Goal: Task Accomplishment & Management: Manage account settings

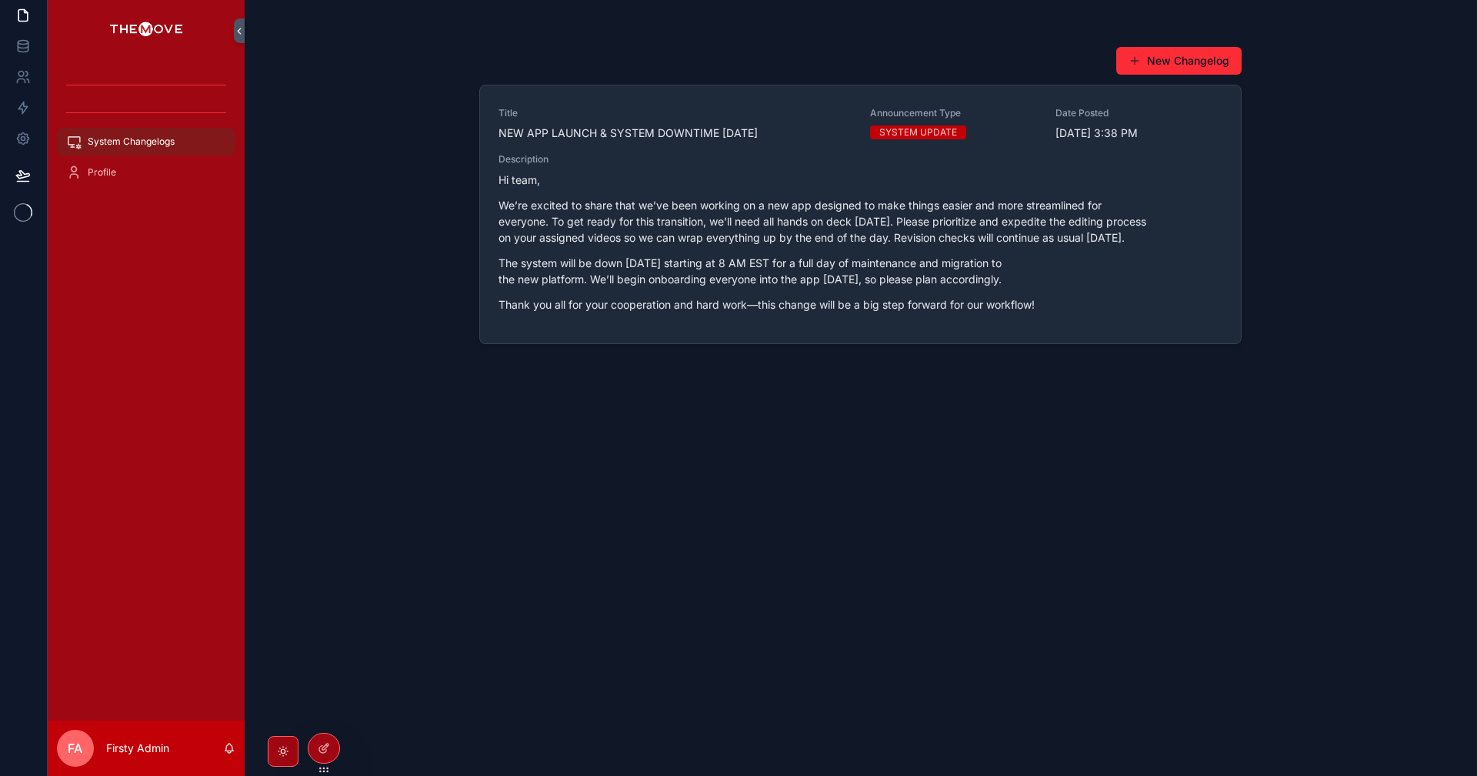
click at [0, 0] on icon at bounding box center [0, 0] width 0 height 0
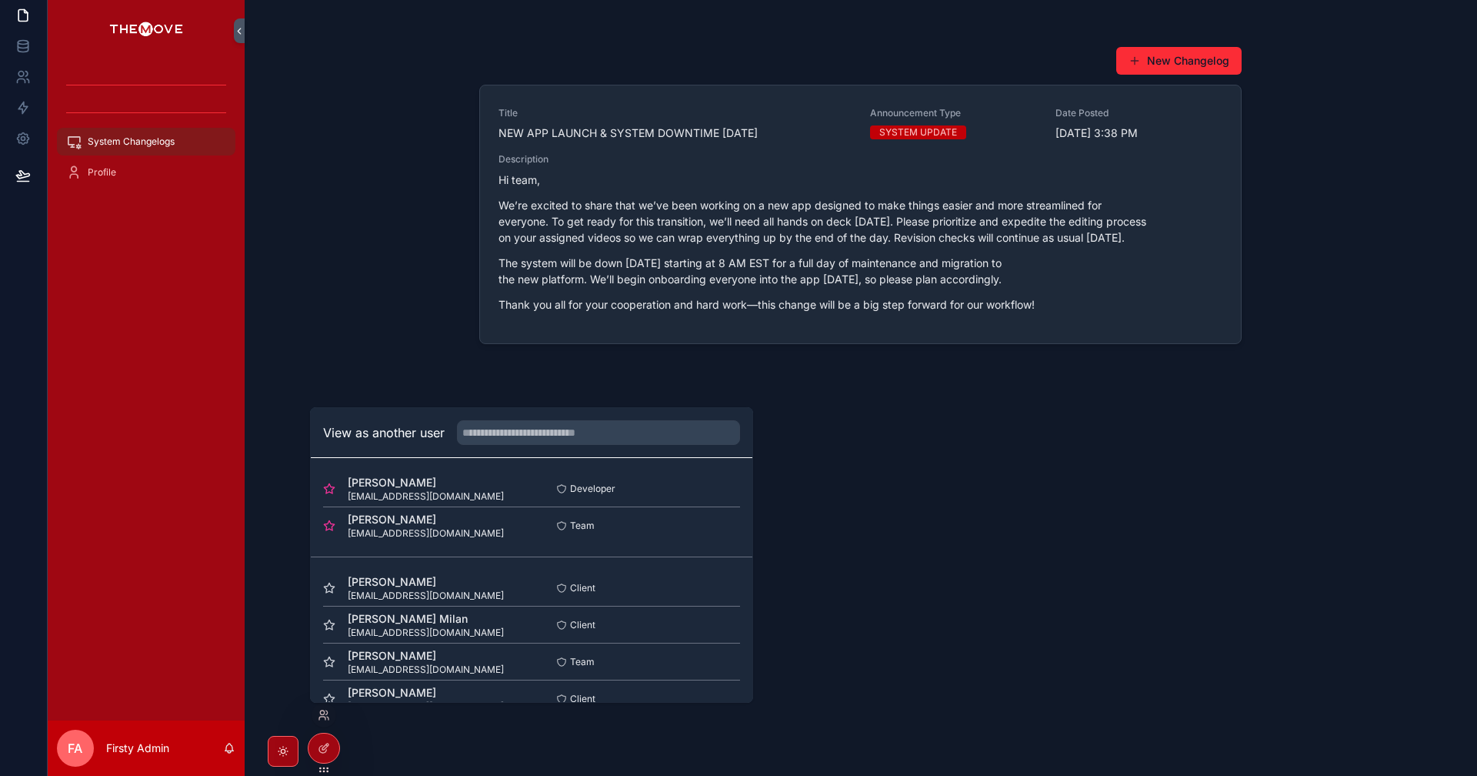
click at [0, 0] on button "Select" at bounding box center [0, 0] width 0 height 0
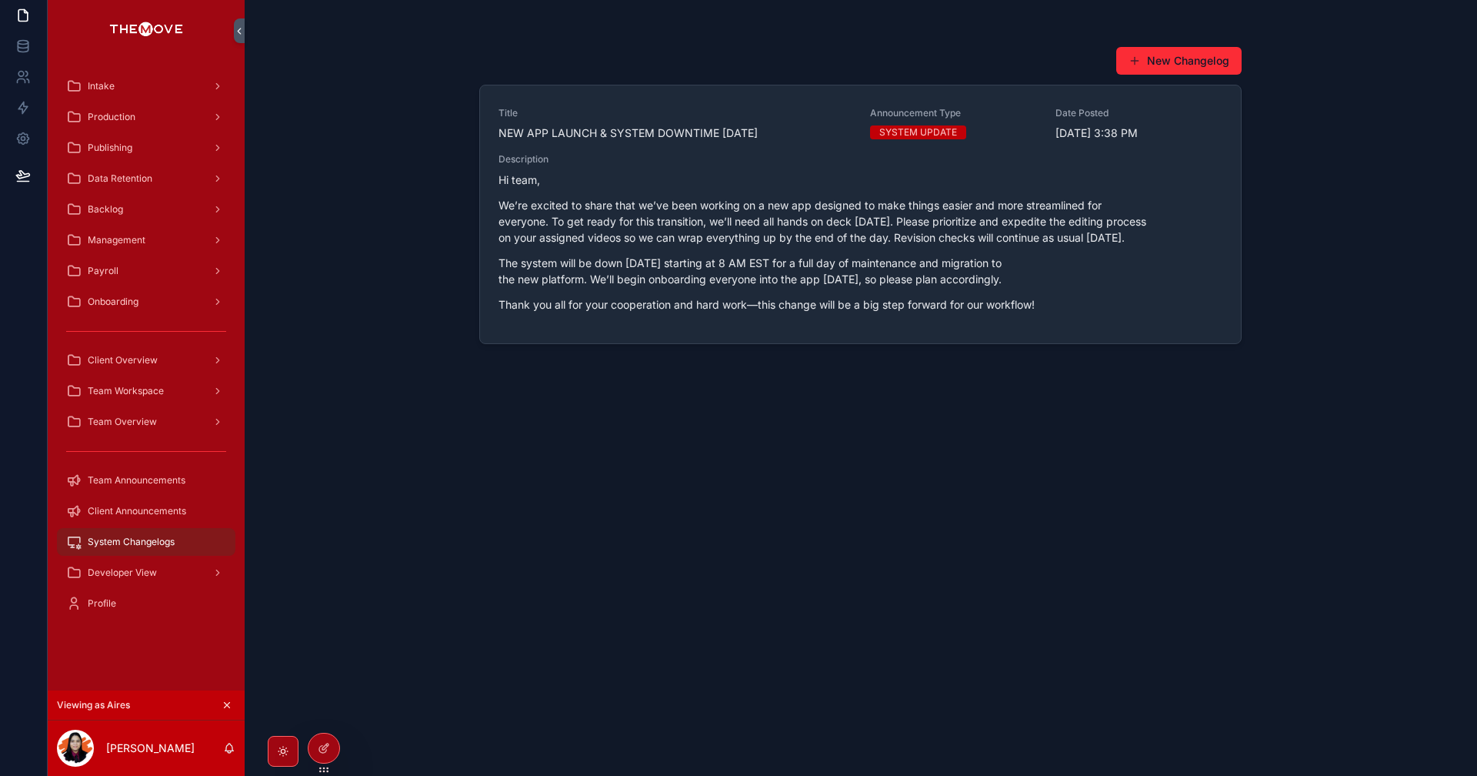
click at [145, 238] on span "Management" at bounding box center [117, 240] width 58 height 12
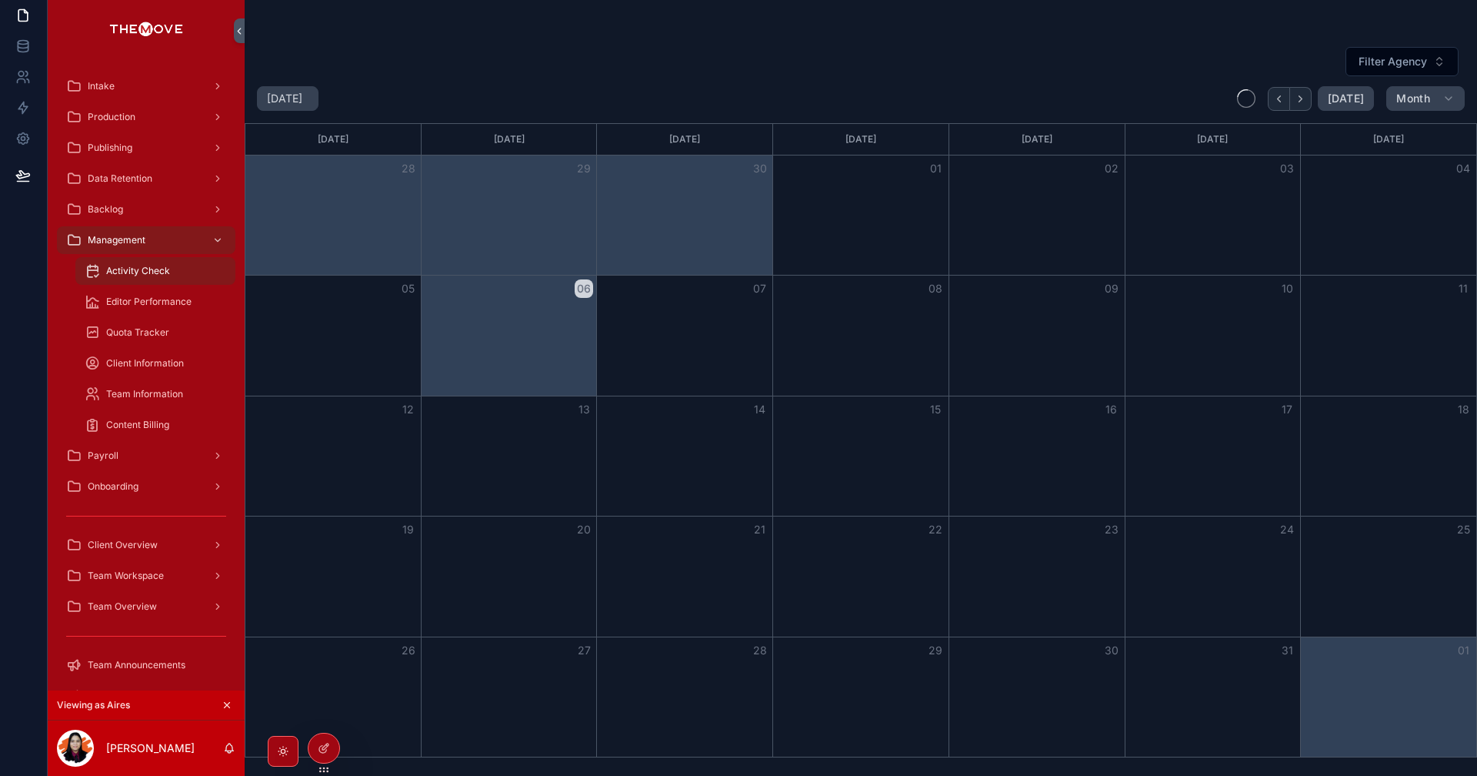
click at [144, 334] on span "Quota Tracker" at bounding box center [137, 332] width 63 height 12
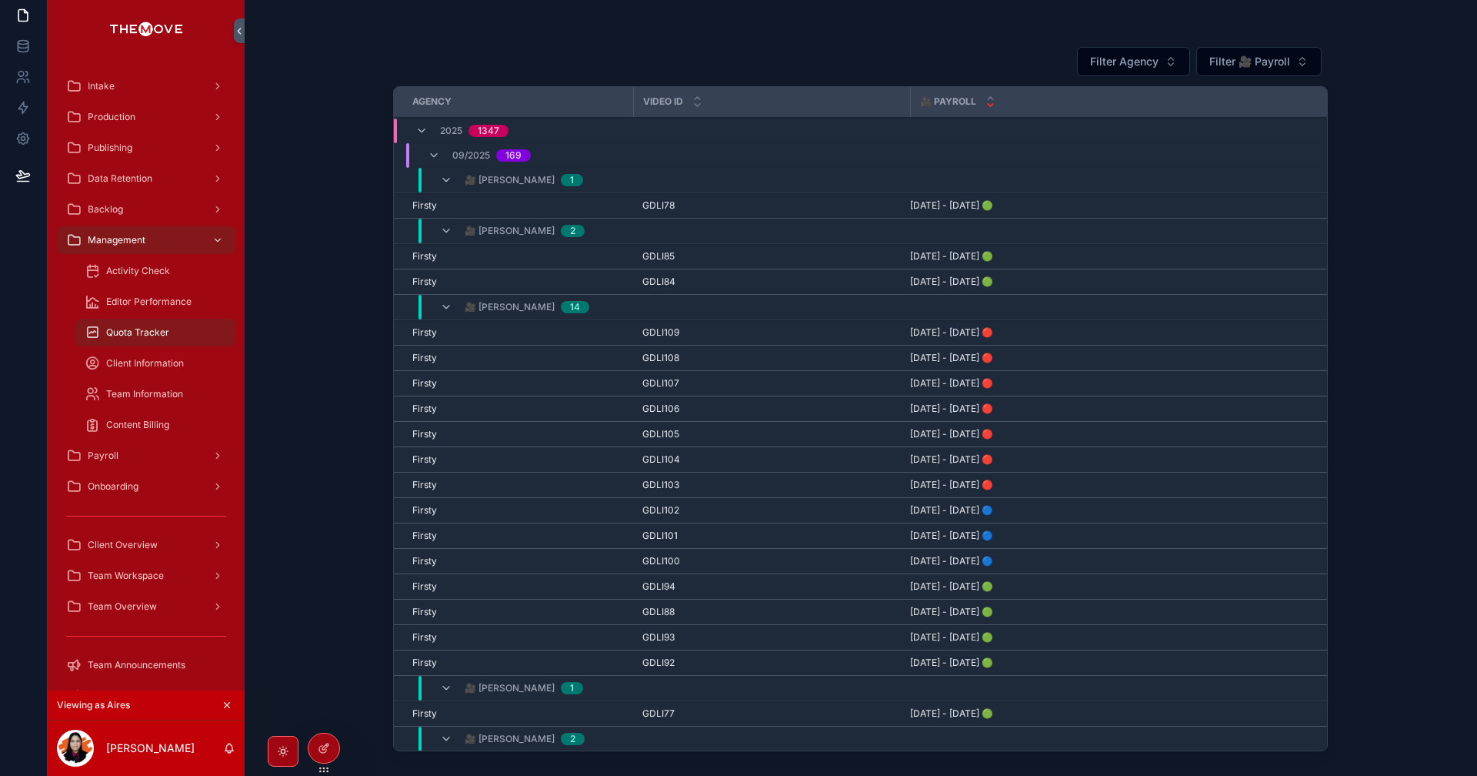
click at [319, 746] on icon at bounding box center [324, 748] width 12 height 12
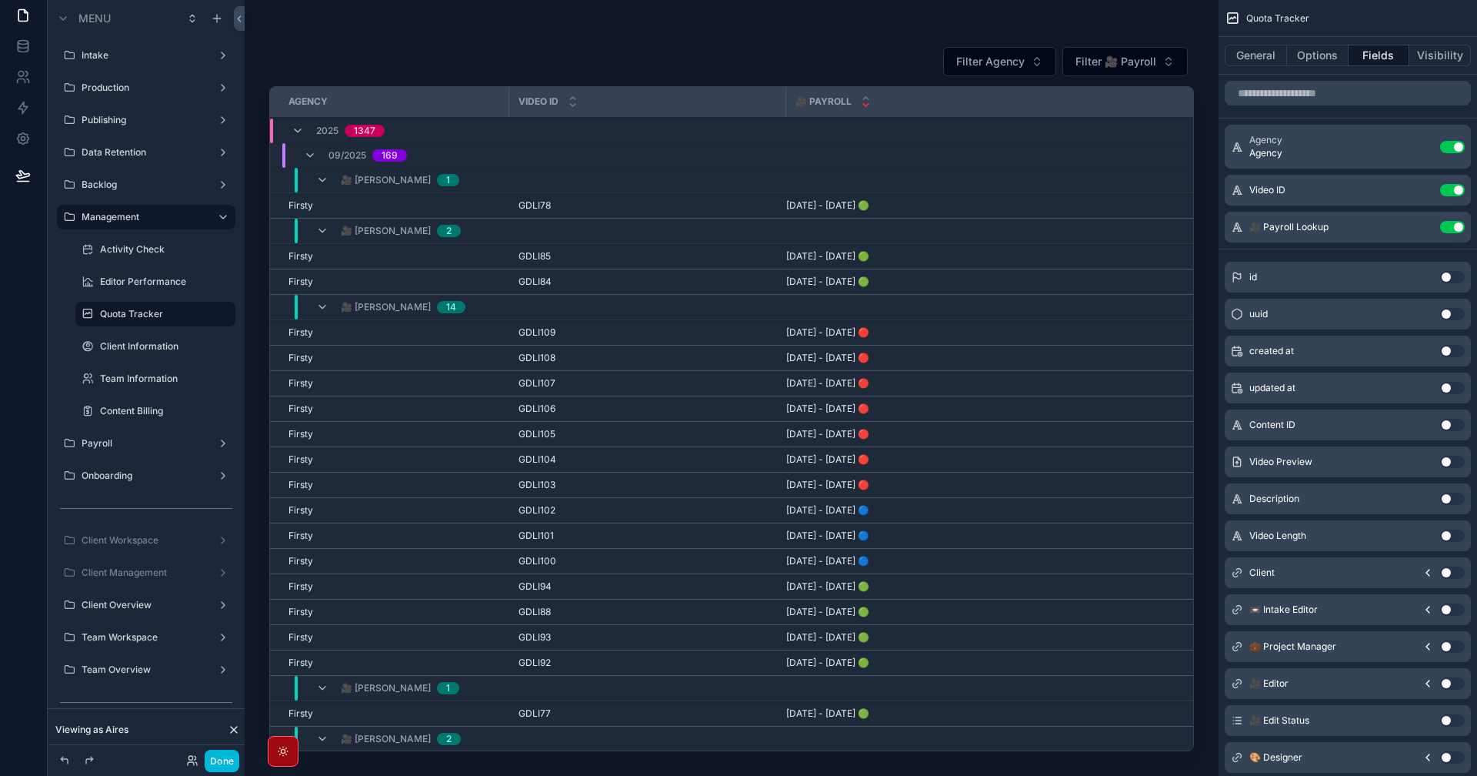
click at [1323, 59] on button "Options" at bounding box center [1318, 56] width 62 height 22
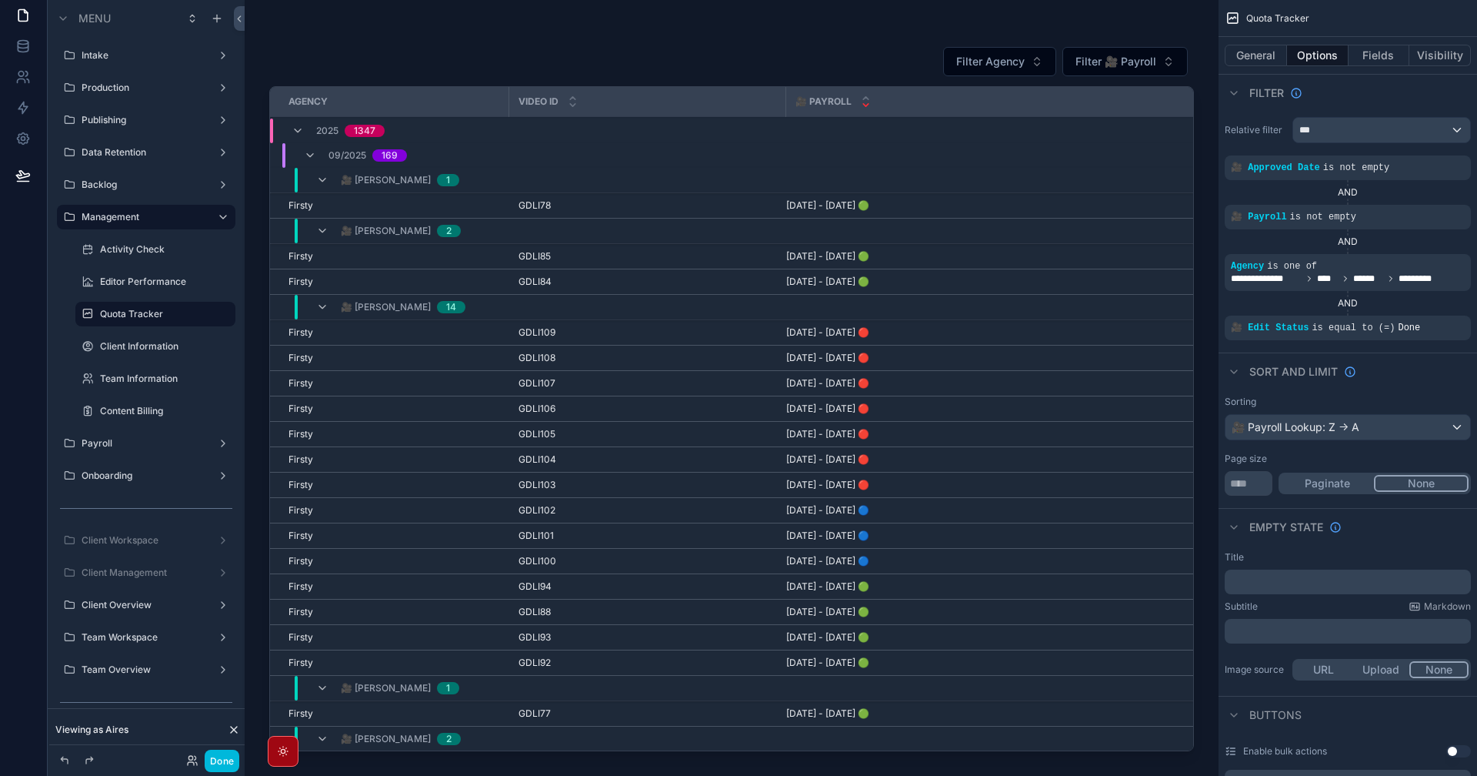
click at [1399, 533] on div "Empty state" at bounding box center [1348, 526] width 259 height 37
click at [1386, 133] on div "***" at bounding box center [1381, 130] width 177 height 25
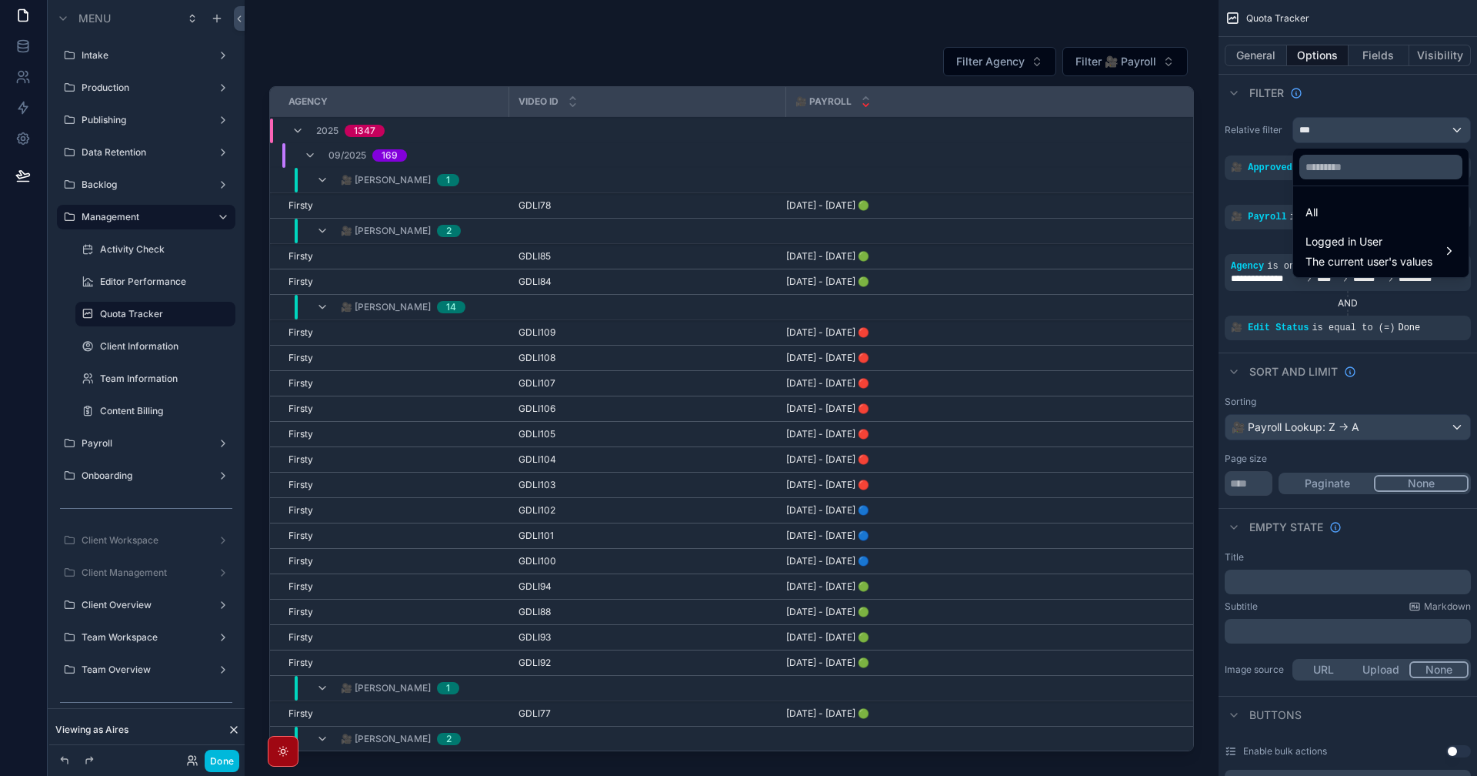
click at [1377, 127] on div "scrollable content" at bounding box center [738, 388] width 1477 height 776
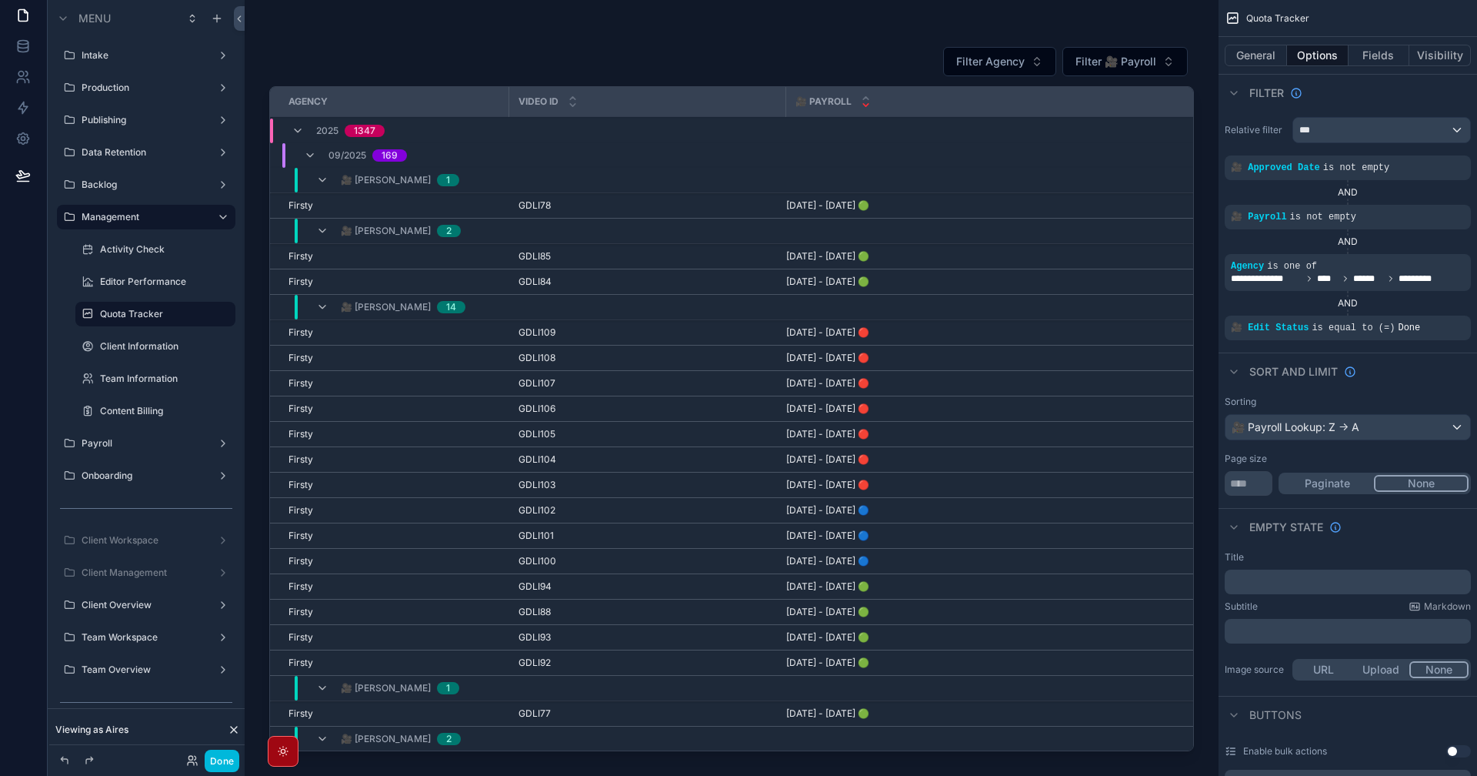
click at [781, 65] on div "scrollable content" at bounding box center [732, 378] width 974 height 757
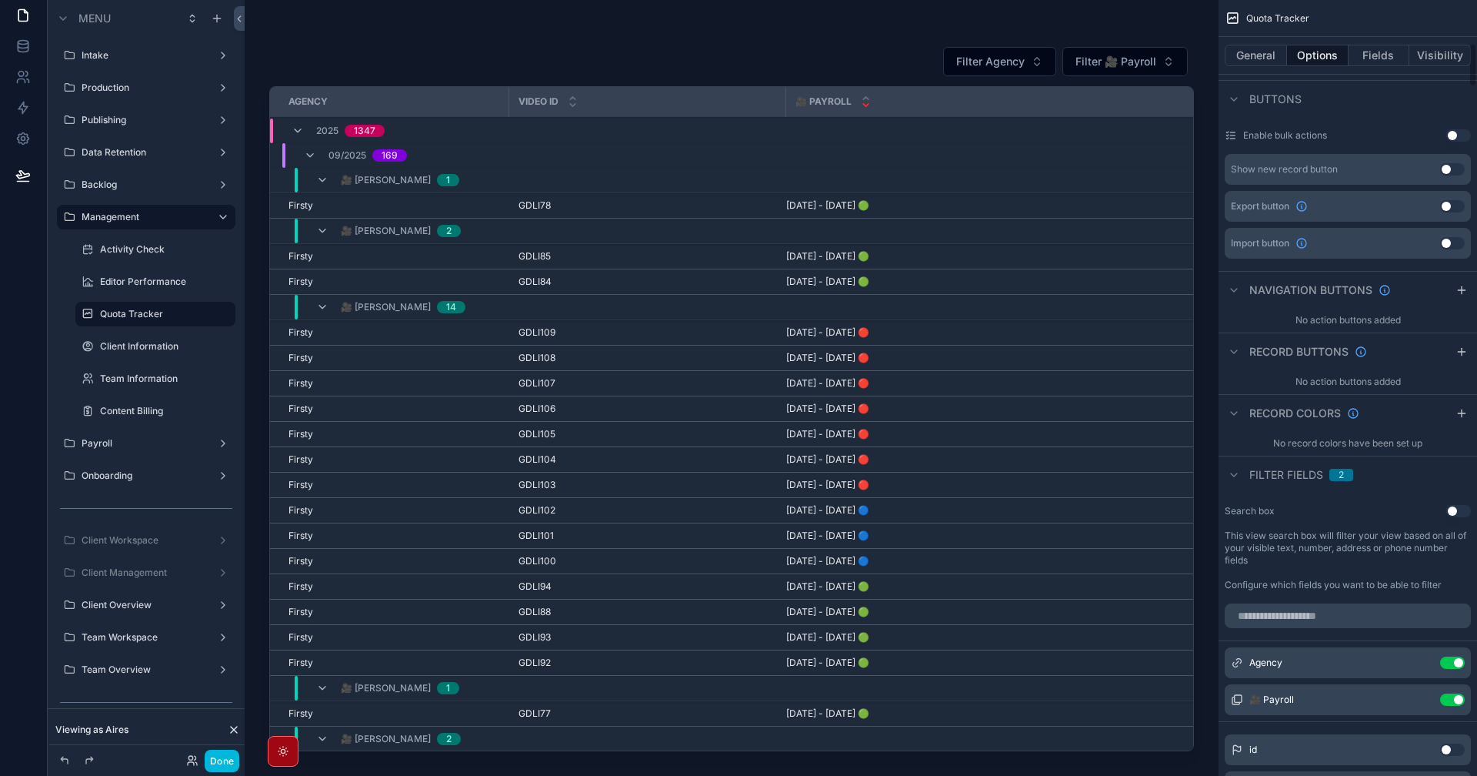
scroll to position [846, 0]
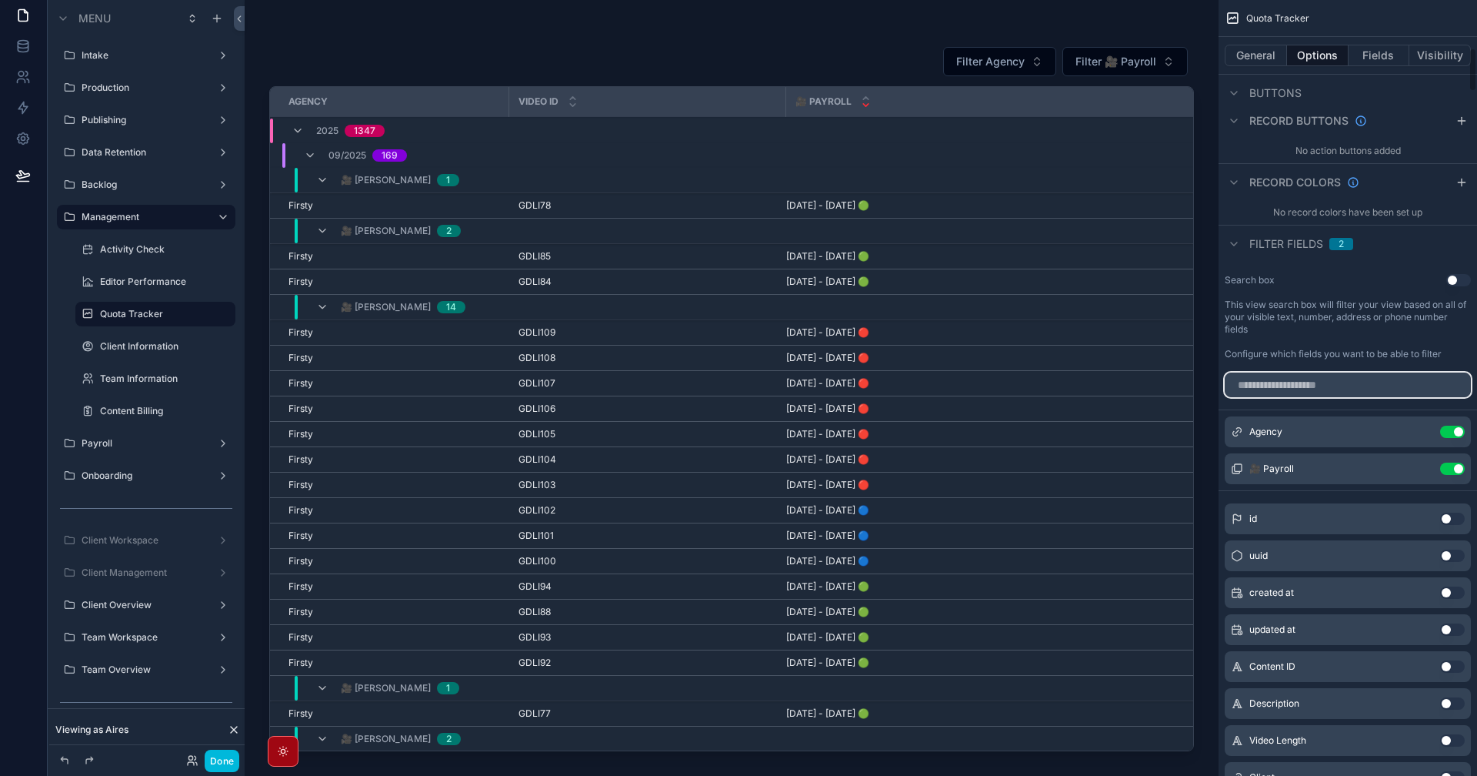
click at [1362, 388] on input "scrollable content" at bounding box center [1348, 384] width 246 height 25
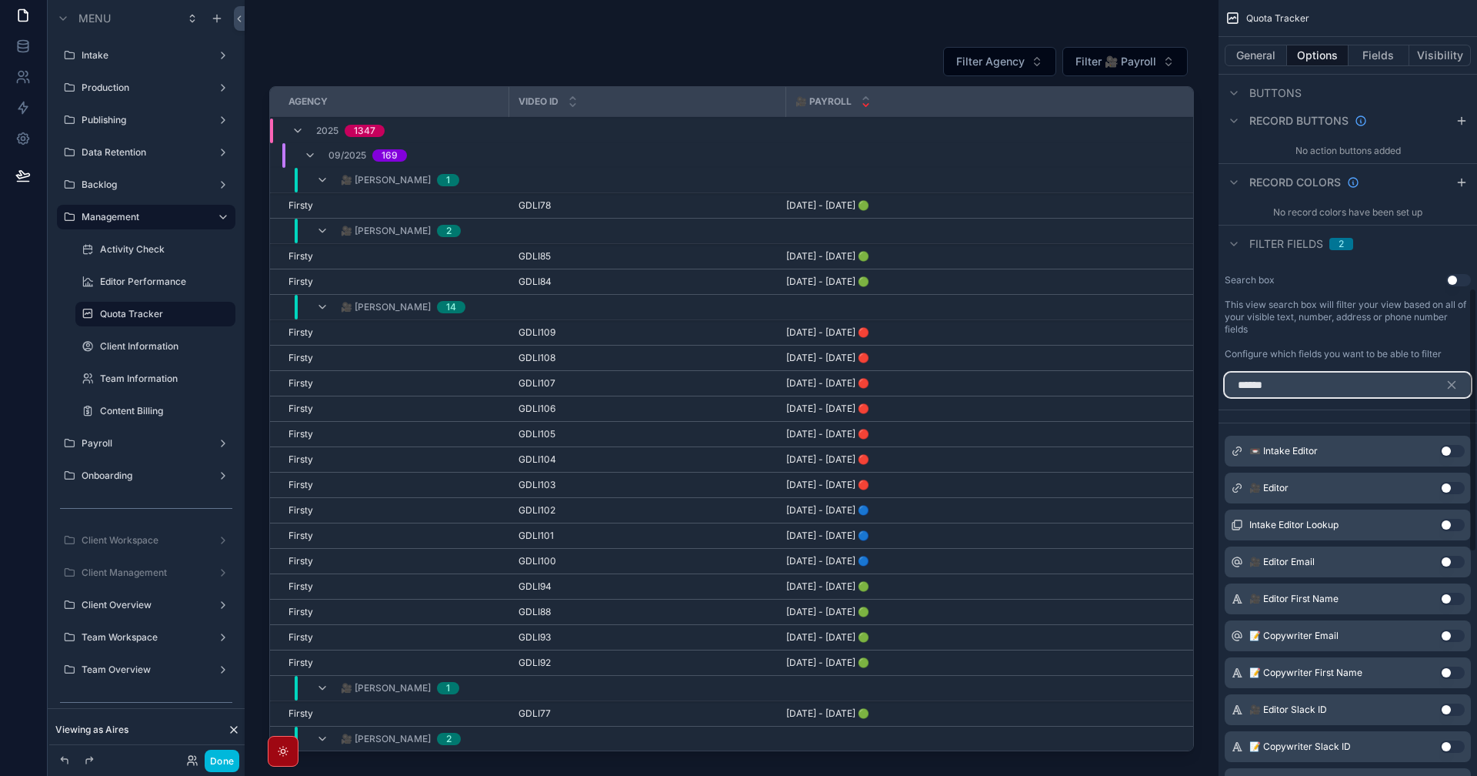
type input "******"
click at [1454, 487] on button "Use setting" at bounding box center [1452, 488] width 25 height 12
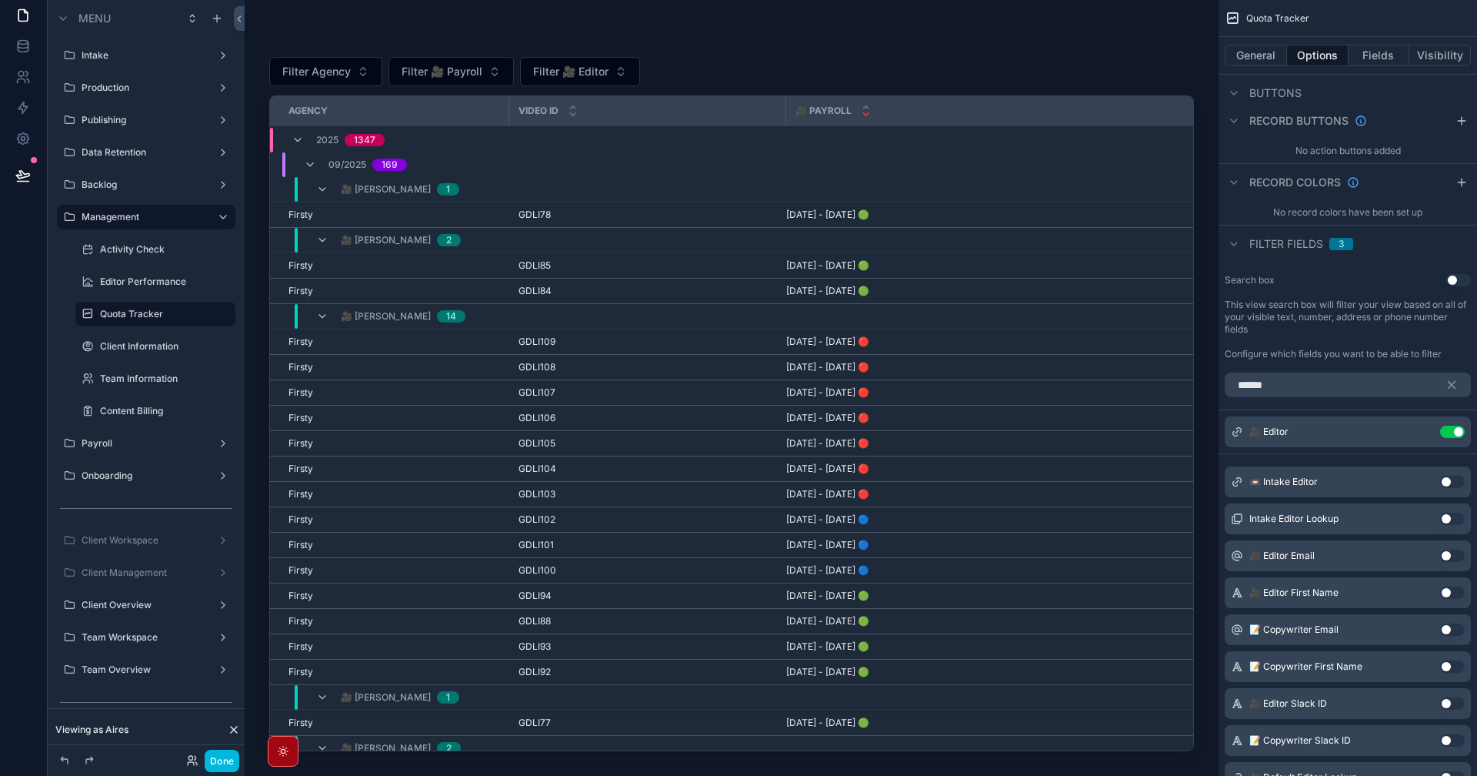
click at [1445, 480] on button "Use setting" at bounding box center [1452, 482] width 25 height 12
click at [1451, 381] on icon "scrollable content" at bounding box center [1452, 385] width 14 height 14
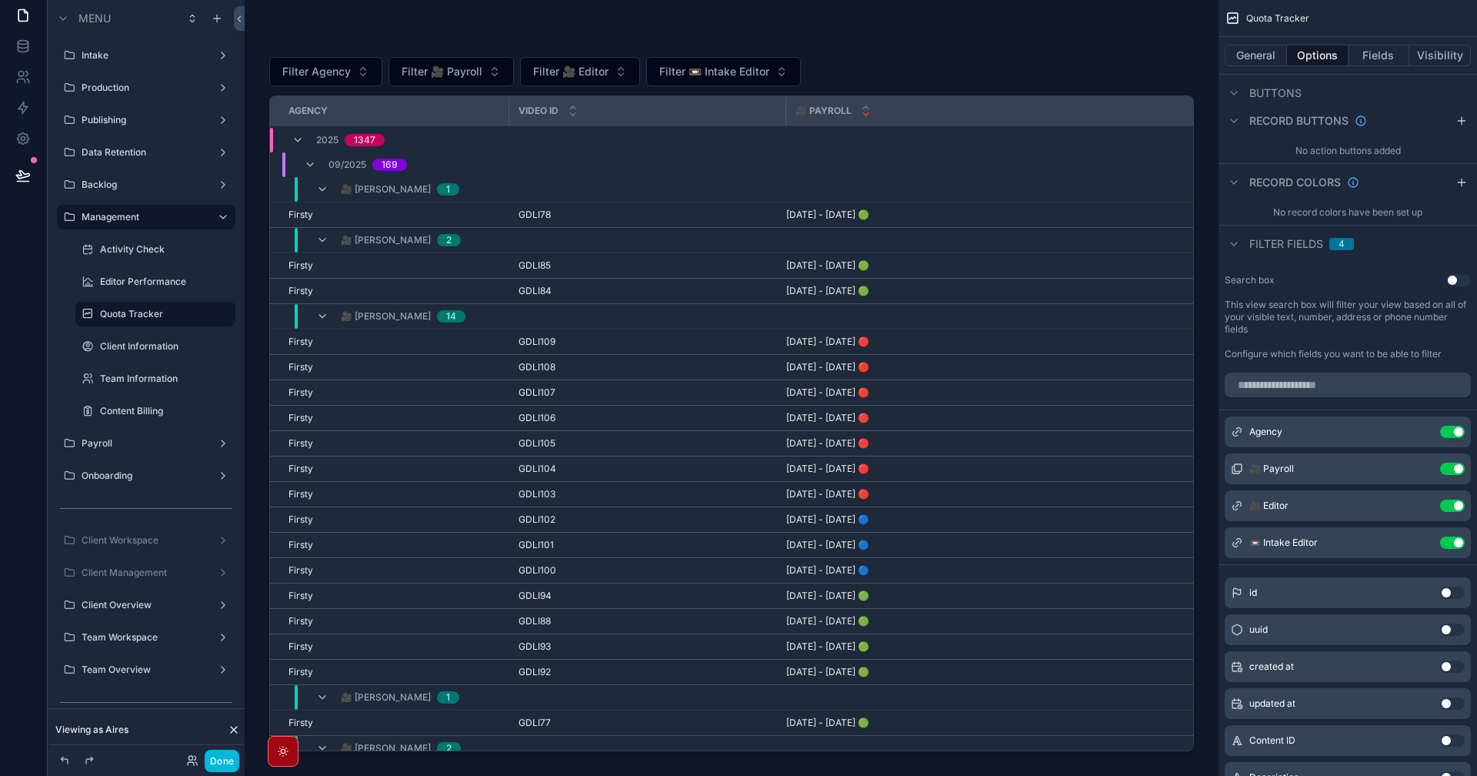
click at [749, 78] on span "Filter 📼 Intake Editor" at bounding box center [714, 71] width 110 height 15
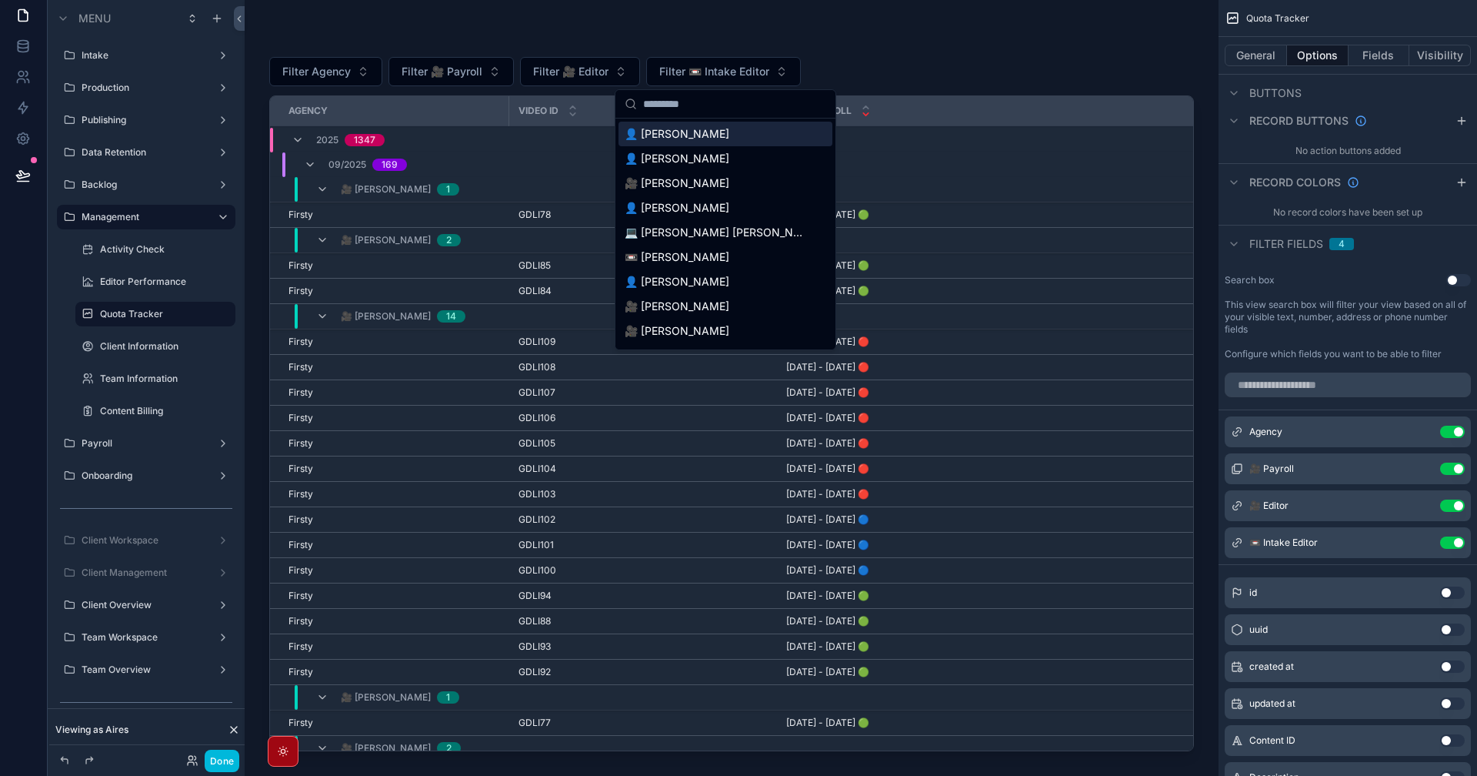
click at [755, 101] on input "scrollable content" at bounding box center [734, 104] width 183 height 28
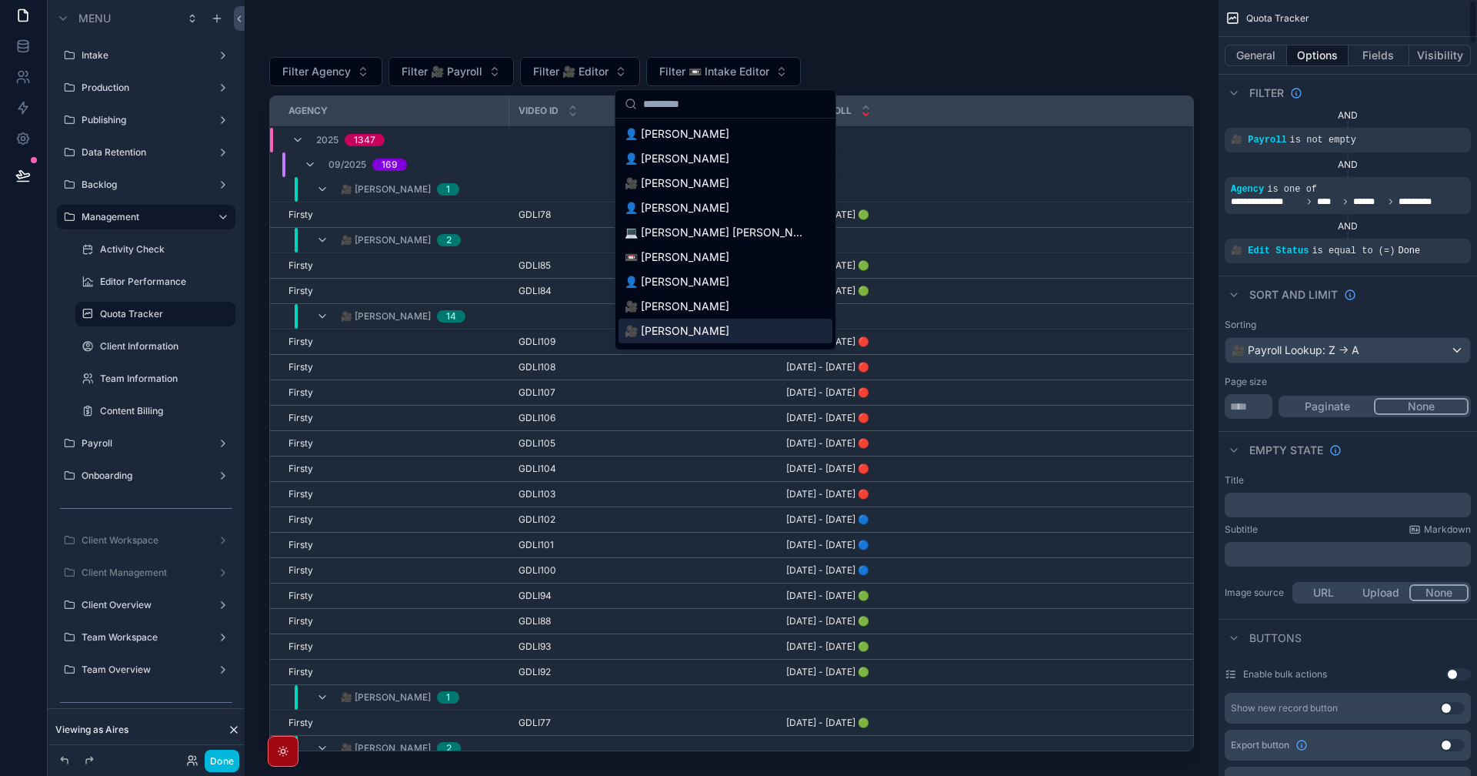
scroll to position [0, 0]
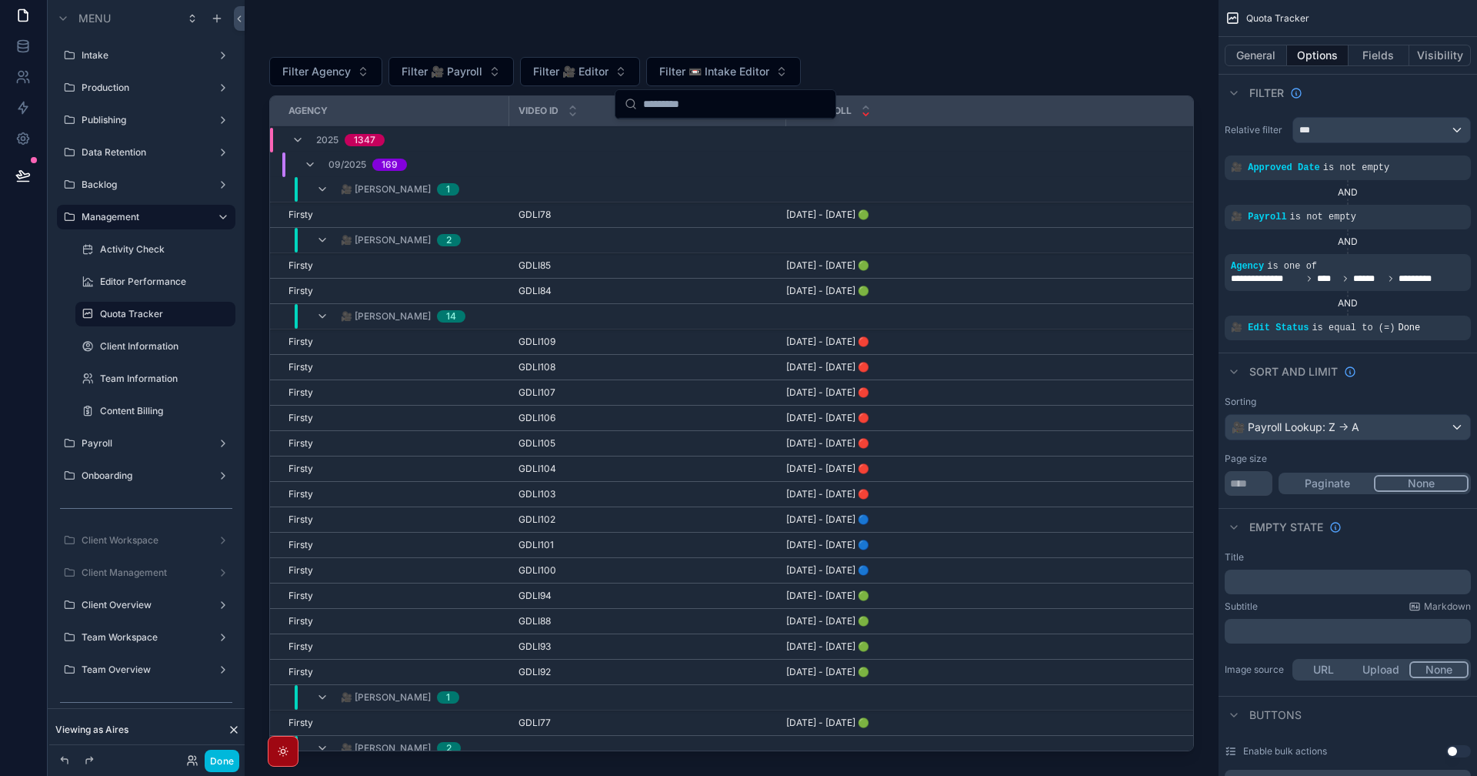
click at [0, 0] on icon "scrollable content" at bounding box center [0, 0] width 0 height 0
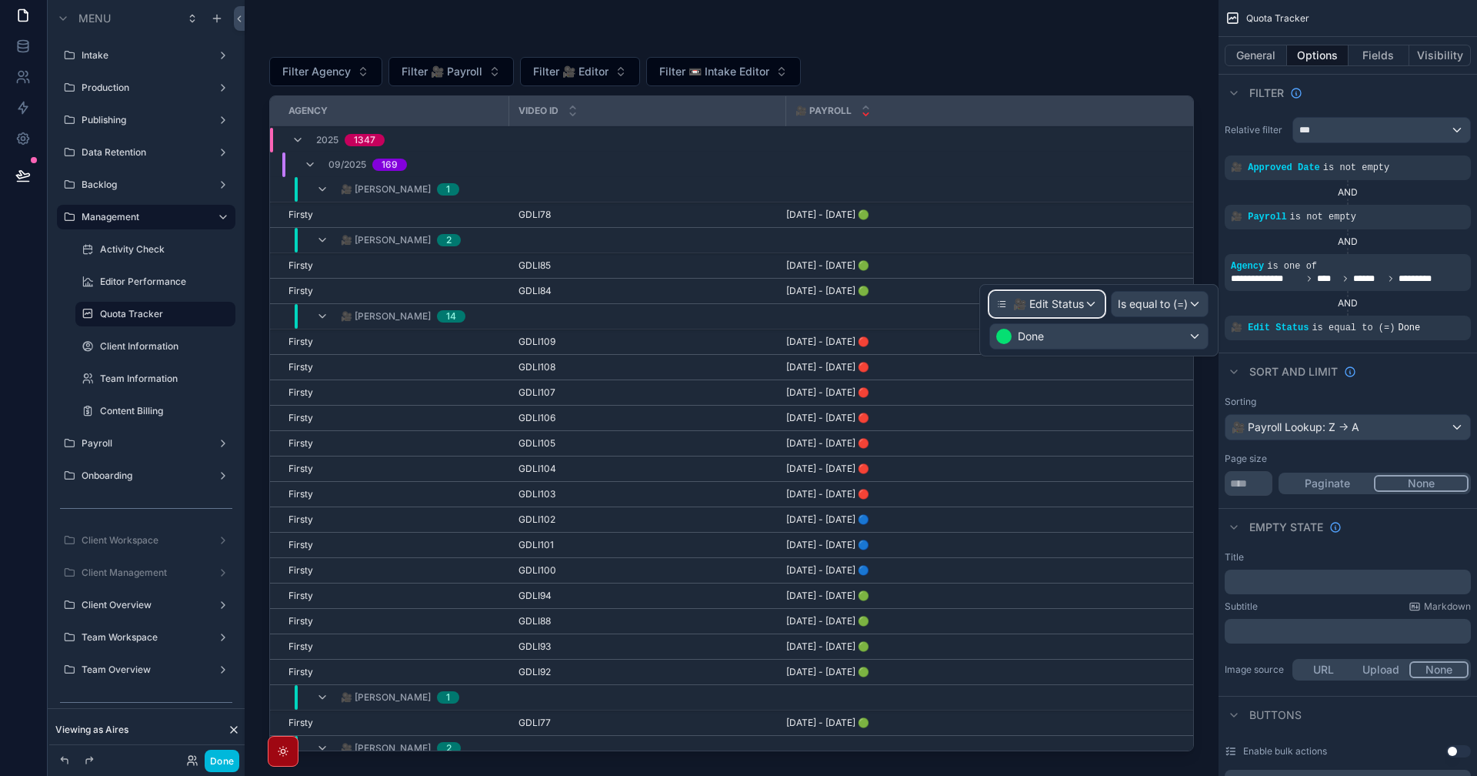
click at [1037, 297] on span "🎥 Edit Status" at bounding box center [1048, 303] width 71 height 15
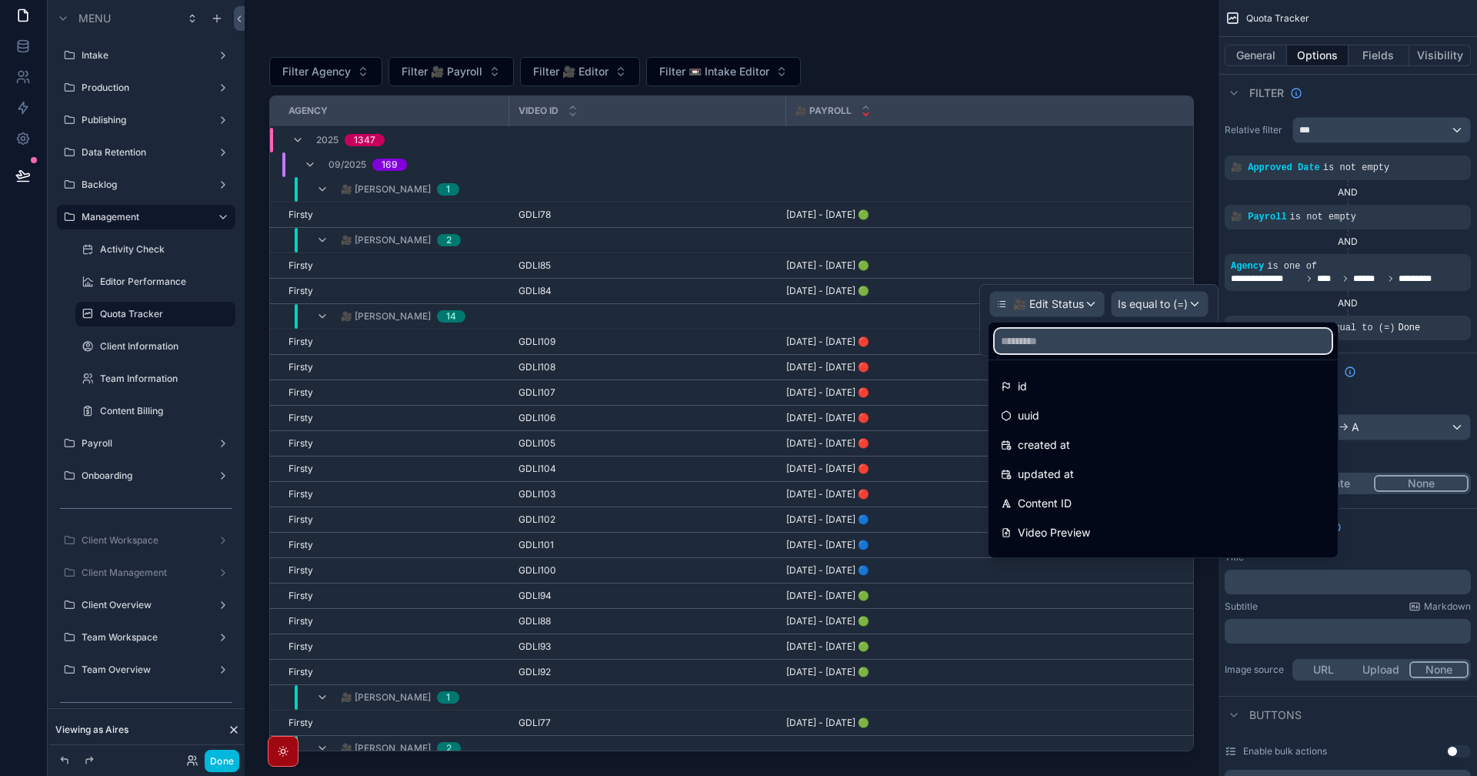
click at [1069, 346] on input "text" at bounding box center [1163, 341] width 337 height 25
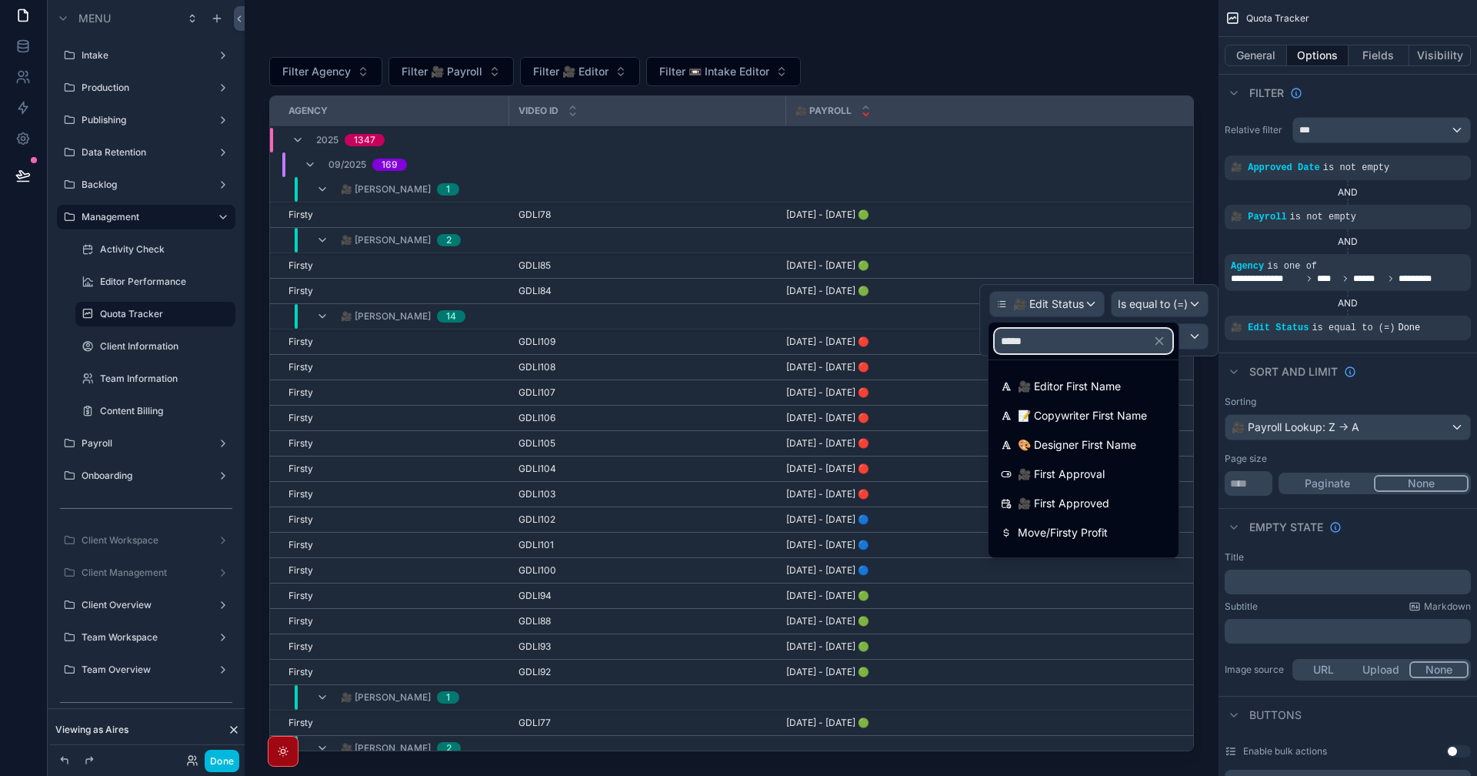
type input "*****"
click at [1106, 503] on span "🎥 First Approved" at bounding box center [1064, 503] width 92 height 18
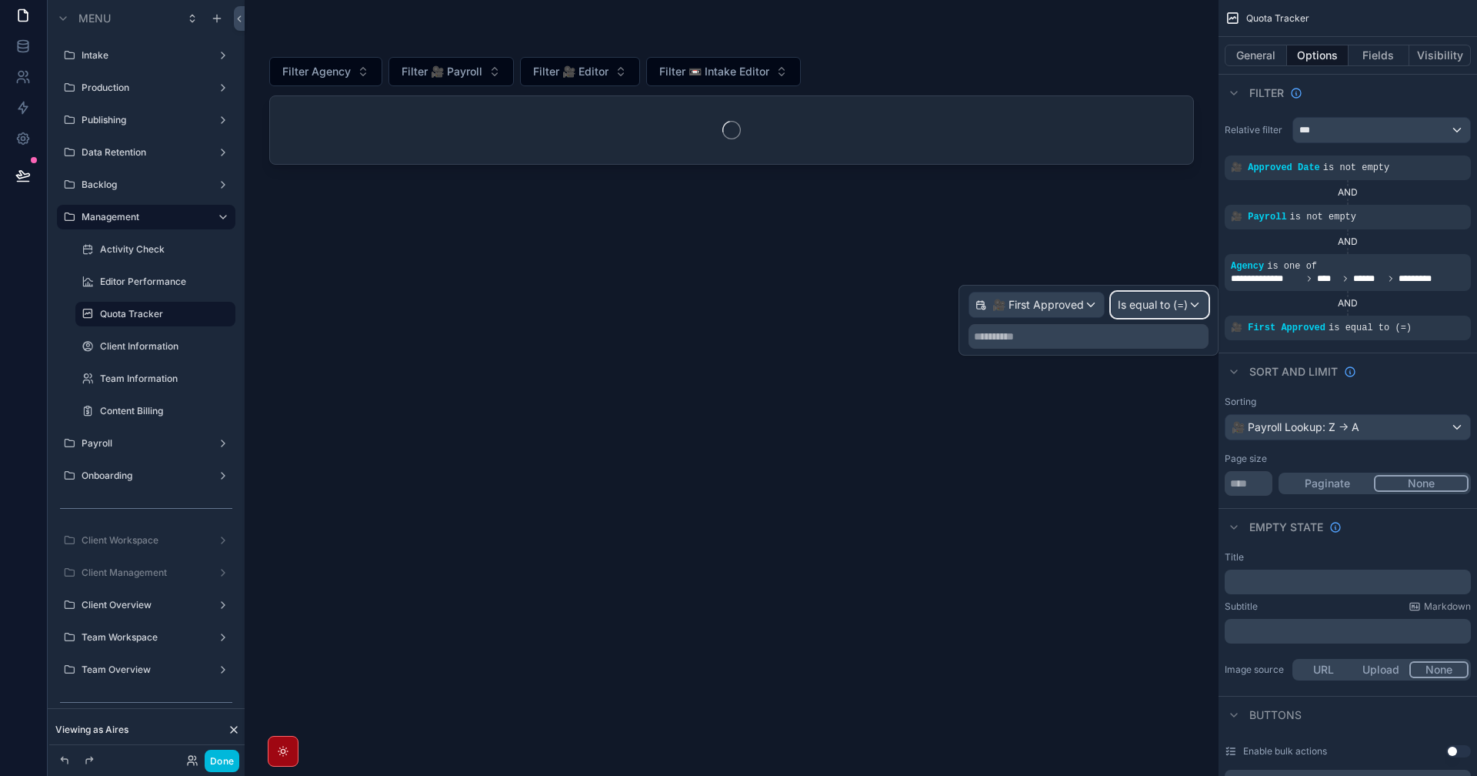
click at [1143, 312] on span "Is equal to (=)" at bounding box center [1153, 304] width 70 height 15
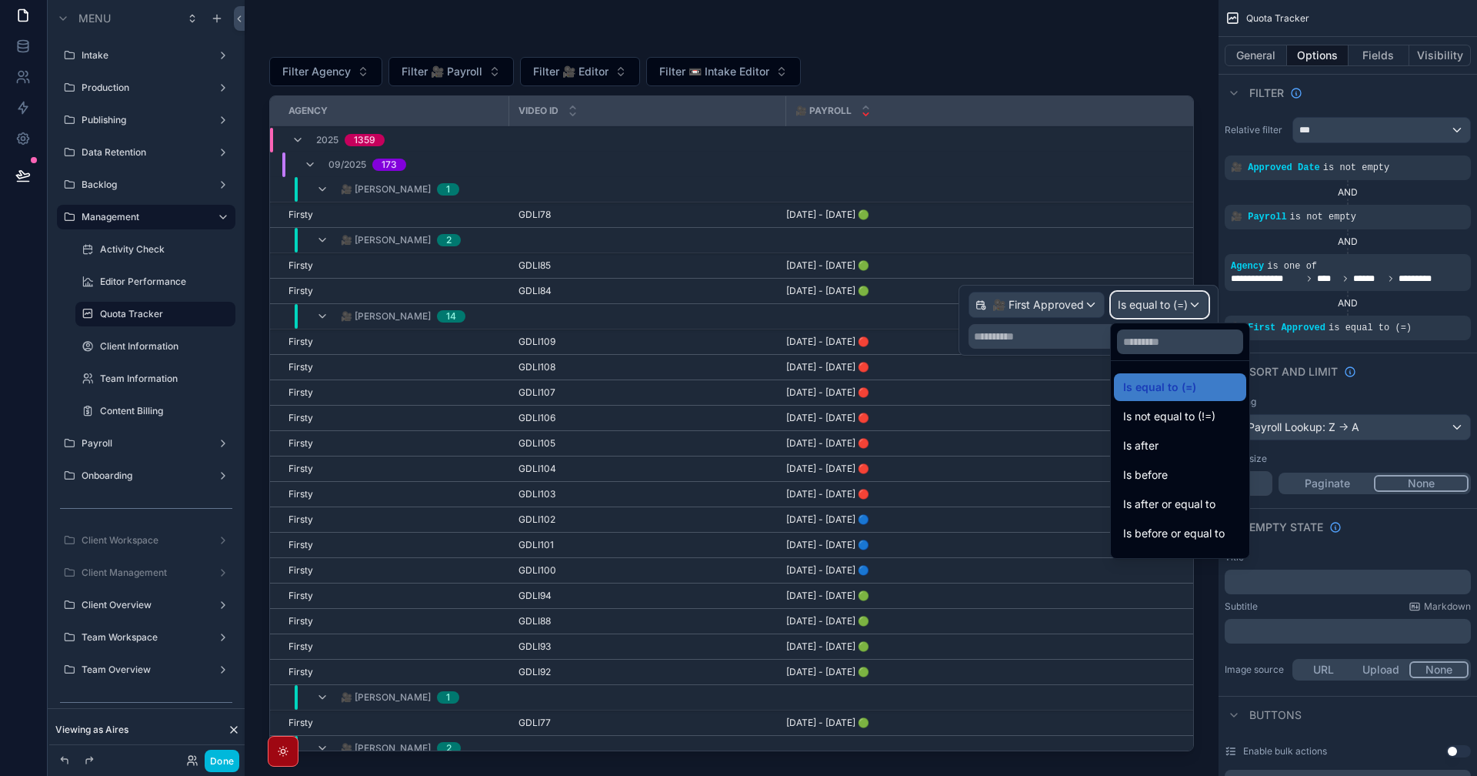
scroll to position [51, 0]
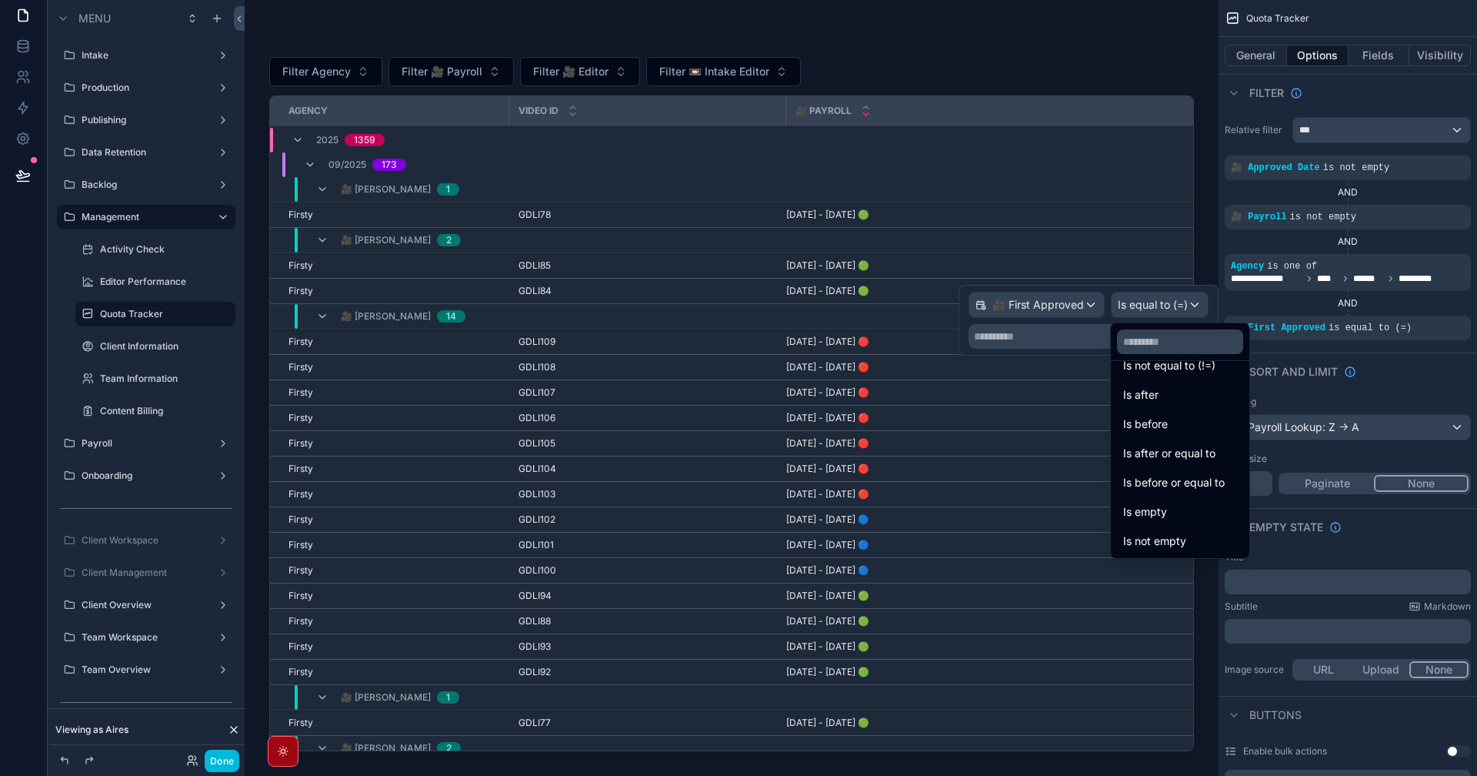
click at [1199, 532] on div "Is not empty" at bounding box center [1180, 541] width 114 height 18
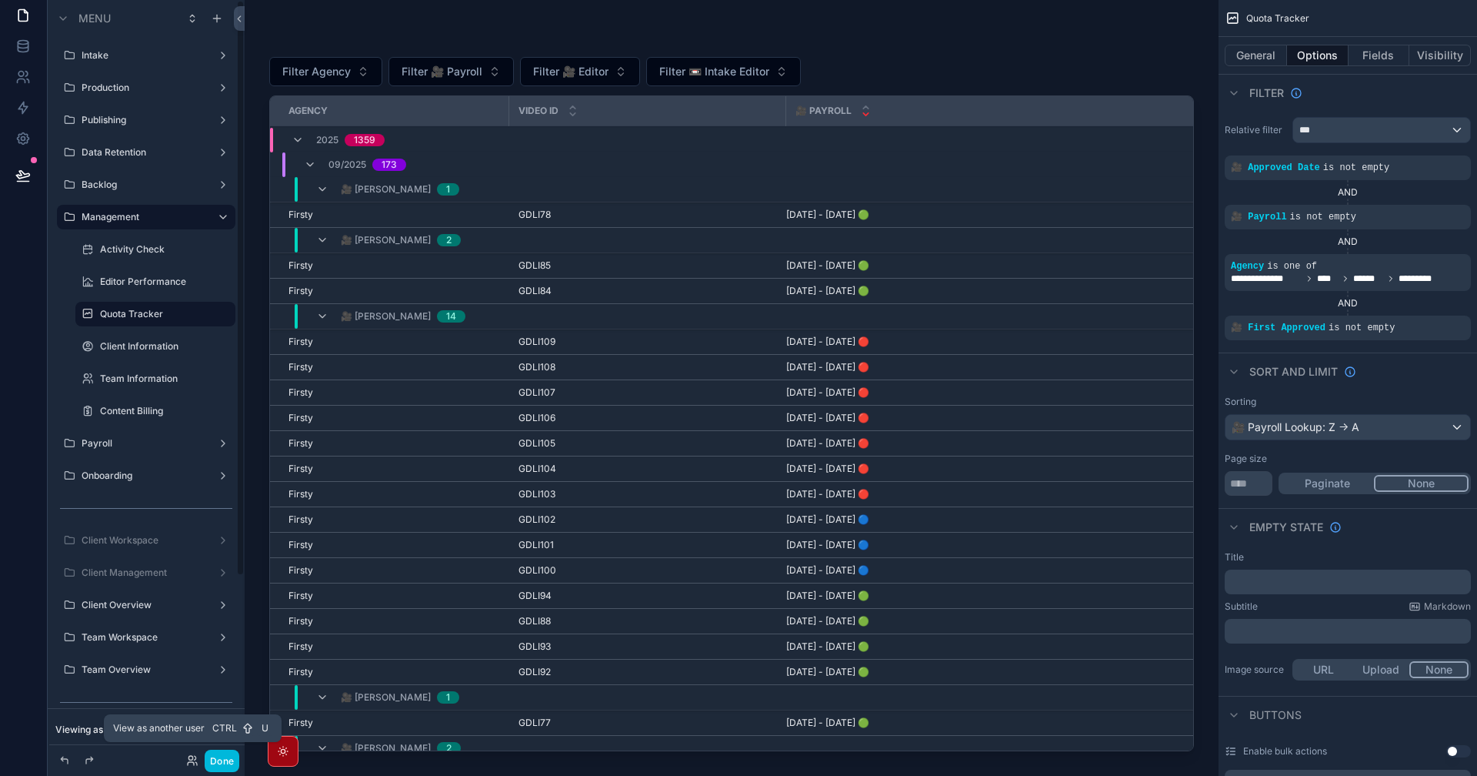
click at [190, 758] on icon at bounding box center [192, 760] width 12 height 12
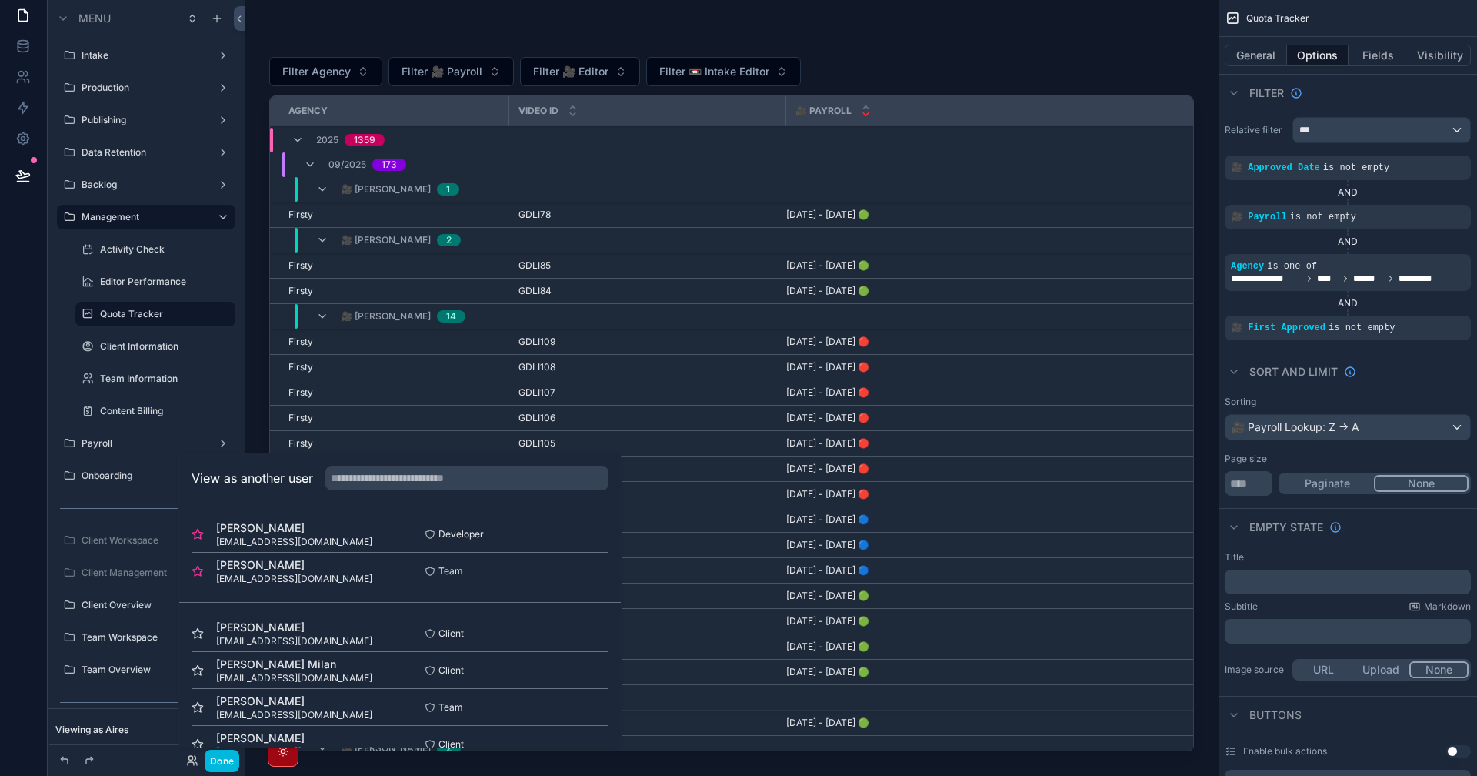
click at [0, 0] on button "Select" at bounding box center [0, 0] width 0 height 0
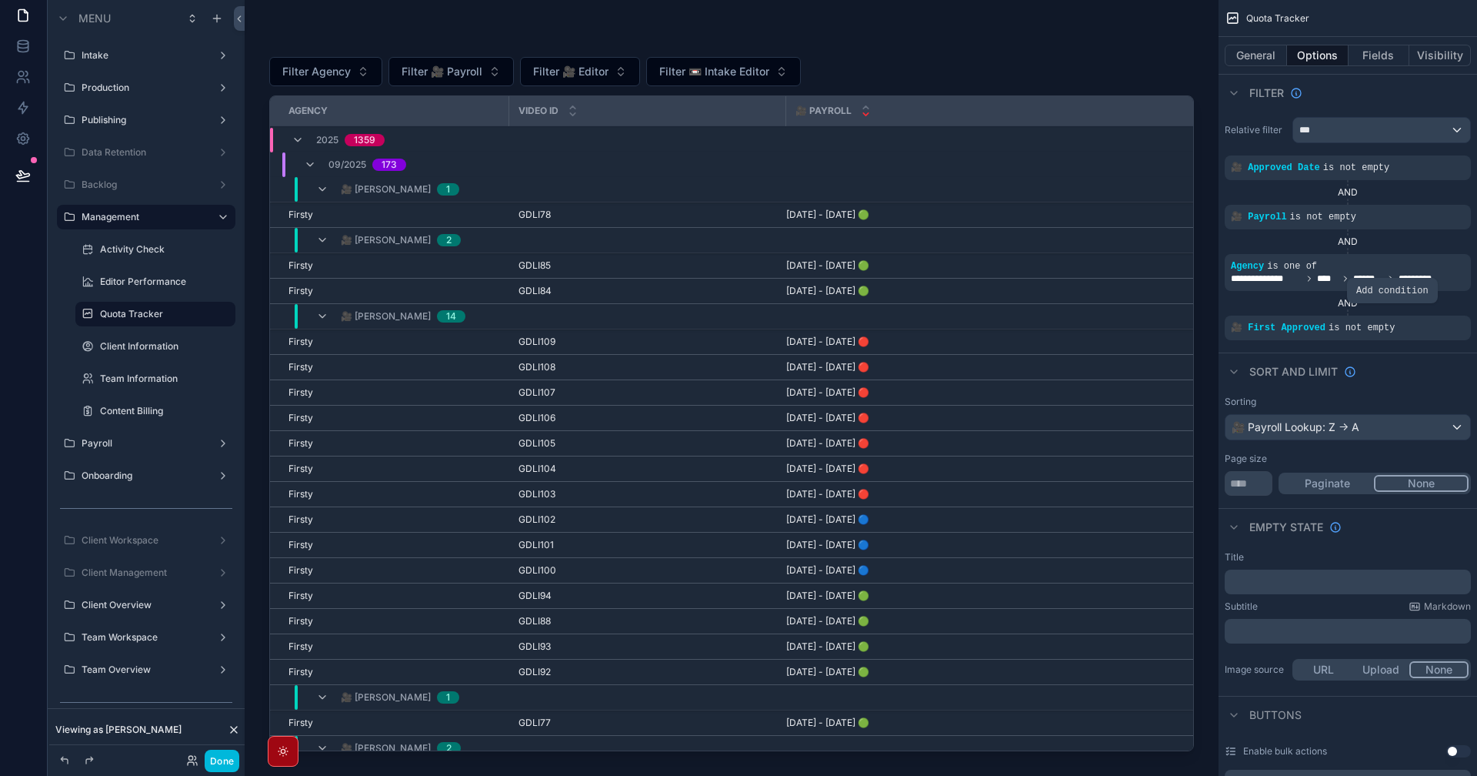
click at [0, 0] on icon "scrollable content" at bounding box center [0, 0] width 0 height 0
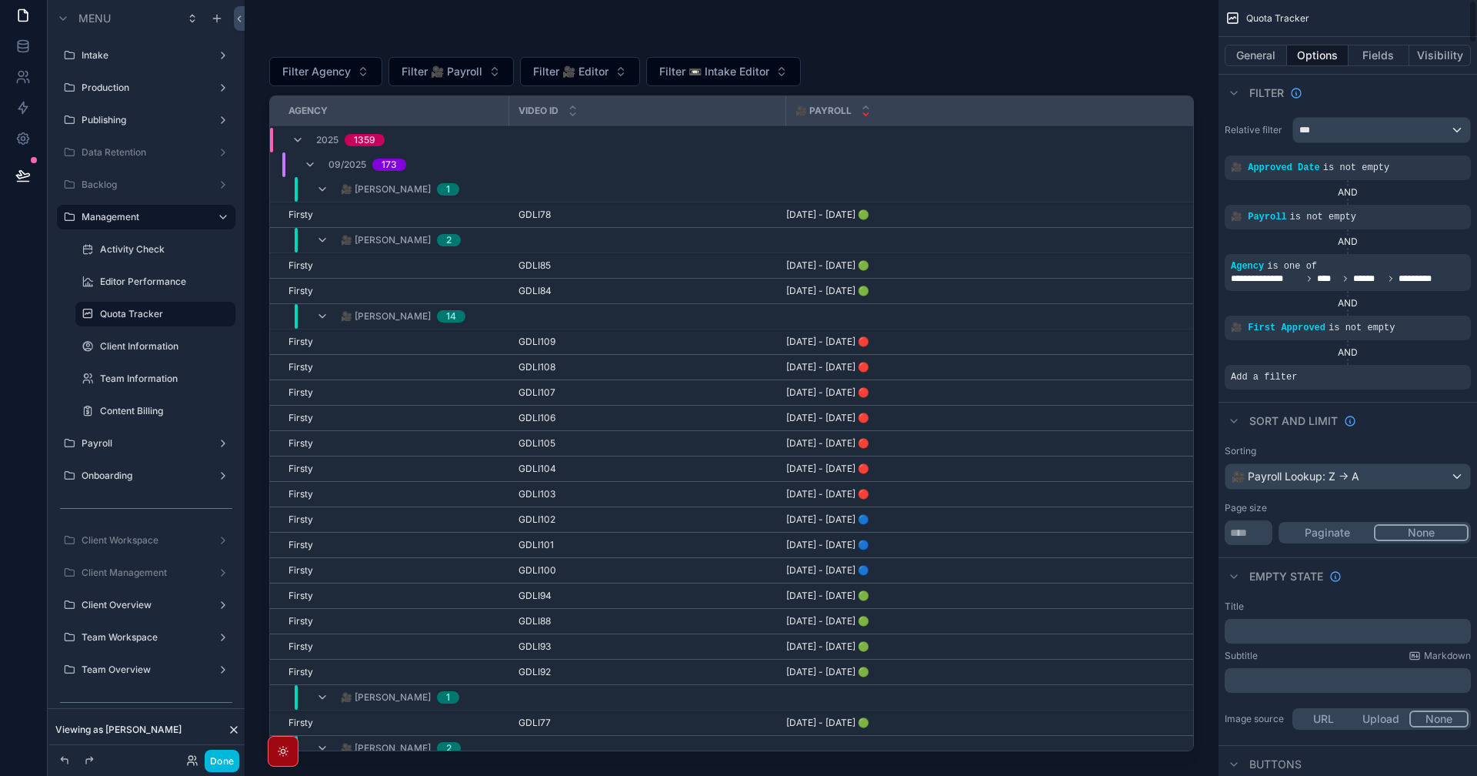
click at [0, 0] on icon "scrollable content" at bounding box center [0, 0] width 0 height 0
click at [1085, 352] on span "Select a field" at bounding box center [1068, 353] width 65 height 13
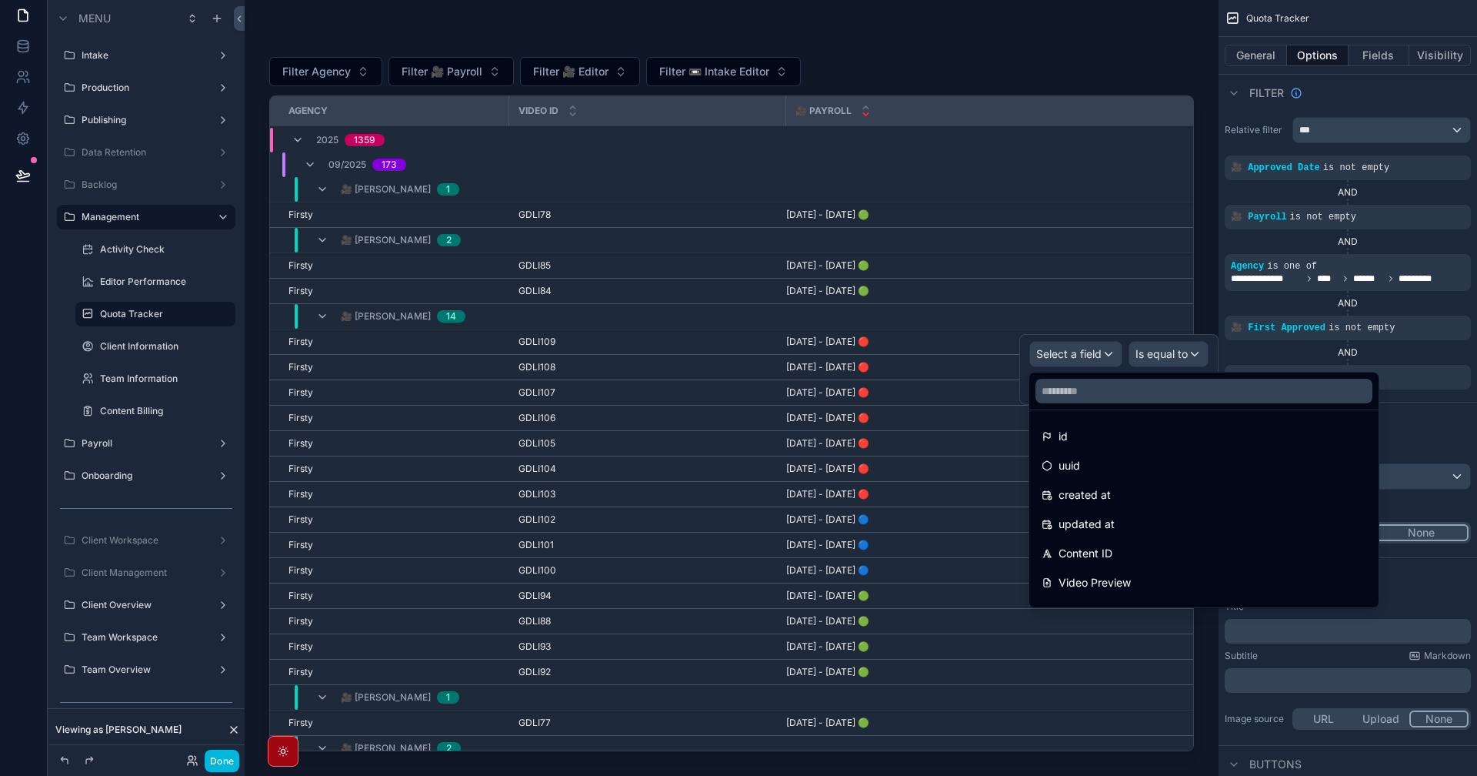
click at [1120, 367] on div at bounding box center [1119, 369] width 199 height 71
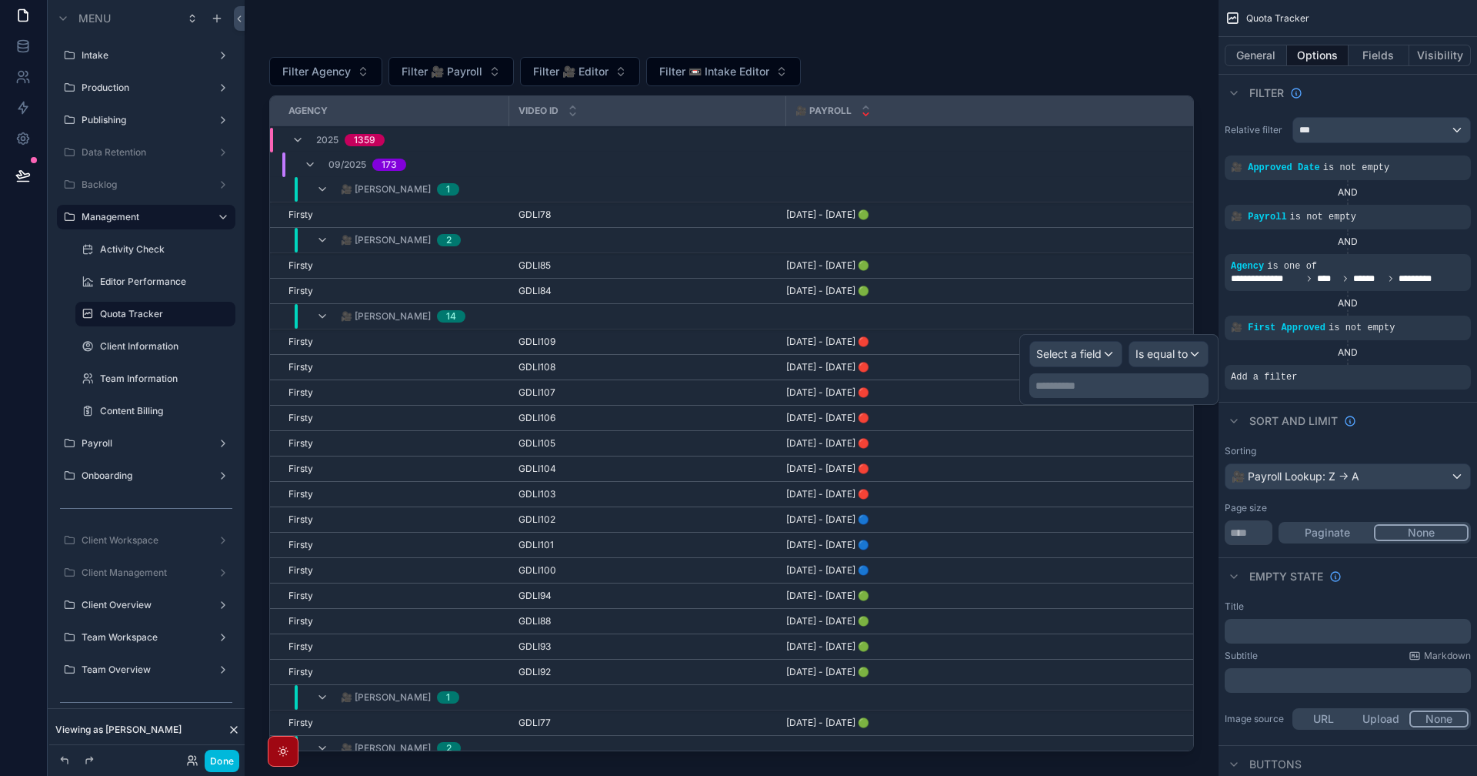
click at [1140, 378] on div "**********" at bounding box center [1119, 385] width 179 height 25
click at [1076, 346] on span "Select a field" at bounding box center [1068, 353] width 65 height 15
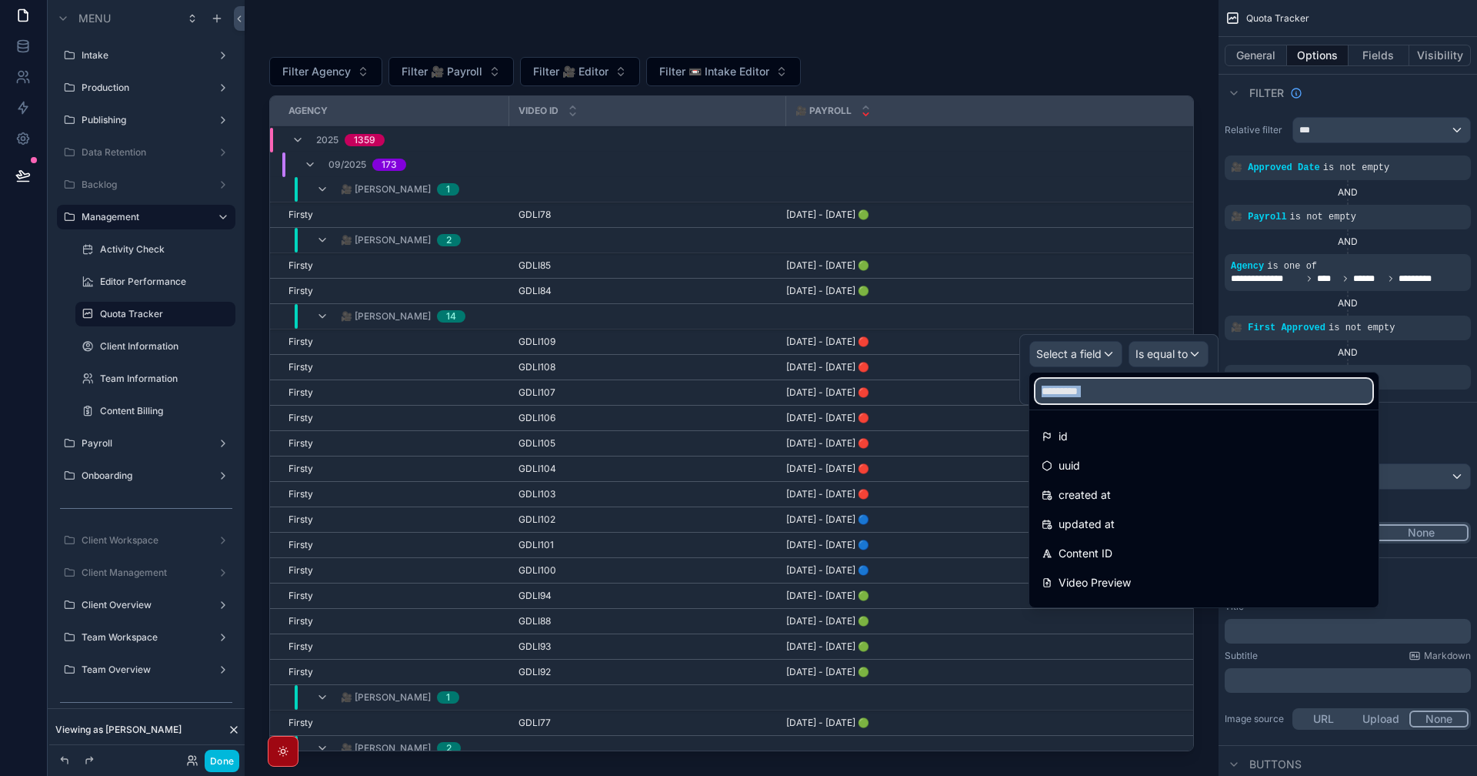
click at [1120, 393] on input "text" at bounding box center [1204, 391] width 337 height 25
type input "****"
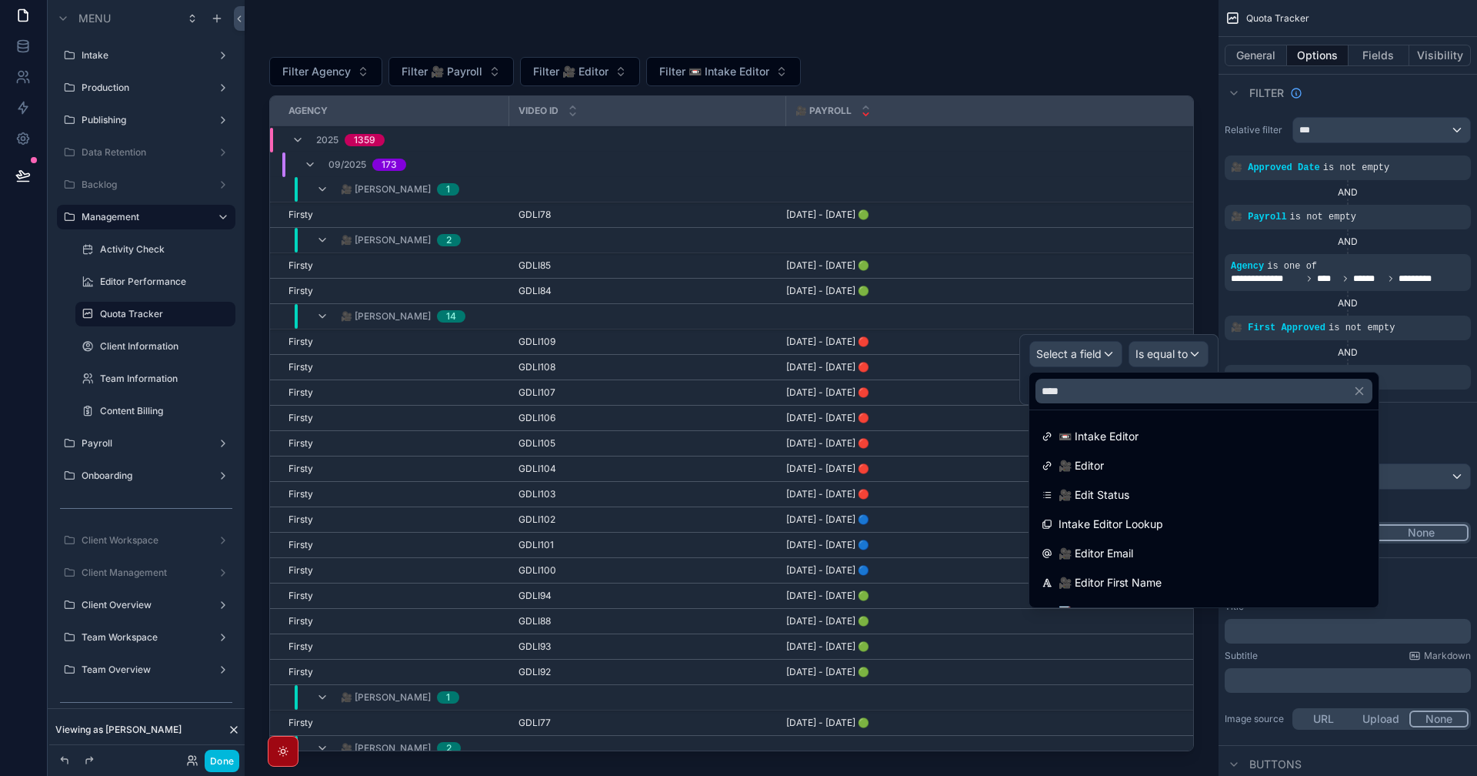
click at [1124, 499] on span "🎥 Edit Status" at bounding box center [1094, 495] width 71 height 18
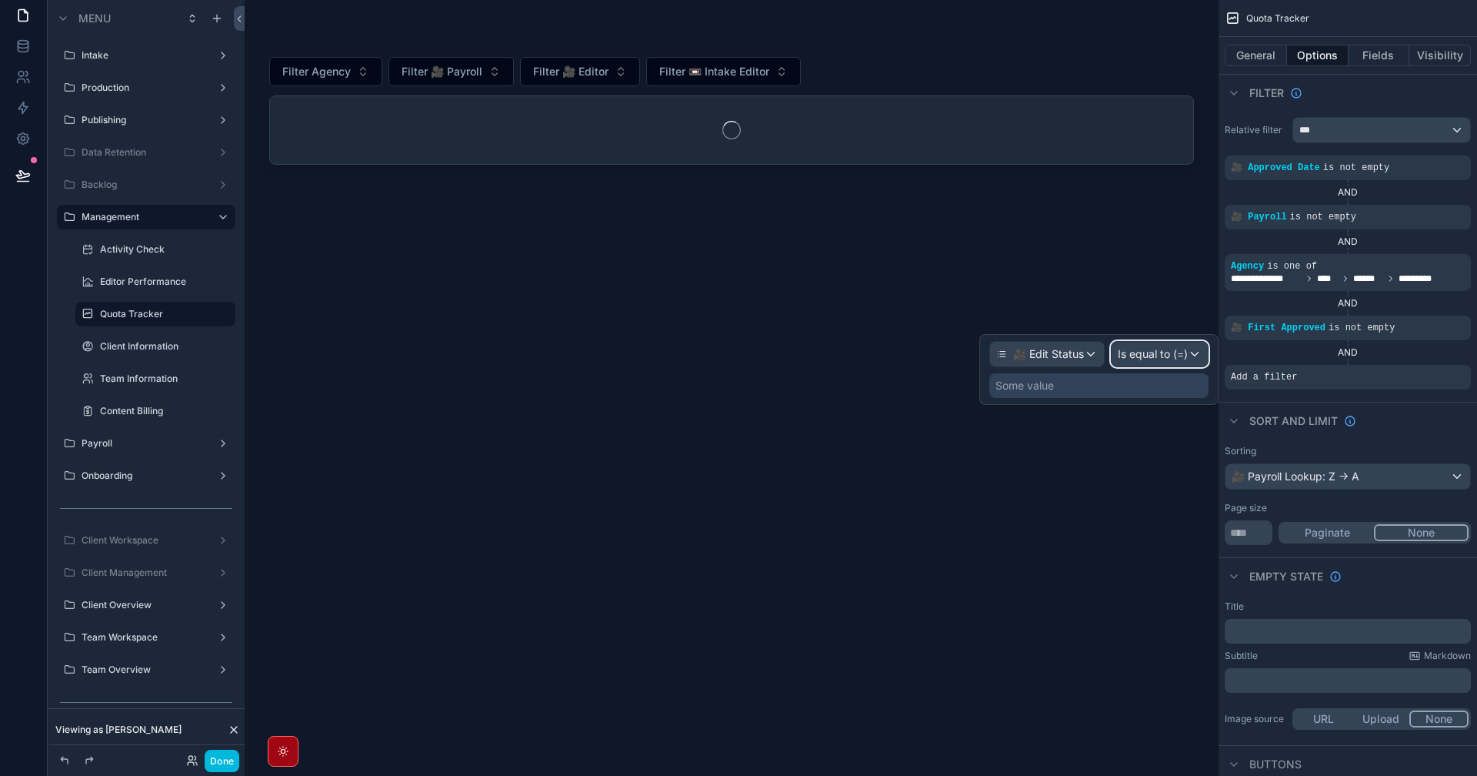
click at [1150, 348] on span "Is equal to (=)" at bounding box center [1153, 353] width 70 height 15
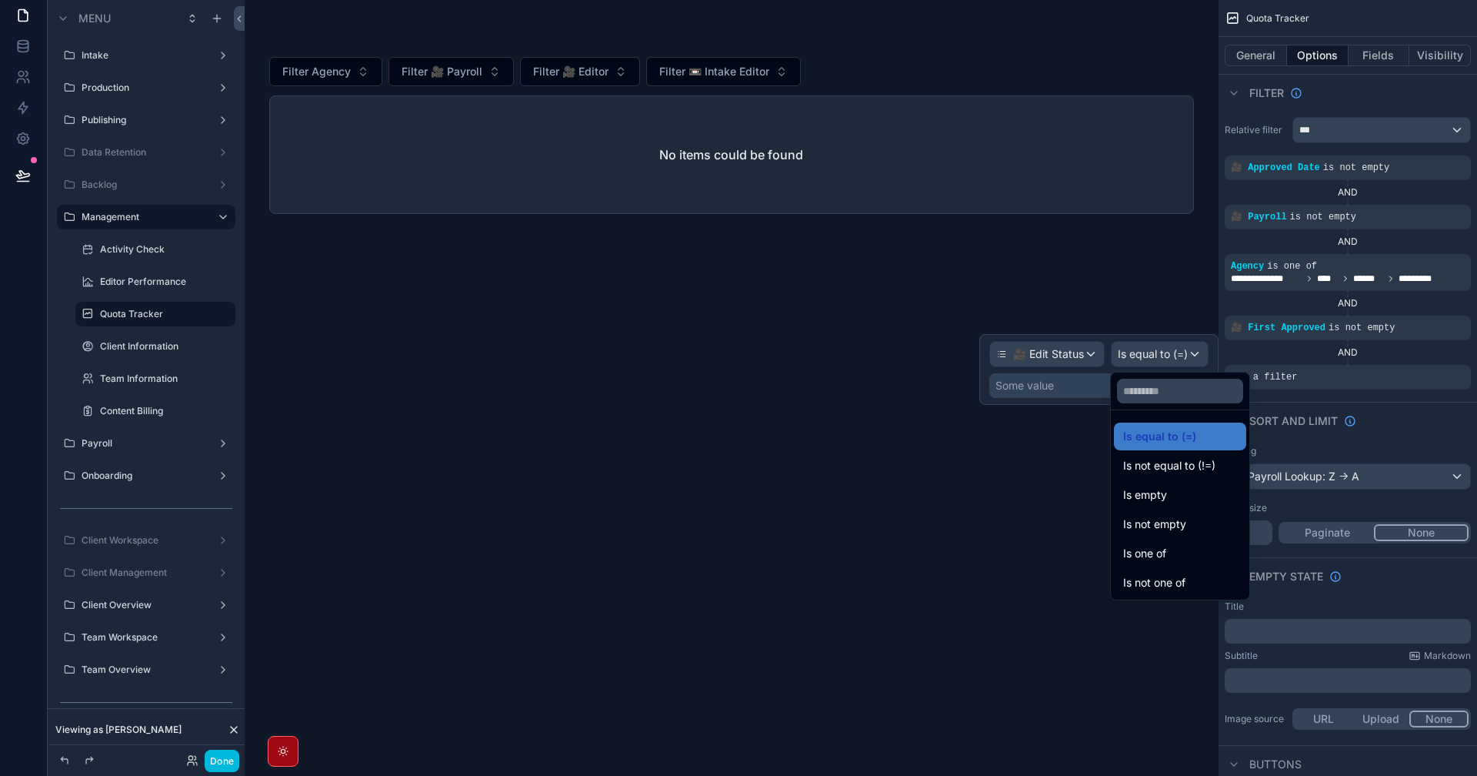
click at [1175, 578] on span "Is not one of" at bounding box center [1154, 582] width 62 height 18
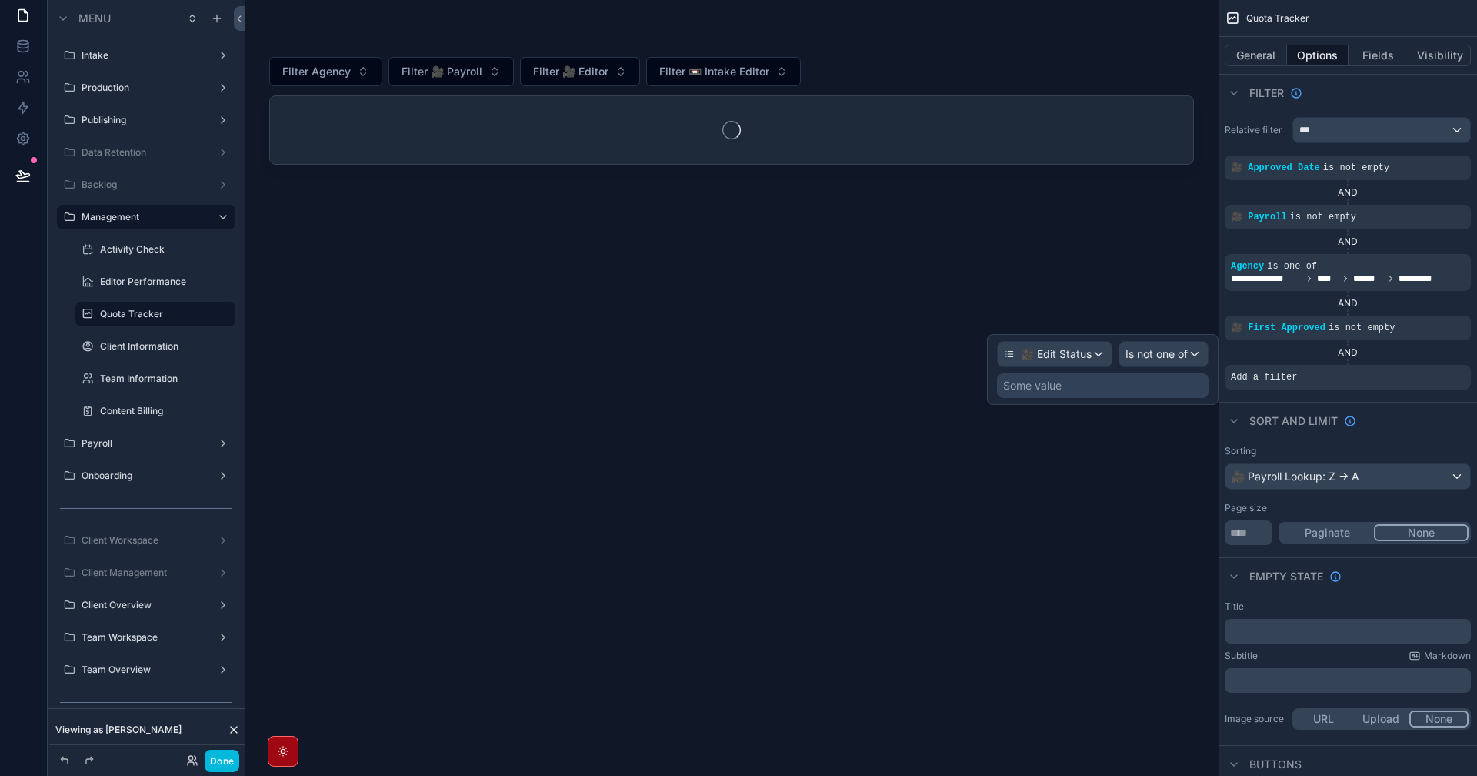
click at [1129, 389] on div "Some value" at bounding box center [1103, 385] width 212 height 25
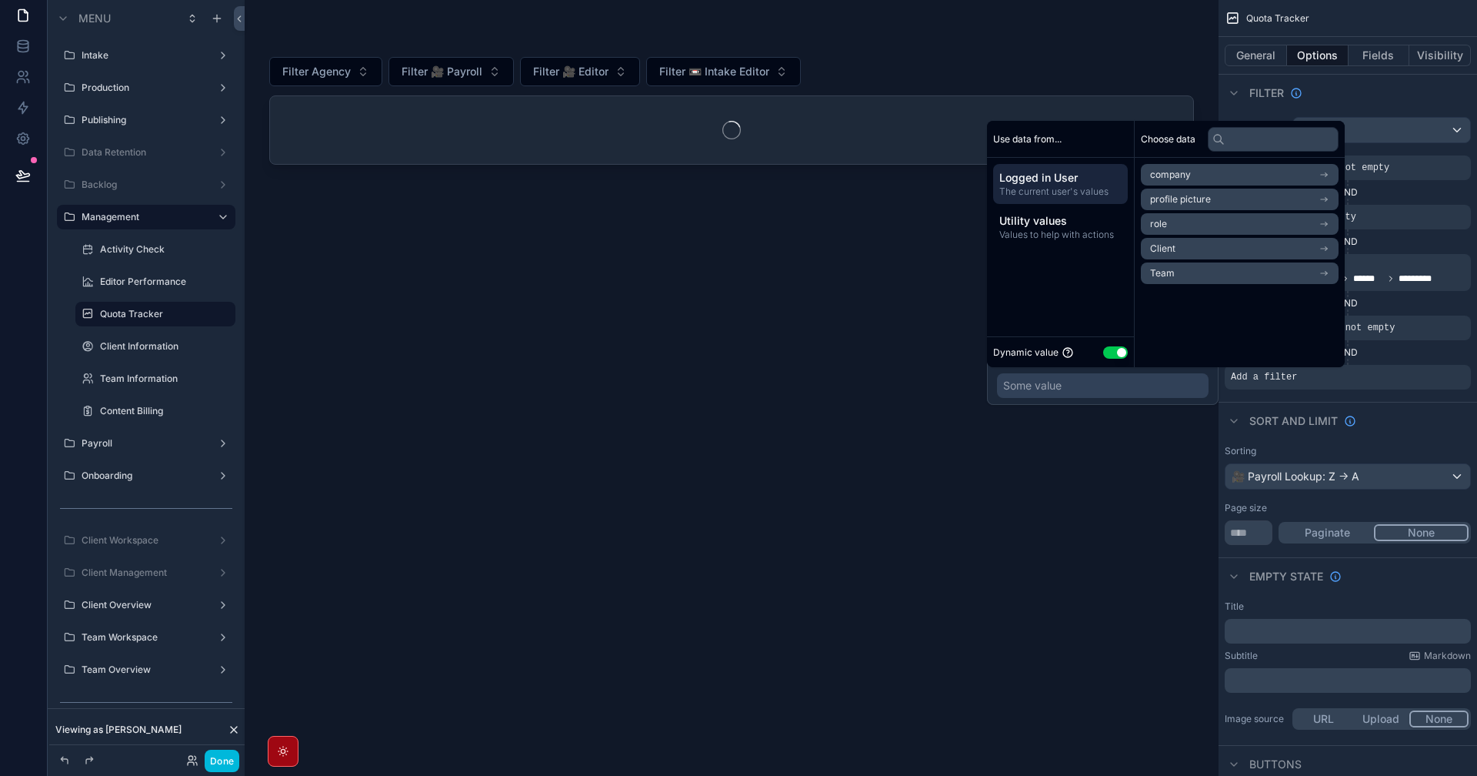
click at [1106, 352] on button "Use setting" at bounding box center [1115, 352] width 25 height 12
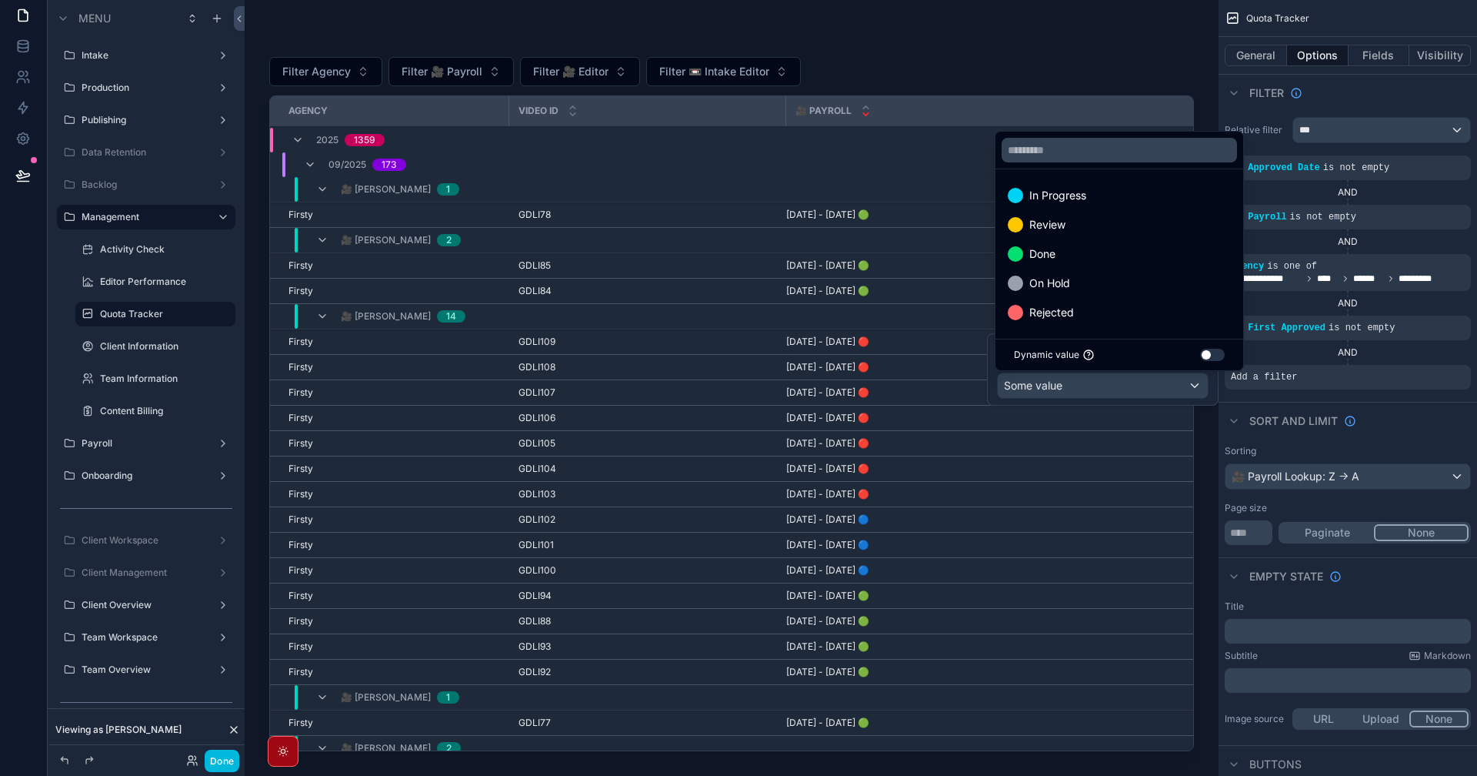
click at [1086, 312] on div "Rejected" at bounding box center [1119, 312] width 223 height 18
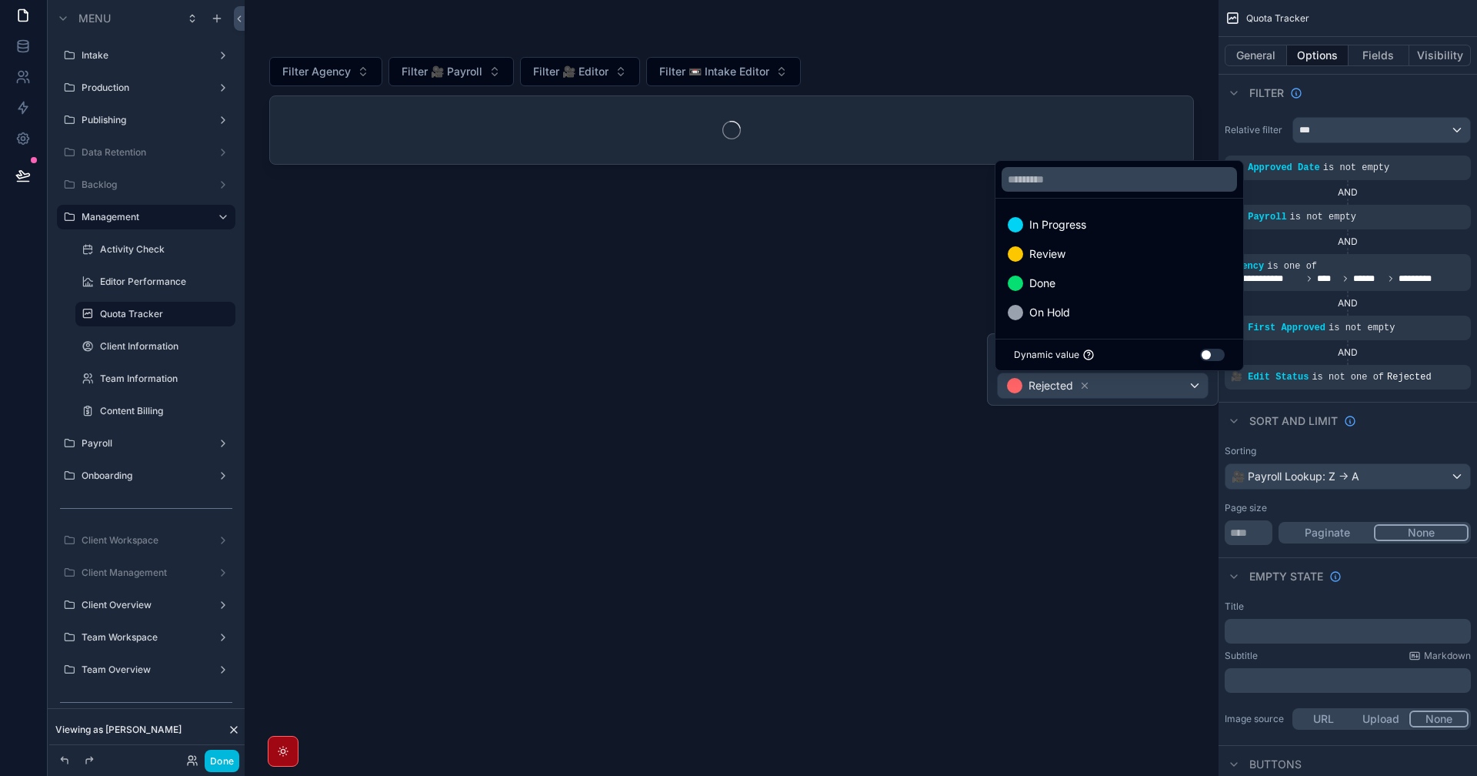
click at [1078, 313] on div "On Hold" at bounding box center [1119, 312] width 223 height 18
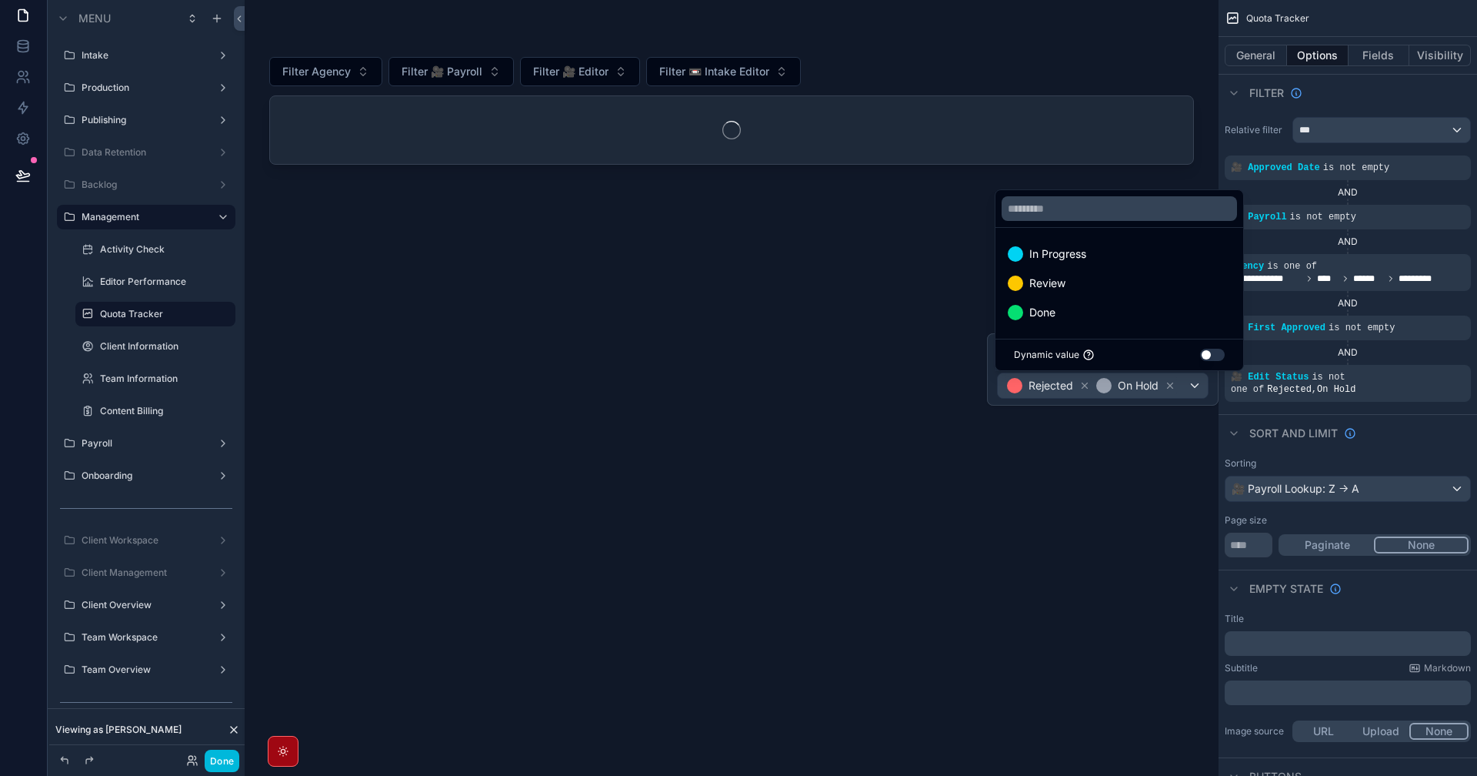
click at [1151, 532] on div "Filter Agency Filter 🎥 Payroll Filter 🎥 Editor Filter 📼 Intake Editor" at bounding box center [731, 397] width 925 height 720
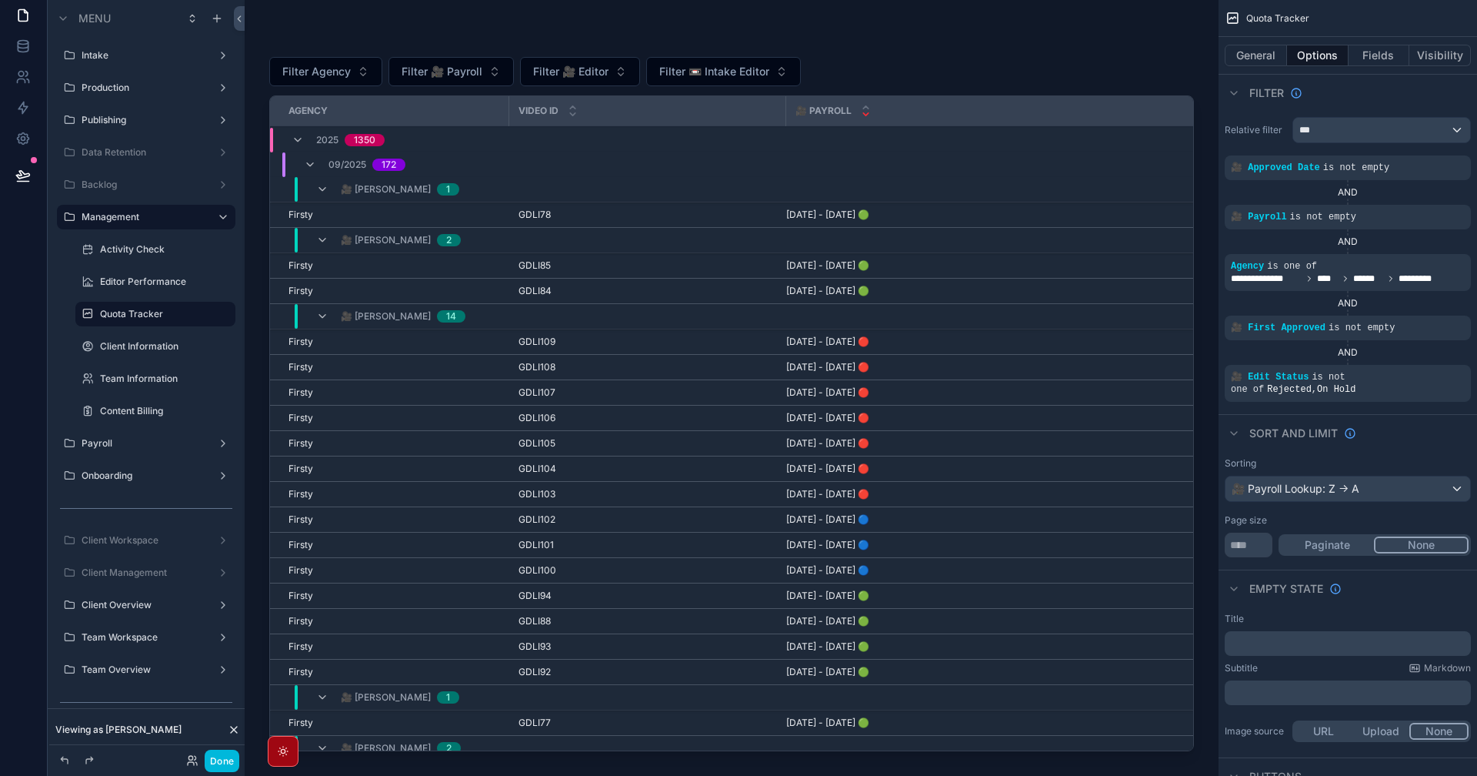
click at [1329, 328] on span "is not empty" at bounding box center [1362, 327] width 66 height 11
click at [0, 0] on icon "scrollable content" at bounding box center [0, 0] width 0 height 0
click at [1064, 317] on span "🎥 First Approved" at bounding box center [1046, 319] width 92 height 15
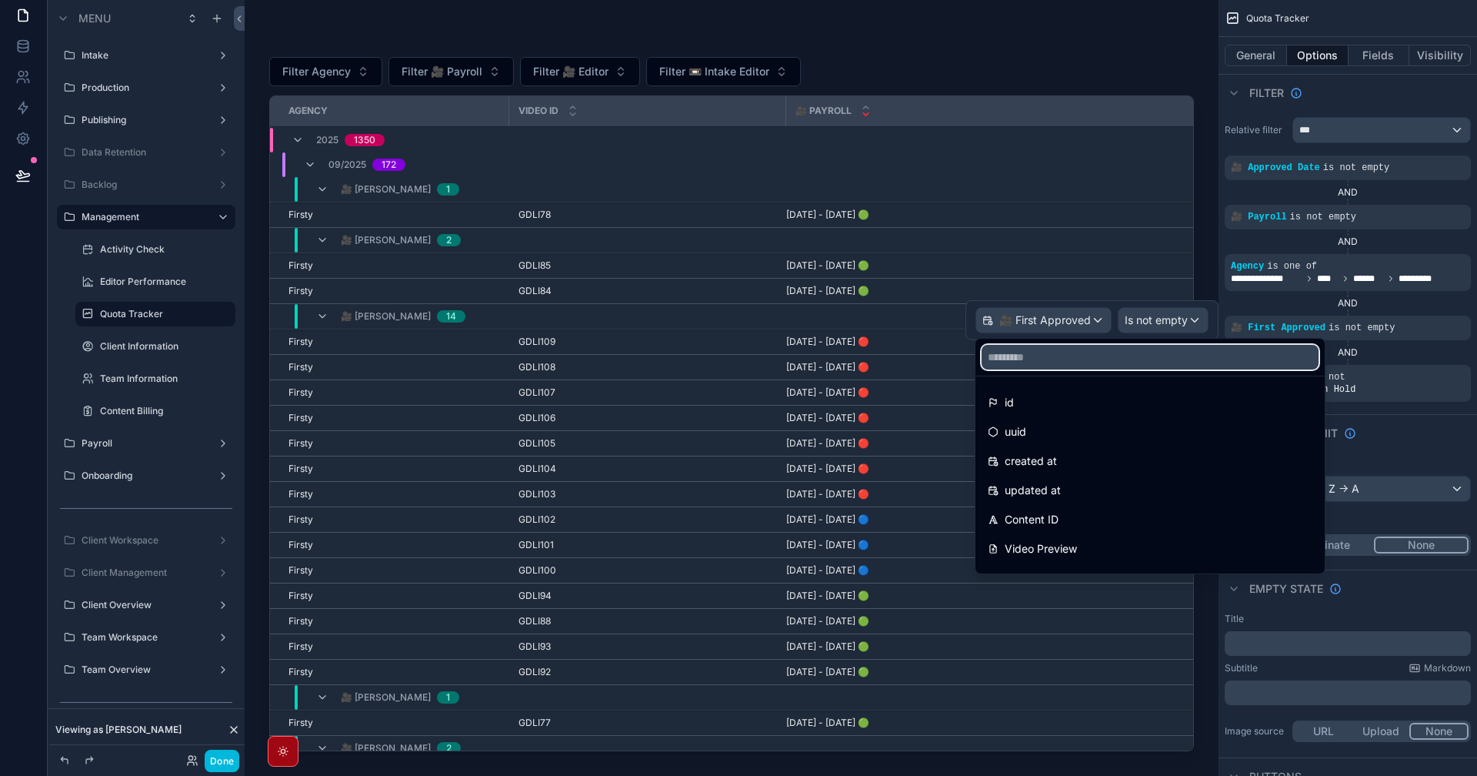
click at [1069, 349] on input "text" at bounding box center [1150, 357] width 337 height 25
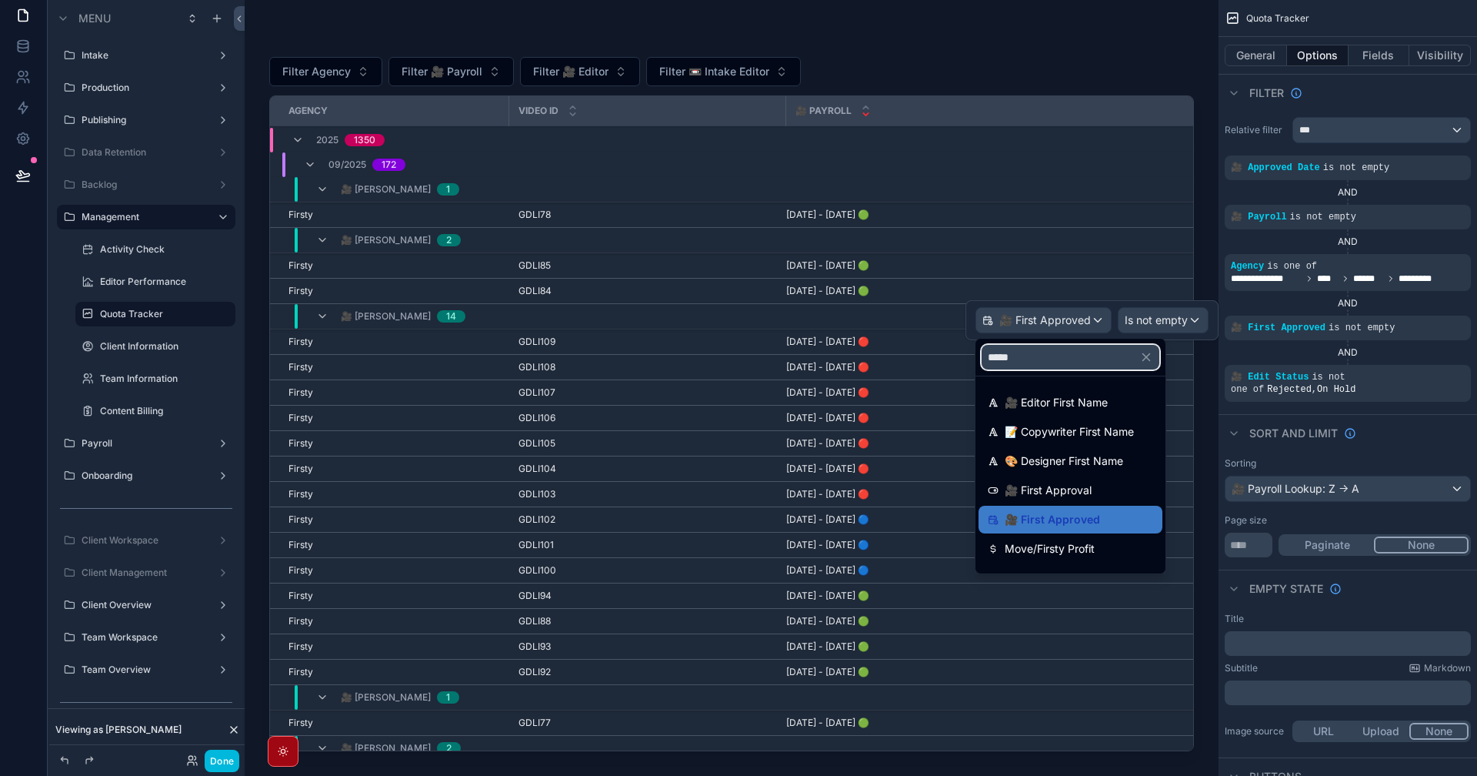
type input "*****"
click at [1120, 495] on div "🎥 First Approval" at bounding box center [1070, 490] width 165 height 18
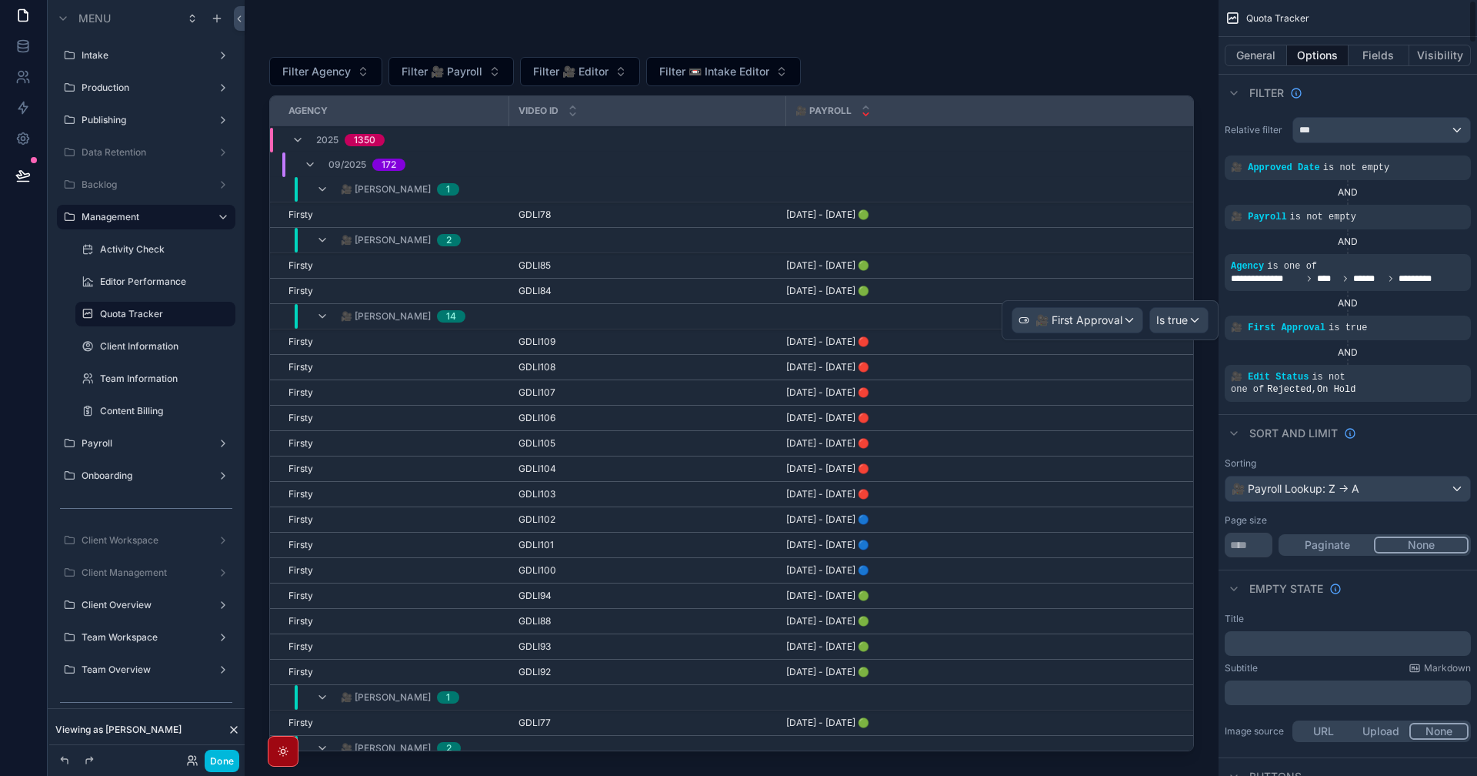
click at [1287, 303] on div "AND" at bounding box center [1348, 303] width 246 height 12
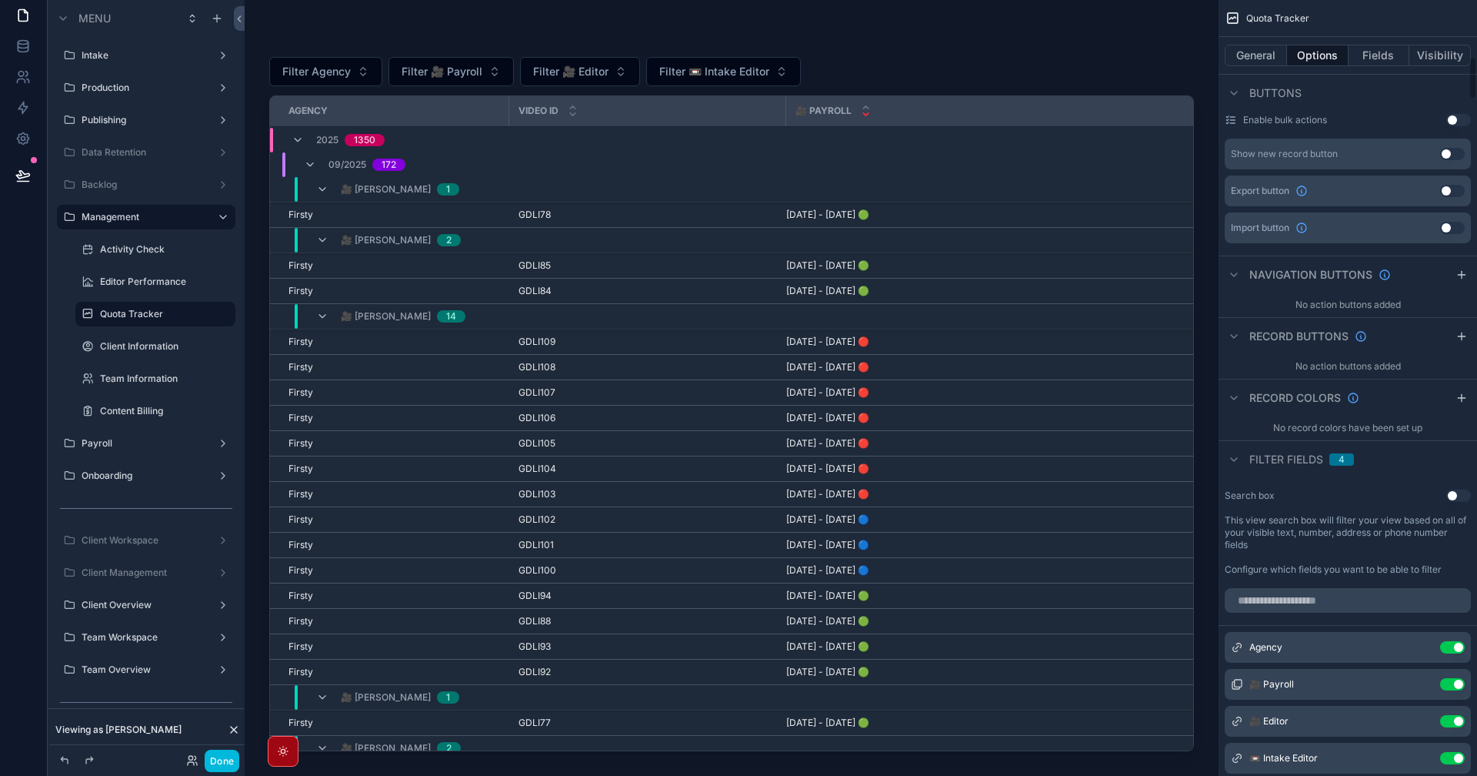
scroll to position [1000, 0]
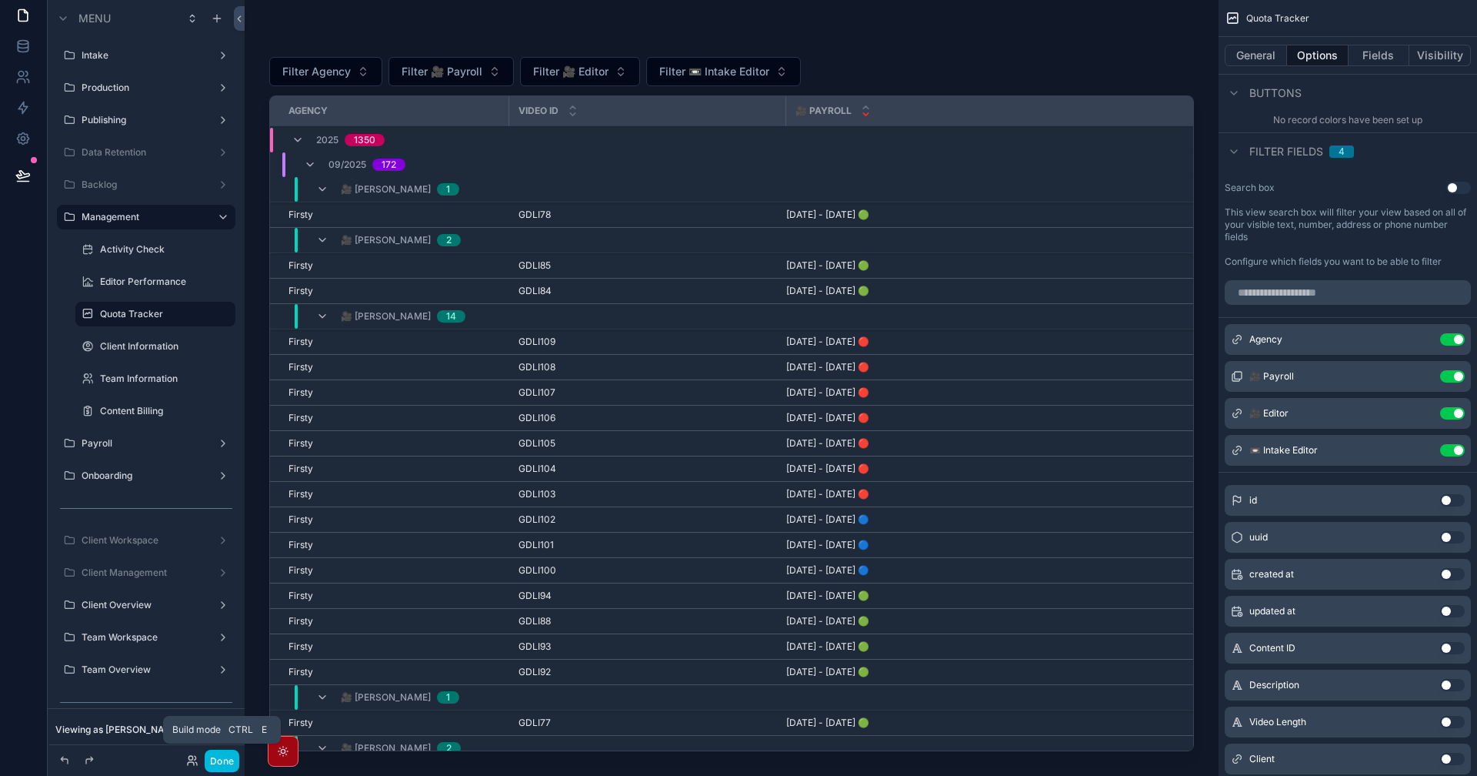
click at [223, 757] on button "Done" at bounding box center [222, 760] width 35 height 22
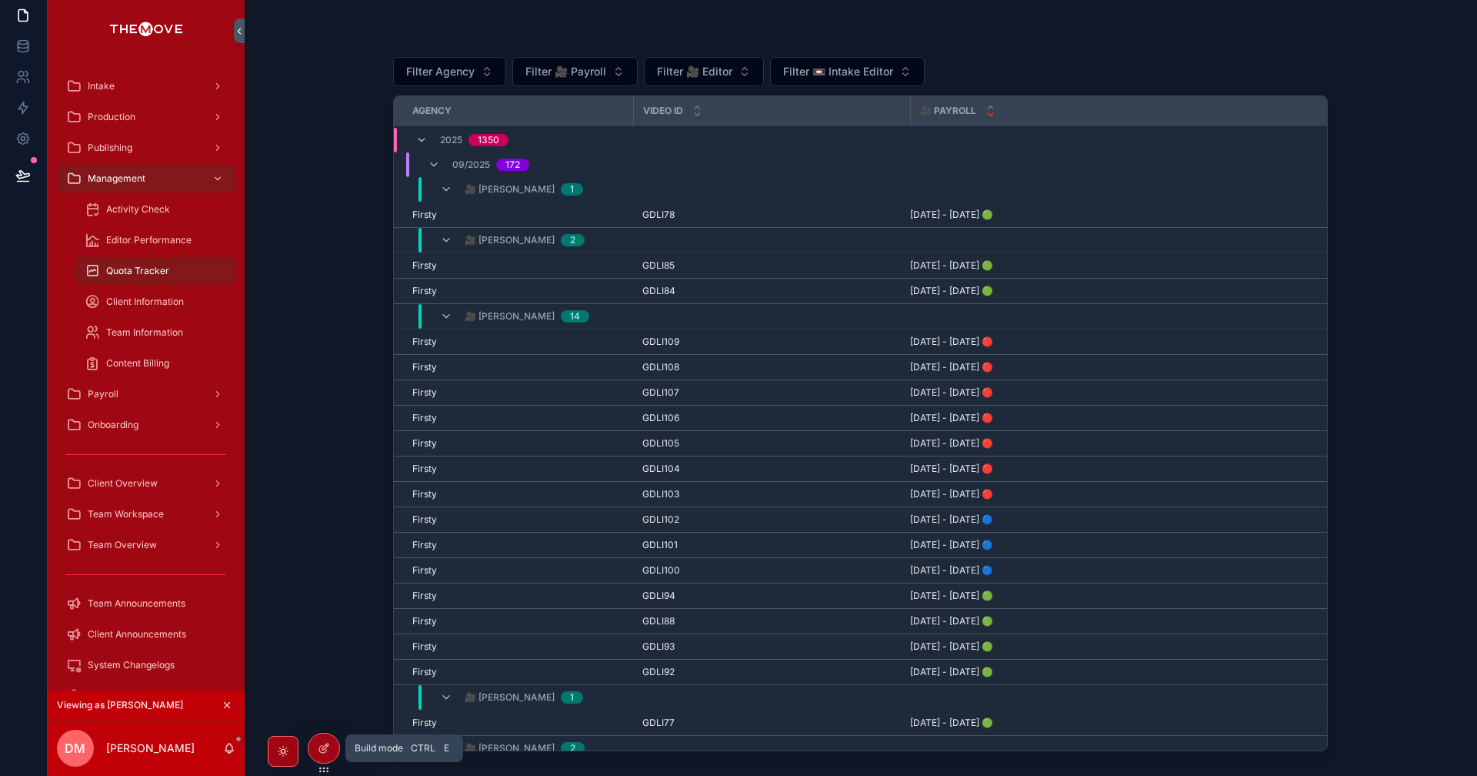
click at [326, 748] on icon at bounding box center [324, 748] width 12 height 12
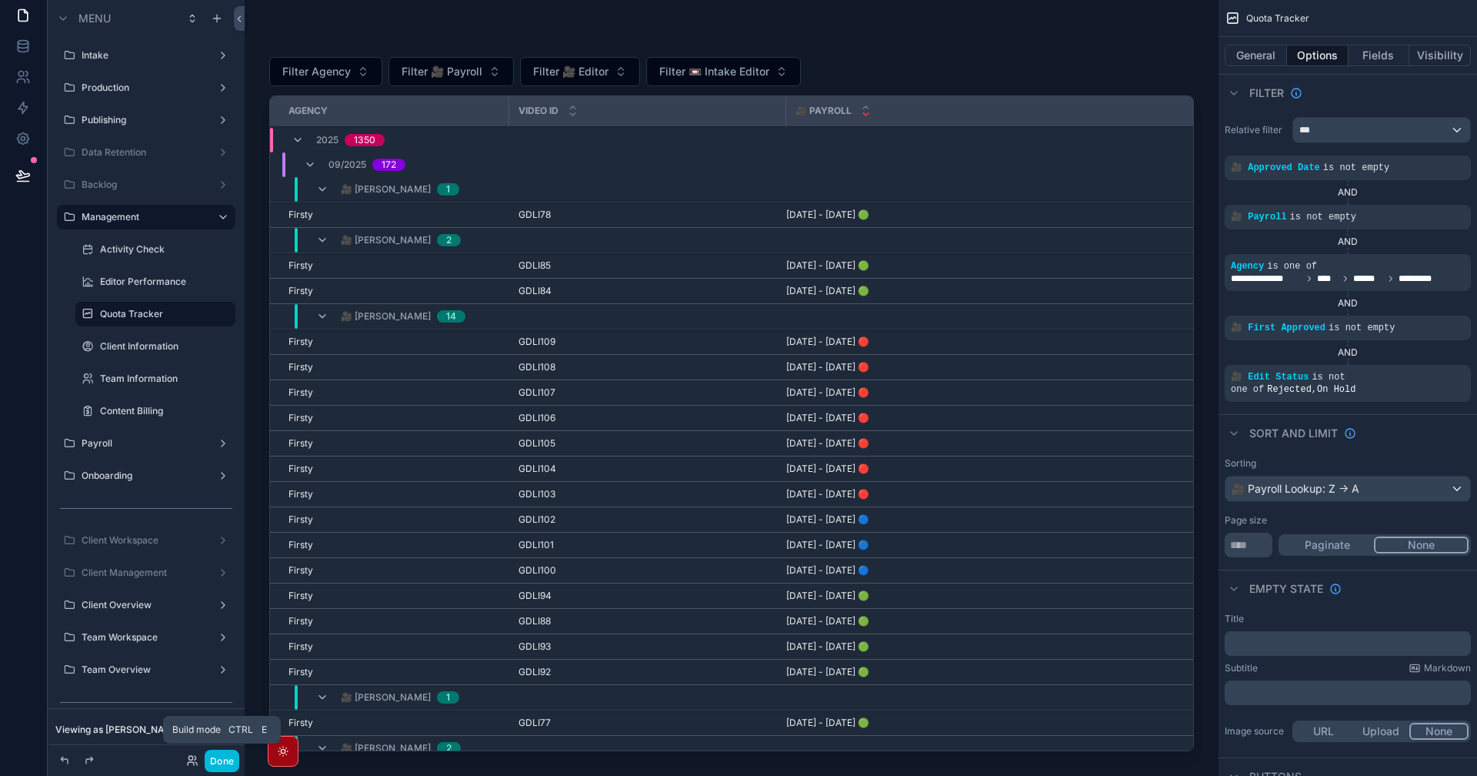
click at [215, 765] on button "Done" at bounding box center [222, 760] width 35 height 22
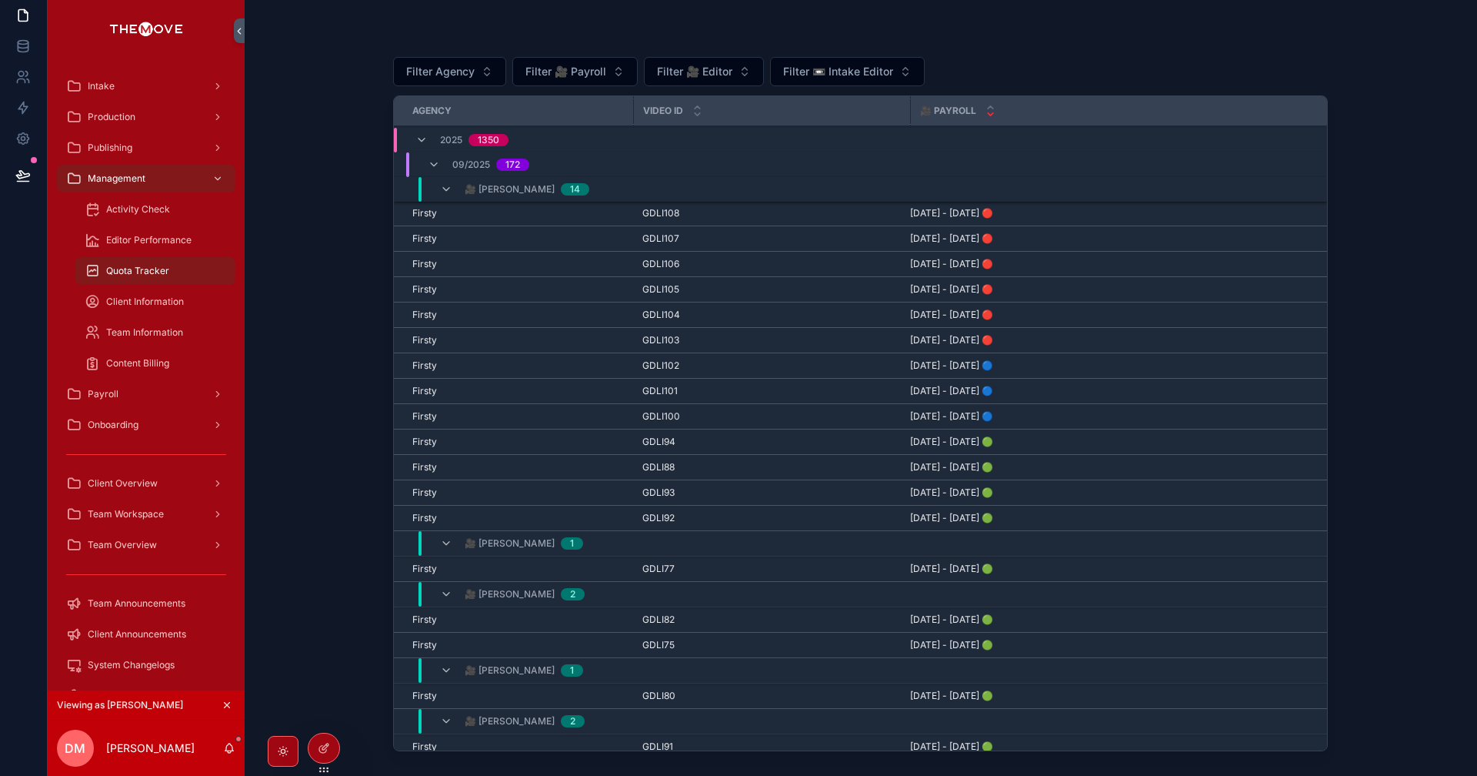
scroll to position [0, 0]
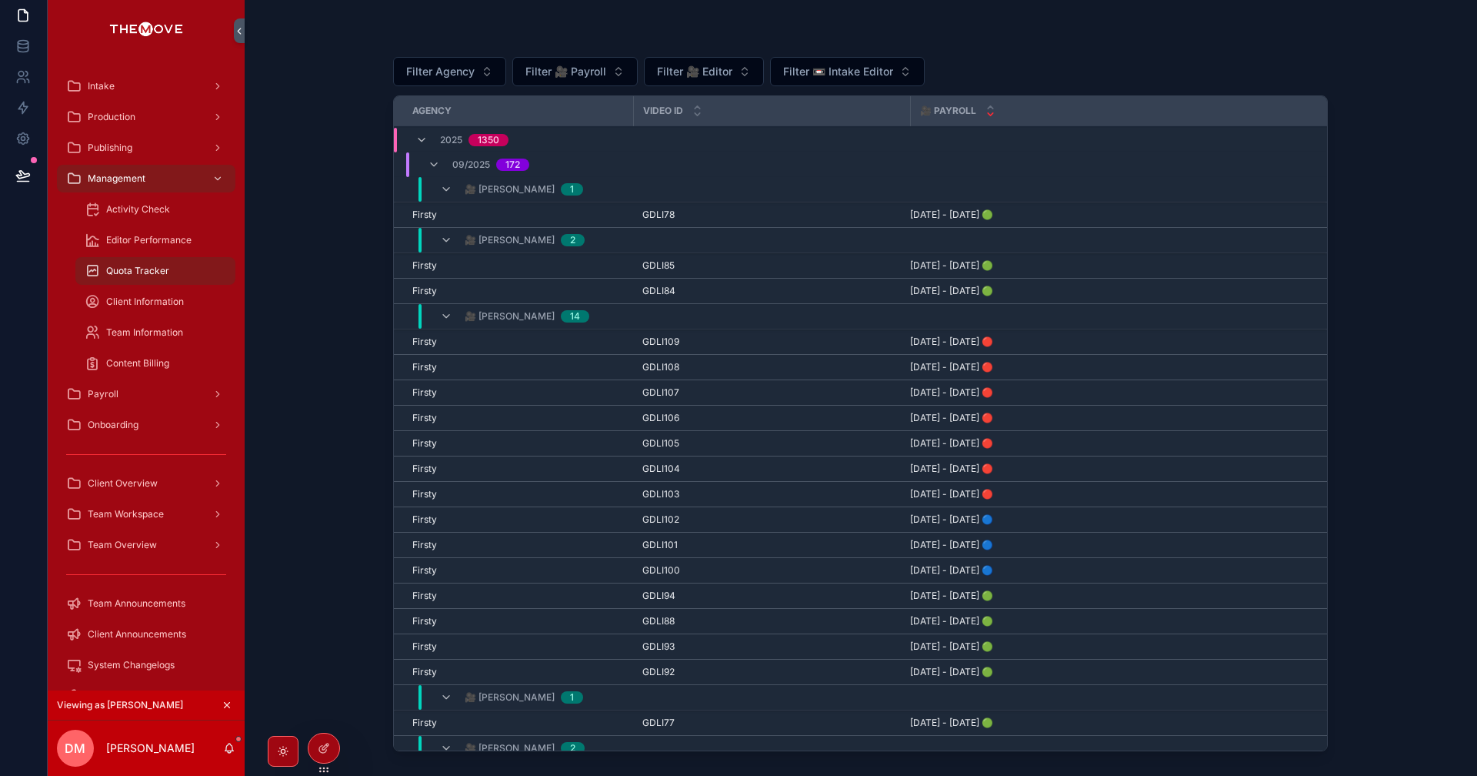
click at [672, 72] on span "Filter 🎥 Editor" at bounding box center [694, 71] width 75 height 15
click at [717, 99] on input "scrollable content" at bounding box center [714, 104] width 183 height 28
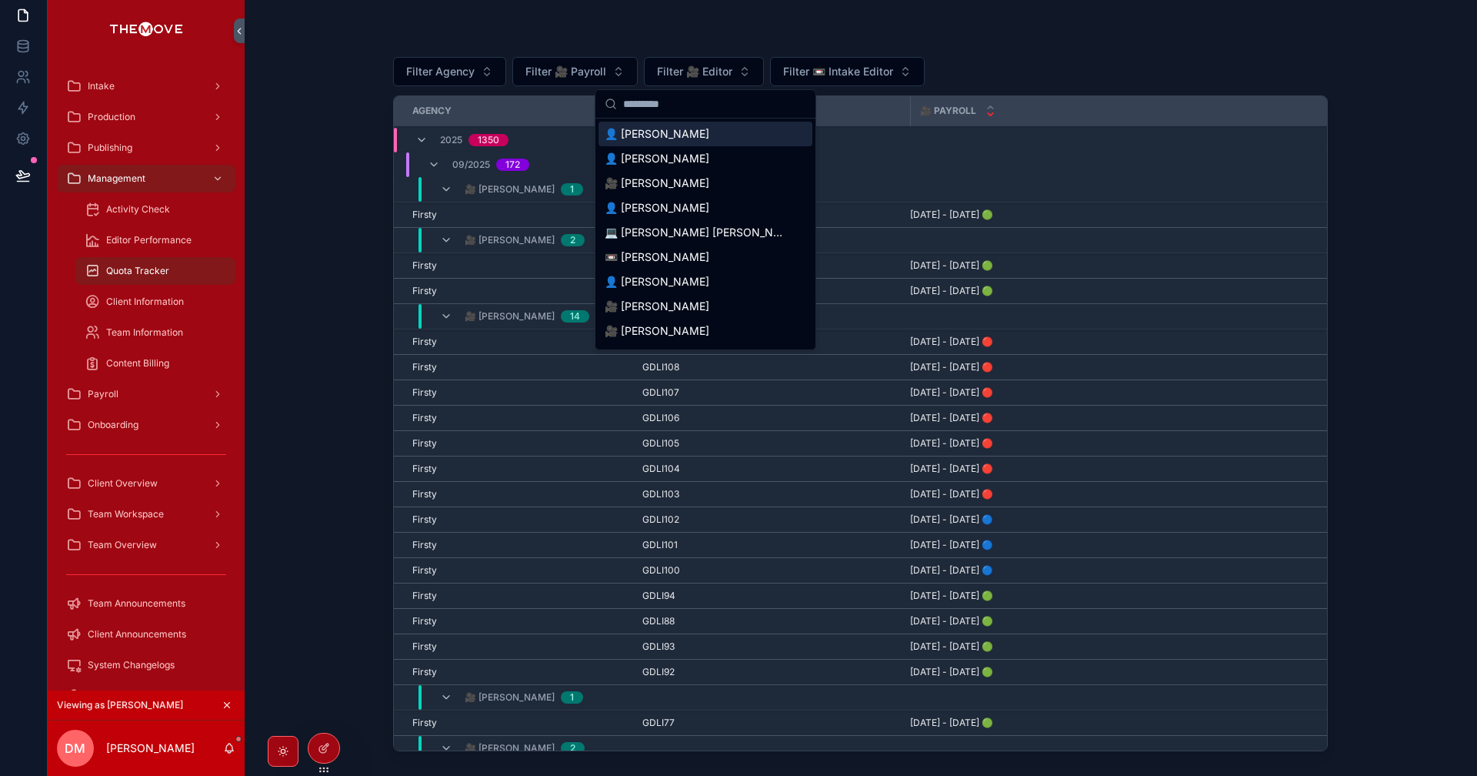
click at [718, 102] on input "scrollable content" at bounding box center [714, 104] width 183 height 28
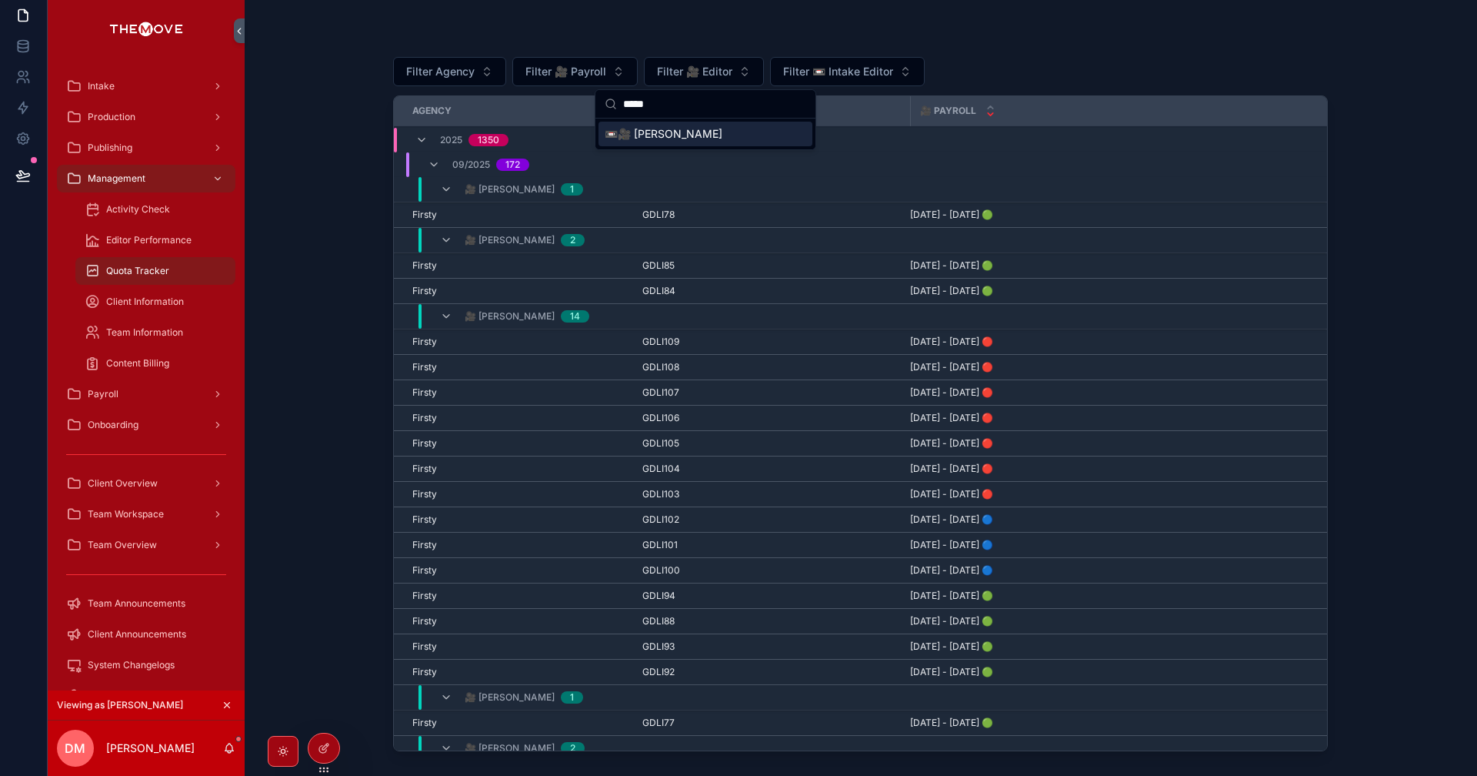
type input "*****"
click at [693, 132] on span "📼🎥 [PERSON_NAME]" at bounding box center [664, 133] width 118 height 15
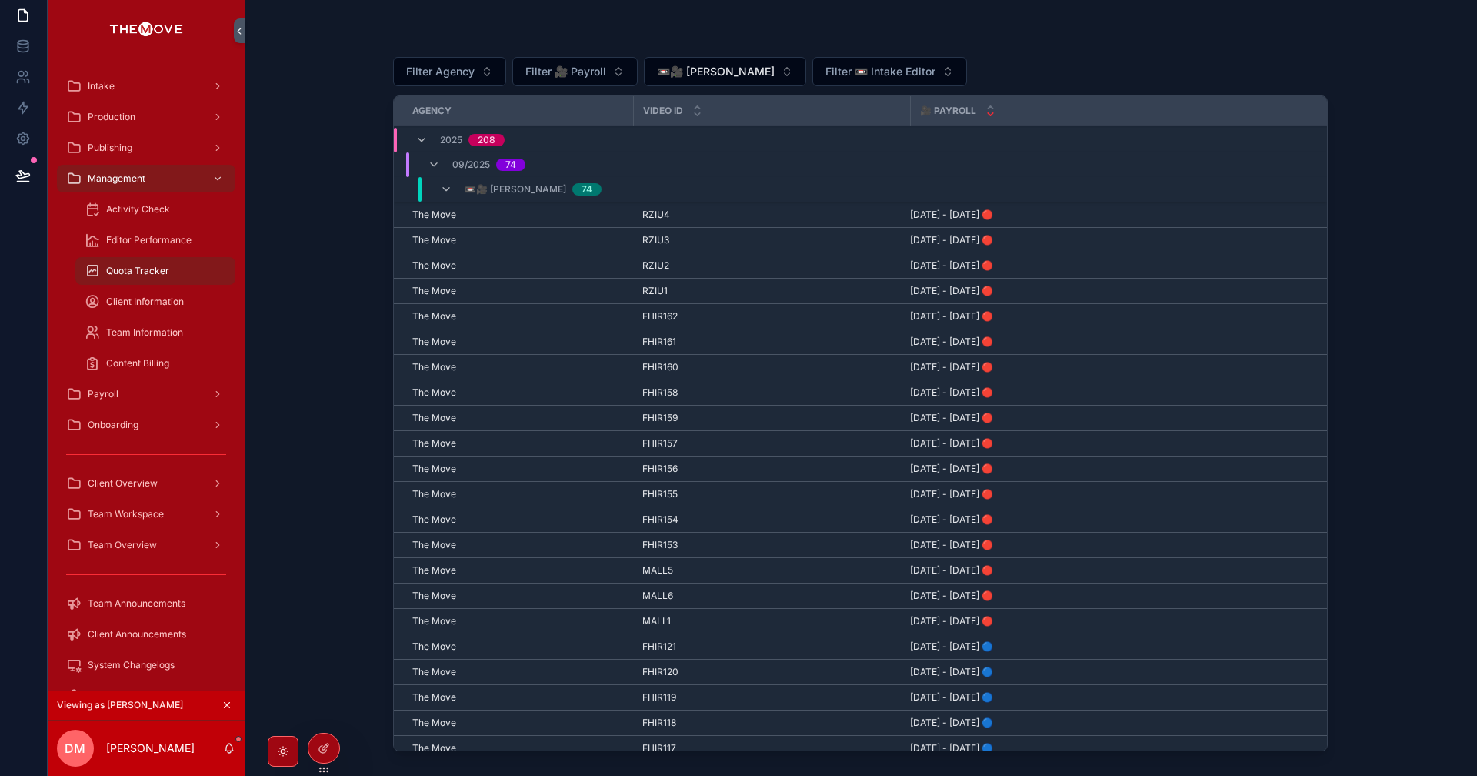
click at [429, 165] on icon "scrollable content" at bounding box center [434, 165] width 12 height 12
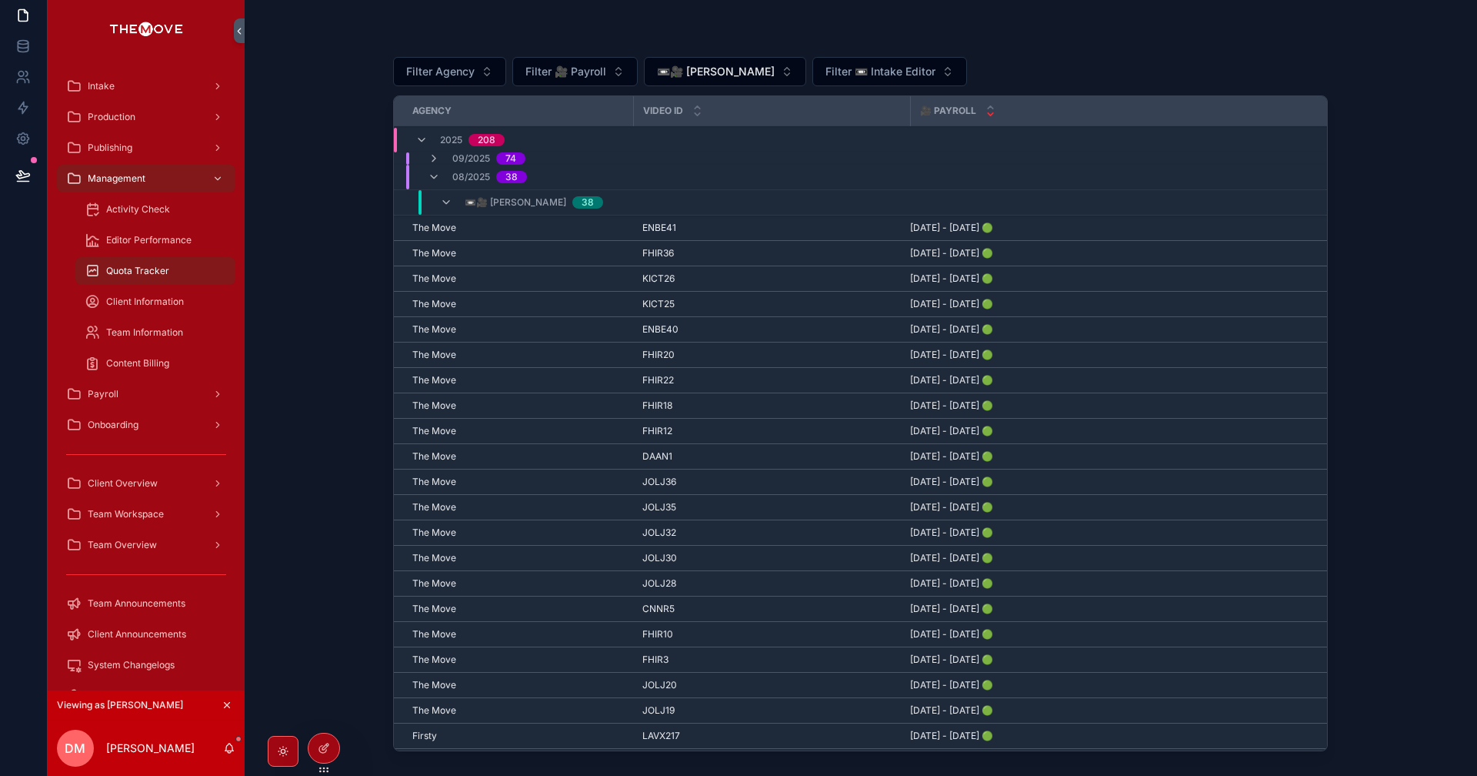
click at [432, 181] on icon "scrollable content" at bounding box center [434, 177] width 12 height 12
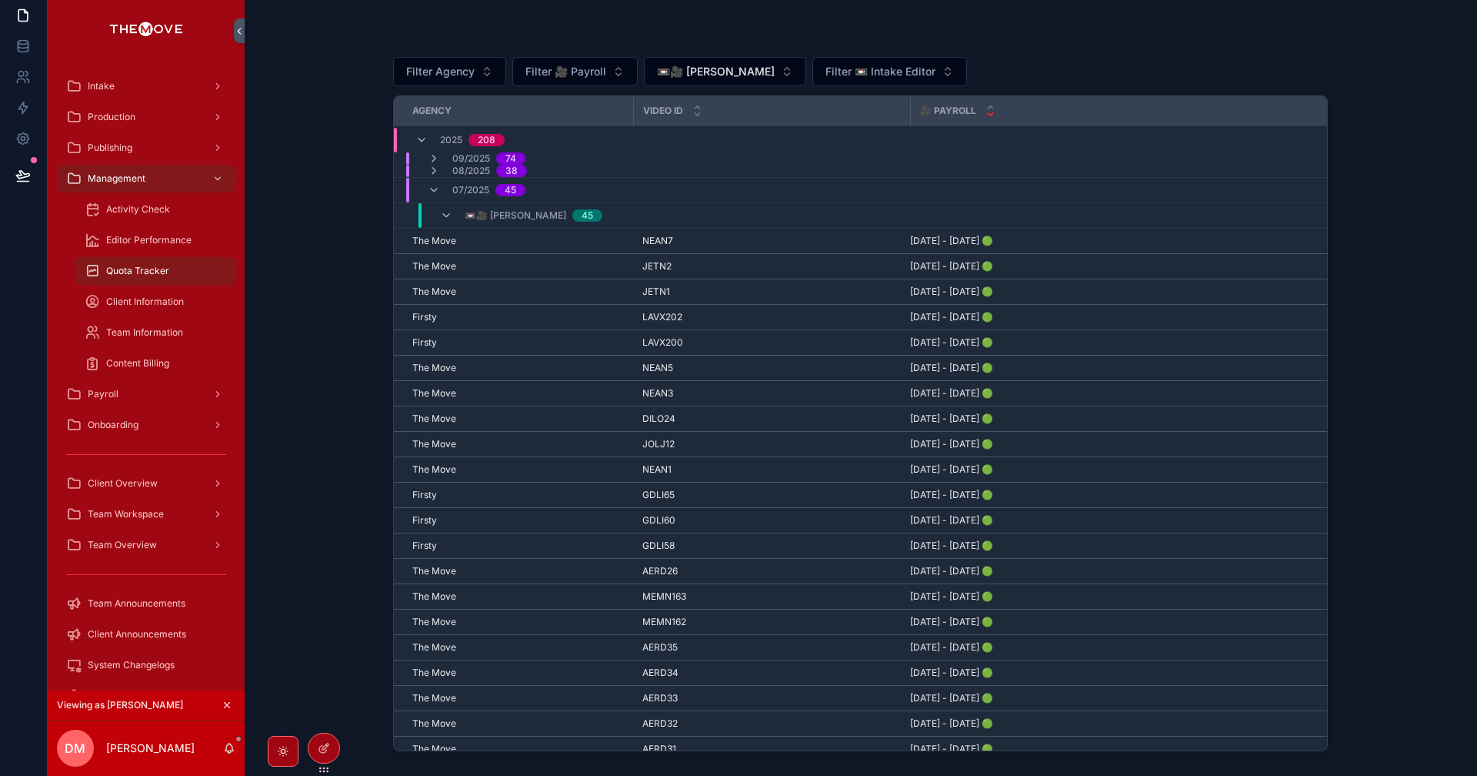
click at [434, 172] on icon "scrollable content" at bounding box center [434, 171] width 12 height 12
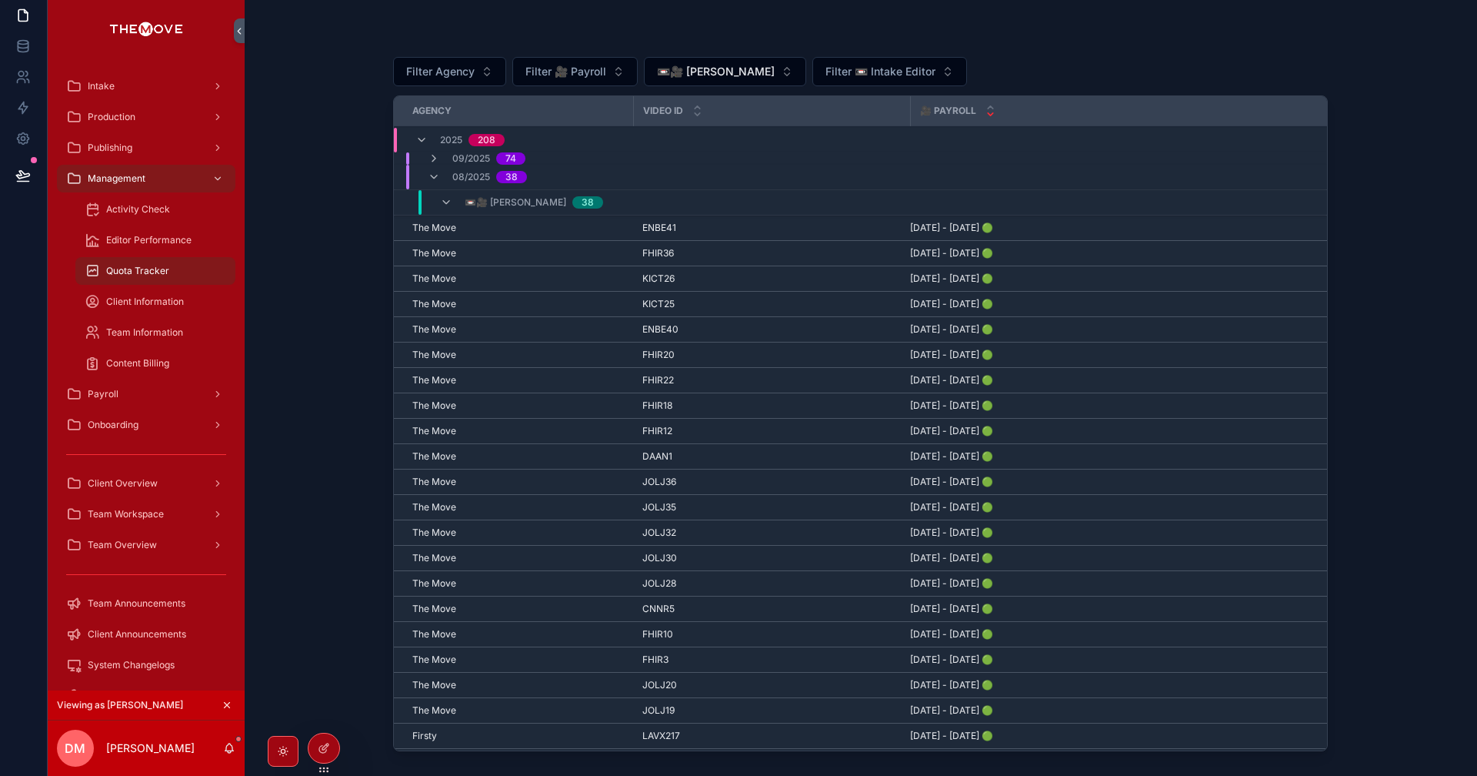
click at [434, 163] on icon "scrollable content" at bounding box center [434, 158] width 12 height 12
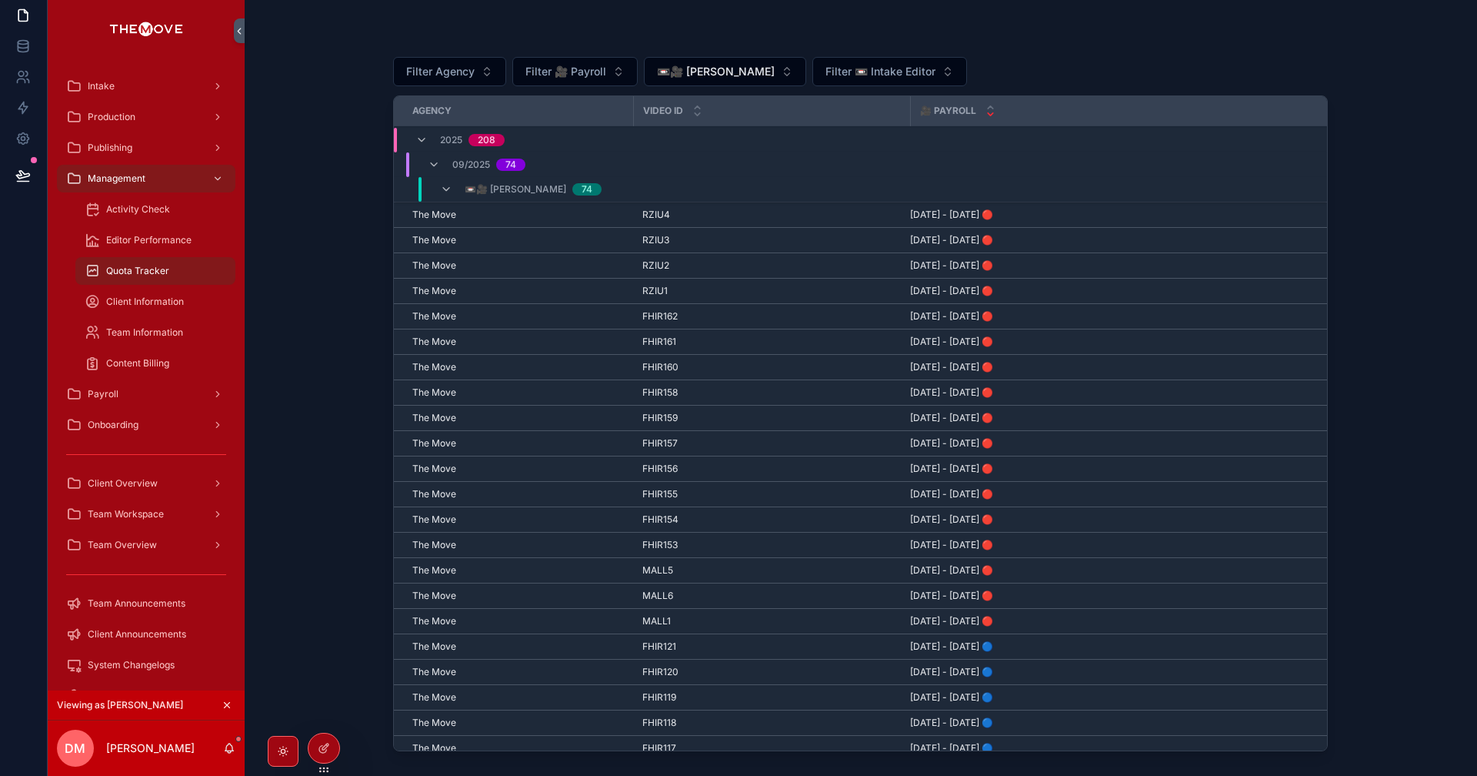
click at [904, 72] on span "Filter 📼 Intake Editor" at bounding box center [881, 71] width 110 height 15
click at [775, 71] on span "📼🎥 [PERSON_NAME]" at bounding box center [716, 71] width 118 height 15
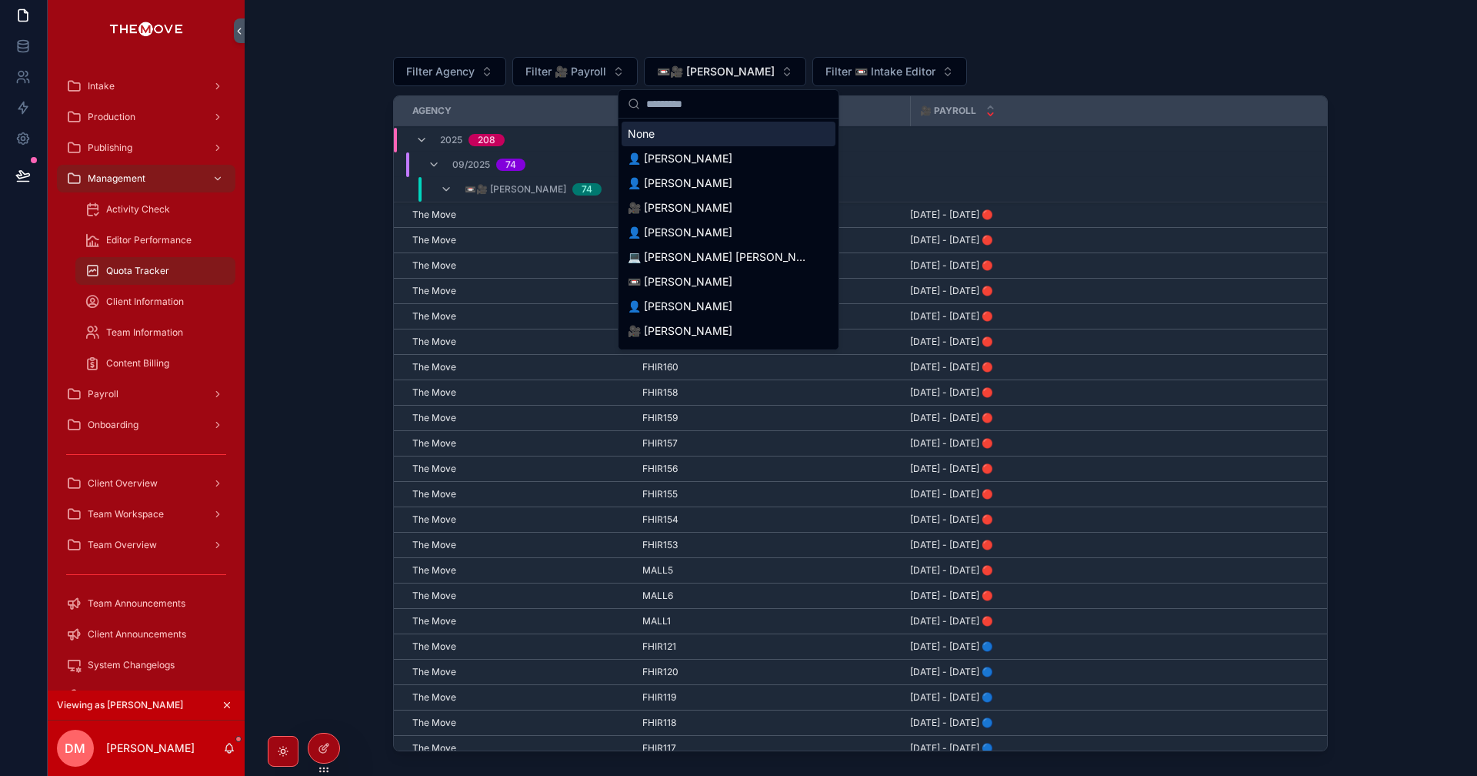
click at [677, 143] on div "None" at bounding box center [729, 134] width 214 height 25
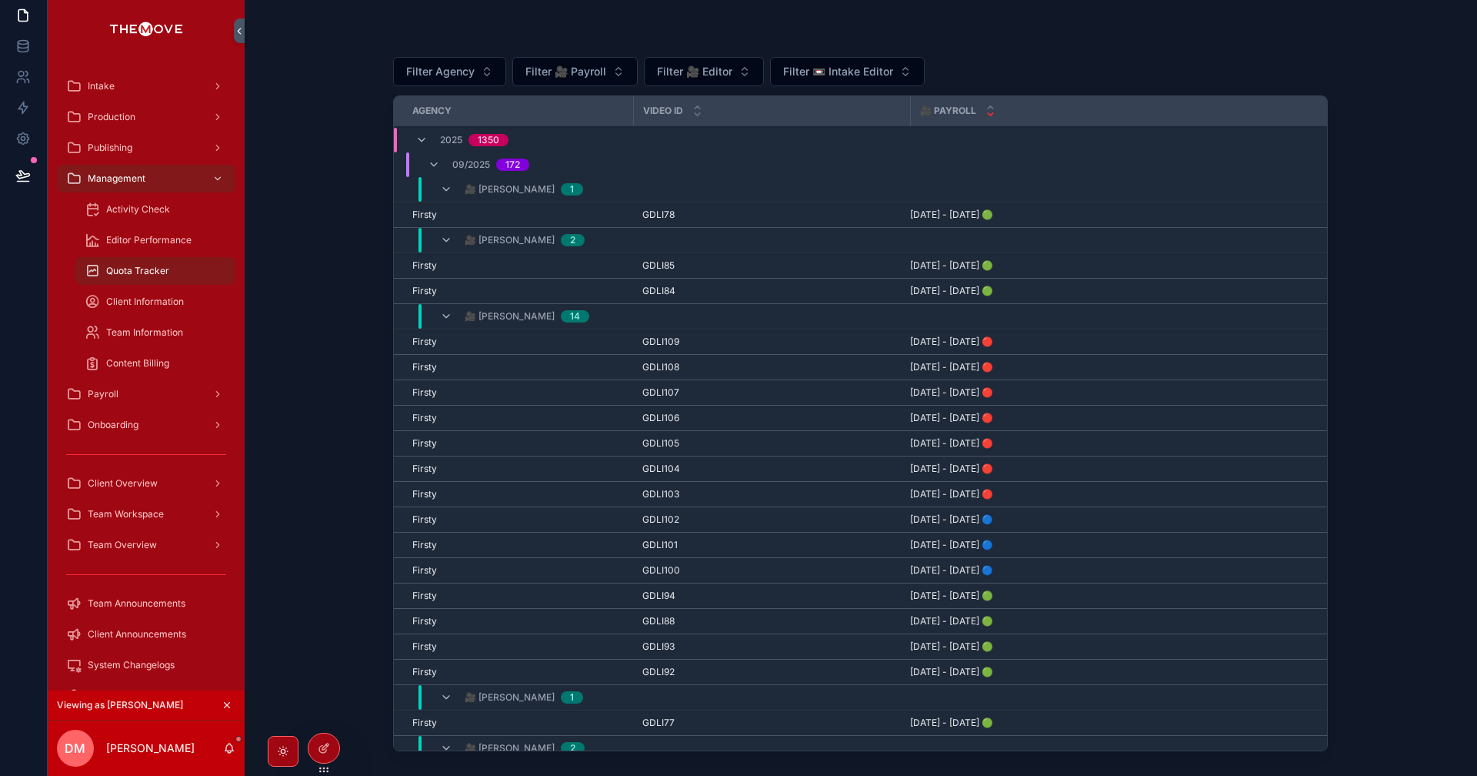
click at [871, 84] on button "Filter 📼 Intake Editor" at bounding box center [847, 71] width 155 height 29
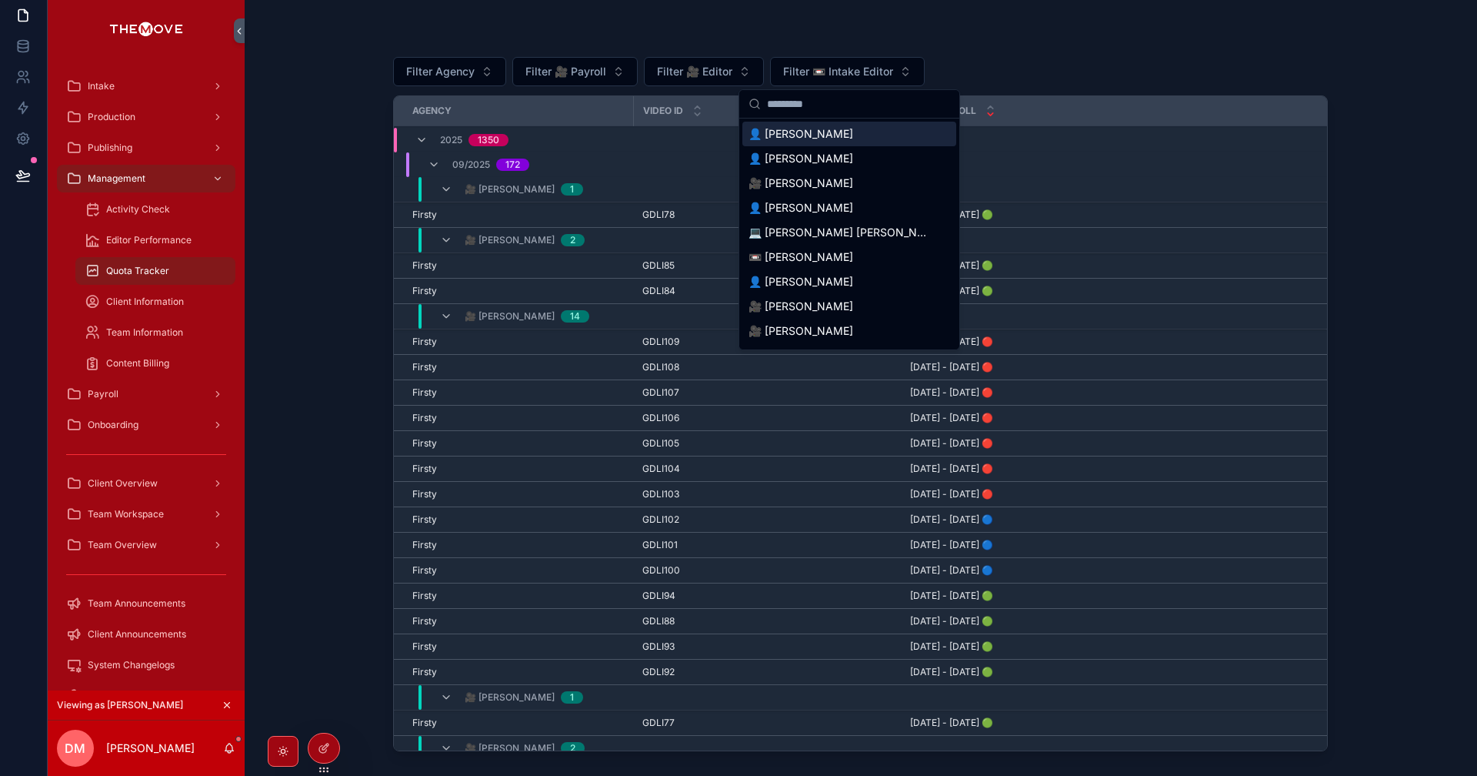
click at [853, 108] on input "scrollable content" at bounding box center [858, 104] width 183 height 28
click at [841, 112] on input "scrollable content" at bounding box center [858, 104] width 183 height 28
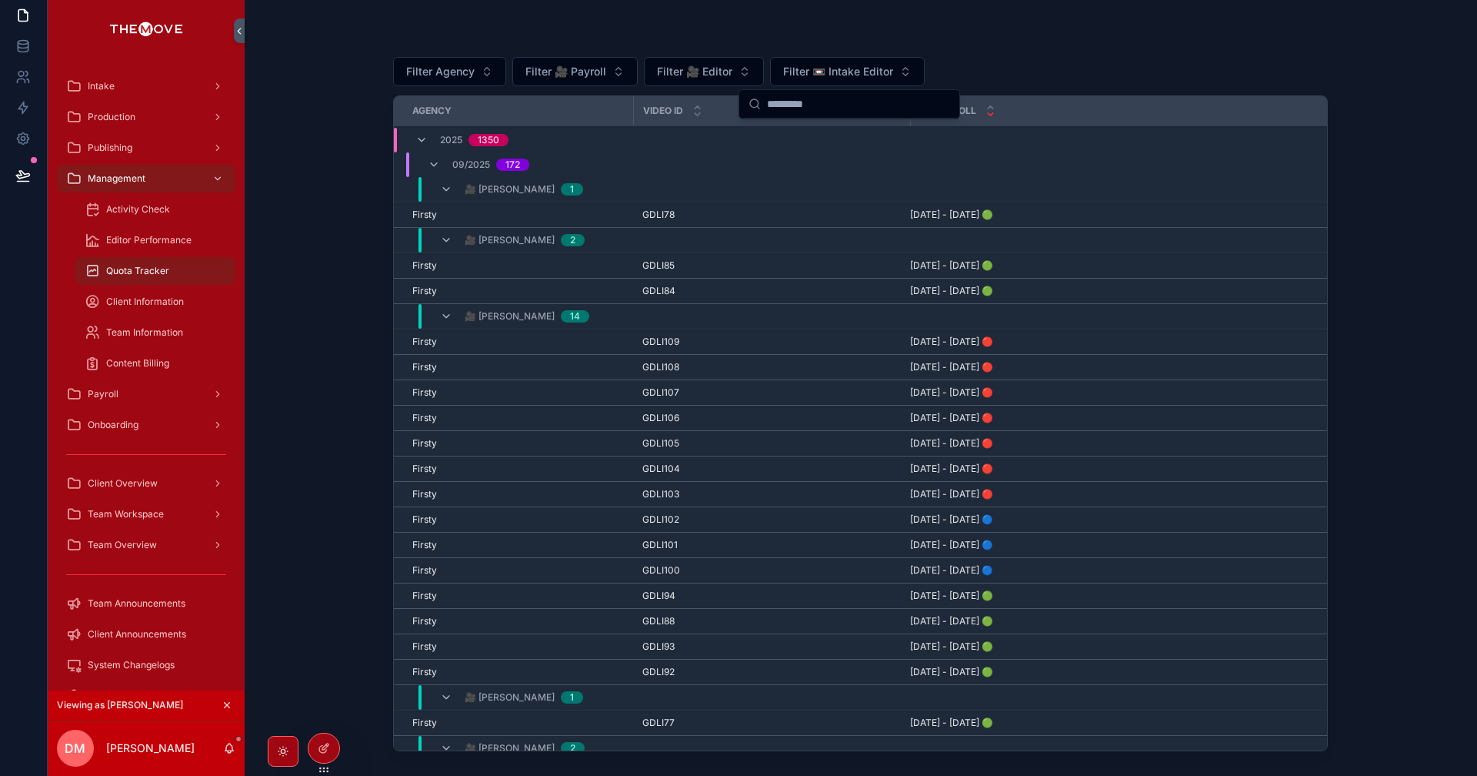
click at [563, 73] on span "Filter 🎥 Payroll" at bounding box center [566, 71] width 81 height 15
click at [909, 67] on button "Filter 📼 Intake Editor" at bounding box center [847, 71] width 155 height 29
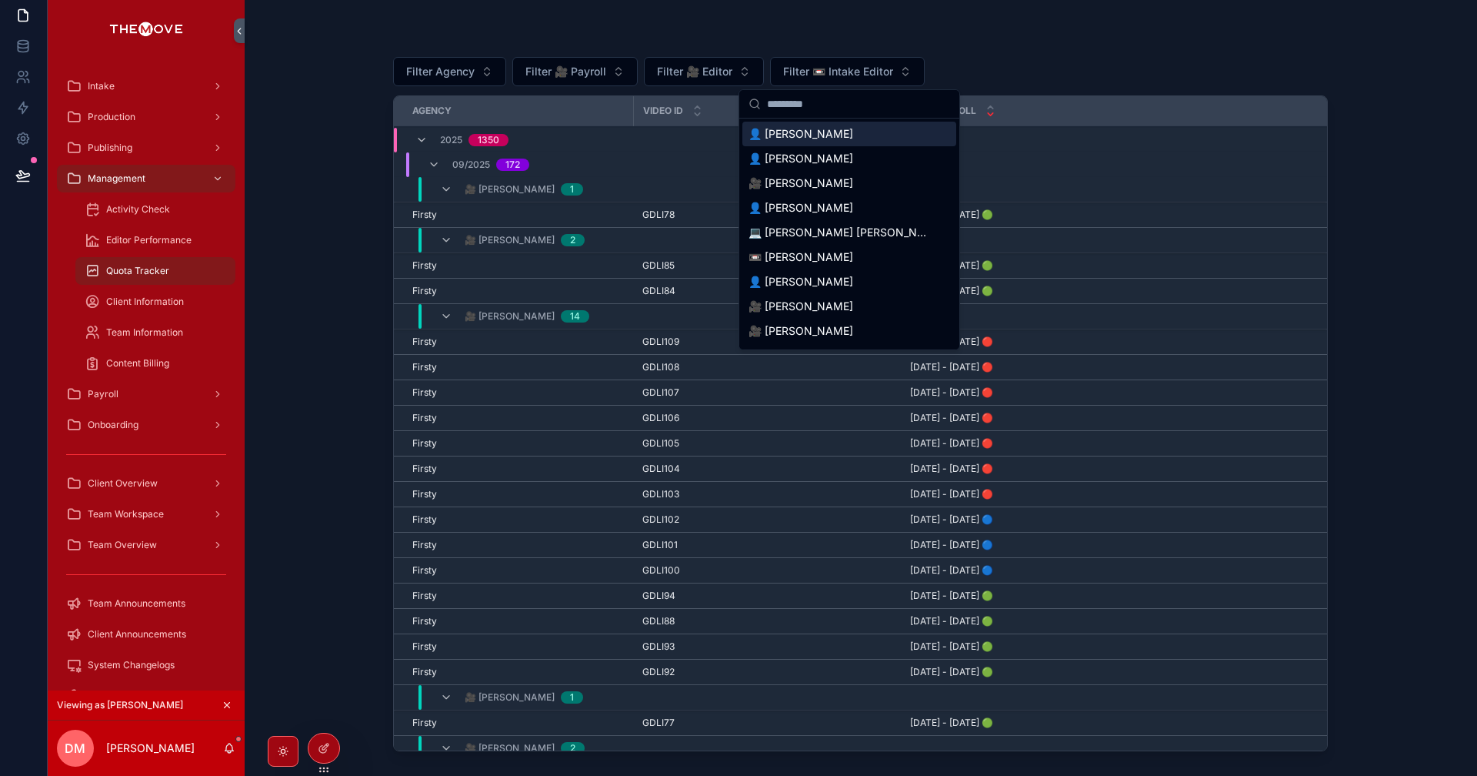
click at [830, 111] on input "scrollable content" at bounding box center [858, 104] width 183 height 28
type input "*"
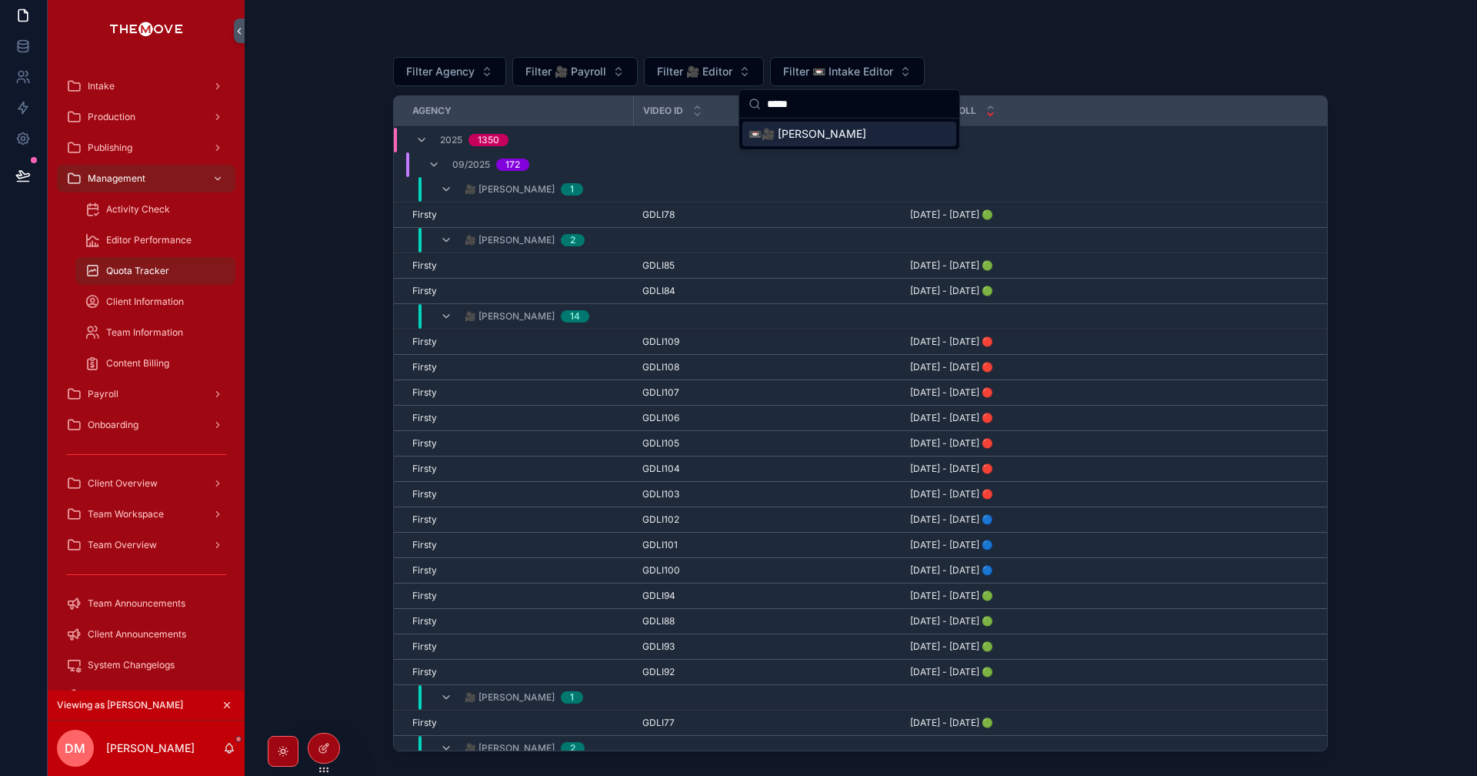
type input "*****"
click at [796, 129] on span "📼🎥 [PERSON_NAME]" at bounding box center [808, 133] width 118 height 15
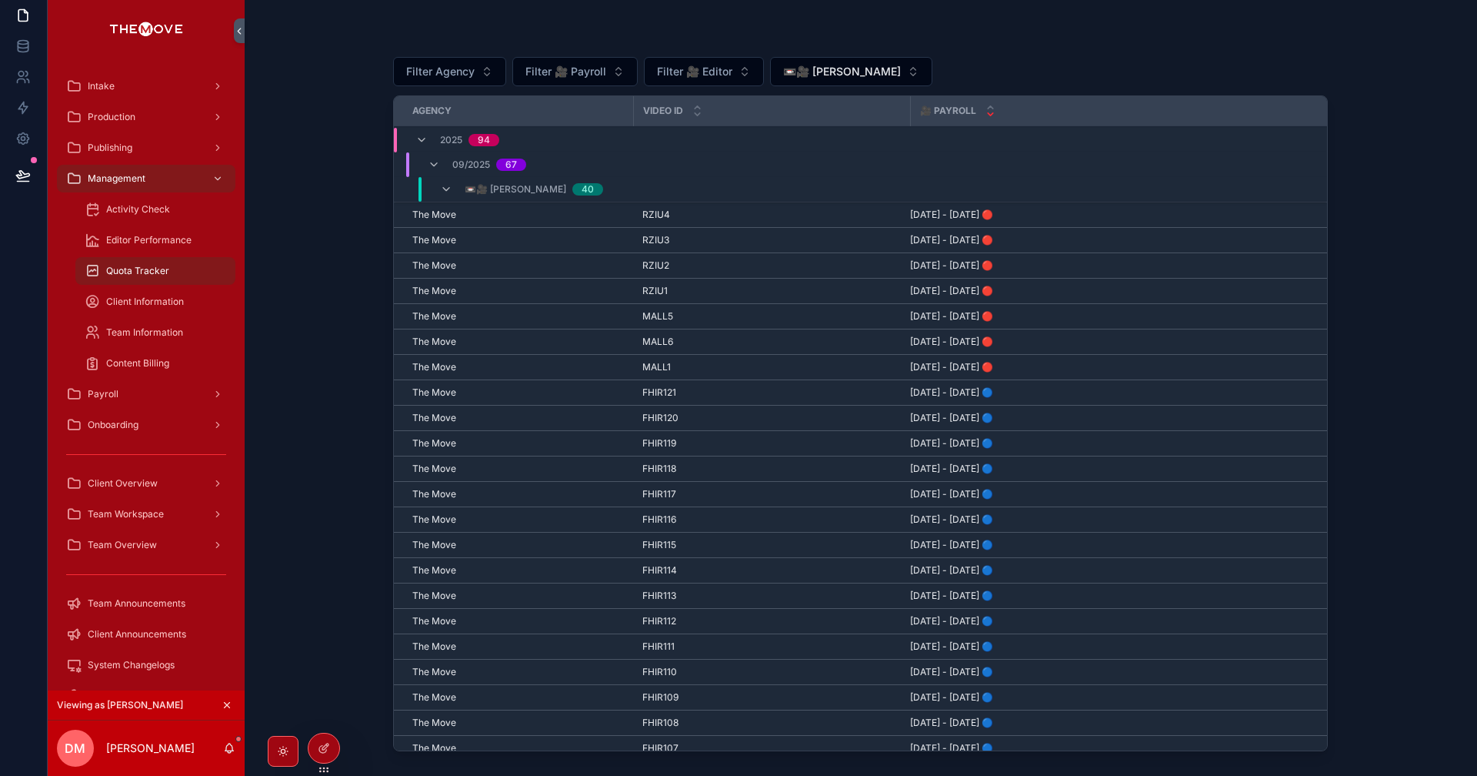
click at [879, 69] on span "📼🎥 [PERSON_NAME]" at bounding box center [842, 71] width 118 height 15
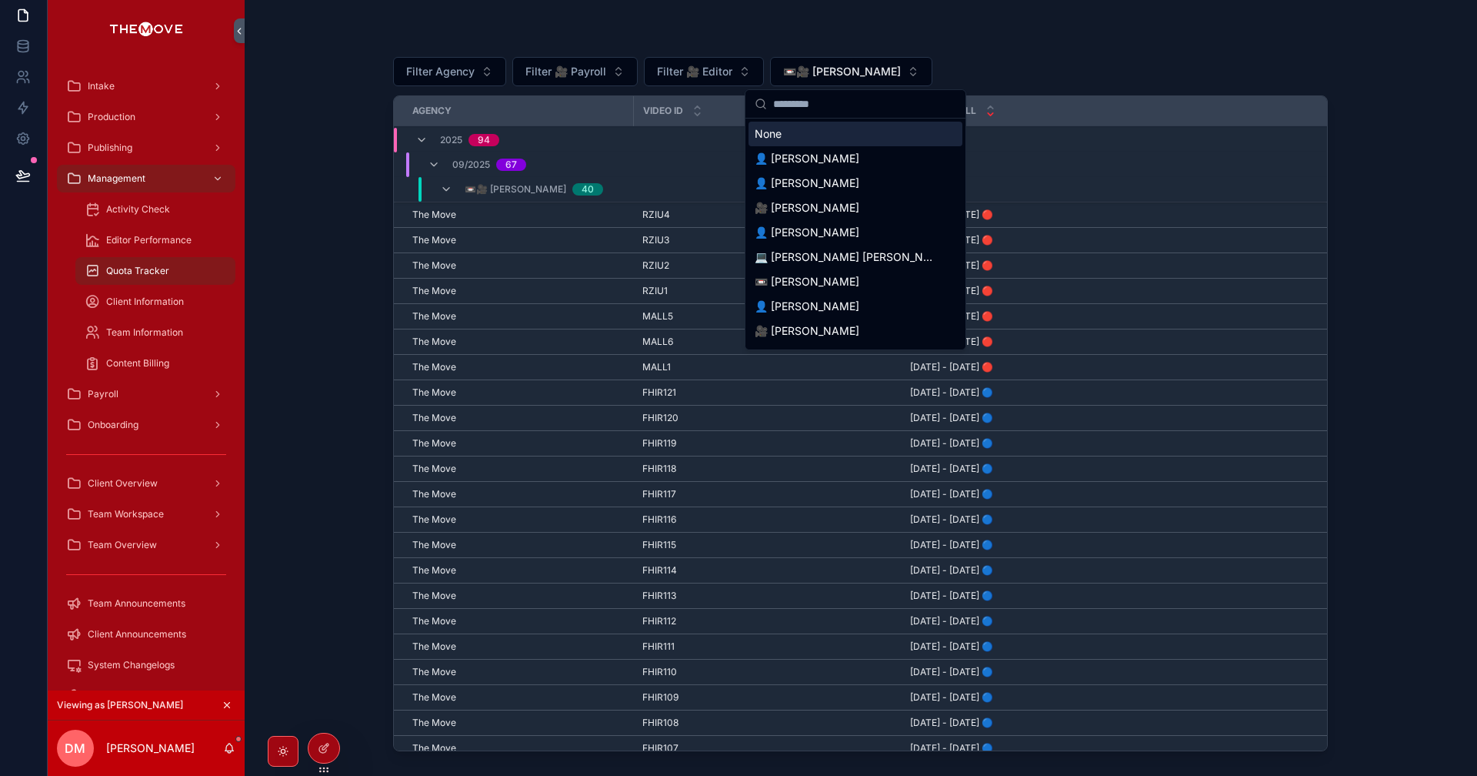
click at [806, 73] on span "📼🎥 [PERSON_NAME]" at bounding box center [842, 71] width 118 height 15
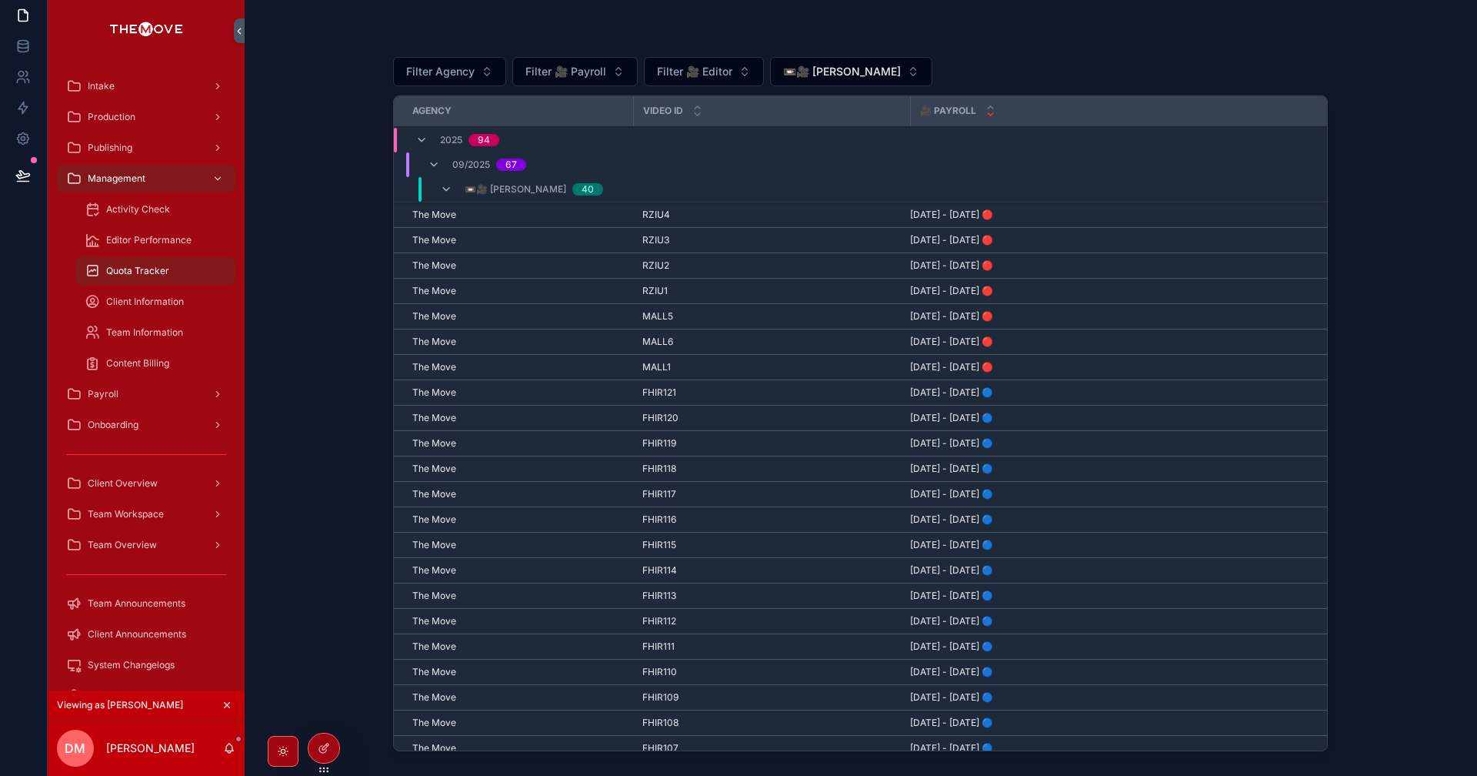
click at [434, 163] on icon "scrollable content" at bounding box center [434, 165] width 12 height 12
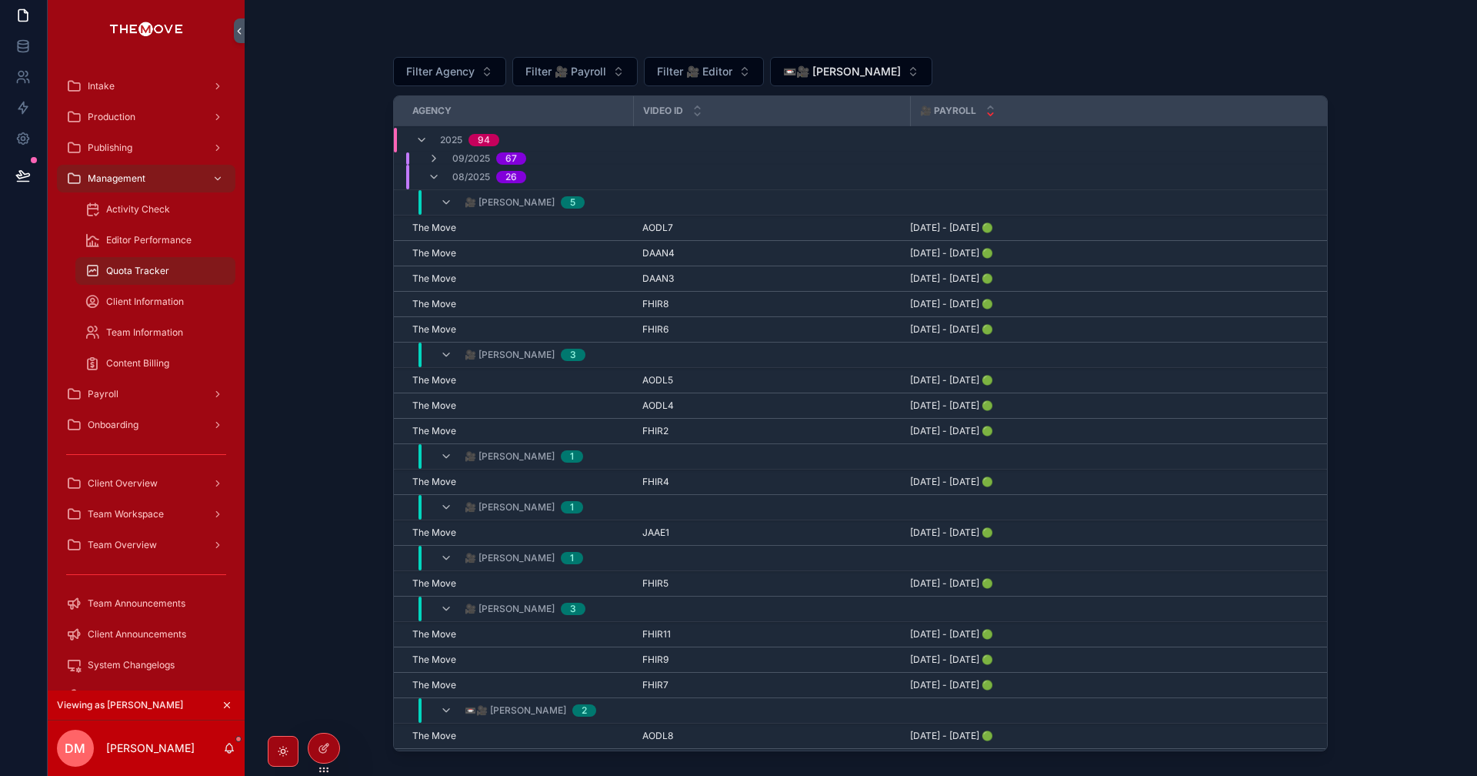
click at [429, 180] on icon "scrollable content" at bounding box center [434, 177] width 12 height 12
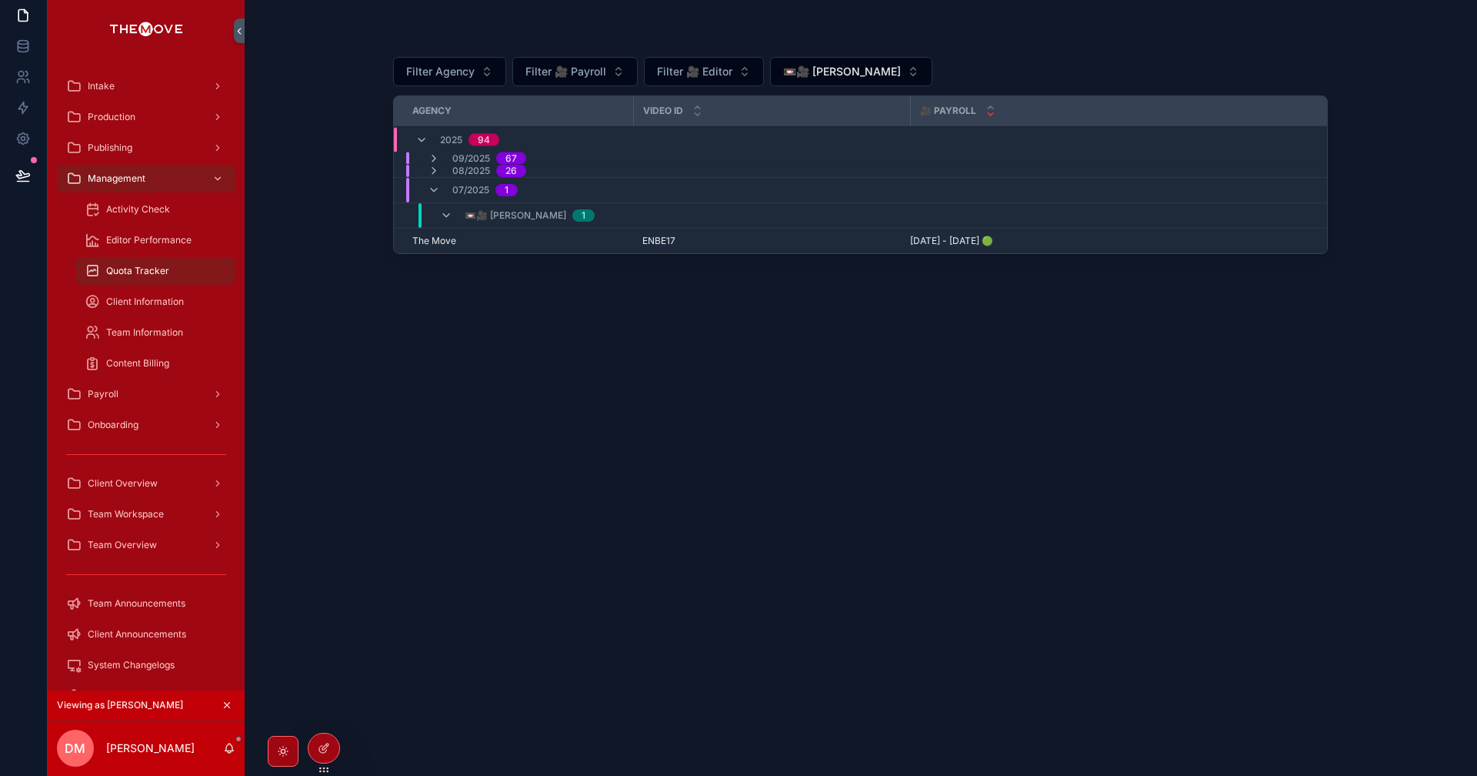
click at [432, 169] on icon "scrollable content" at bounding box center [434, 171] width 12 height 12
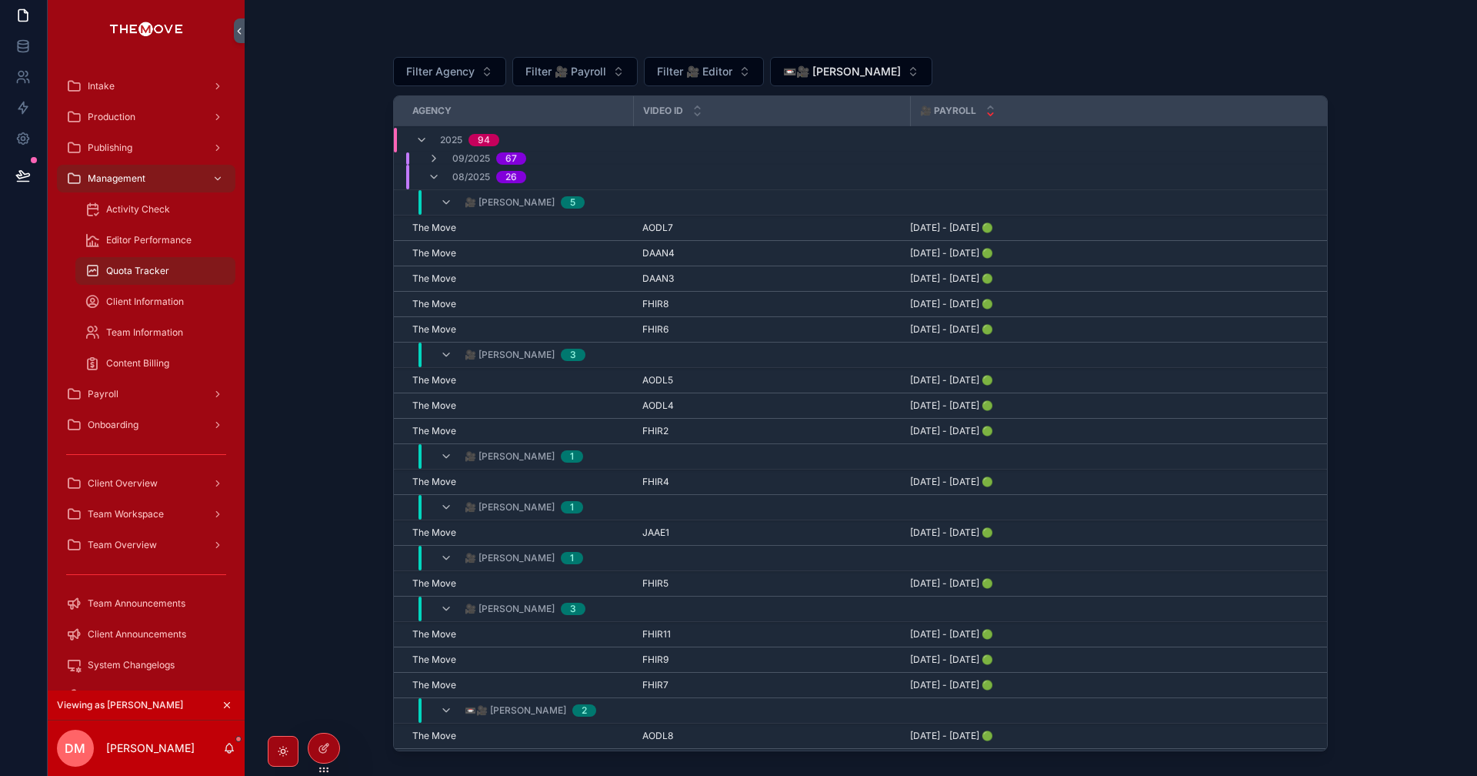
click at [434, 154] on icon "scrollable content" at bounding box center [434, 158] width 12 height 12
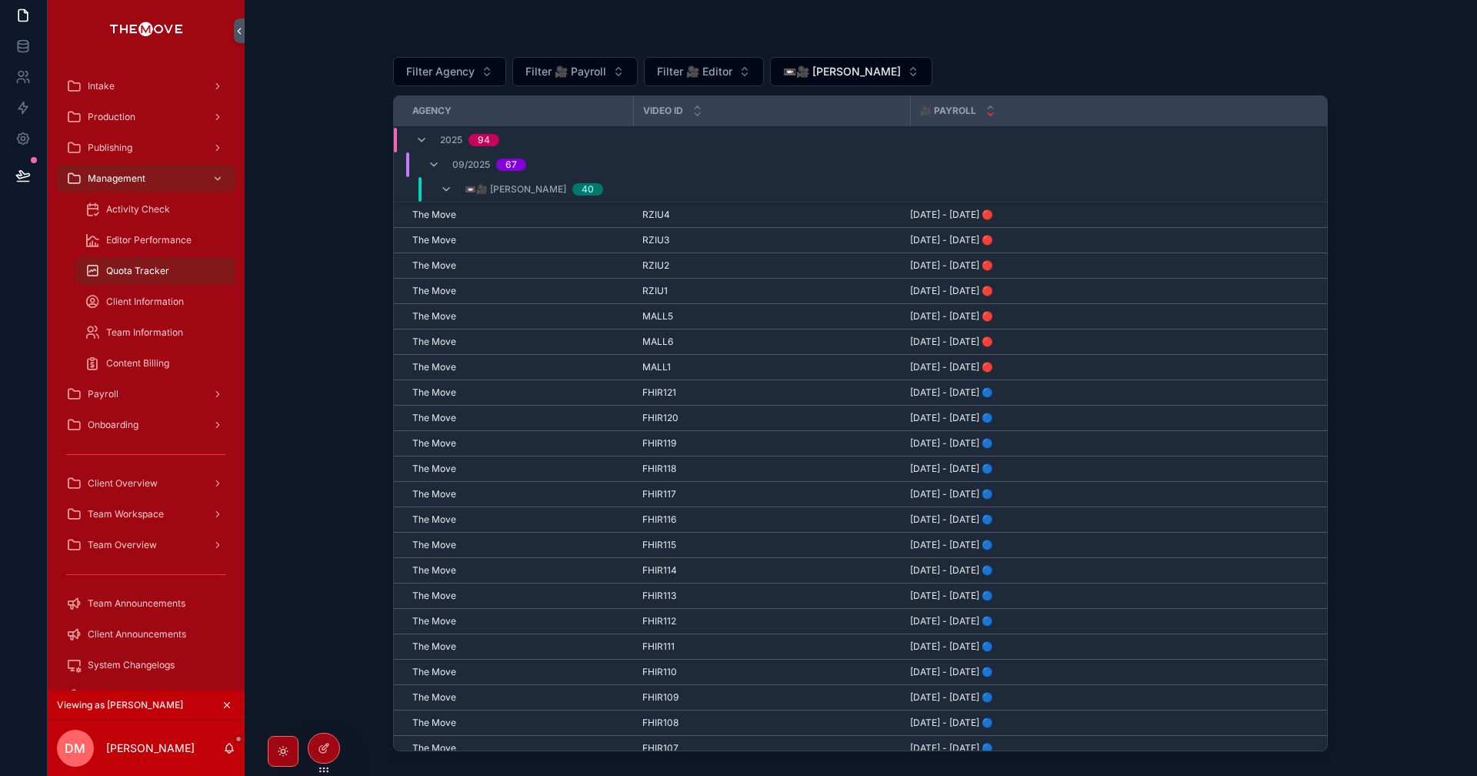
click at [434, 154] on div "09/2025 67" at bounding box center [477, 164] width 98 height 25
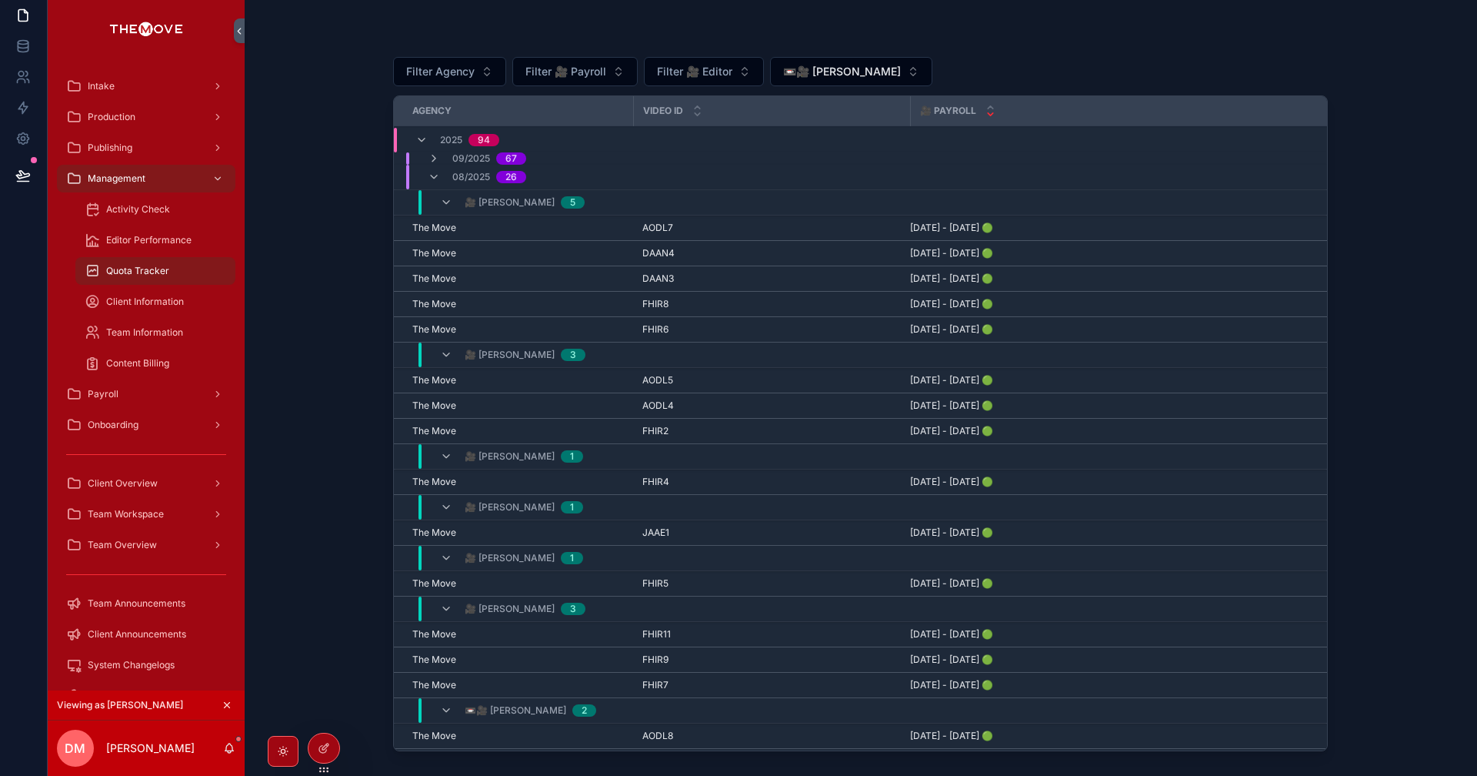
click at [436, 178] on icon "scrollable content" at bounding box center [434, 177] width 12 height 12
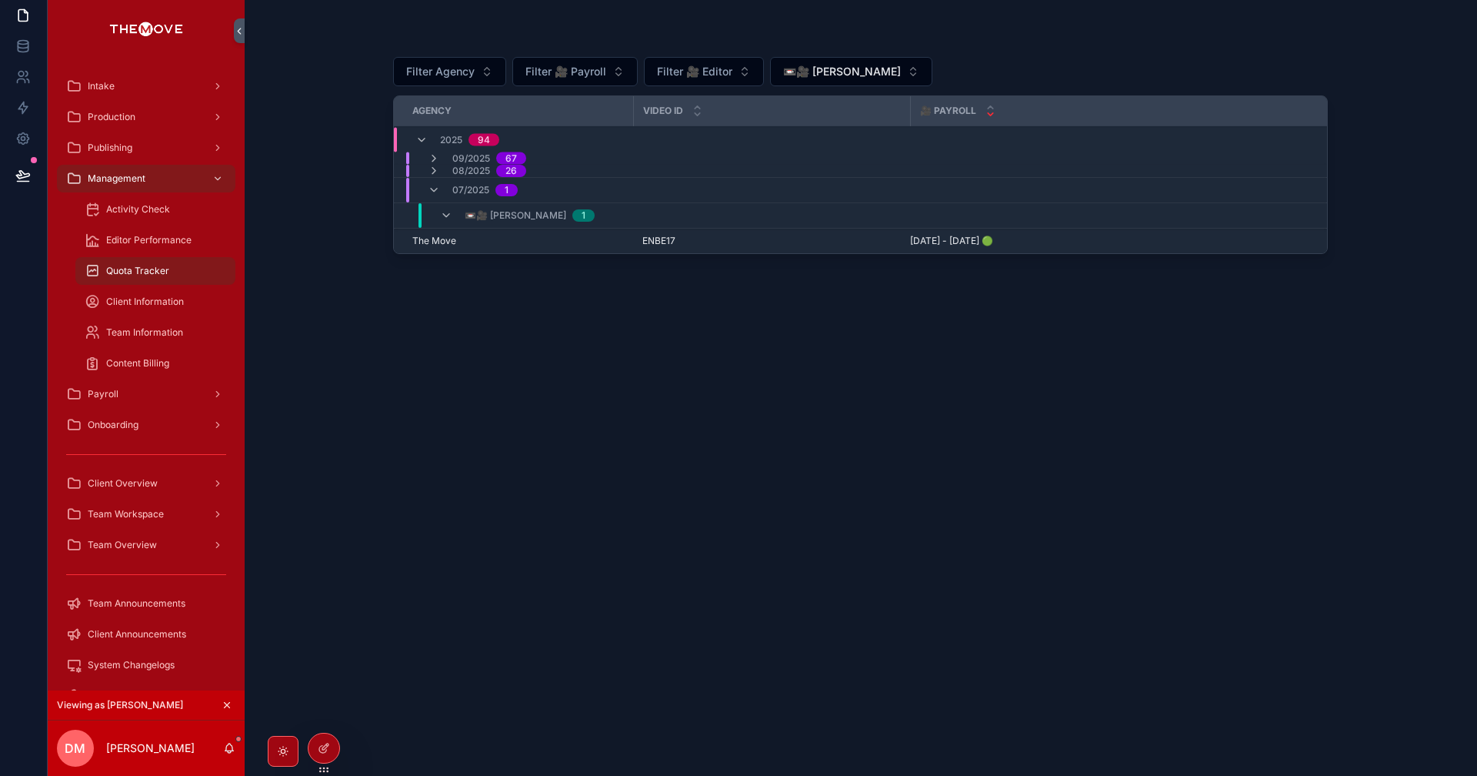
click at [434, 168] on icon "scrollable content" at bounding box center [434, 171] width 12 height 12
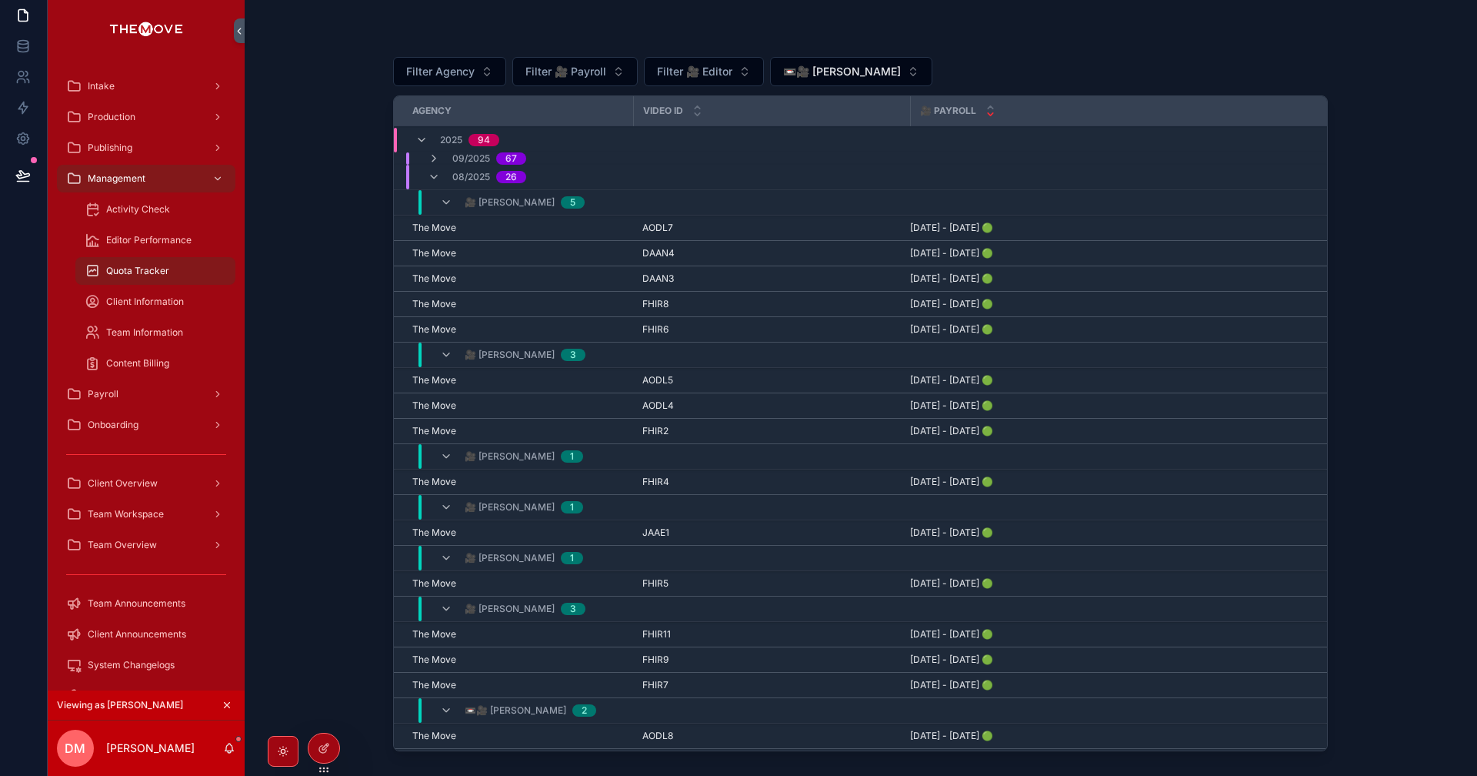
click at [432, 160] on icon "scrollable content" at bounding box center [434, 158] width 12 height 12
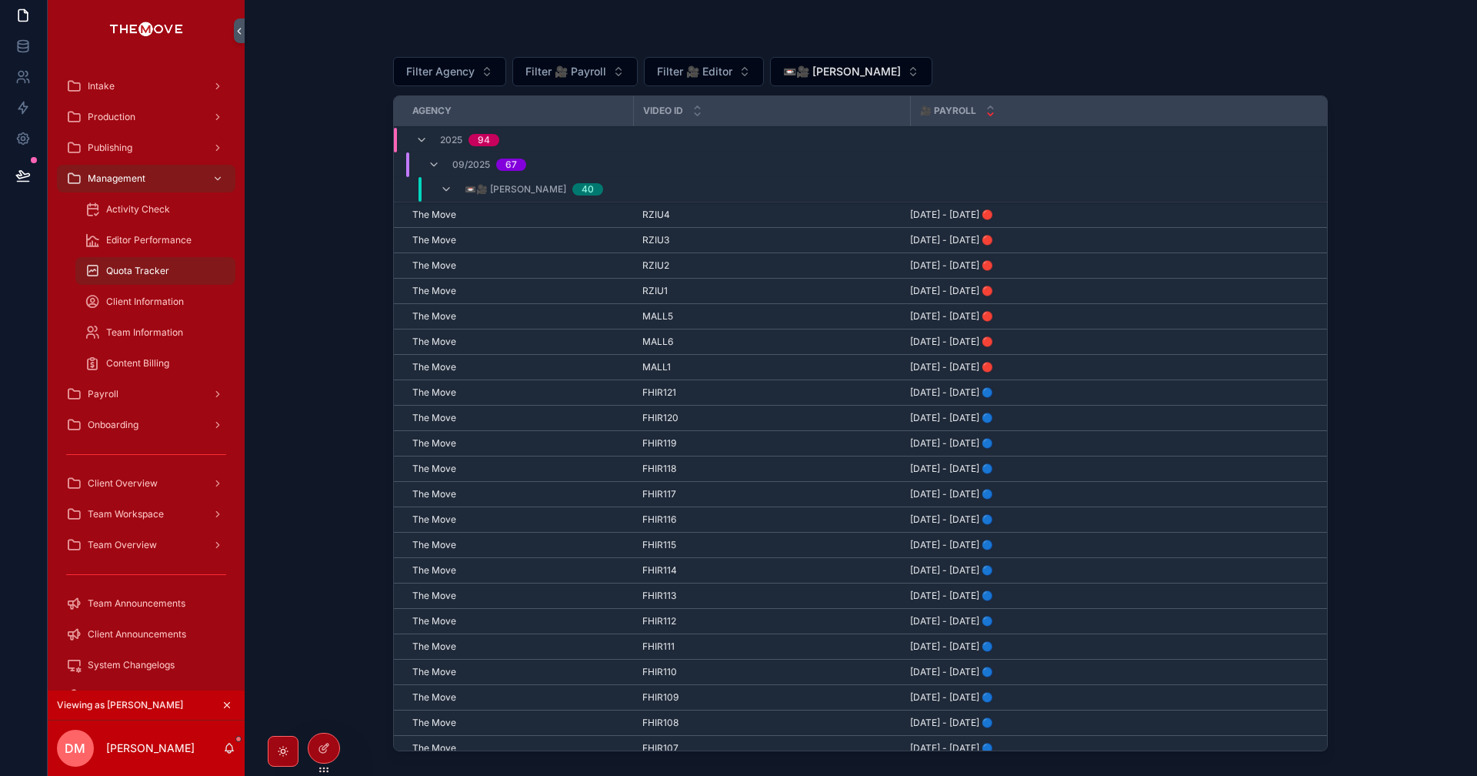
click at [325, 746] on icon at bounding box center [324, 748] width 12 height 12
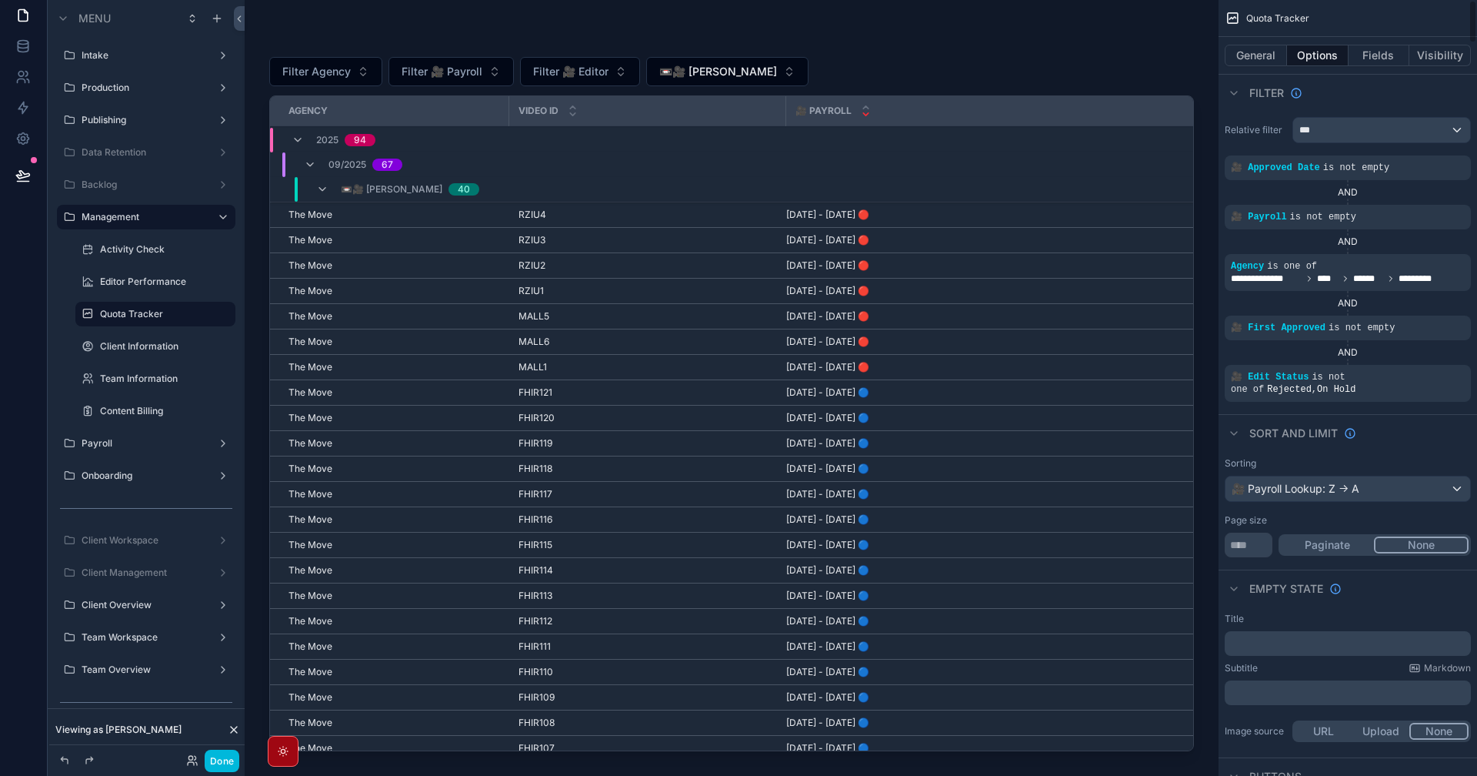
click at [1249, 56] on button "General" at bounding box center [1256, 56] width 62 height 22
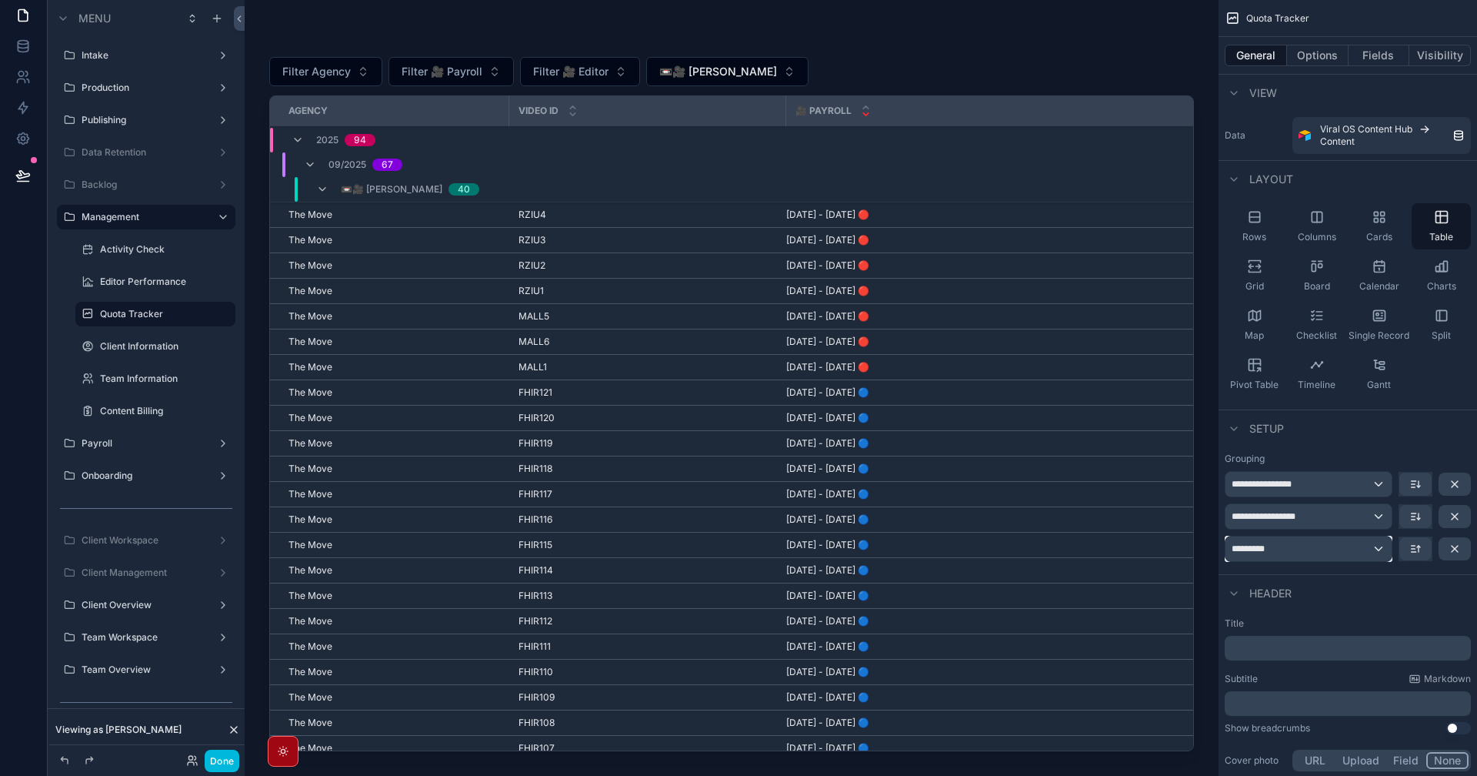
click at [1326, 552] on div "*********" at bounding box center [1309, 548] width 166 height 25
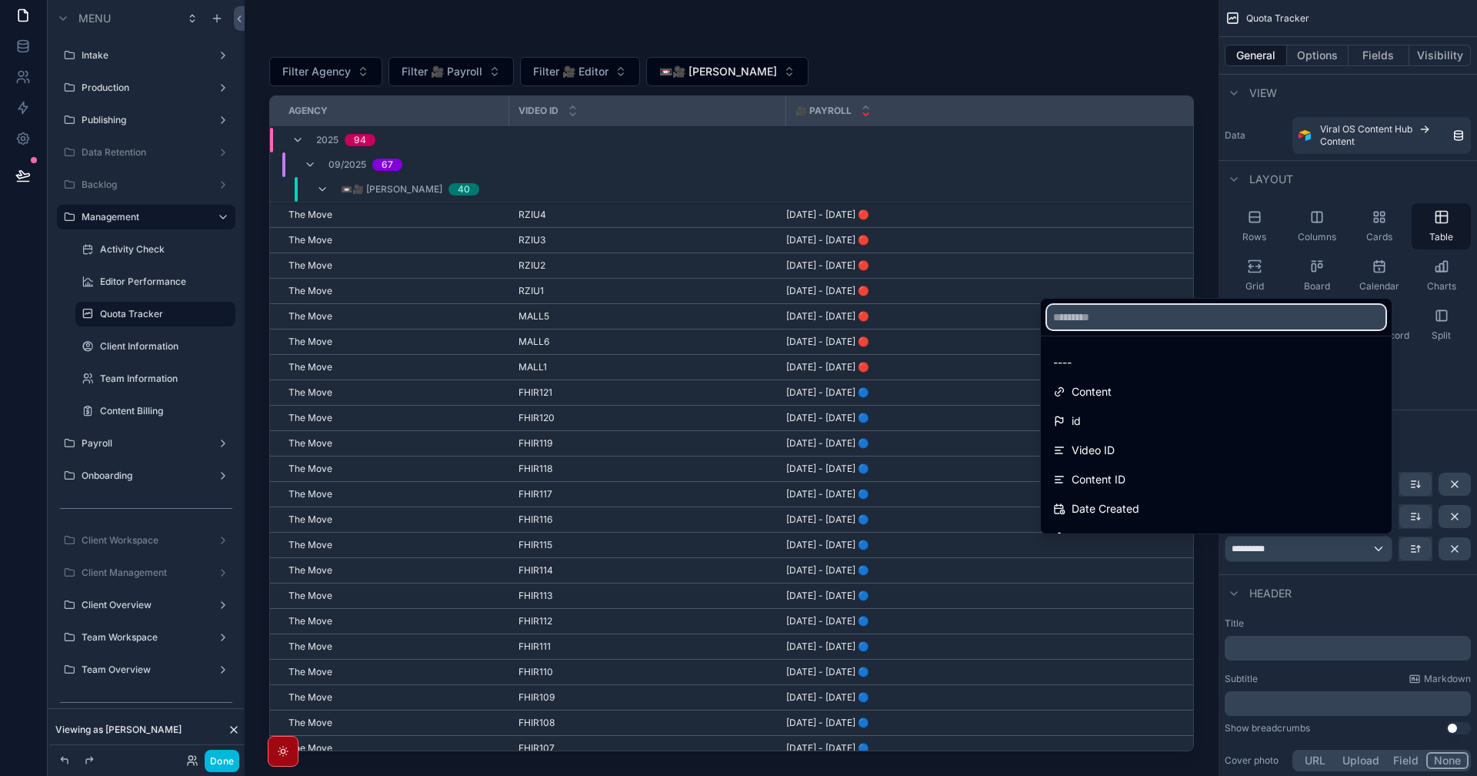
click at [1147, 322] on input "text" at bounding box center [1216, 317] width 339 height 25
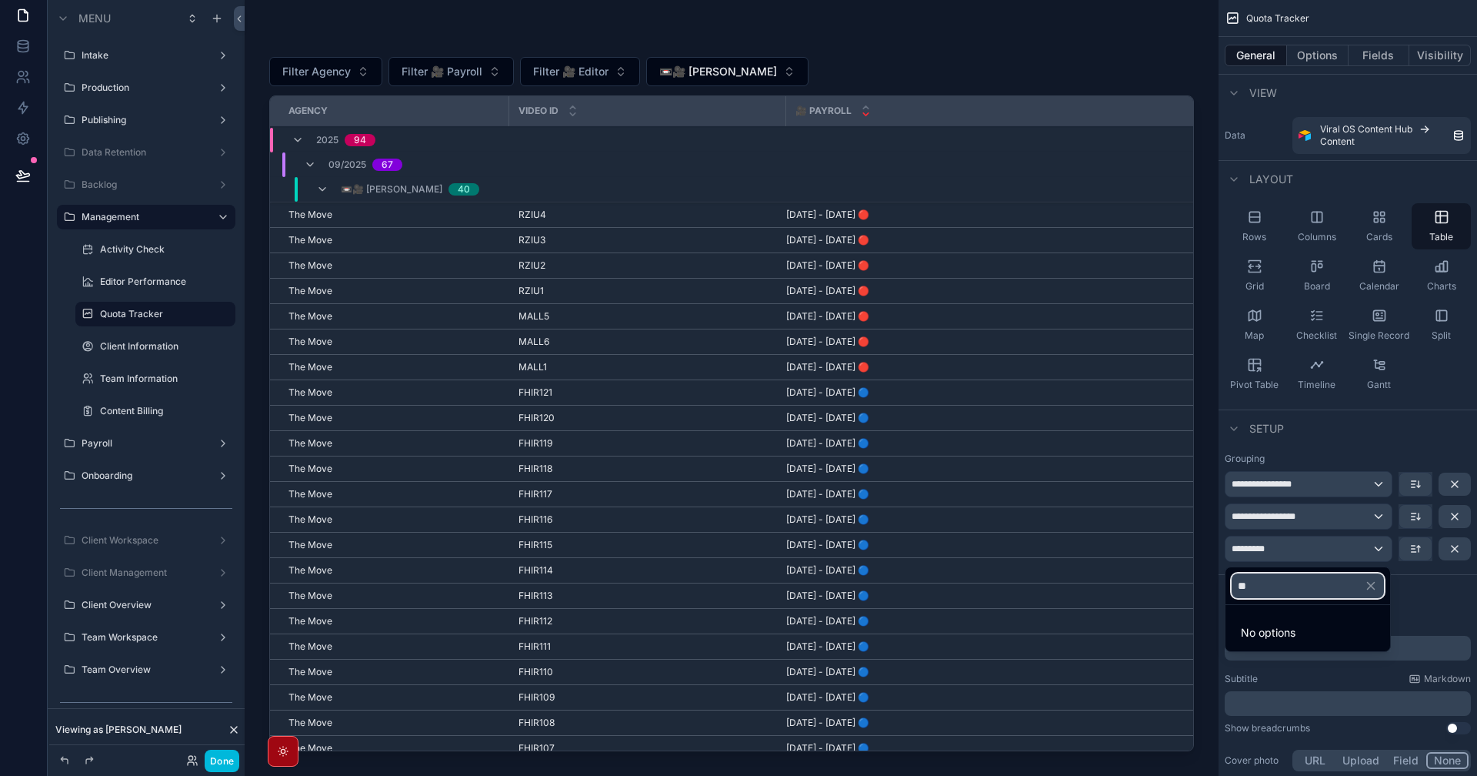
type input "*"
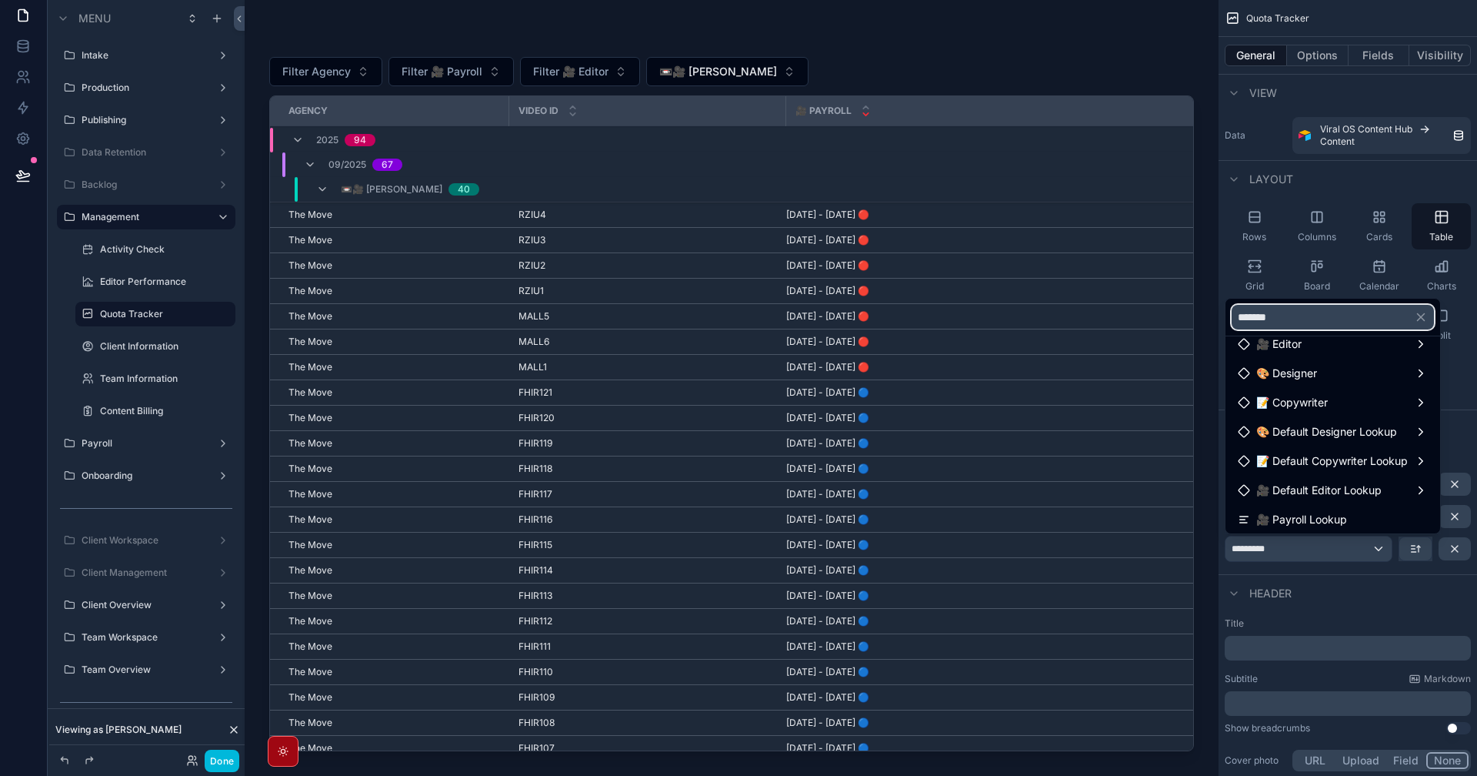
scroll to position [139, 0]
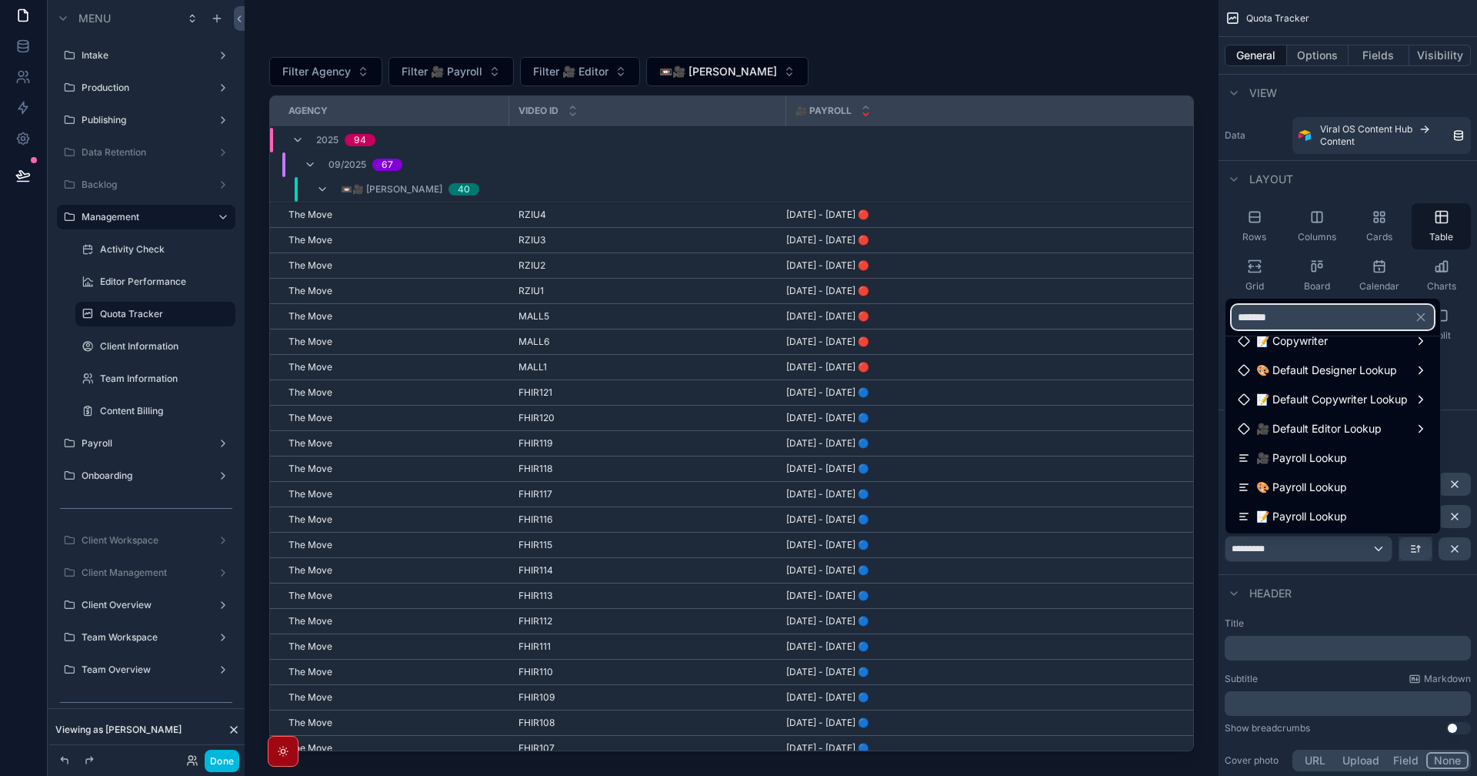
type input "*******"
click at [1343, 466] on span "🎥 Payroll Lookup" at bounding box center [1302, 458] width 91 height 18
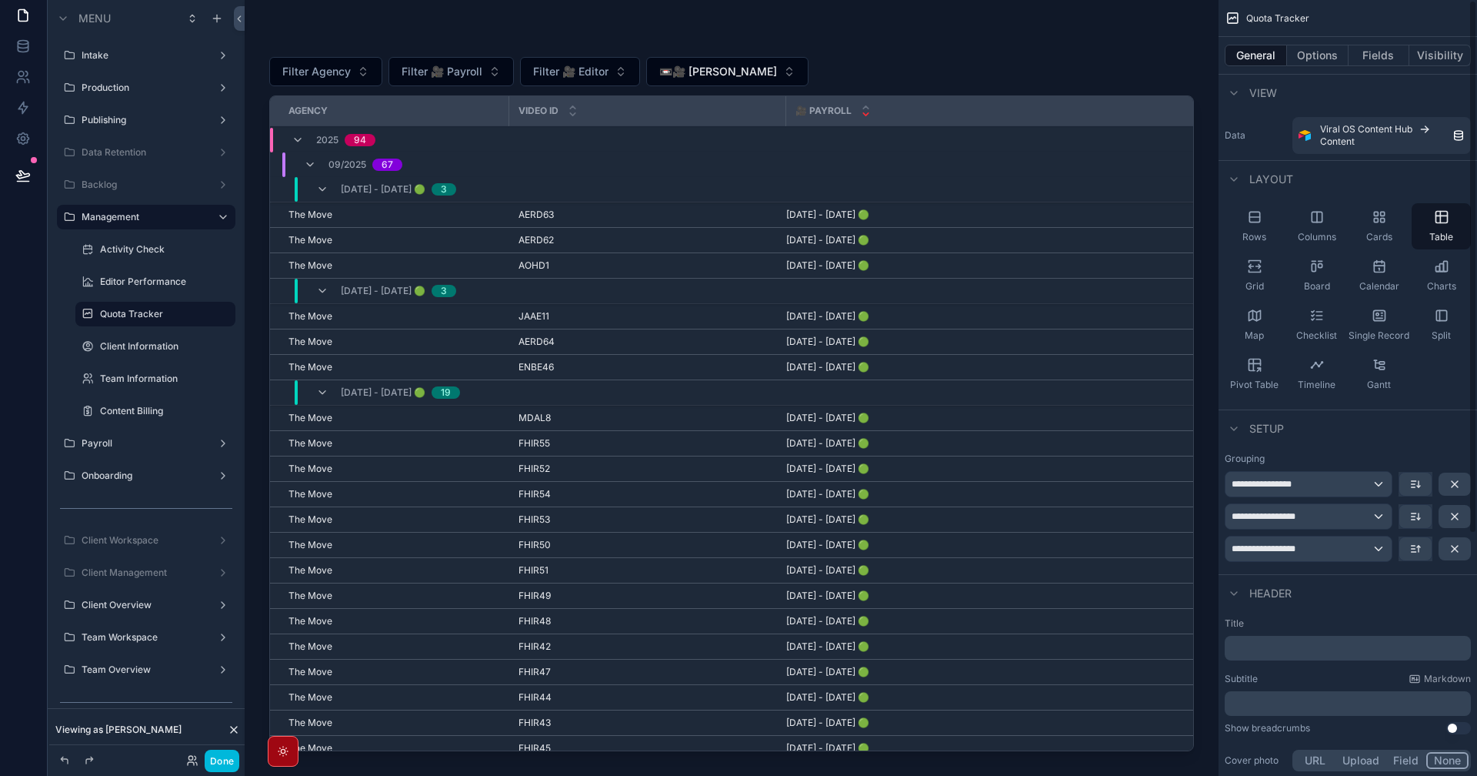
click at [1367, 48] on button "Fields" at bounding box center [1380, 56] width 62 height 22
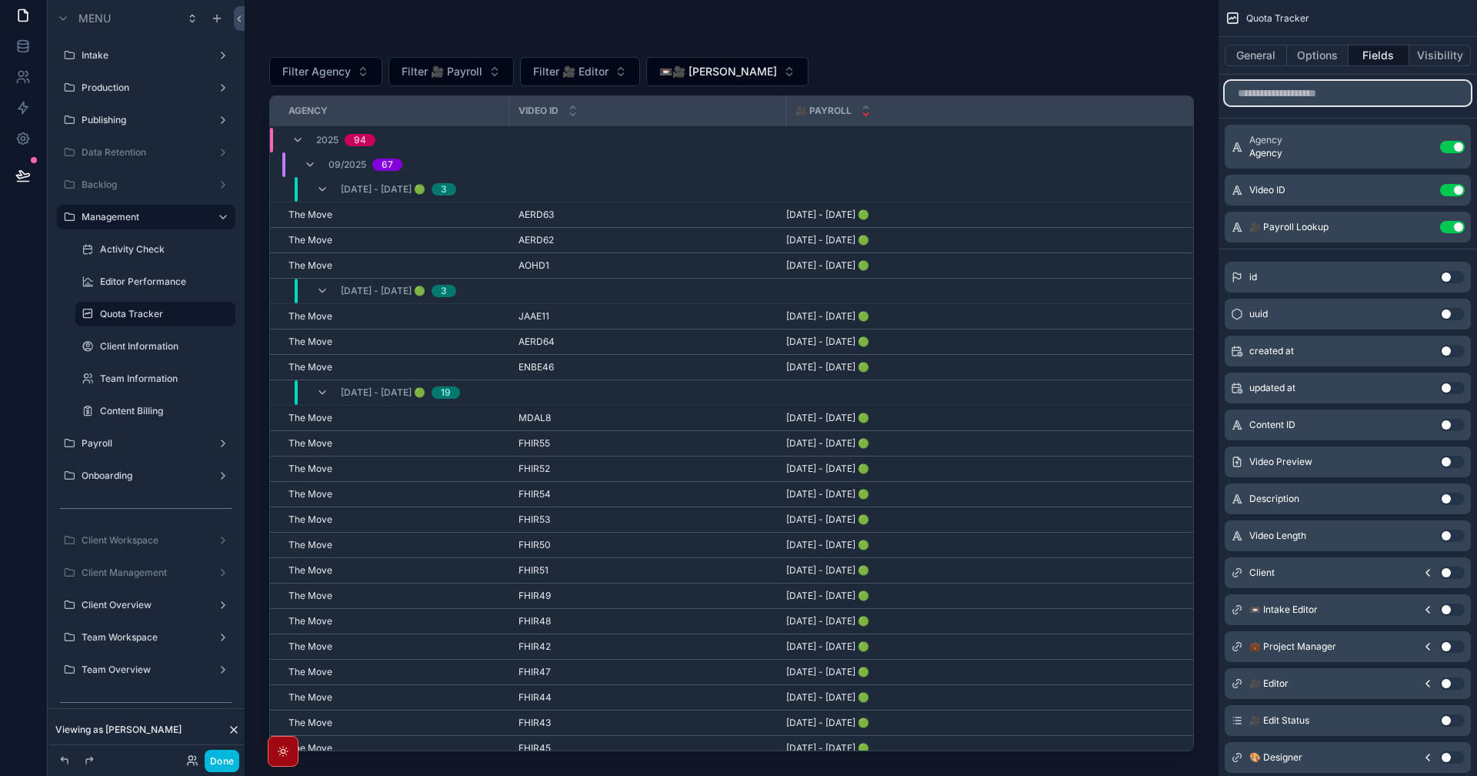
click at [1319, 99] on input "scrollable content" at bounding box center [1348, 93] width 246 height 25
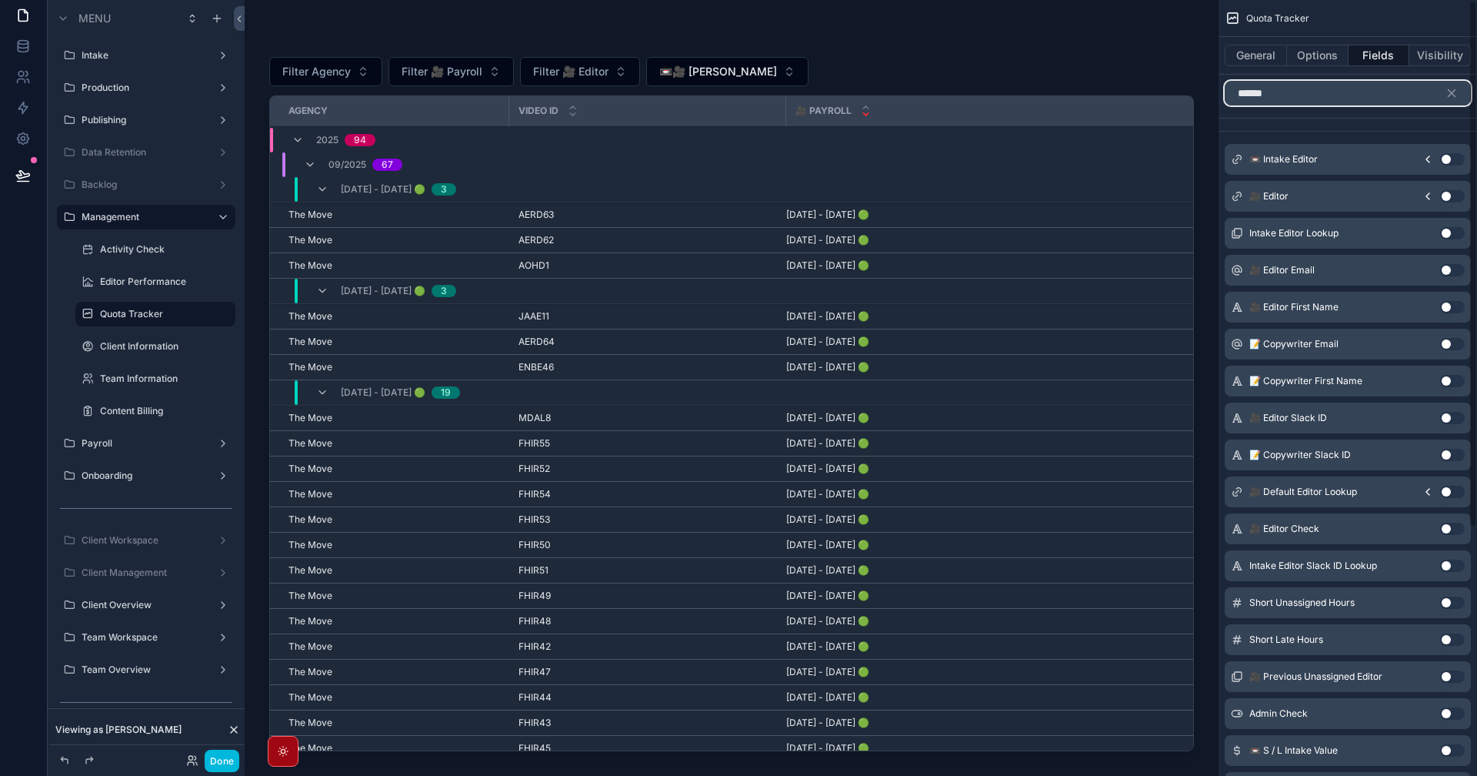
type input "******"
click at [1427, 194] on icon "scrollable content" at bounding box center [1428, 196] width 12 height 12
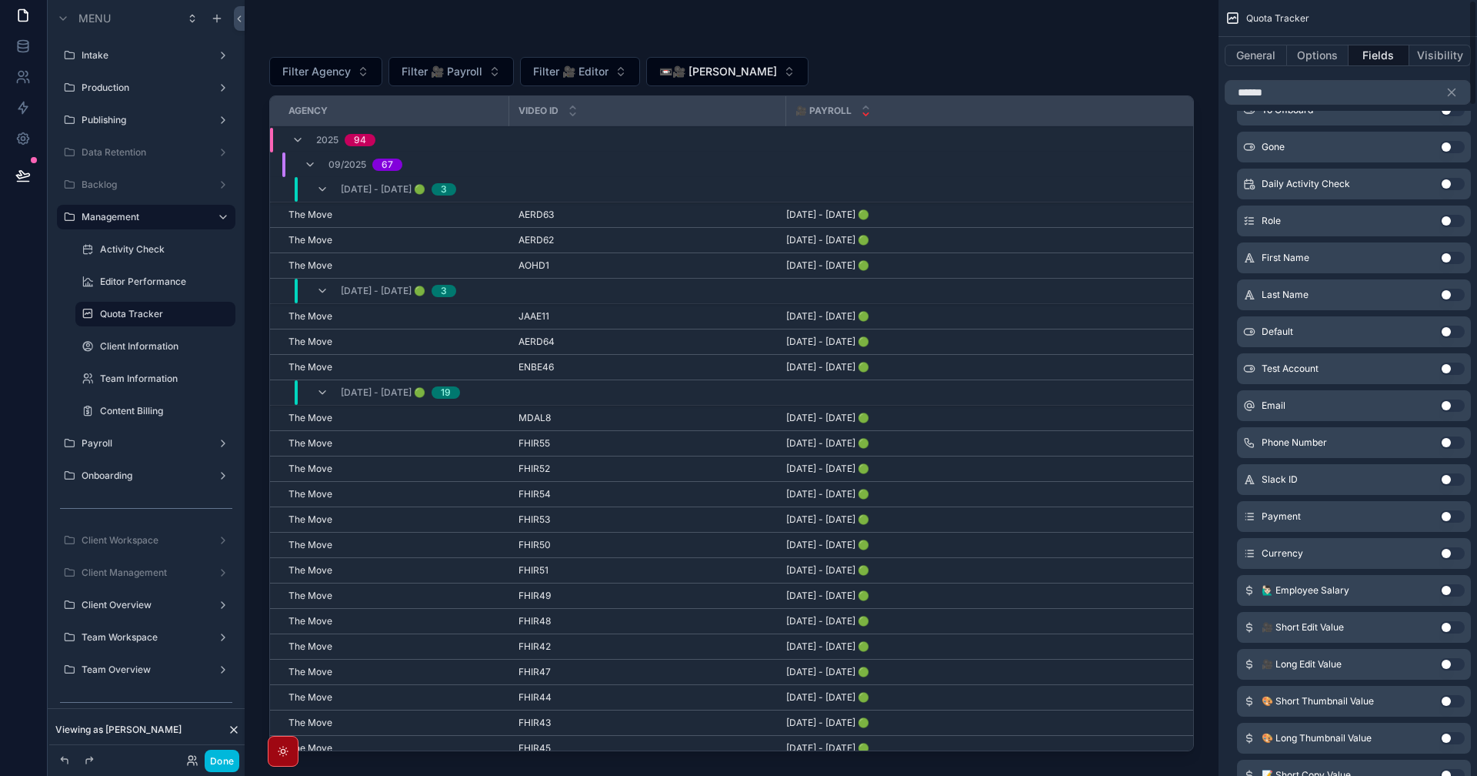
scroll to position [0, 0]
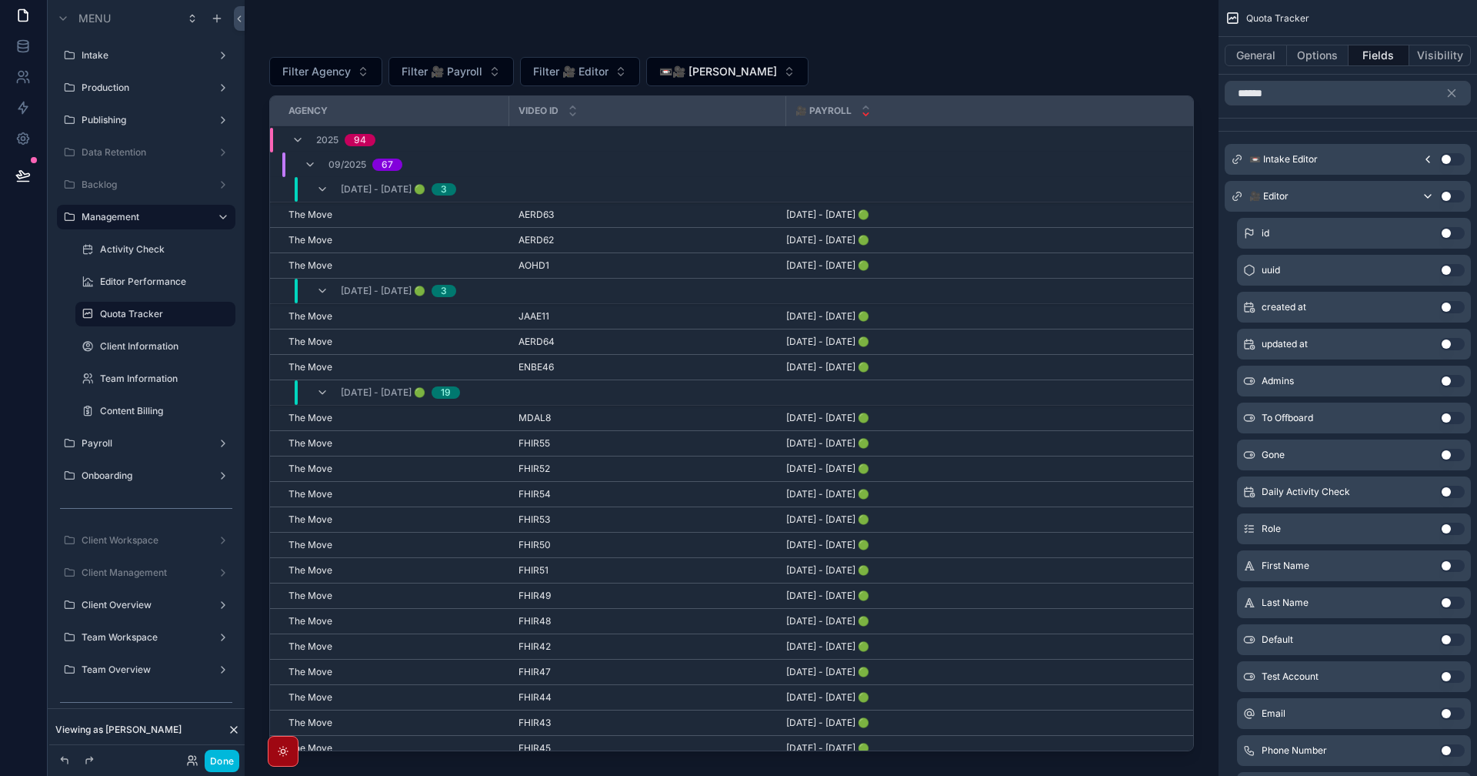
click at [1428, 194] on icon "scrollable content" at bounding box center [1428, 196] width 12 height 12
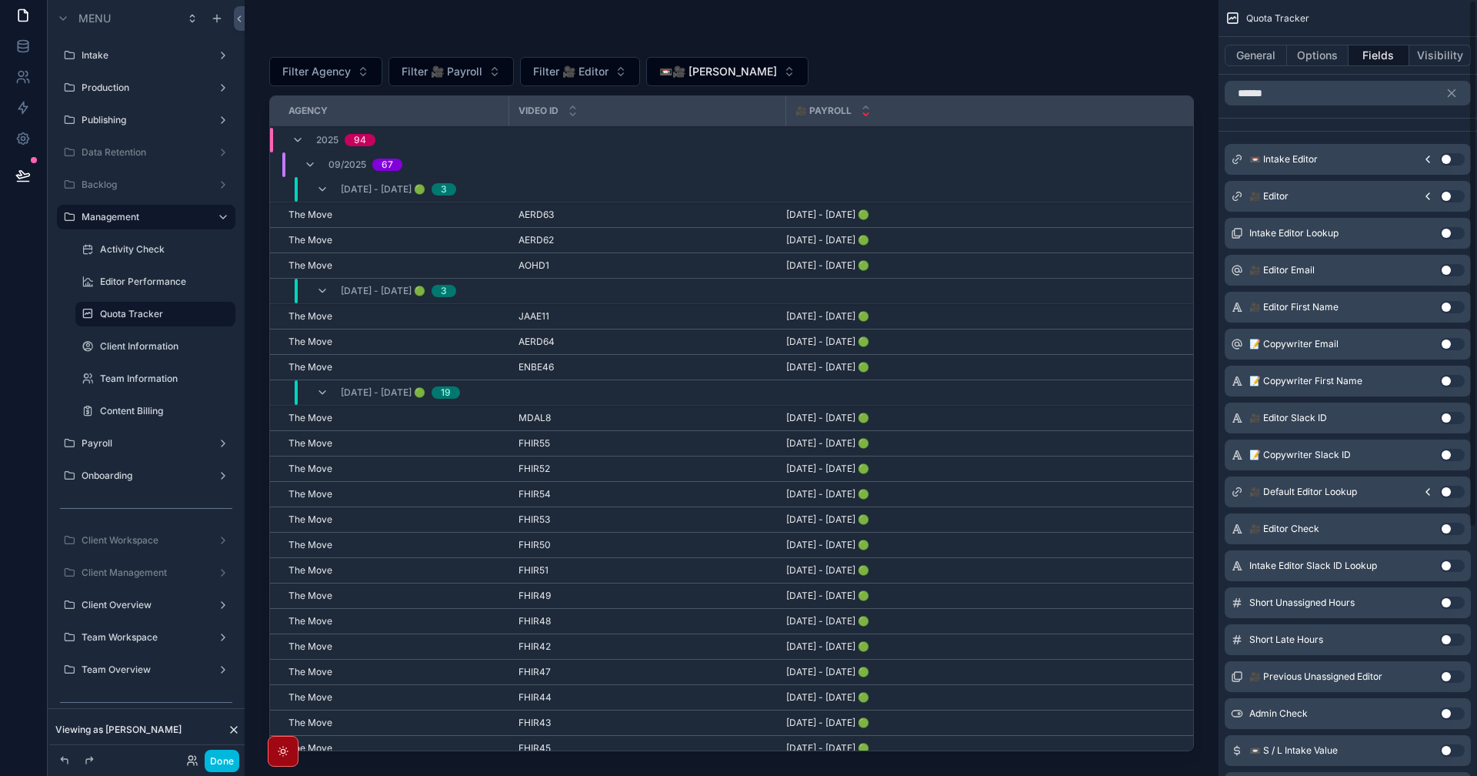
click at [1449, 162] on button "Use setting" at bounding box center [1452, 159] width 25 height 12
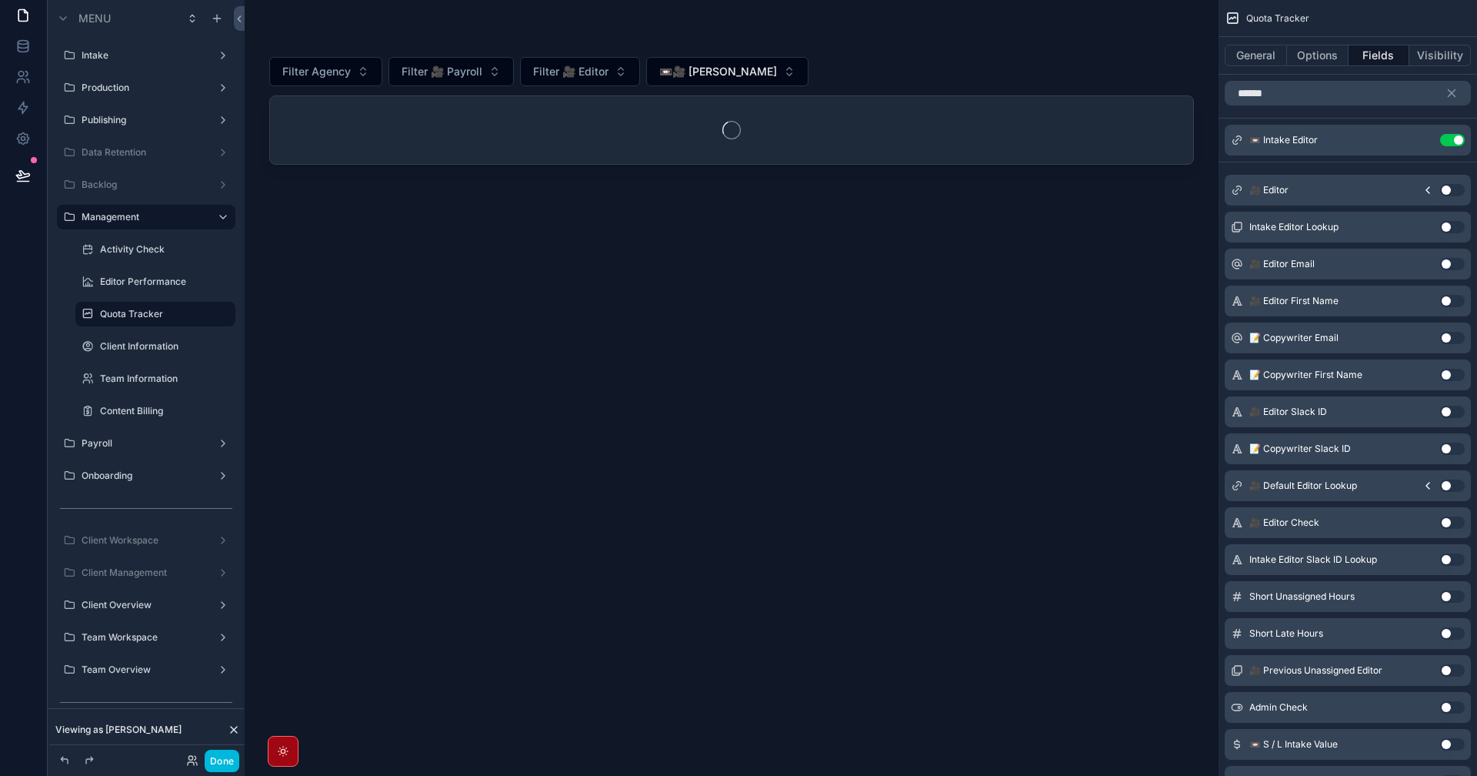
click at [1455, 186] on button "Use setting" at bounding box center [1452, 190] width 25 height 12
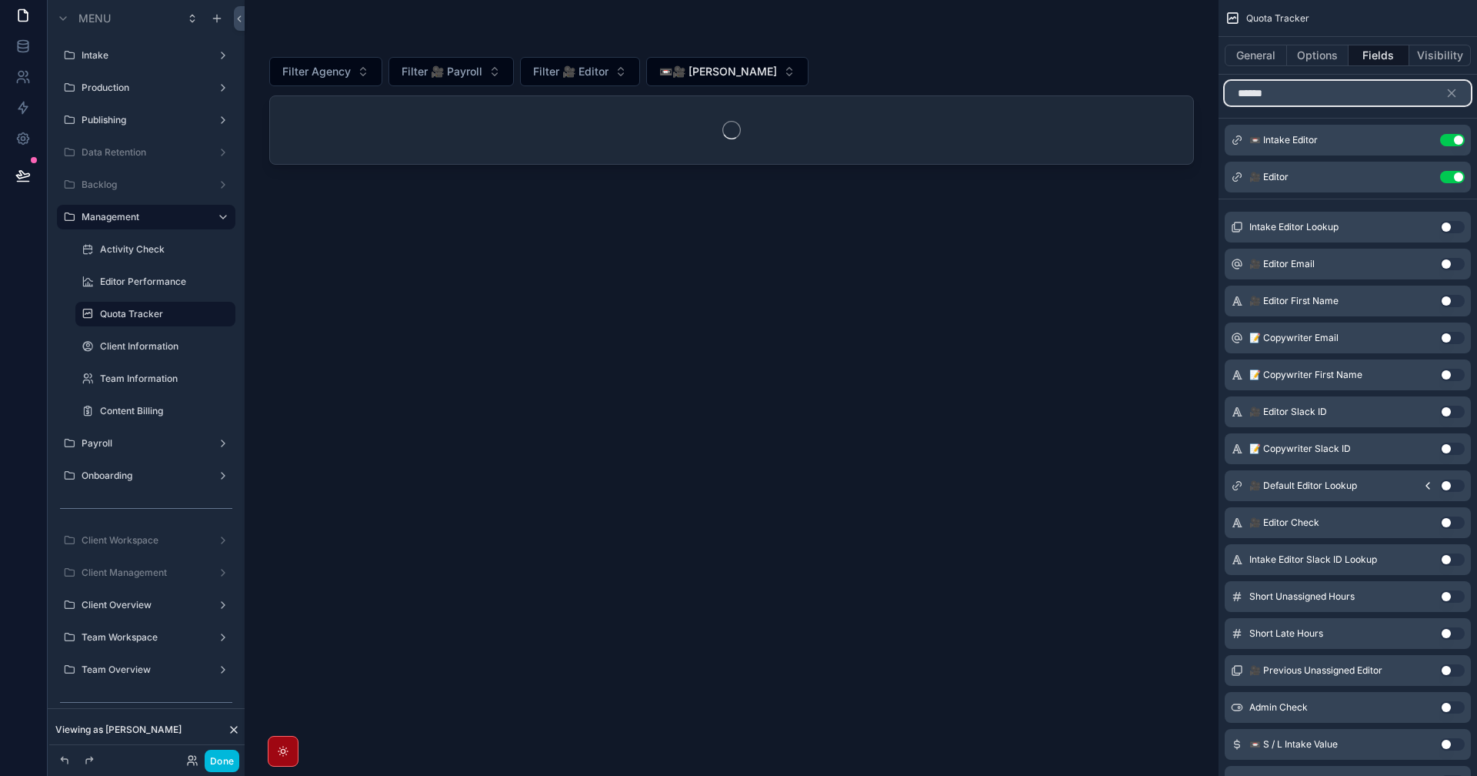
drag, startPoint x: 1332, startPoint y: 97, endPoint x: 1169, endPoint y: 73, distance: 164.9
click at [1169, 73] on div "Intake Production Publishing Data Retention Backlog Management Activity Check E…" at bounding box center [861, 388] width 1233 height 776
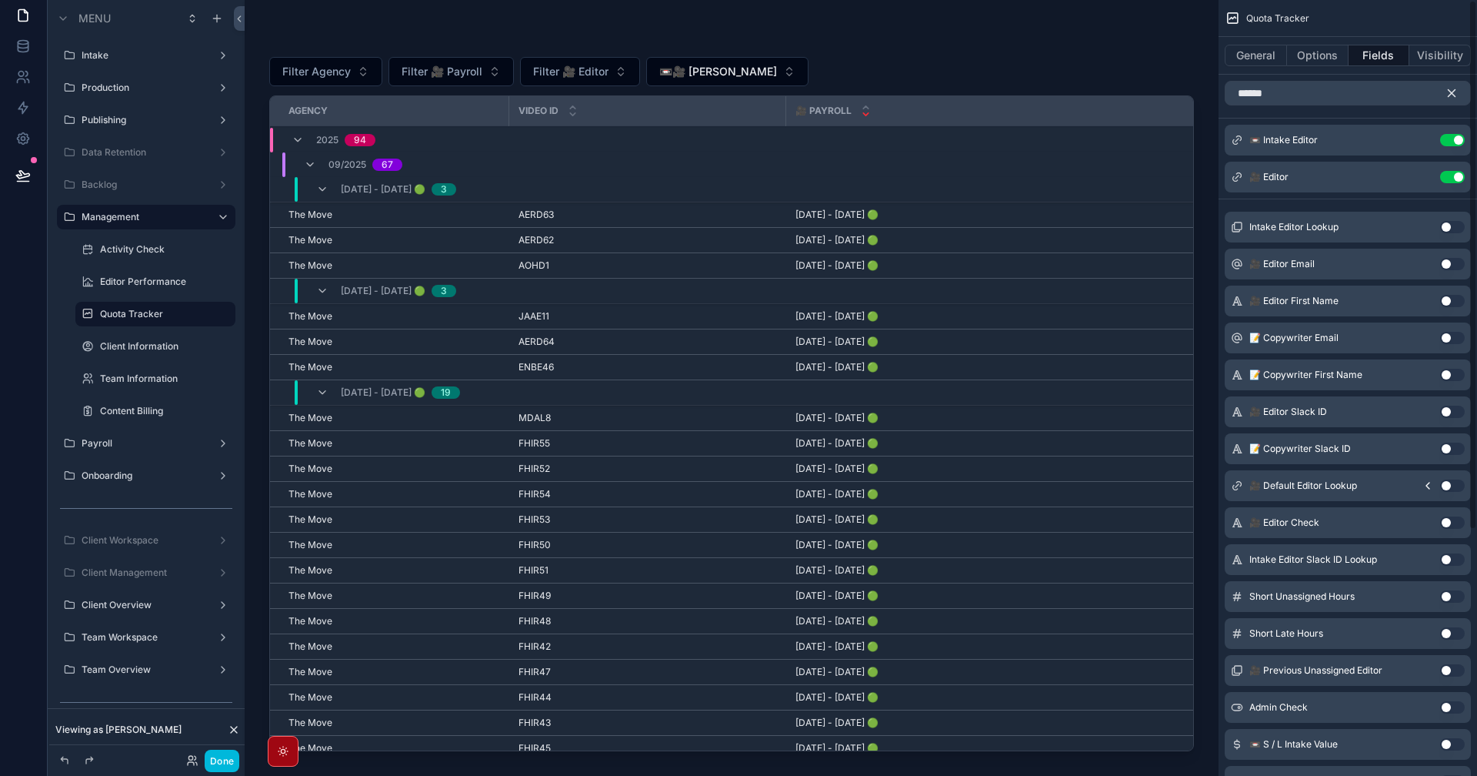
click at [1450, 88] on icon "scrollable content" at bounding box center [1452, 93] width 14 height 14
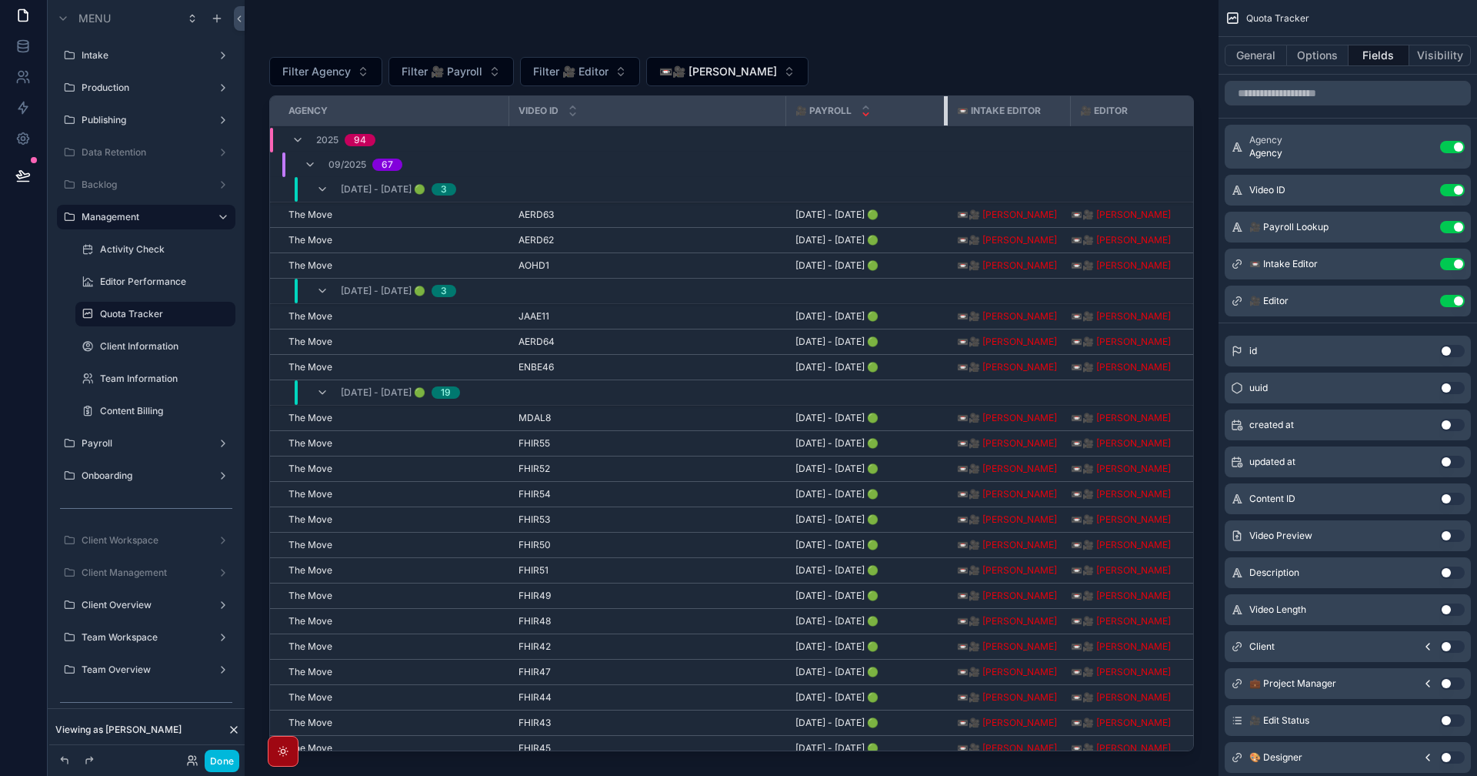
drag, startPoint x: 1037, startPoint y: 117, endPoint x: 791, endPoint y: 112, distance: 246.3
click at [791, 112] on th "🎥 Payroll" at bounding box center [867, 111] width 162 height 30
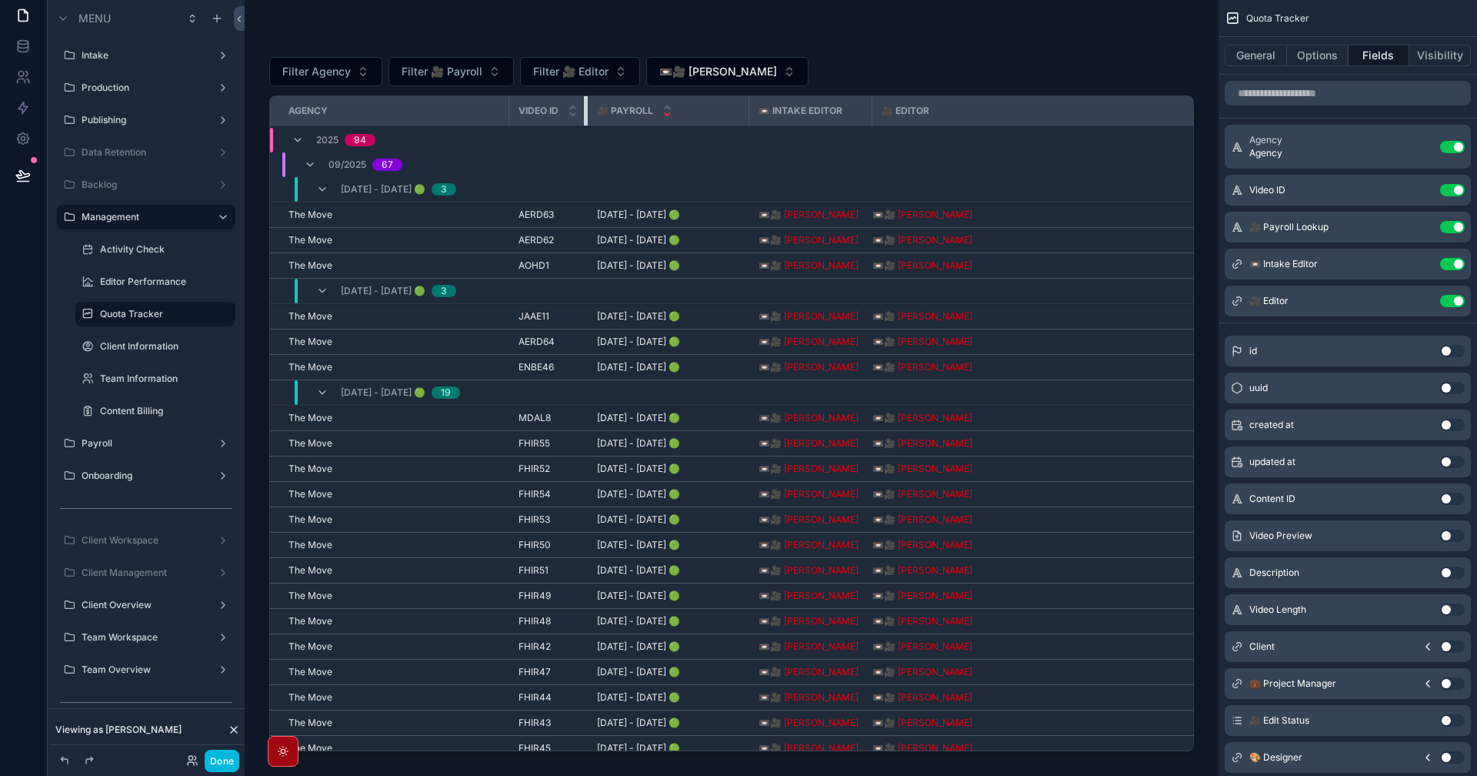
drag, startPoint x: 783, startPoint y: 109, endPoint x: 585, endPoint y: 122, distance: 199.0
click at [585, 122] on div "scrollable content" at bounding box center [587, 110] width 6 height 29
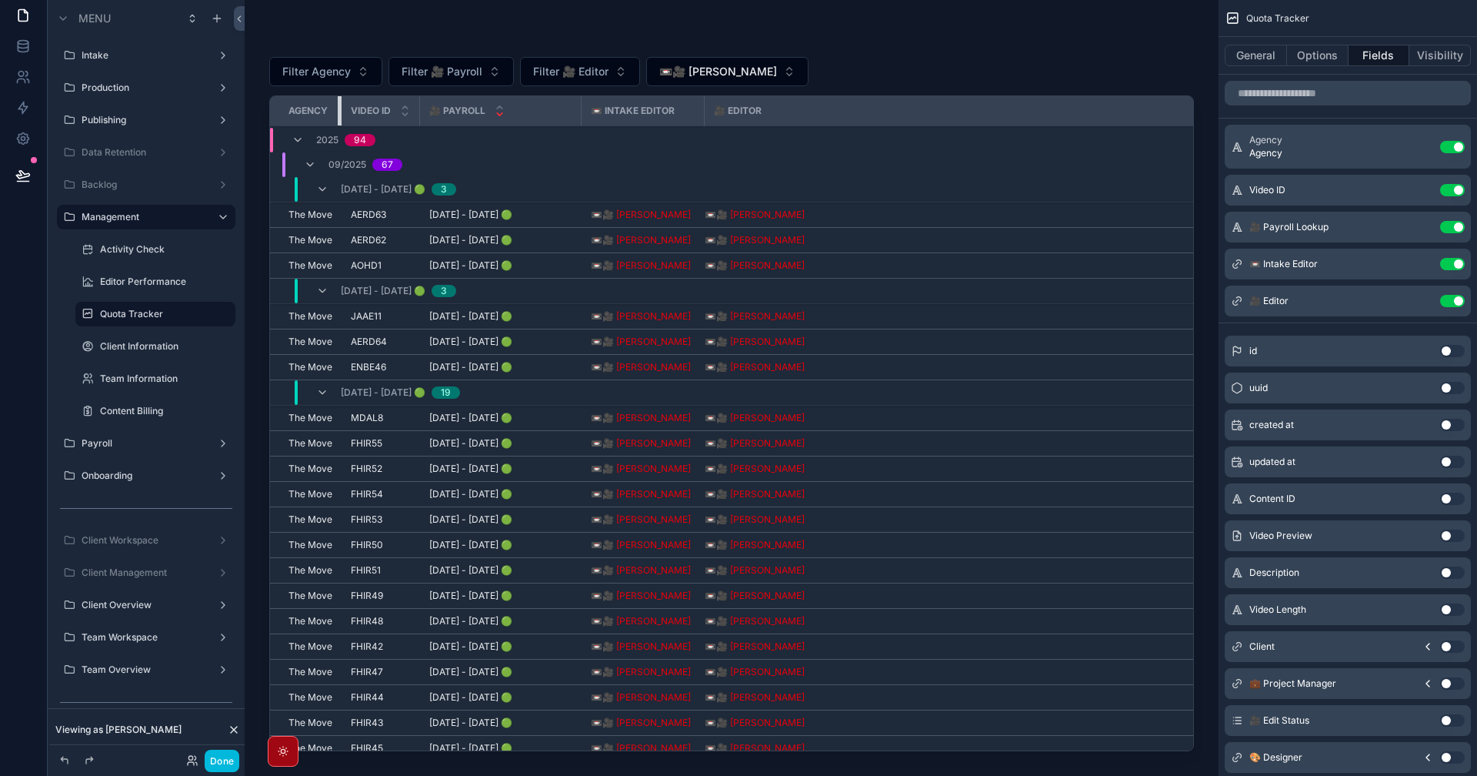
drag, startPoint x: 508, startPoint y: 117, endPoint x: 338, endPoint y: 136, distance: 171.1
click at [1459, 265] on button "Use setting" at bounding box center [1452, 264] width 25 height 12
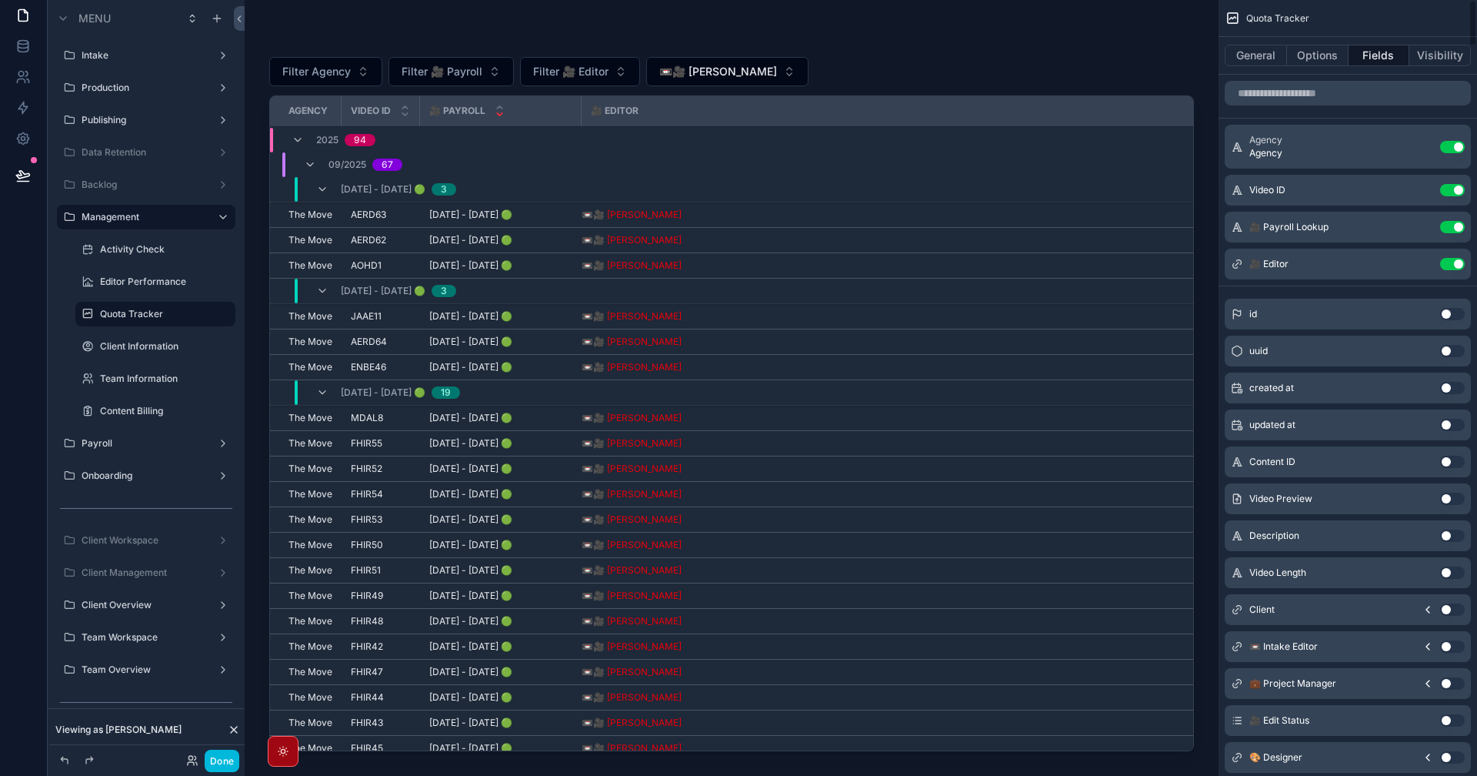
click at [1453, 263] on button "Use setting" at bounding box center [1452, 264] width 25 height 12
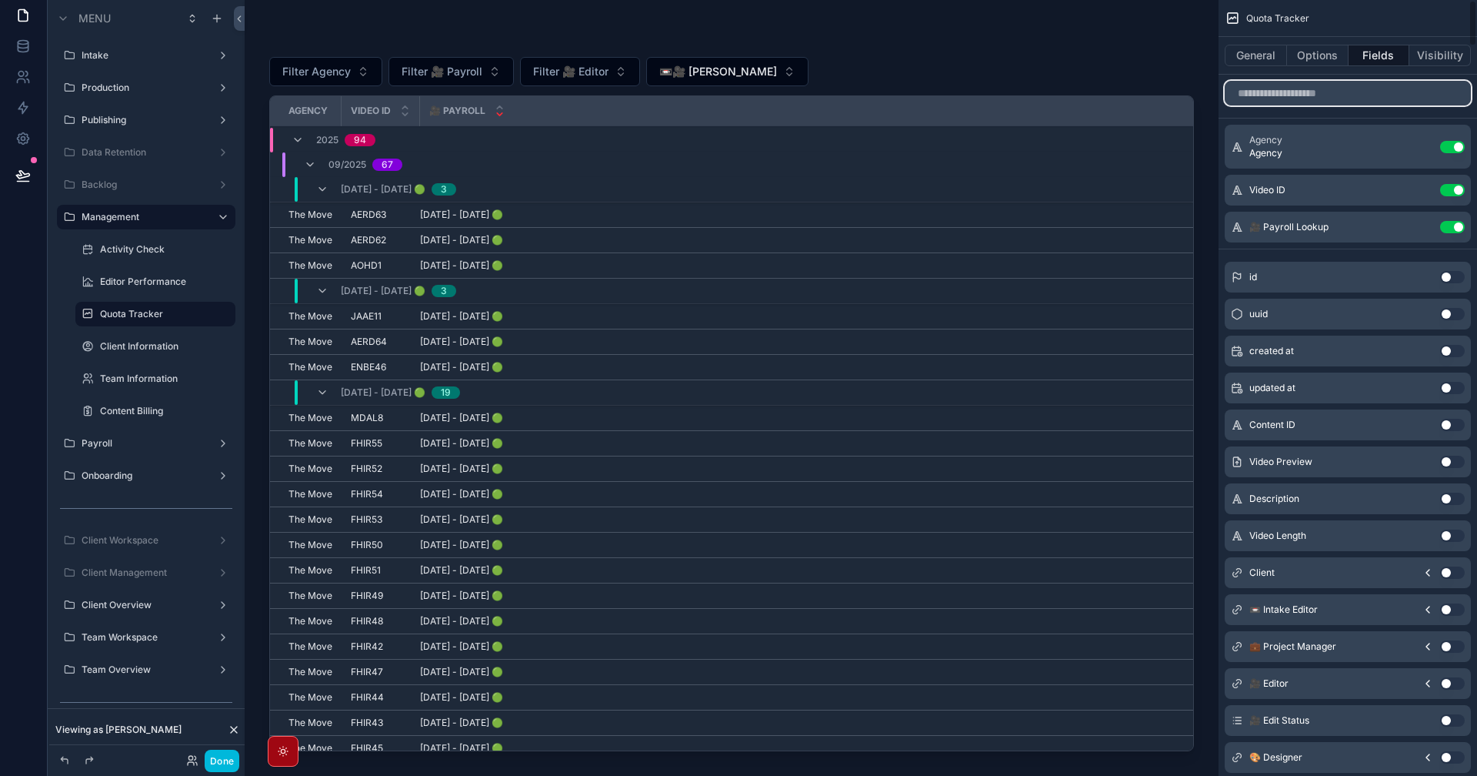
click at [1331, 87] on input "scrollable content" at bounding box center [1348, 93] width 246 height 25
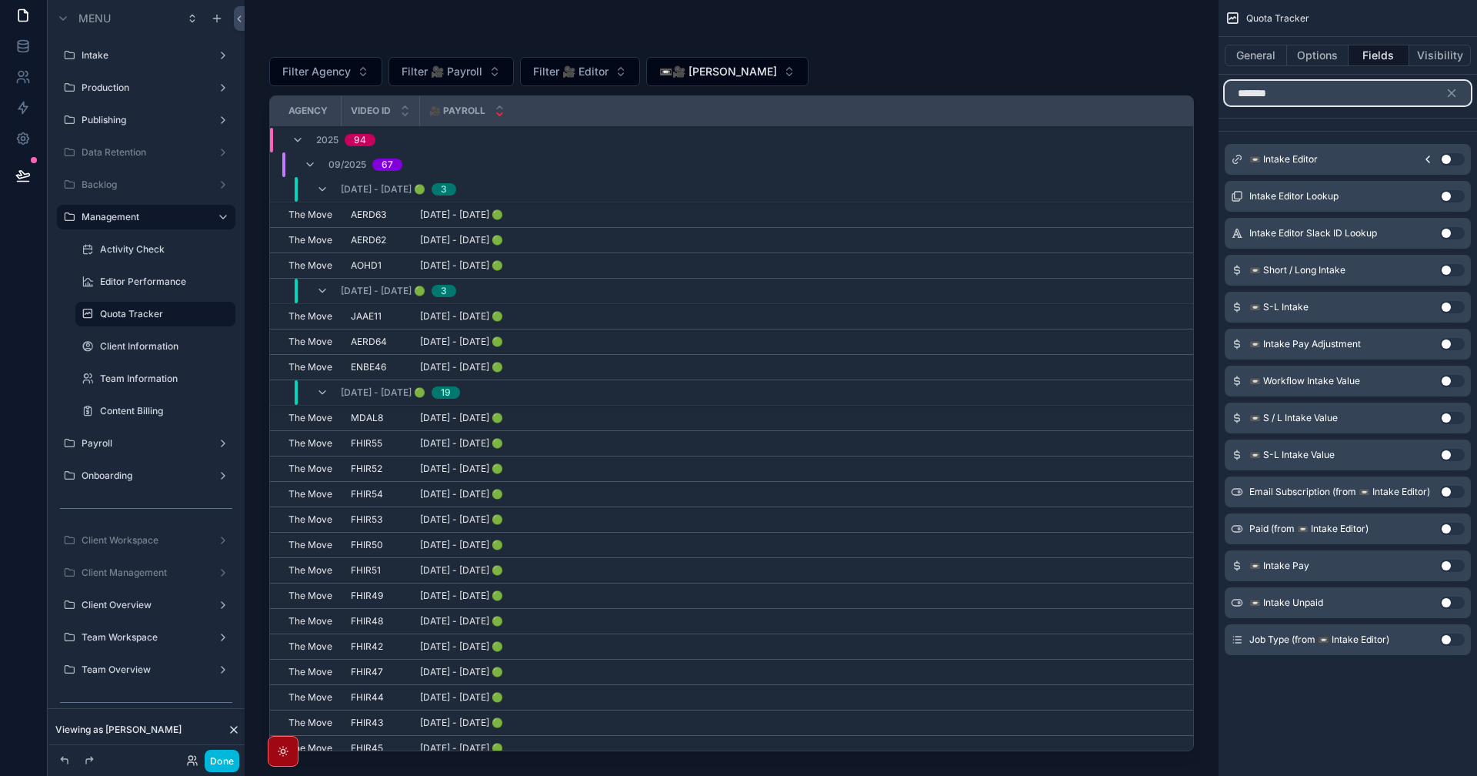
type input "******"
click at [1431, 155] on icon "scrollable content" at bounding box center [1428, 159] width 12 height 12
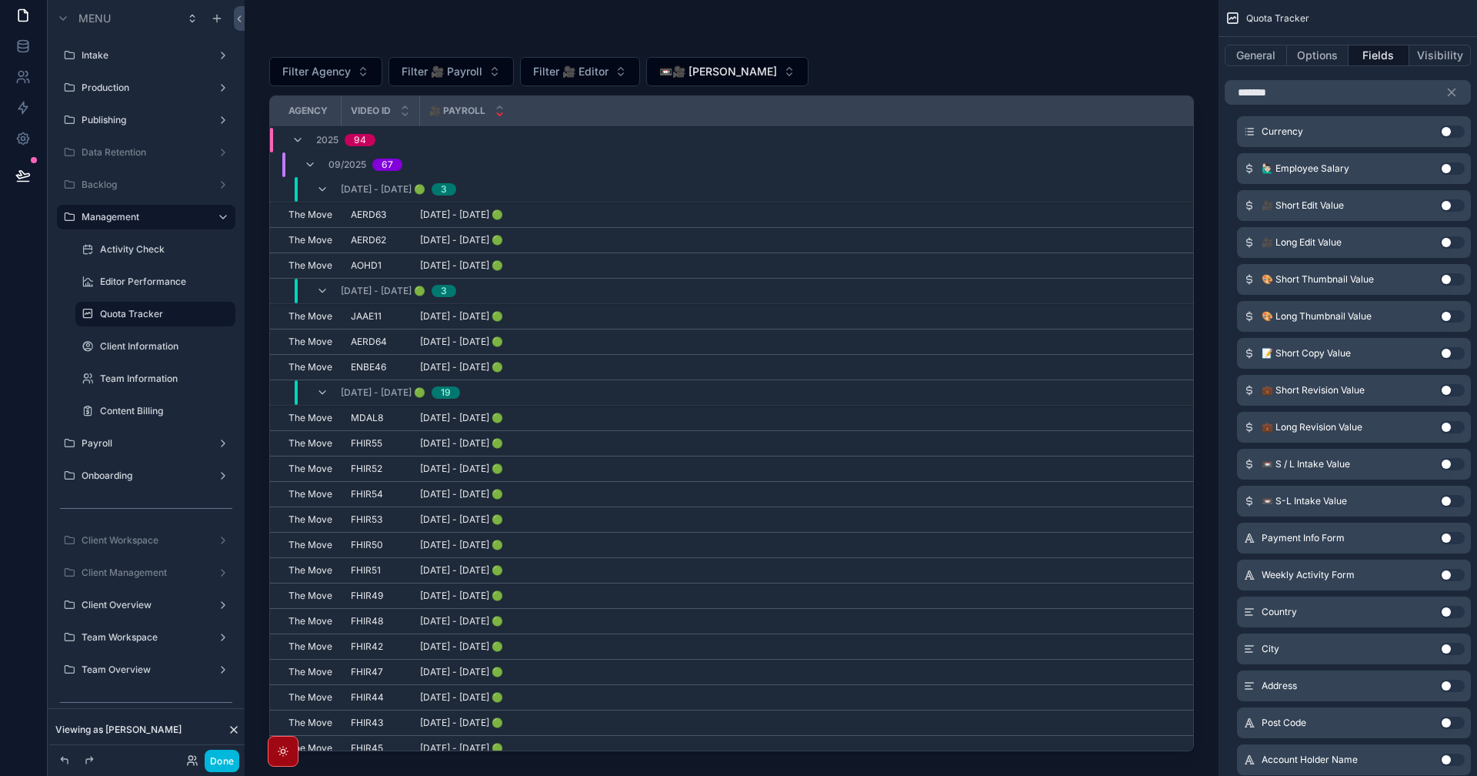
scroll to position [2024, 0]
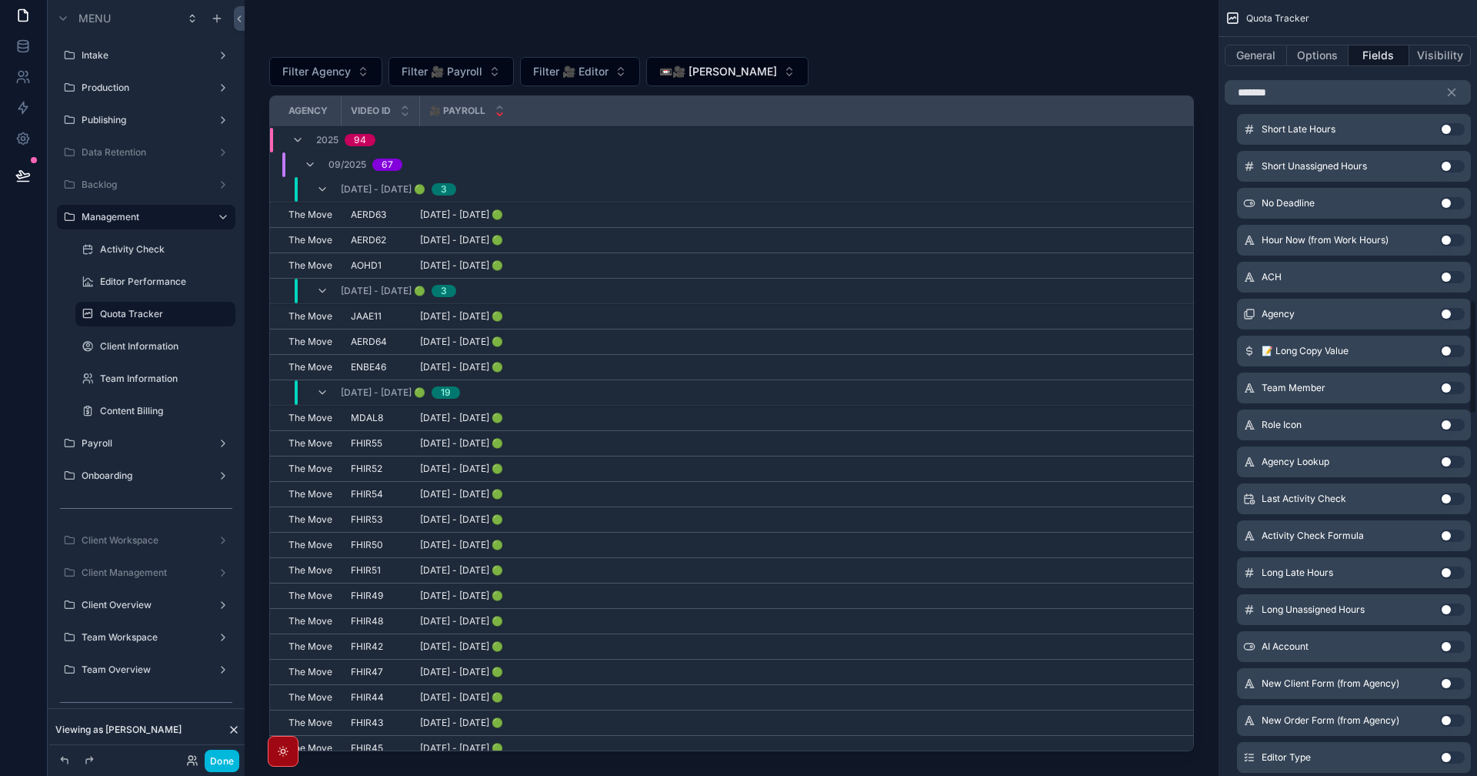
click at [1446, 385] on button "Use setting" at bounding box center [1452, 388] width 25 height 12
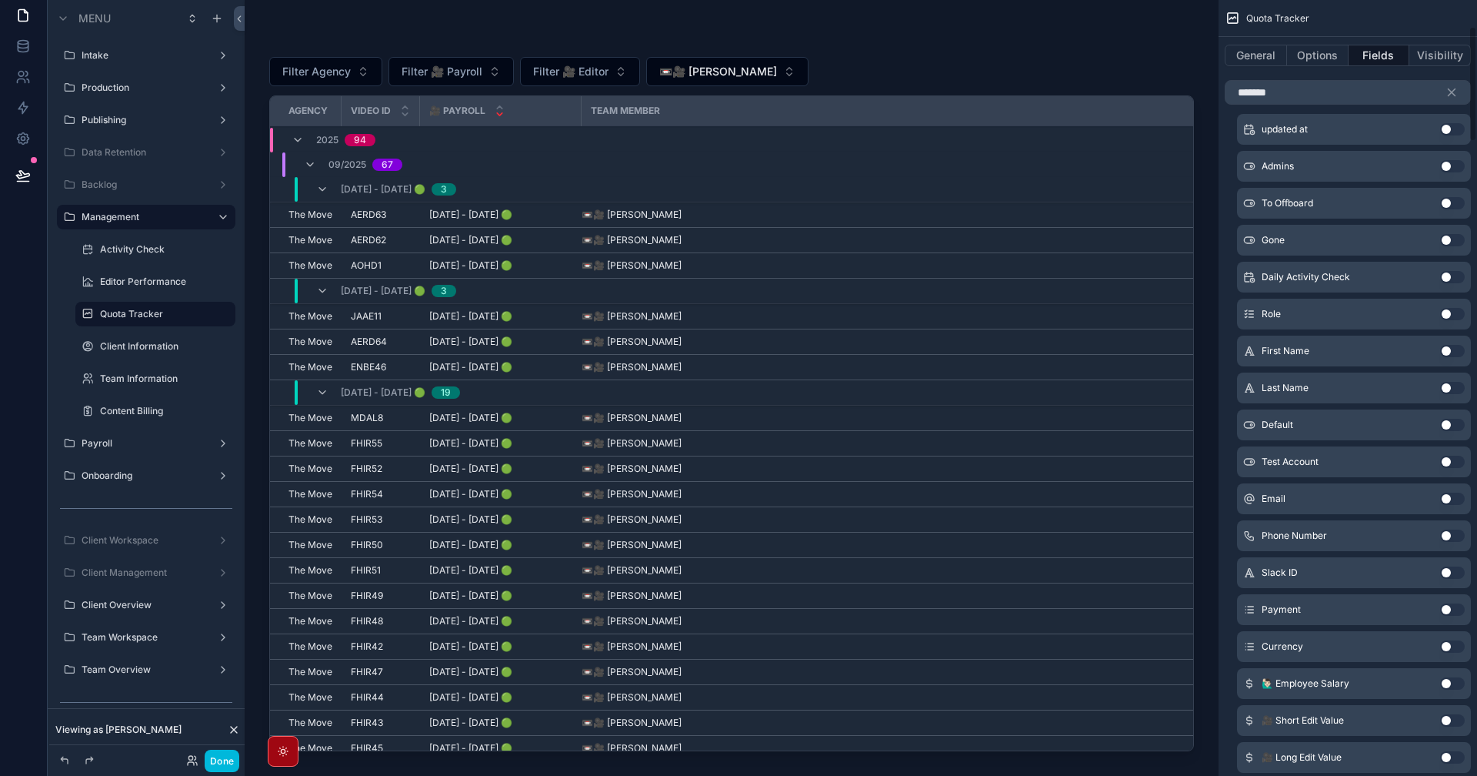
scroll to position [0, 0]
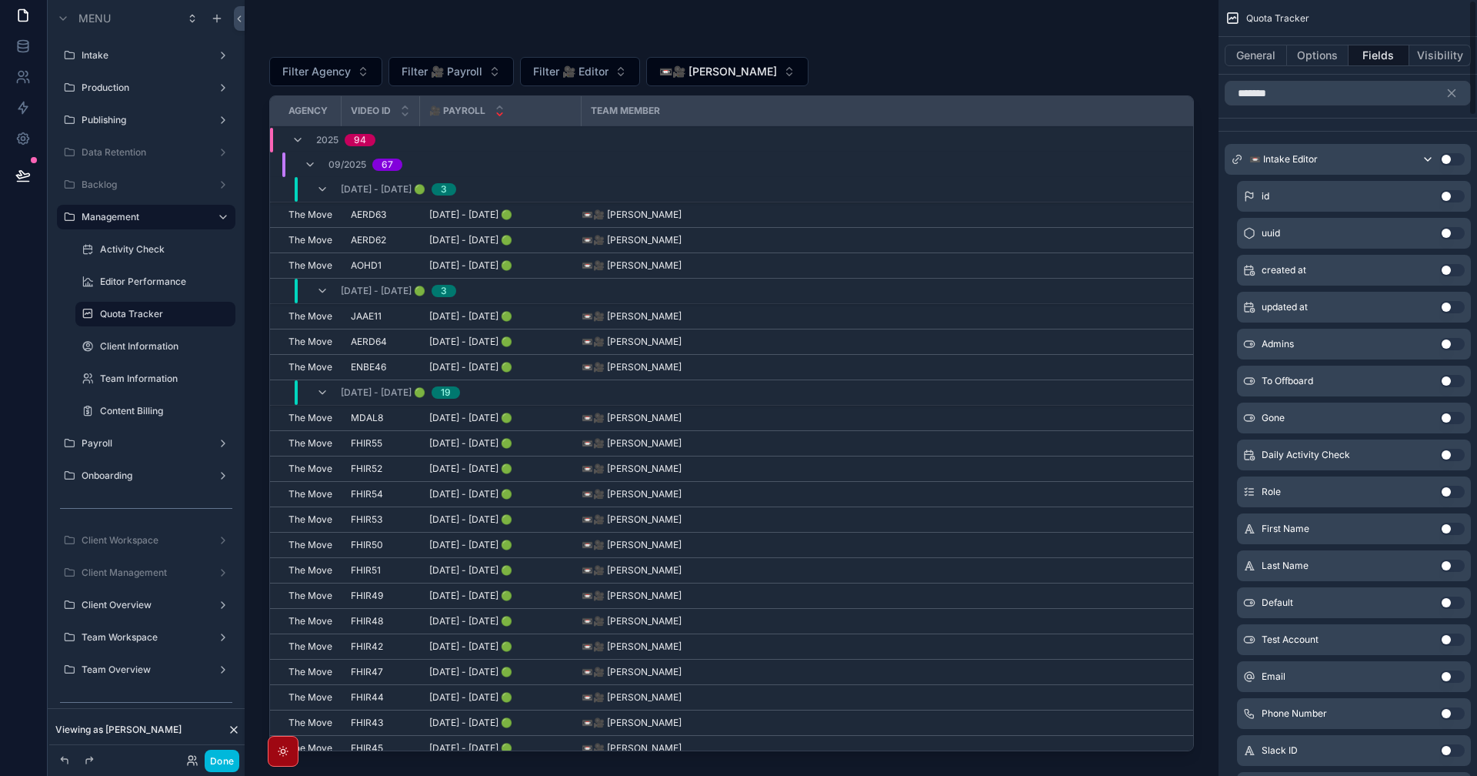
drag, startPoint x: 1302, startPoint y: 113, endPoint x: 1303, endPoint y: 94, distance: 19.3
click at [1303, 92] on input "******" at bounding box center [1348, 93] width 246 height 25
type input "******"
click at [1432, 159] on icon "scrollable content" at bounding box center [1428, 159] width 12 height 12
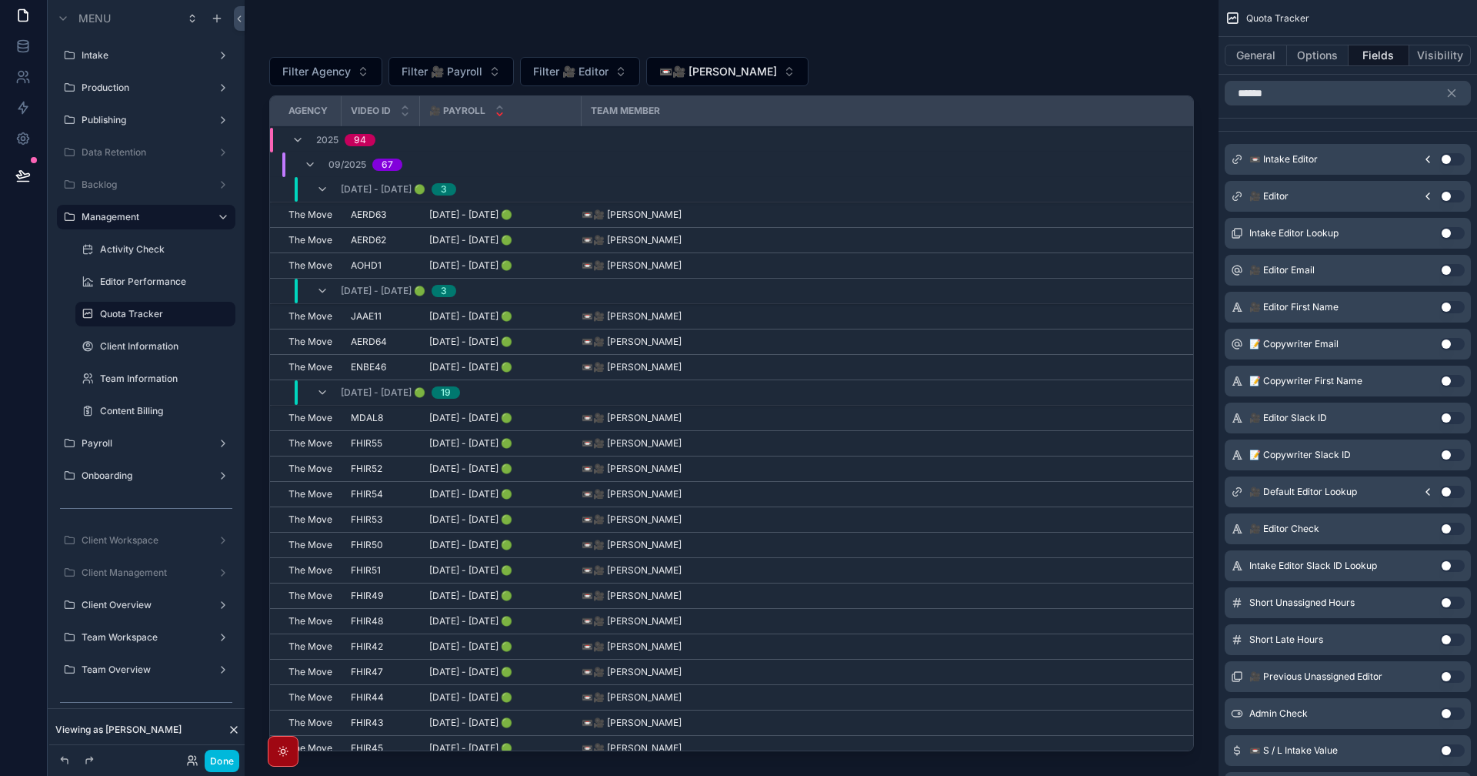
click at [1432, 159] on icon "scrollable content" at bounding box center [1428, 159] width 12 height 12
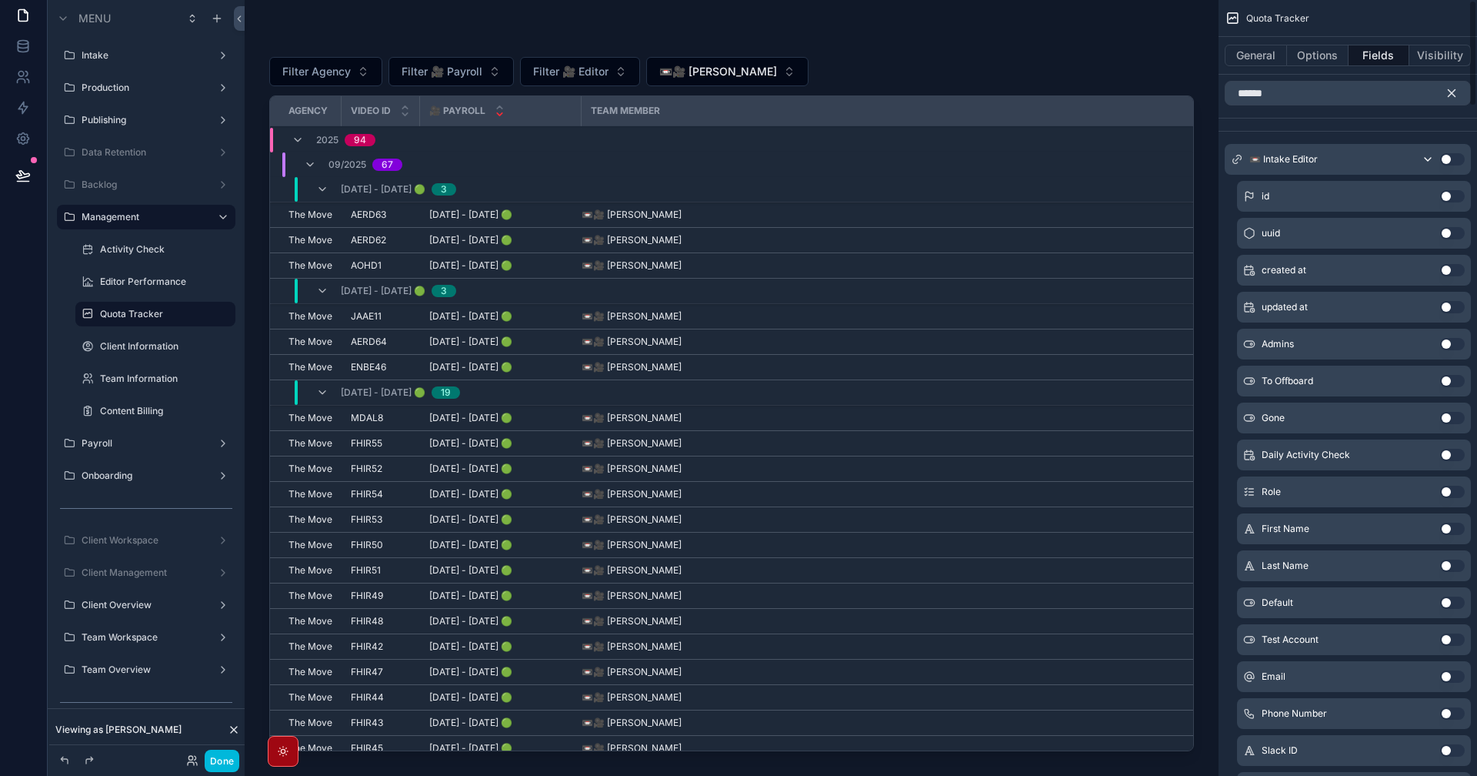
click at [1453, 92] on icon "scrollable content" at bounding box center [1452, 93] width 14 height 14
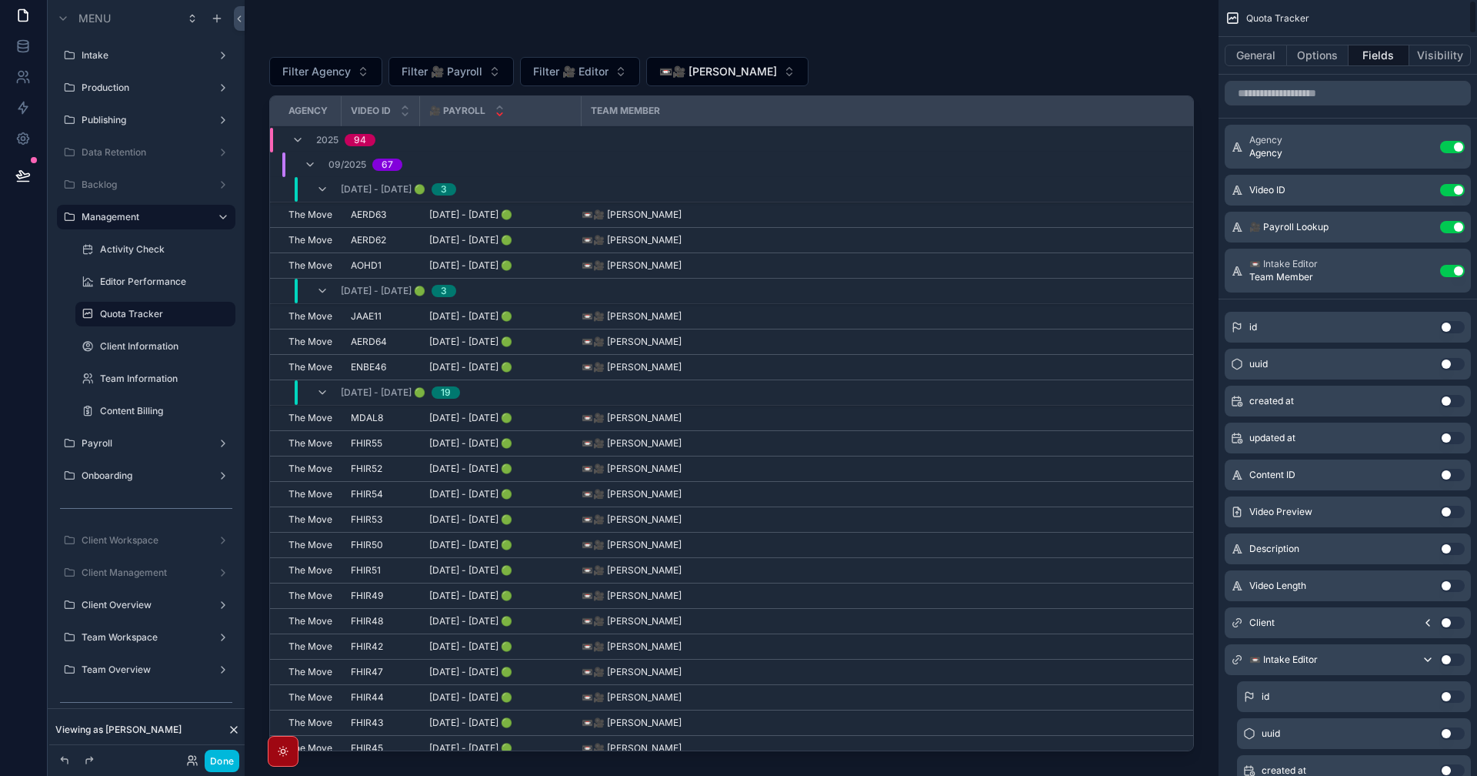
click at [0, 0] on icon "scrollable content" at bounding box center [0, 0] width 0 height 0
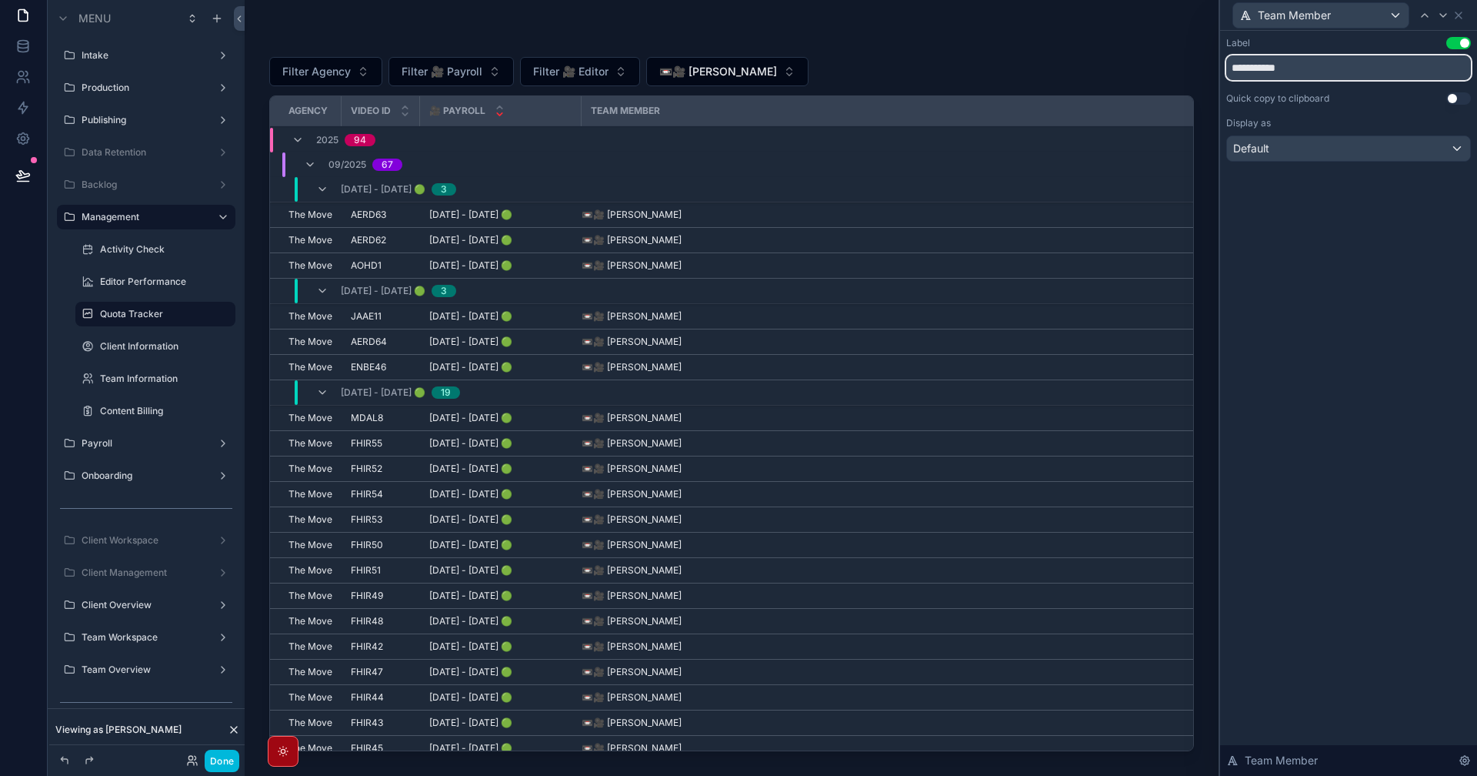
drag, startPoint x: 1266, startPoint y: 72, endPoint x: 1082, endPoint y: 55, distance: 184.6
click at [1118, 55] on div "**********" at bounding box center [738, 388] width 1477 height 776
type input "**********"
click at [1336, 342] on div "**********" at bounding box center [1348, 403] width 257 height 745
click at [1461, 16] on icon at bounding box center [1459, 15] width 12 height 12
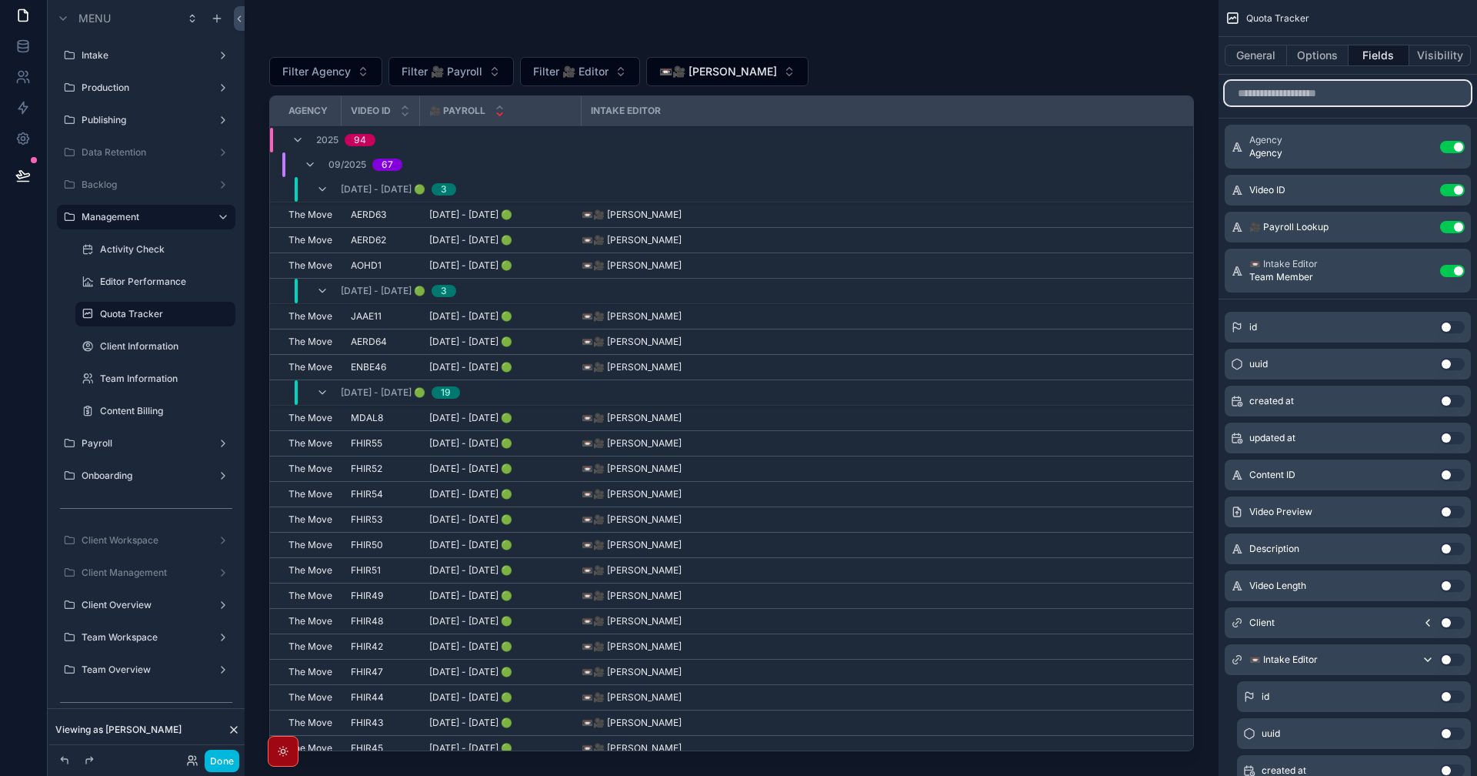
click at [1380, 98] on input "scrollable content" at bounding box center [1348, 93] width 246 height 25
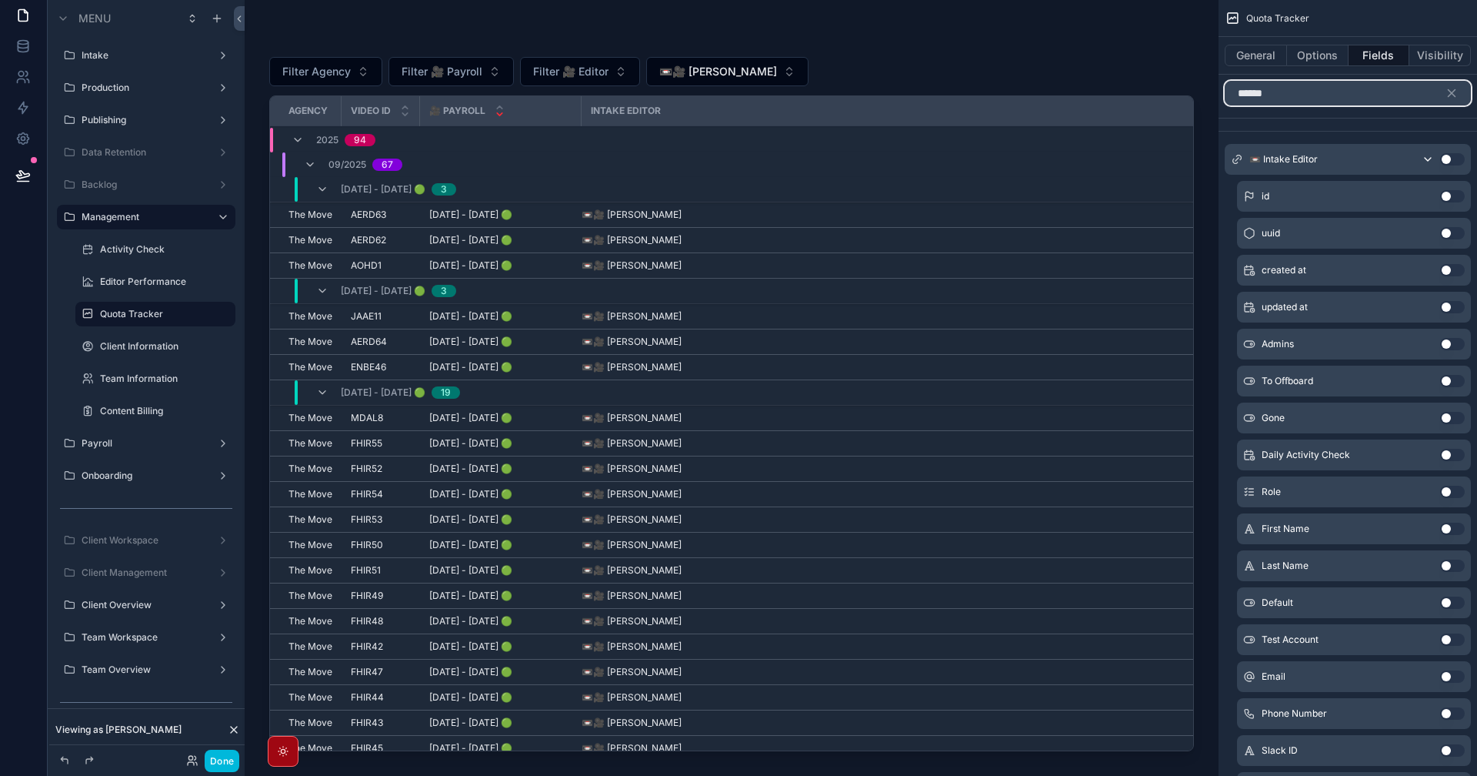
type input "******"
click at [1429, 158] on icon "scrollable content" at bounding box center [1428, 159] width 12 height 12
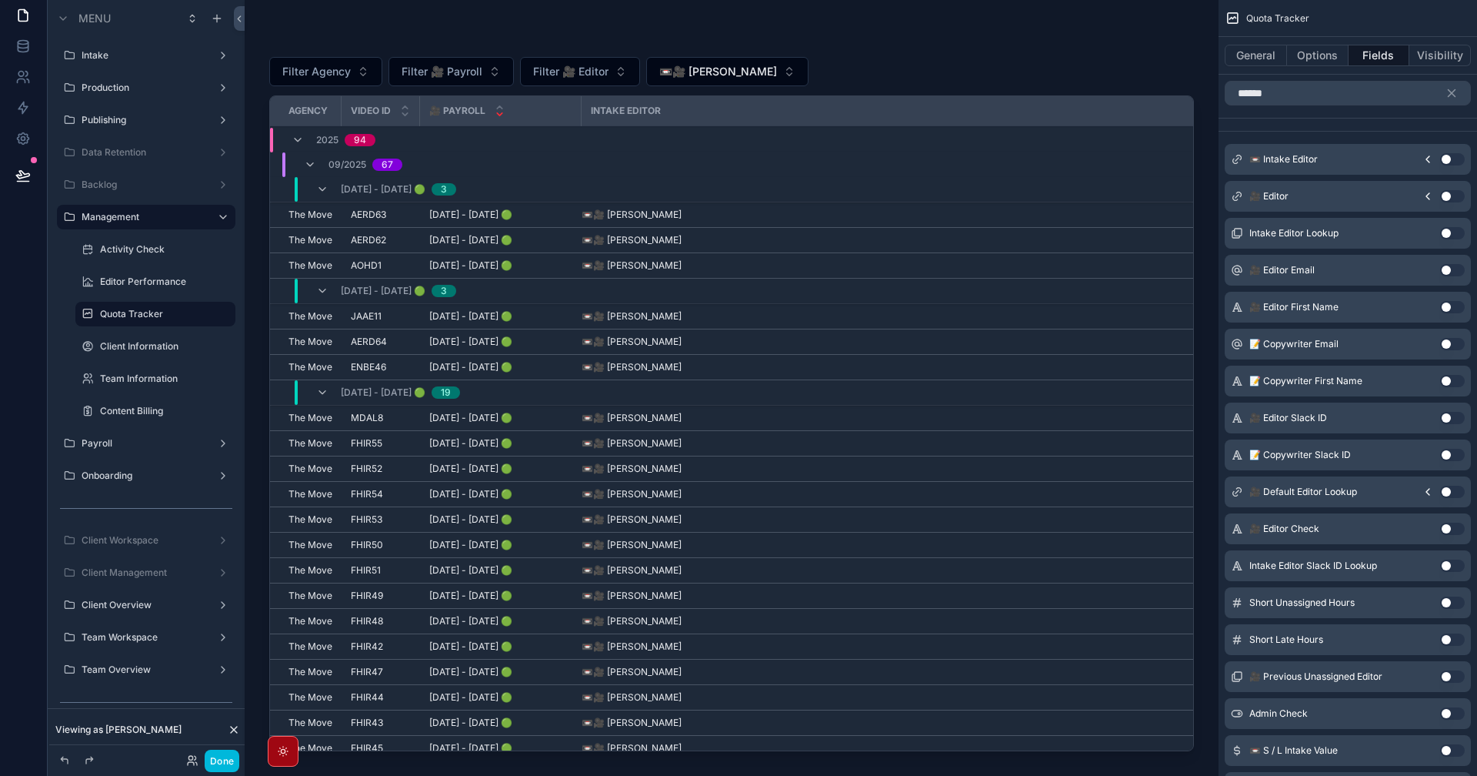
click at [1426, 197] on icon "scrollable content" at bounding box center [1428, 196] width 12 height 12
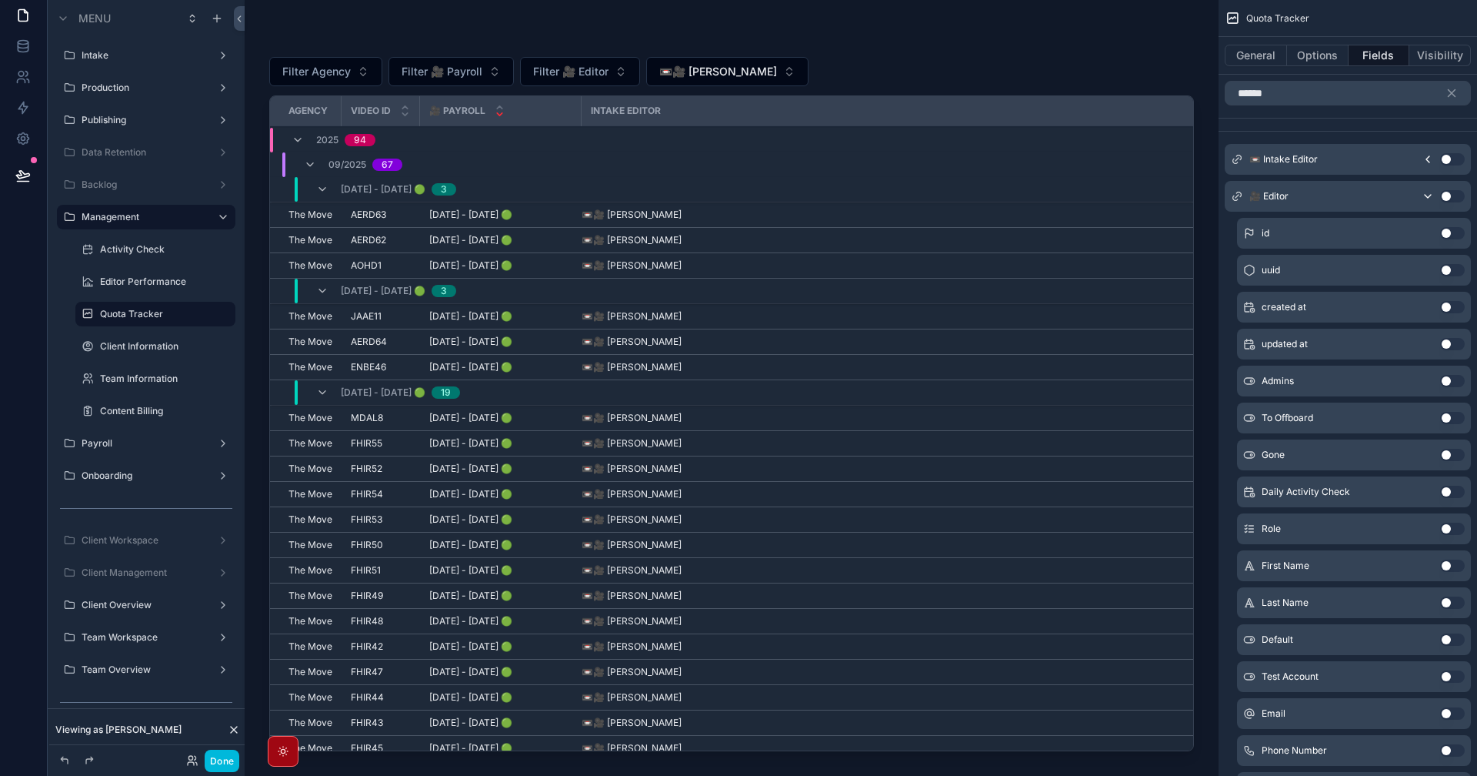
scroll to position [2061, 0]
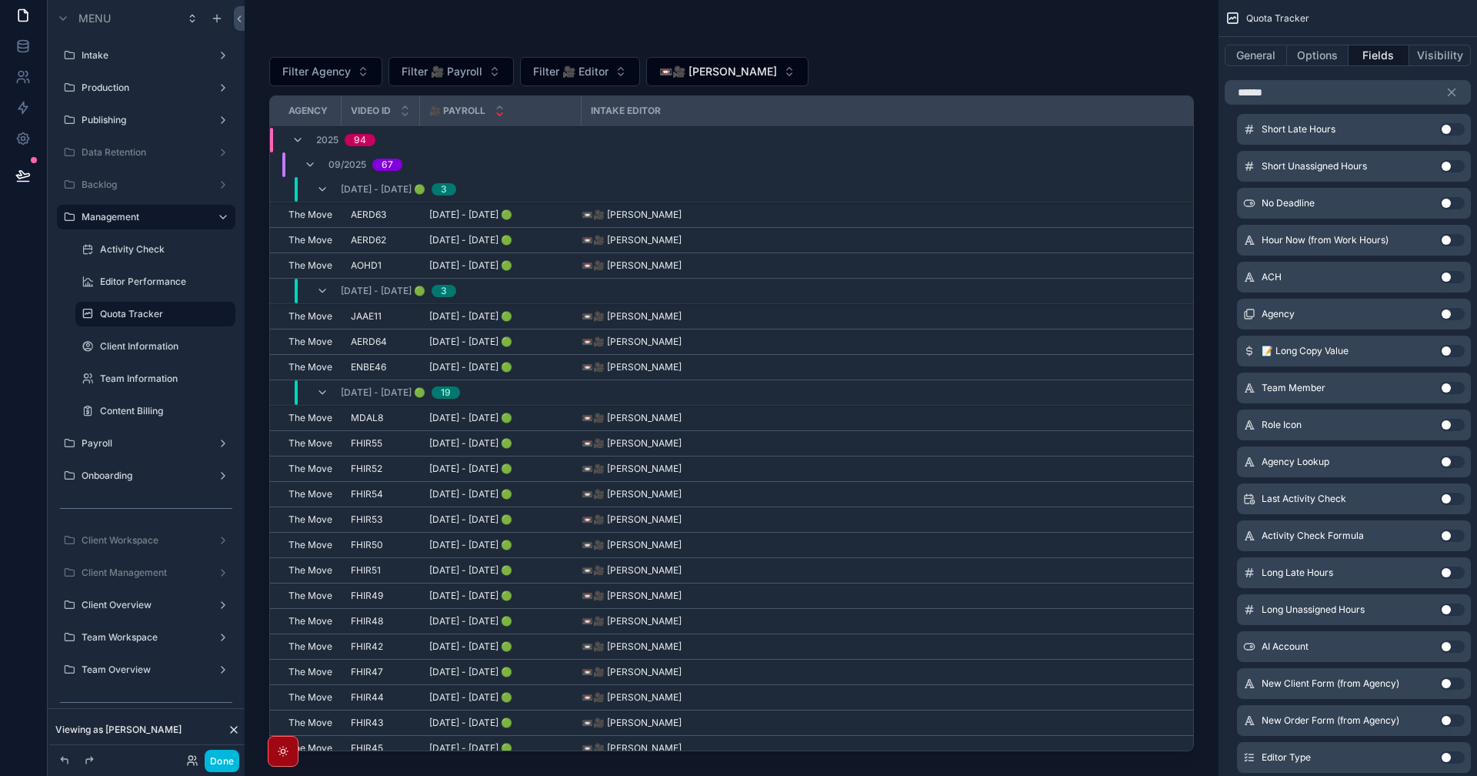
click at [1456, 388] on button "Use setting" at bounding box center [1452, 388] width 25 height 12
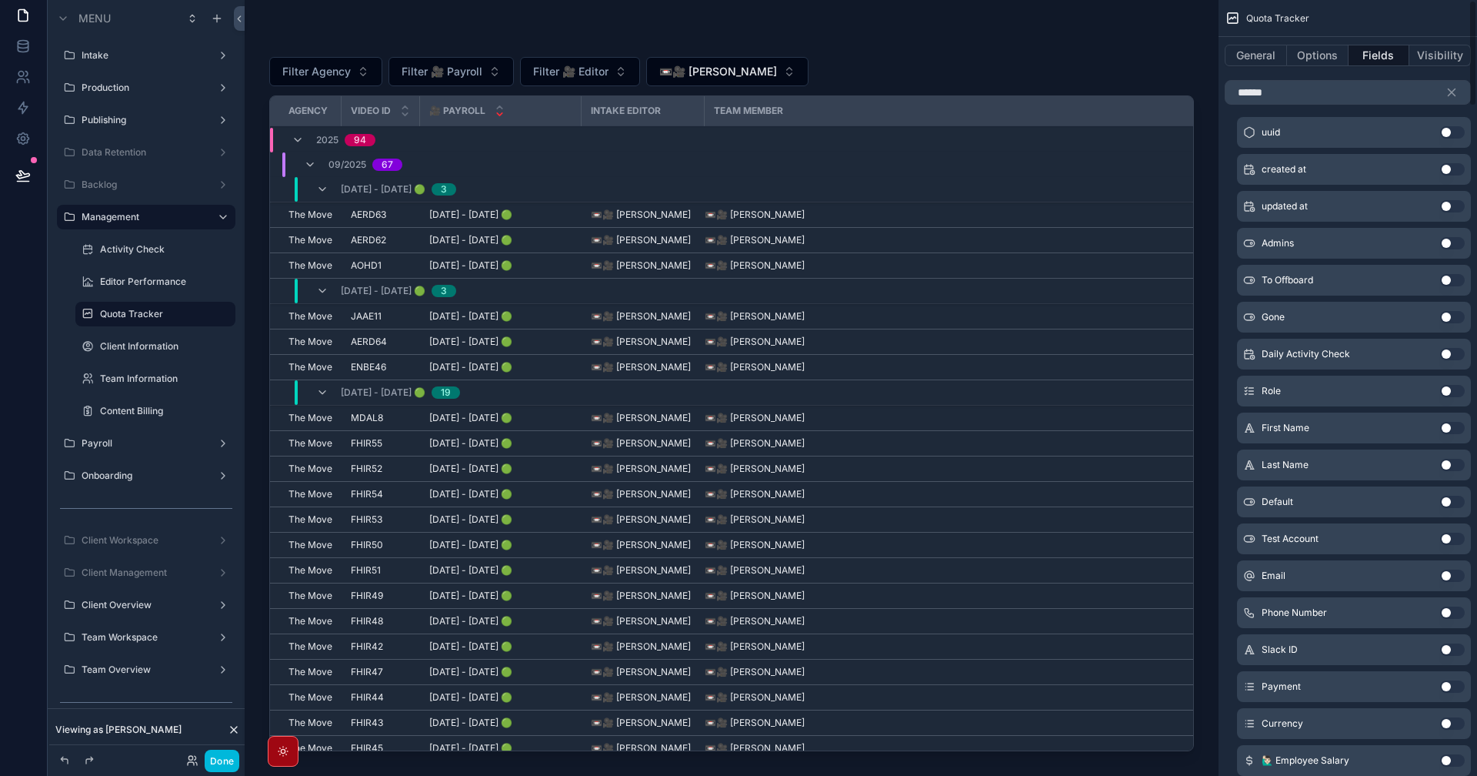
scroll to position [0, 0]
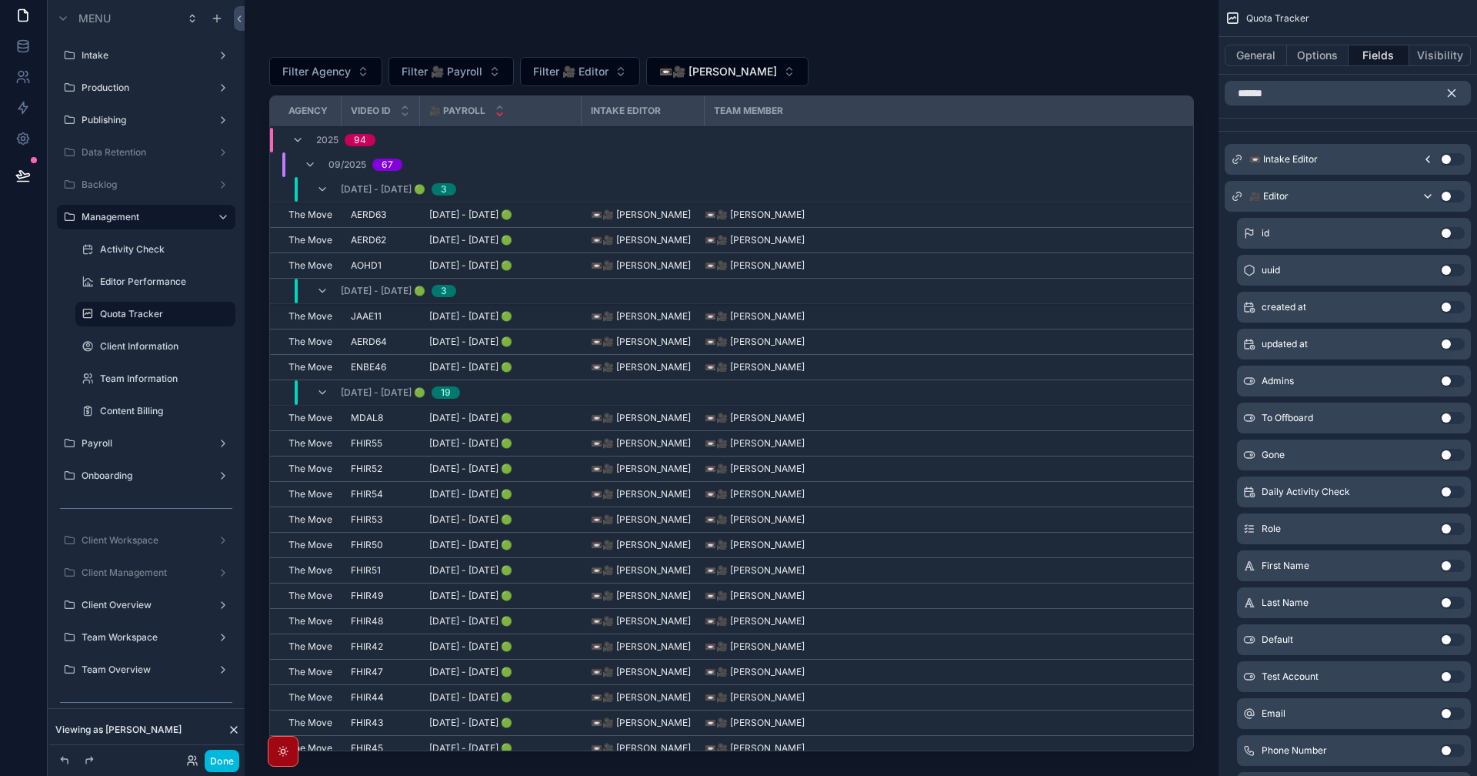
click at [1448, 88] on icon "scrollable content" at bounding box center [1452, 93] width 14 height 14
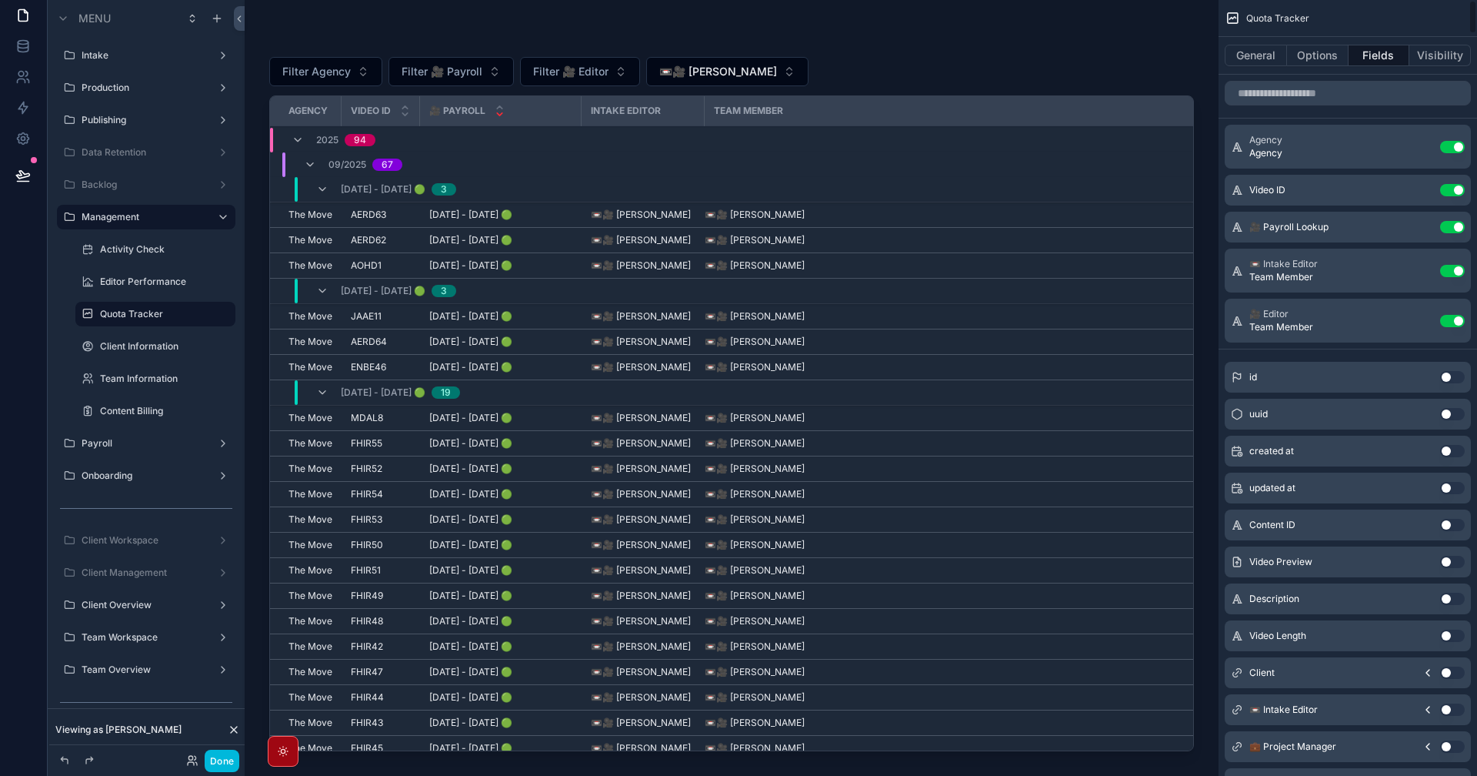
click at [0, 0] on button "scrollable content" at bounding box center [0, 0] width 0 height 0
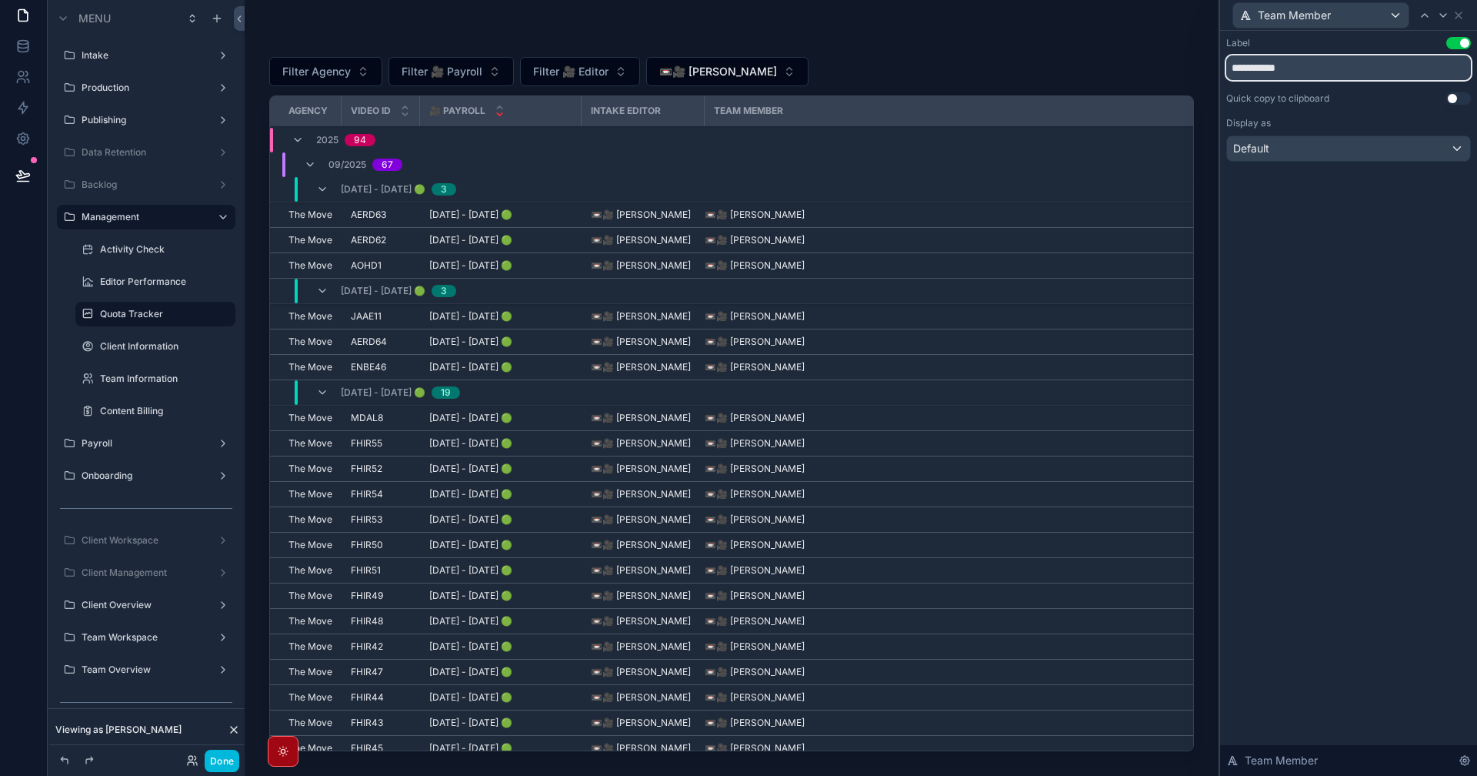
click at [1318, 75] on input "**********" at bounding box center [1349, 67] width 245 height 25
type input "******"
click at [1429, 18] on icon at bounding box center [1425, 15] width 12 height 12
drag, startPoint x: 1249, startPoint y: 58, endPoint x: 1211, endPoint y: 58, distance: 37.7
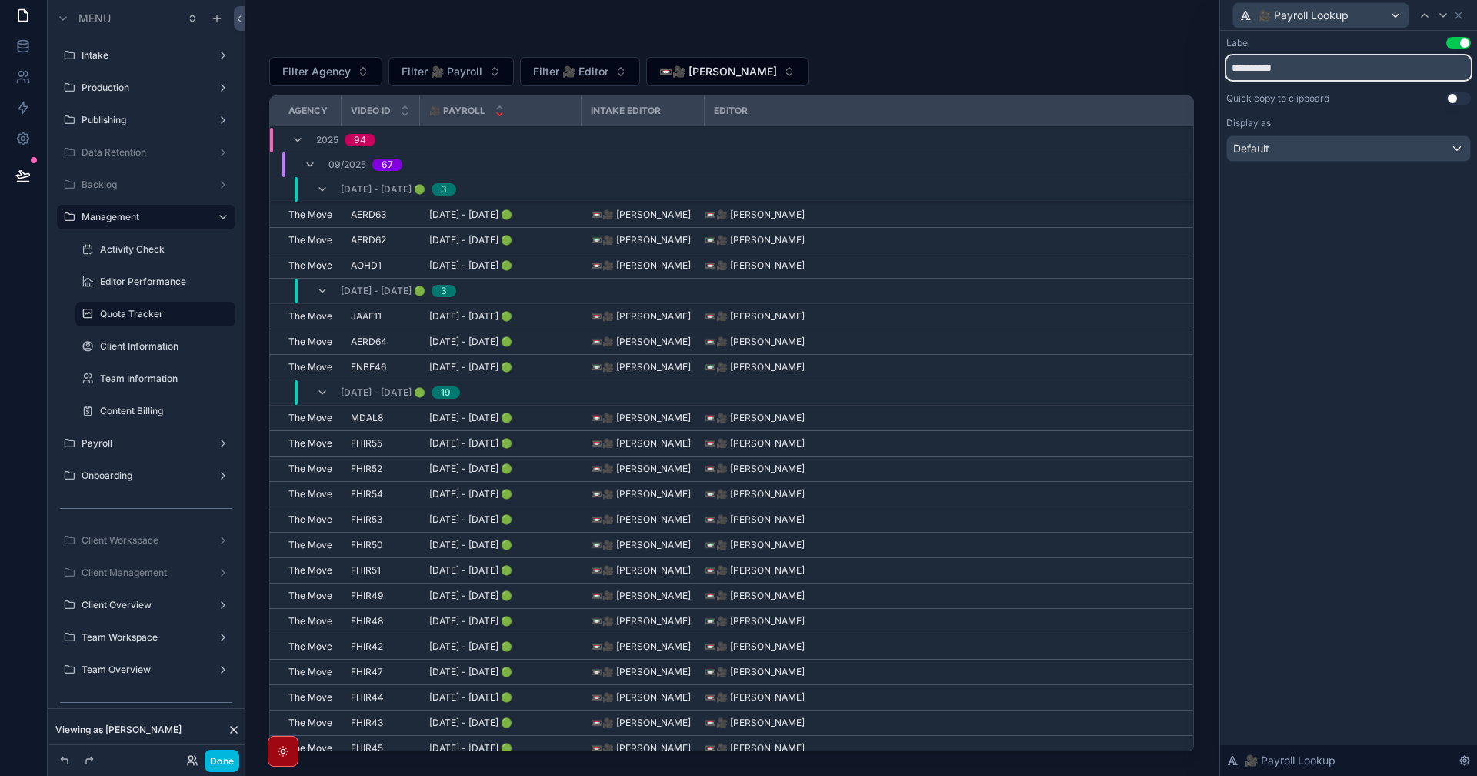
click at [1211, 58] on div "**********" at bounding box center [738, 388] width 1477 height 776
type input "*******"
click at [1356, 246] on div "Label Use setting ******* Quick copy to clipboard Use setting Display as Defaul…" at bounding box center [1348, 403] width 257 height 745
click at [1463, 12] on icon at bounding box center [1459, 15] width 12 height 12
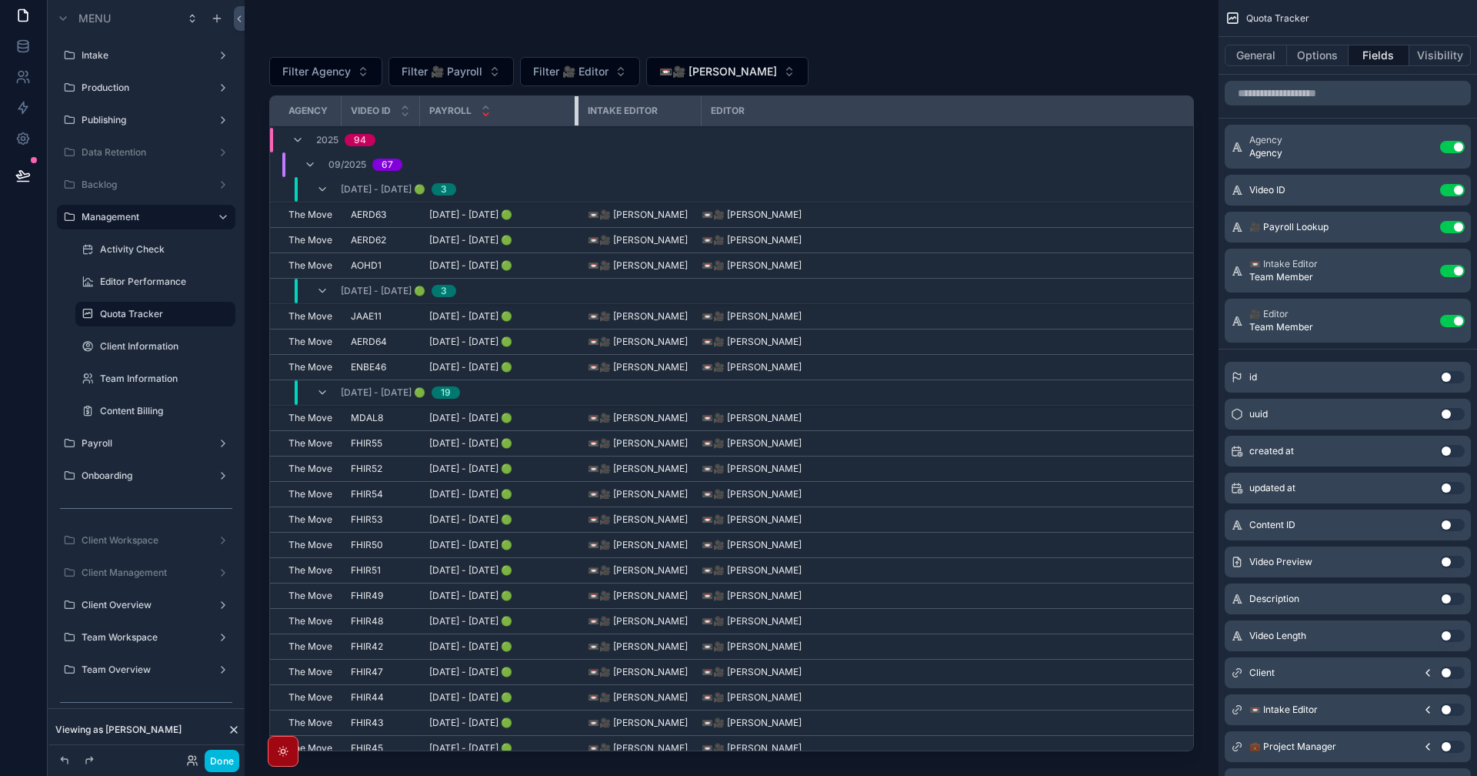
drag, startPoint x: 580, startPoint y: 114, endPoint x: 577, endPoint y: 124, distance: 10.5
click at [577, 124] on div "scrollable content" at bounding box center [578, 110] width 6 height 29
click at [1270, 52] on button "General" at bounding box center [1256, 56] width 62 height 22
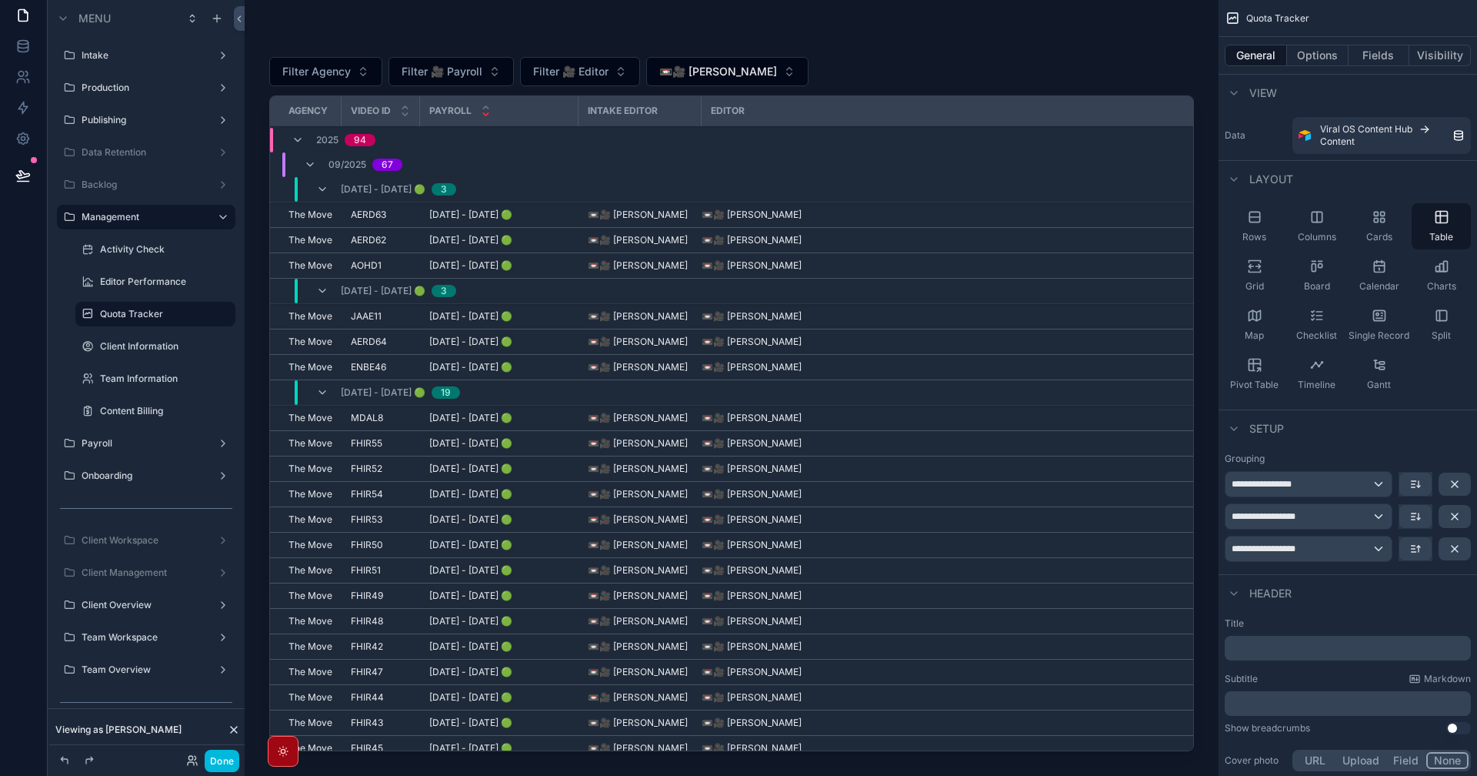
click at [1419, 544] on icon "scrollable content" at bounding box center [1416, 548] width 12 height 12
click at [1432, 615] on span "Z -> A" at bounding box center [1427, 612] width 31 height 18
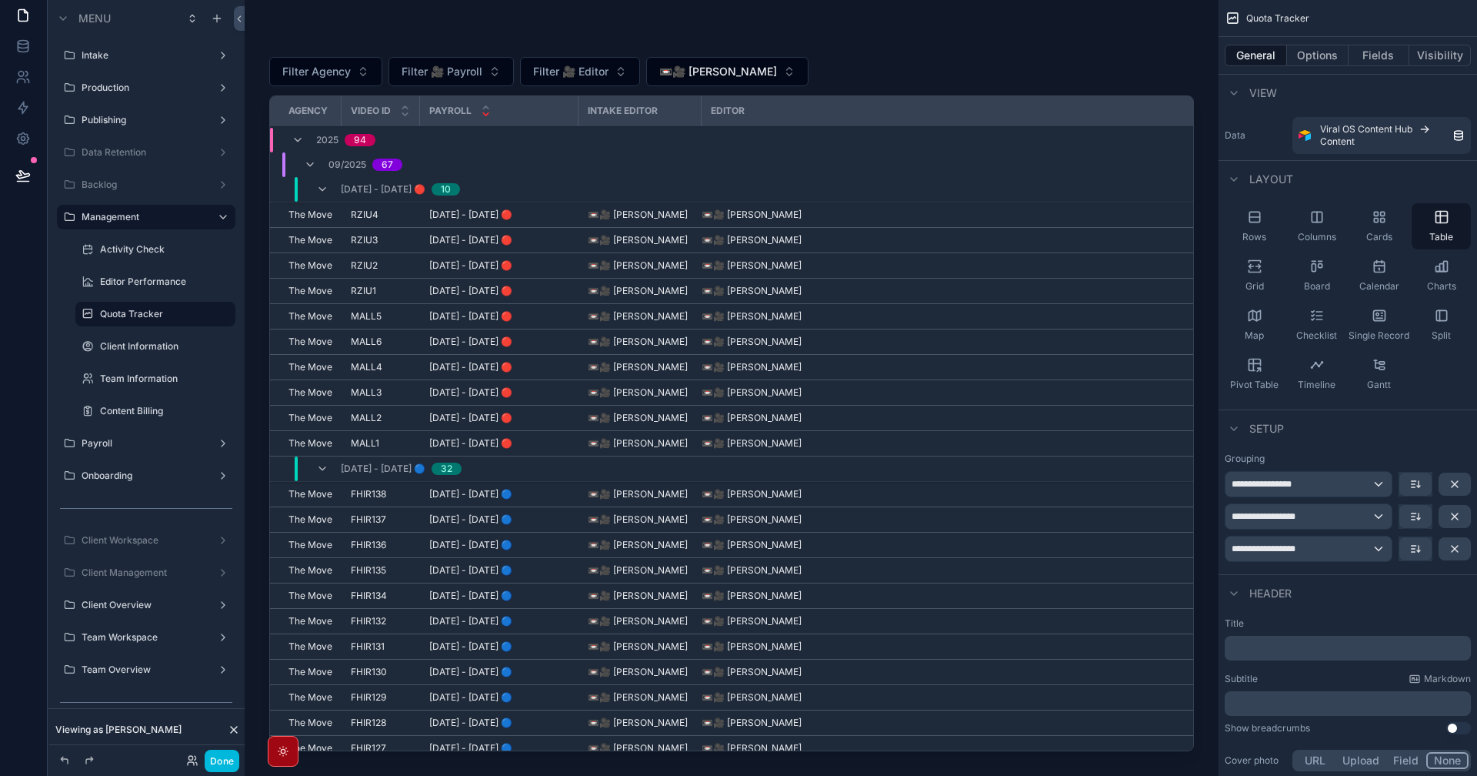
click at [1016, 65] on div "Filter Agency Filter 🎥 Payroll Filter 🎥 Editor 📼🎥 Nigel Maningding" at bounding box center [731, 71] width 925 height 29
click at [322, 192] on icon "scrollable content" at bounding box center [322, 189] width 12 height 12
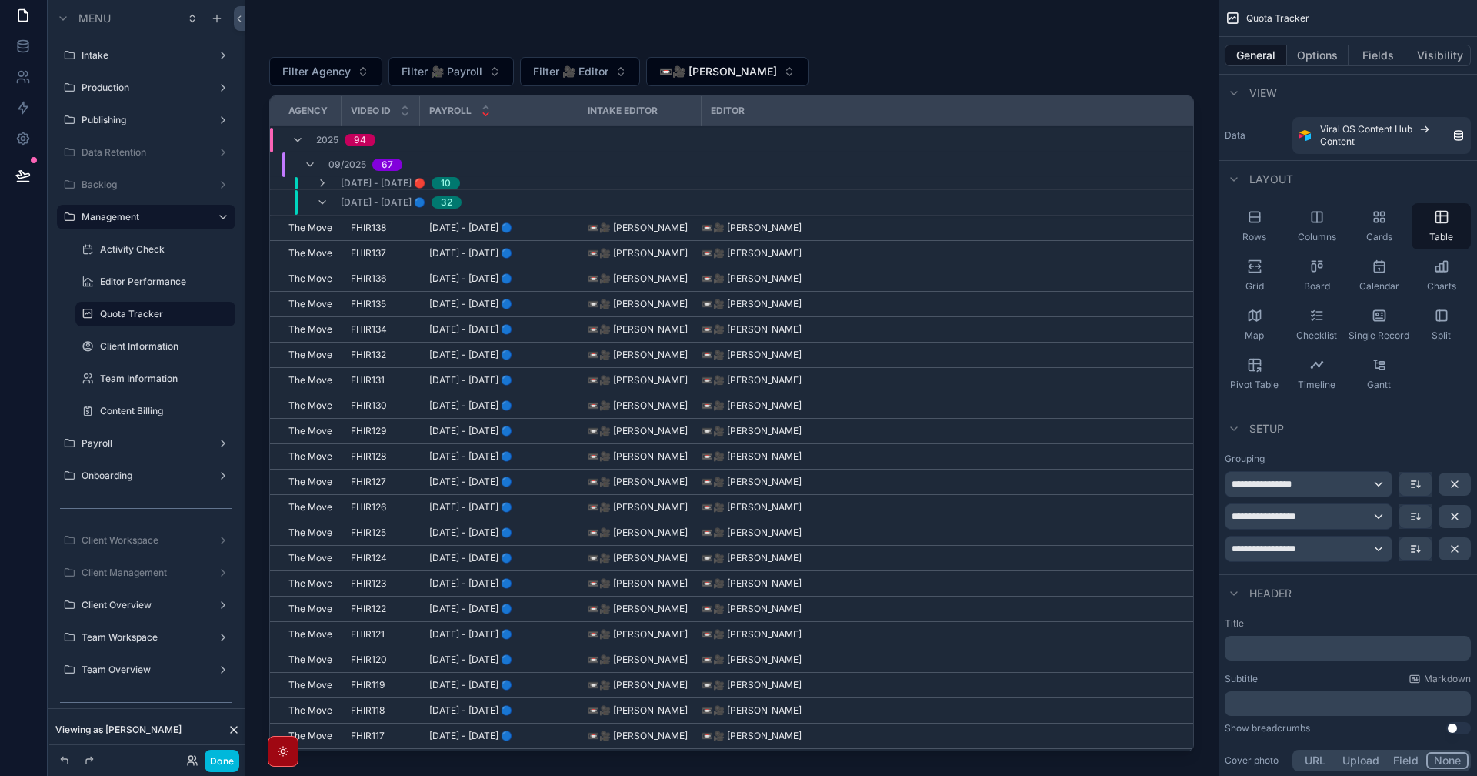
click at [327, 205] on icon "scrollable content" at bounding box center [322, 202] width 12 height 12
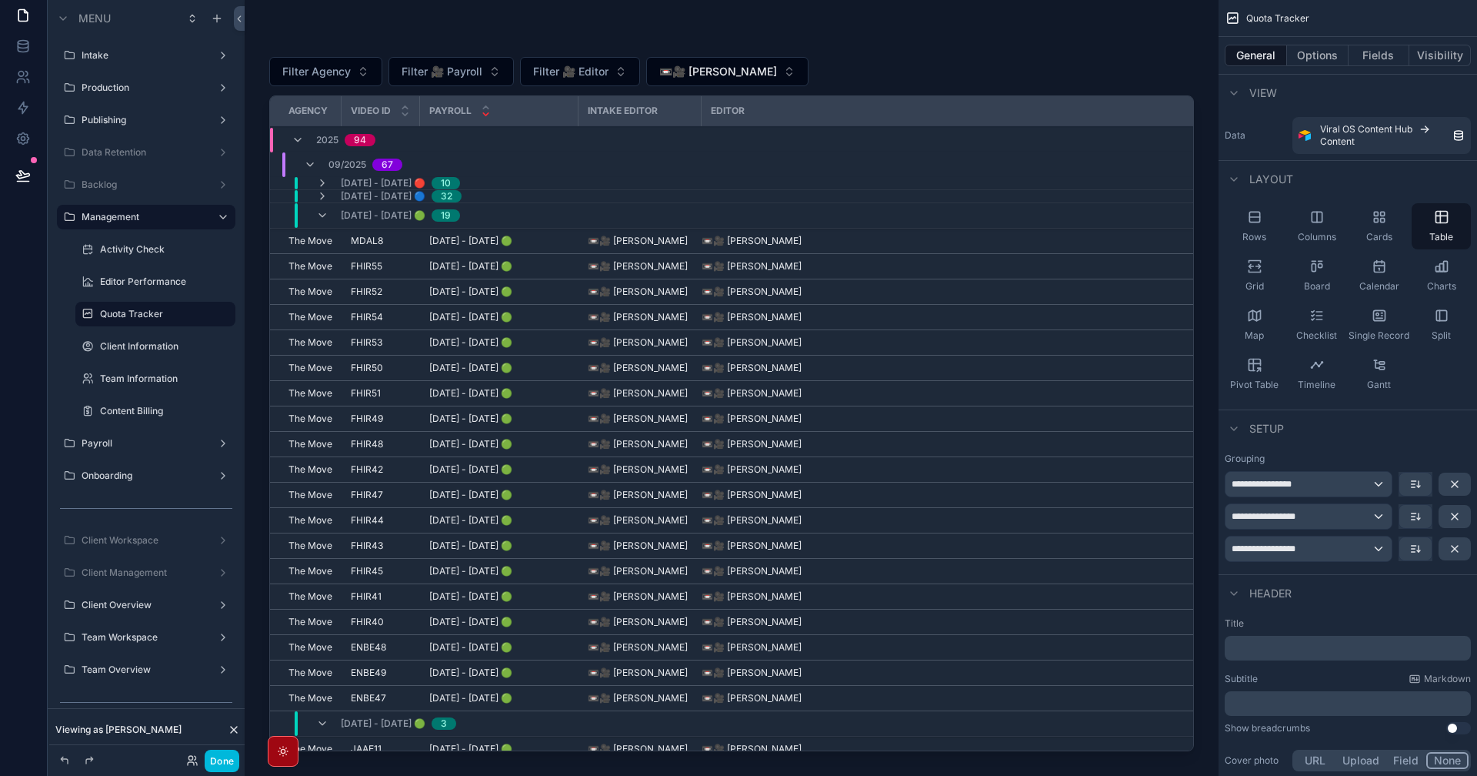
click at [329, 217] on div "09/15/2025 - 09/21/2025 🟢 19" at bounding box center [388, 215] width 144 height 25
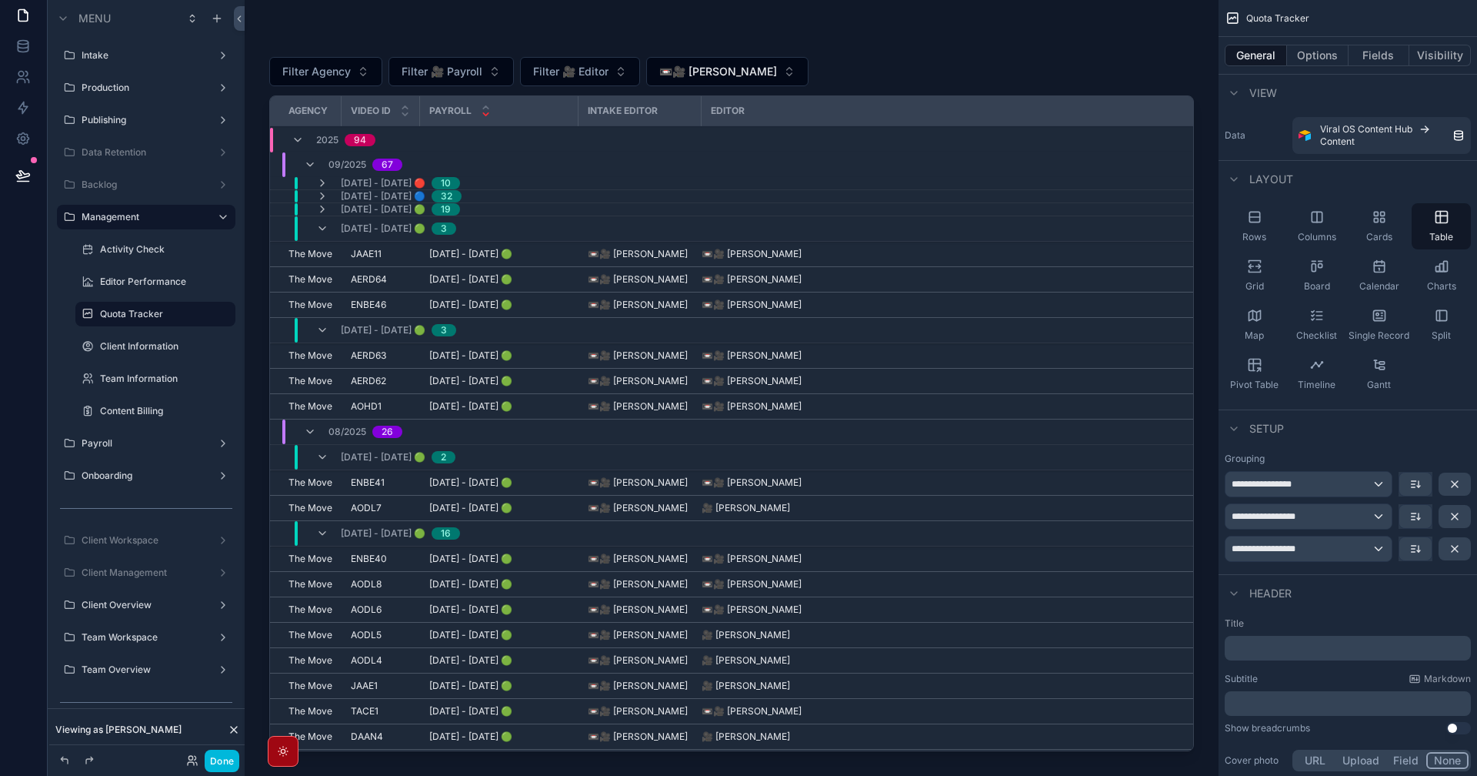
click at [327, 232] on icon "scrollable content" at bounding box center [322, 228] width 12 height 12
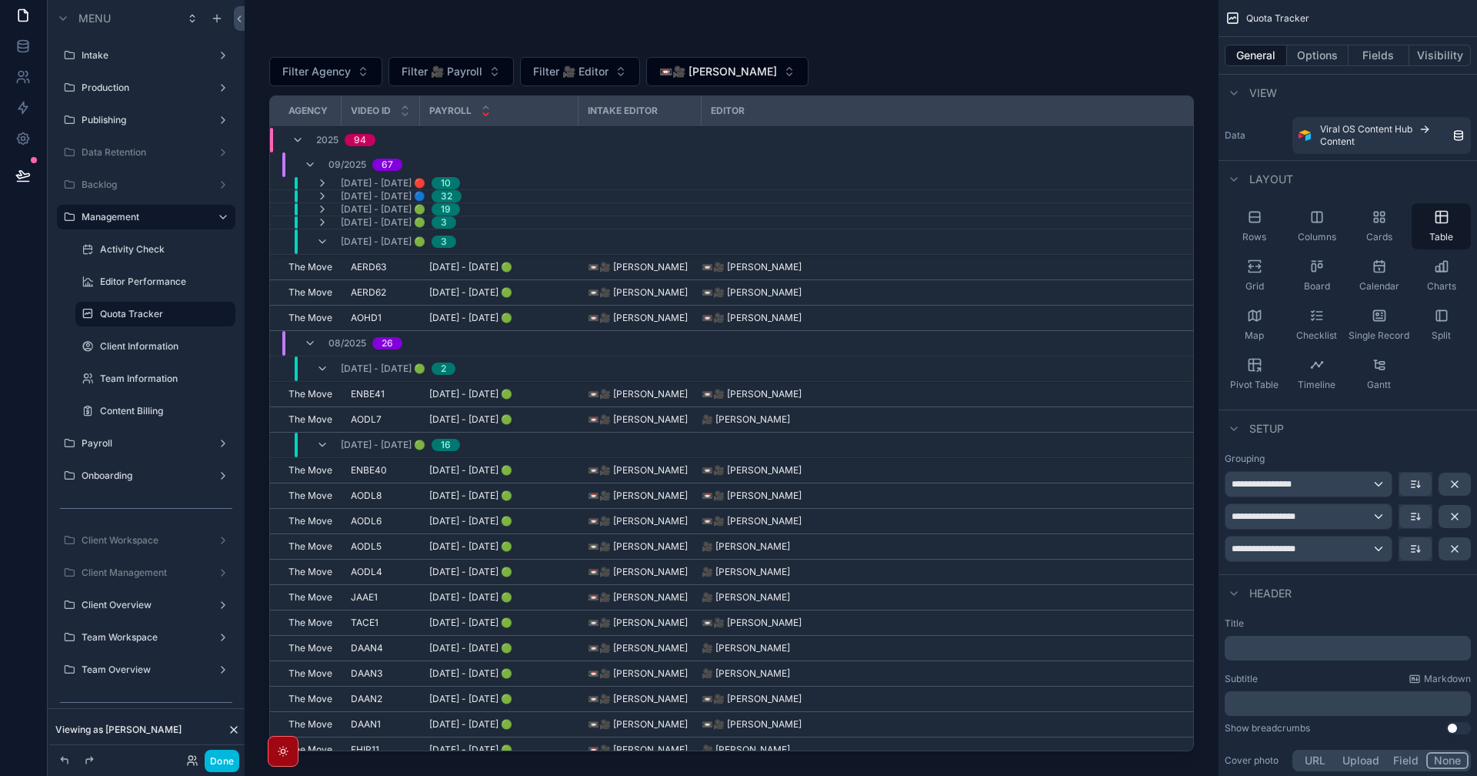
click at [328, 242] on icon "scrollable content" at bounding box center [322, 241] width 12 height 12
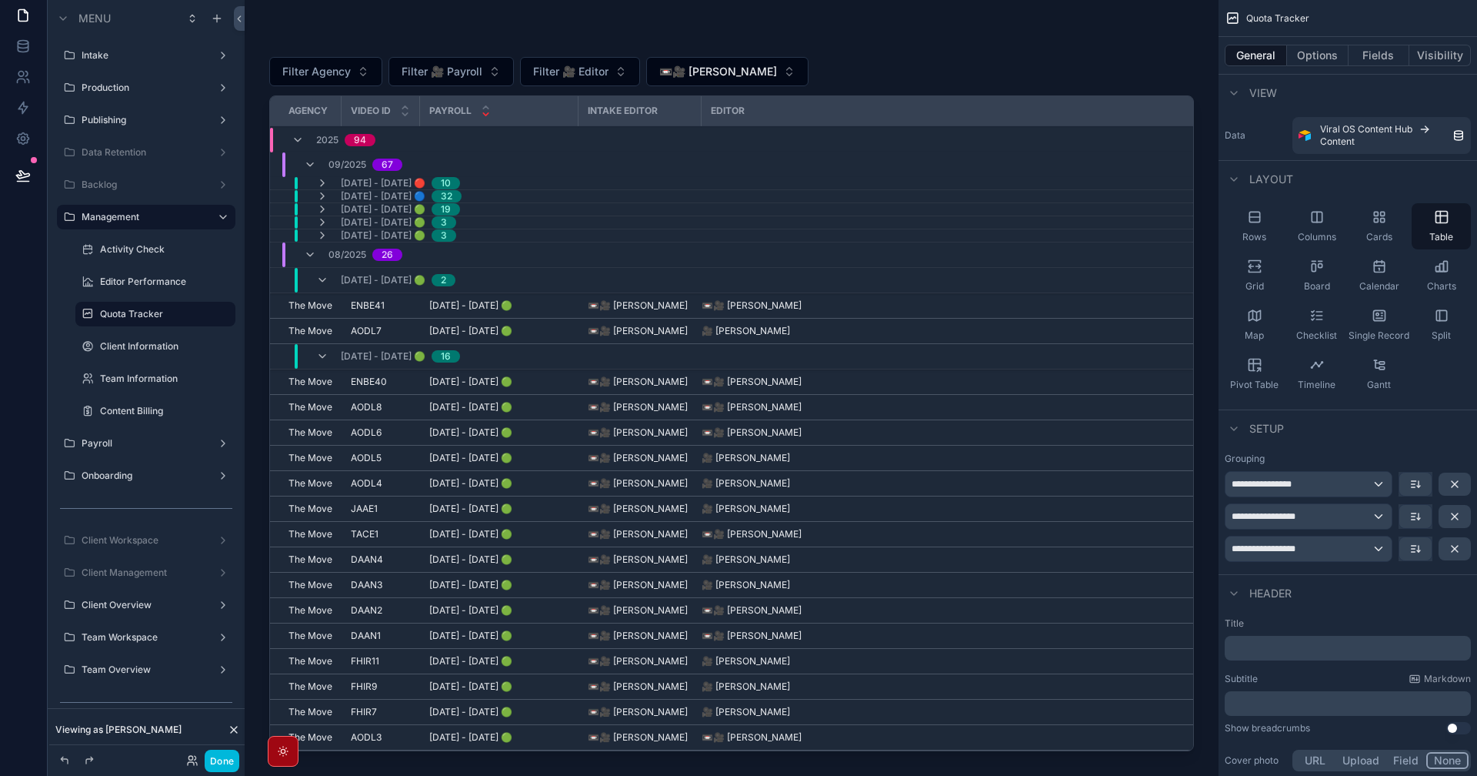
click at [322, 182] on icon "scrollable content" at bounding box center [322, 183] width 12 height 12
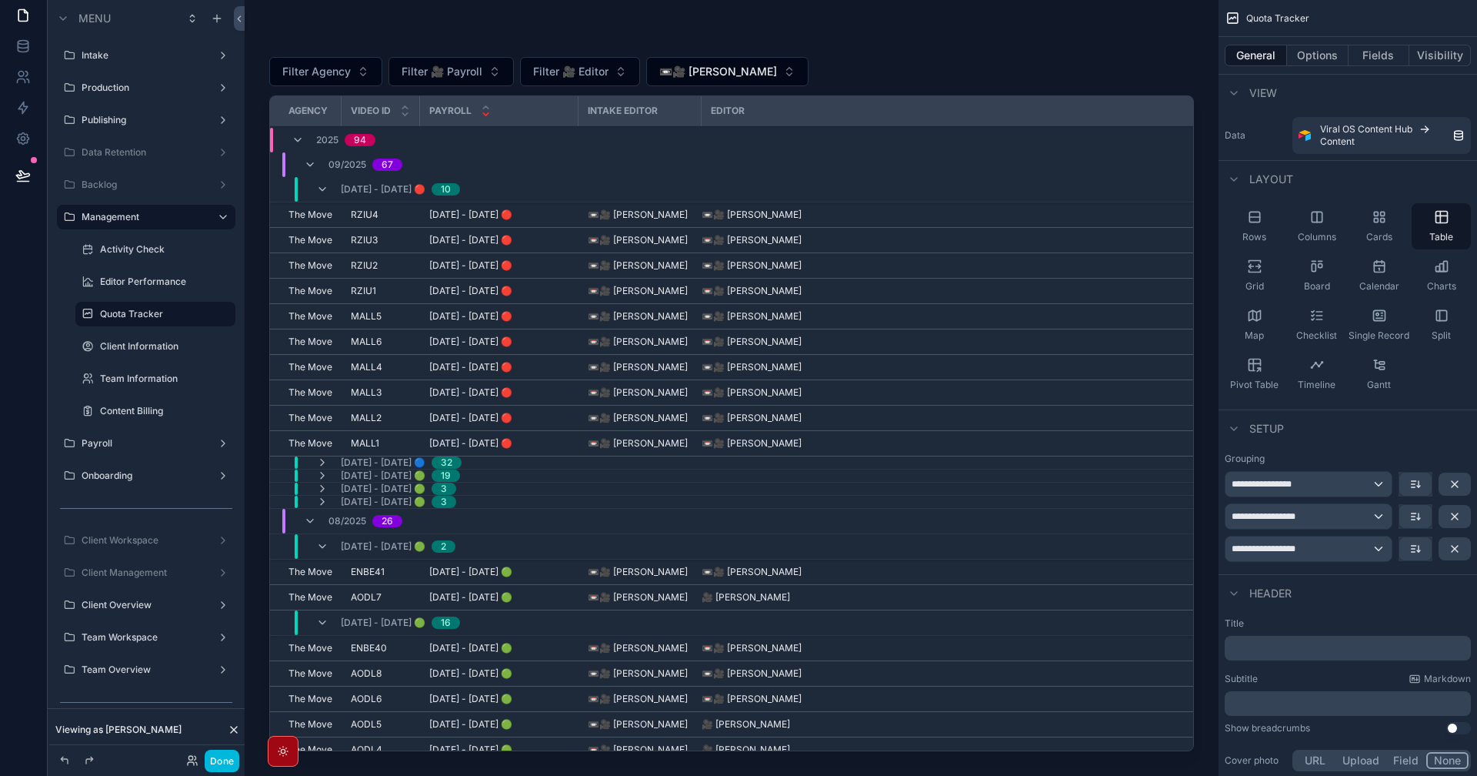
click at [321, 462] on icon "scrollable content" at bounding box center [322, 462] width 12 height 12
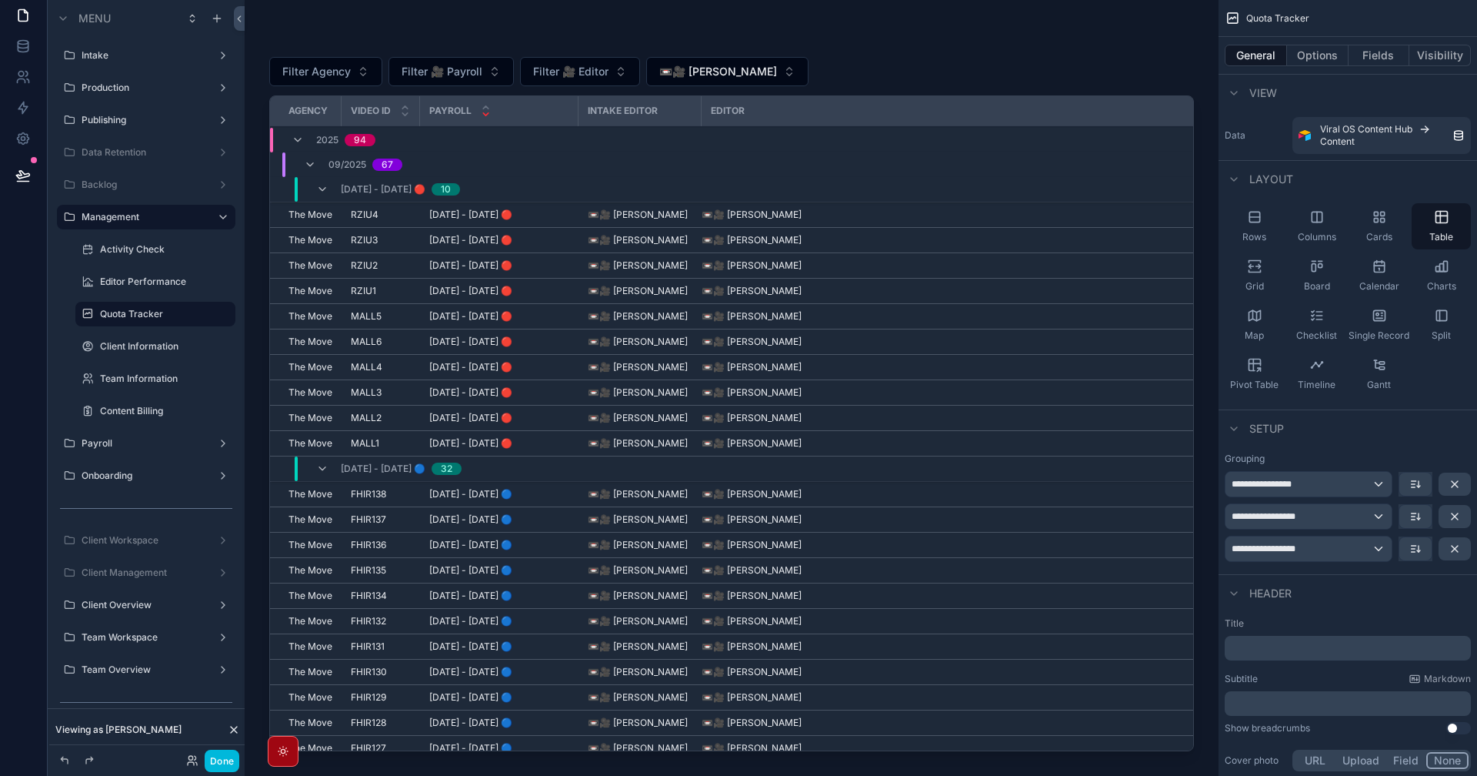
click at [322, 472] on icon "scrollable content" at bounding box center [322, 468] width 12 height 12
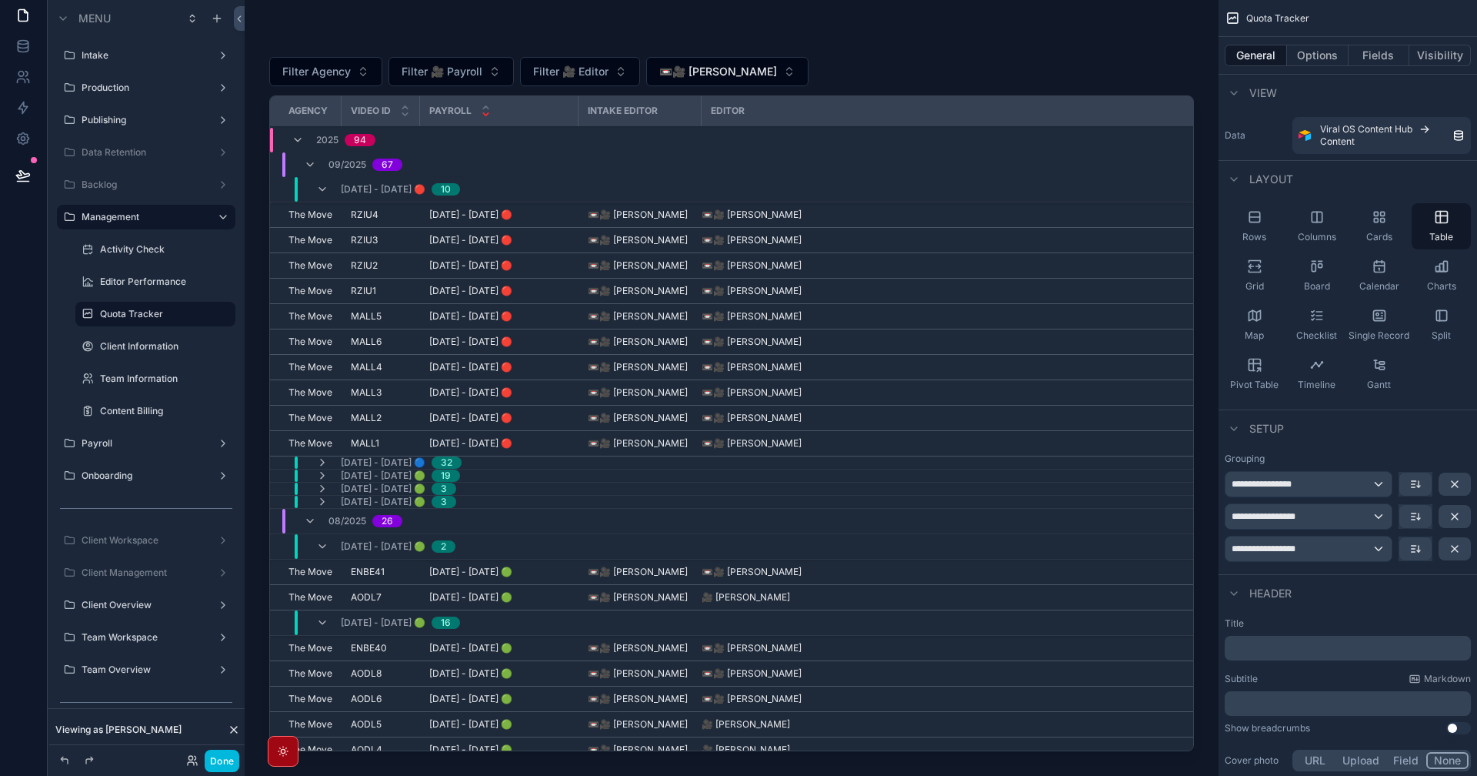
click at [324, 470] on icon "scrollable content" at bounding box center [322, 475] width 12 height 12
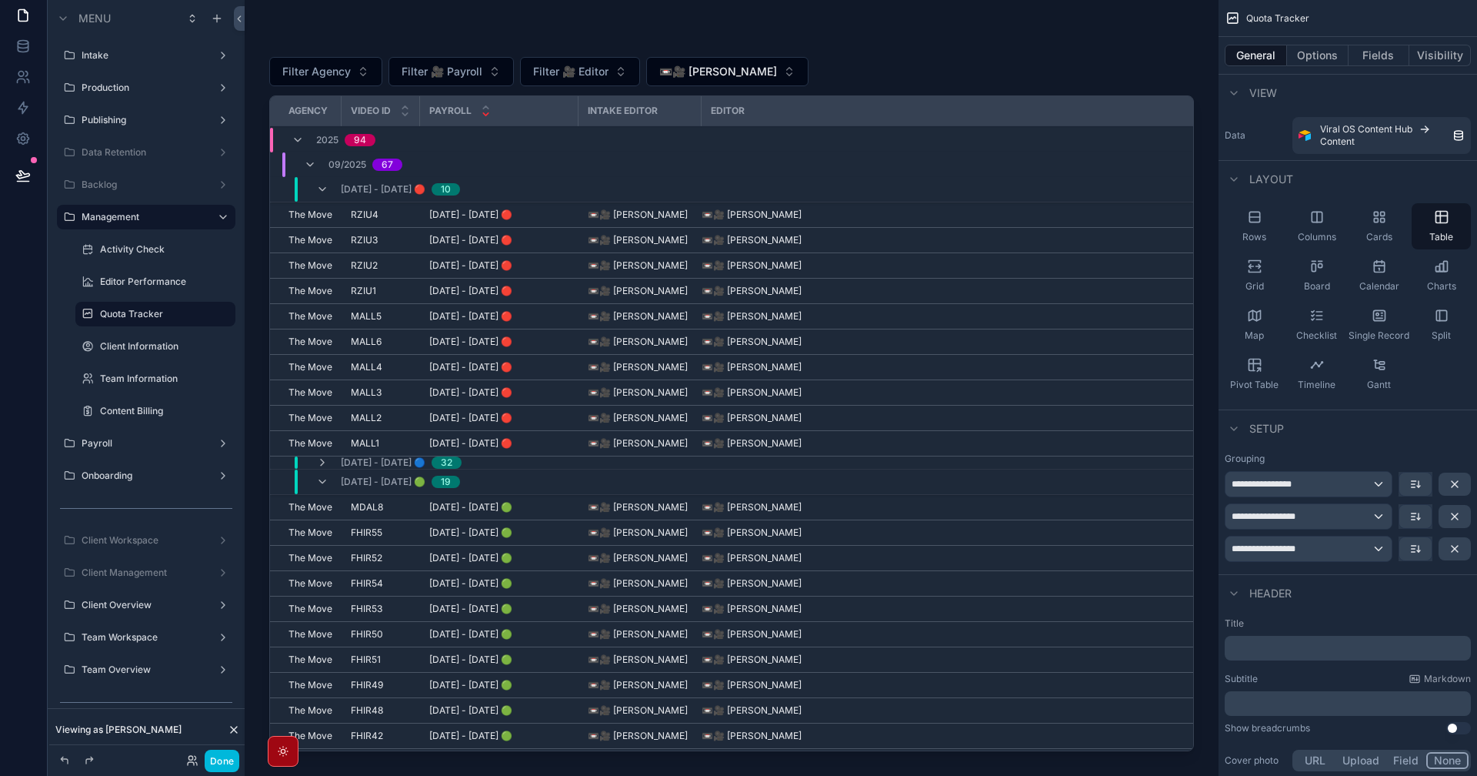
click at [329, 480] on div "09/15/2025 - 09/21/2025 🟢 19" at bounding box center [388, 481] width 144 height 25
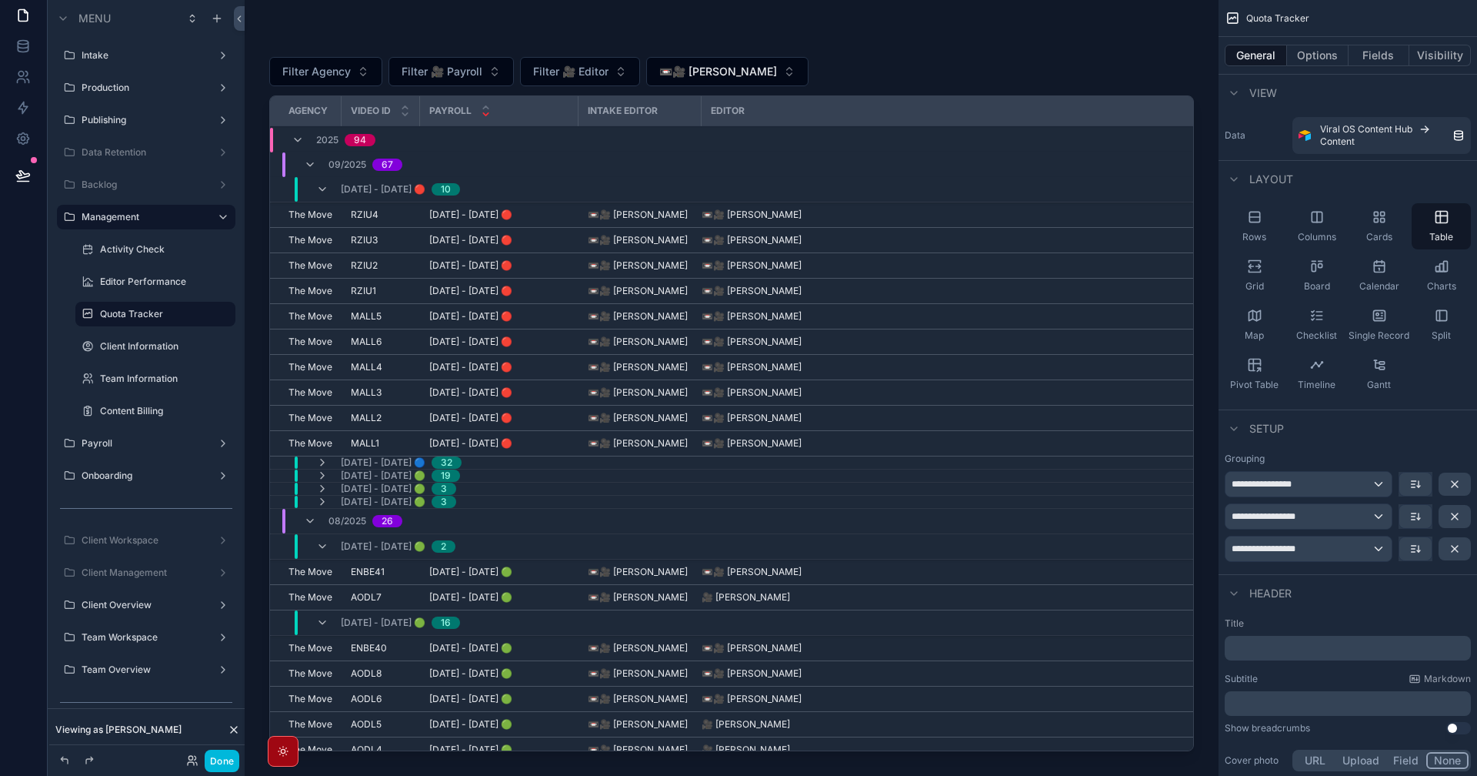
click at [325, 185] on icon "scrollable content" at bounding box center [322, 189] width 12 height 12
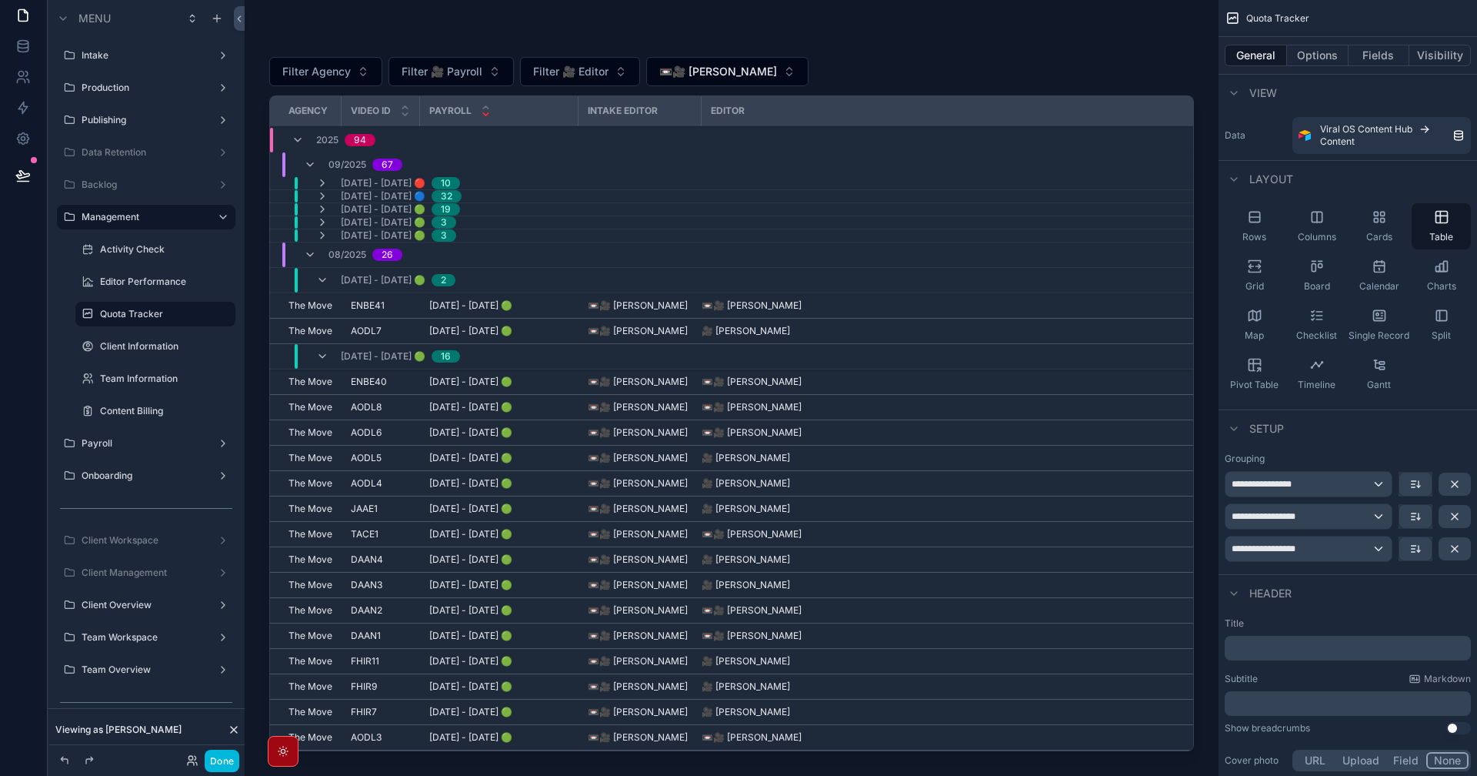
click at [309, 255] on icon "scrollable content" at bounding box center [310, 255] width 12 height 12
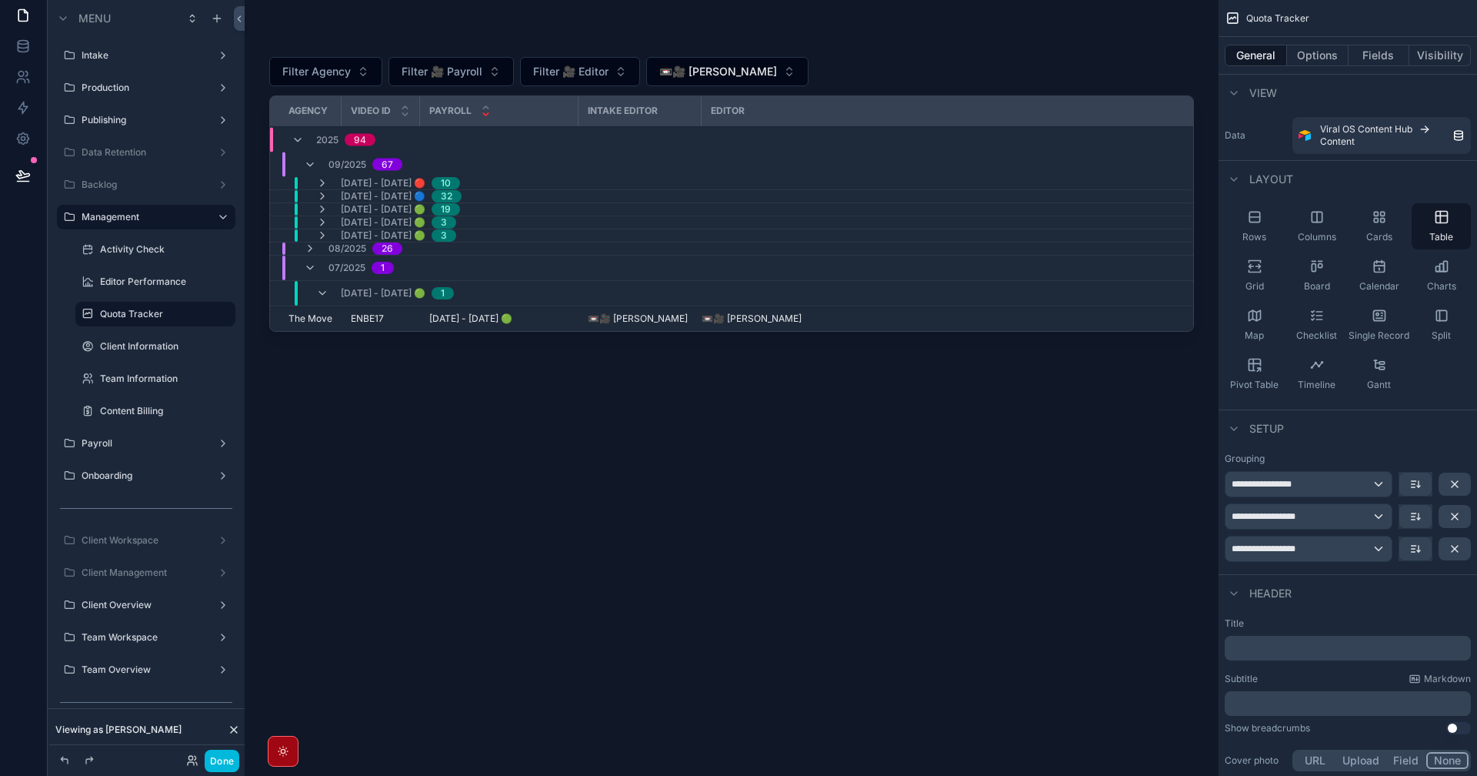
click at [307, 252] on icon "scrollable content" at bounding box center [310, 248] width 12 height 12
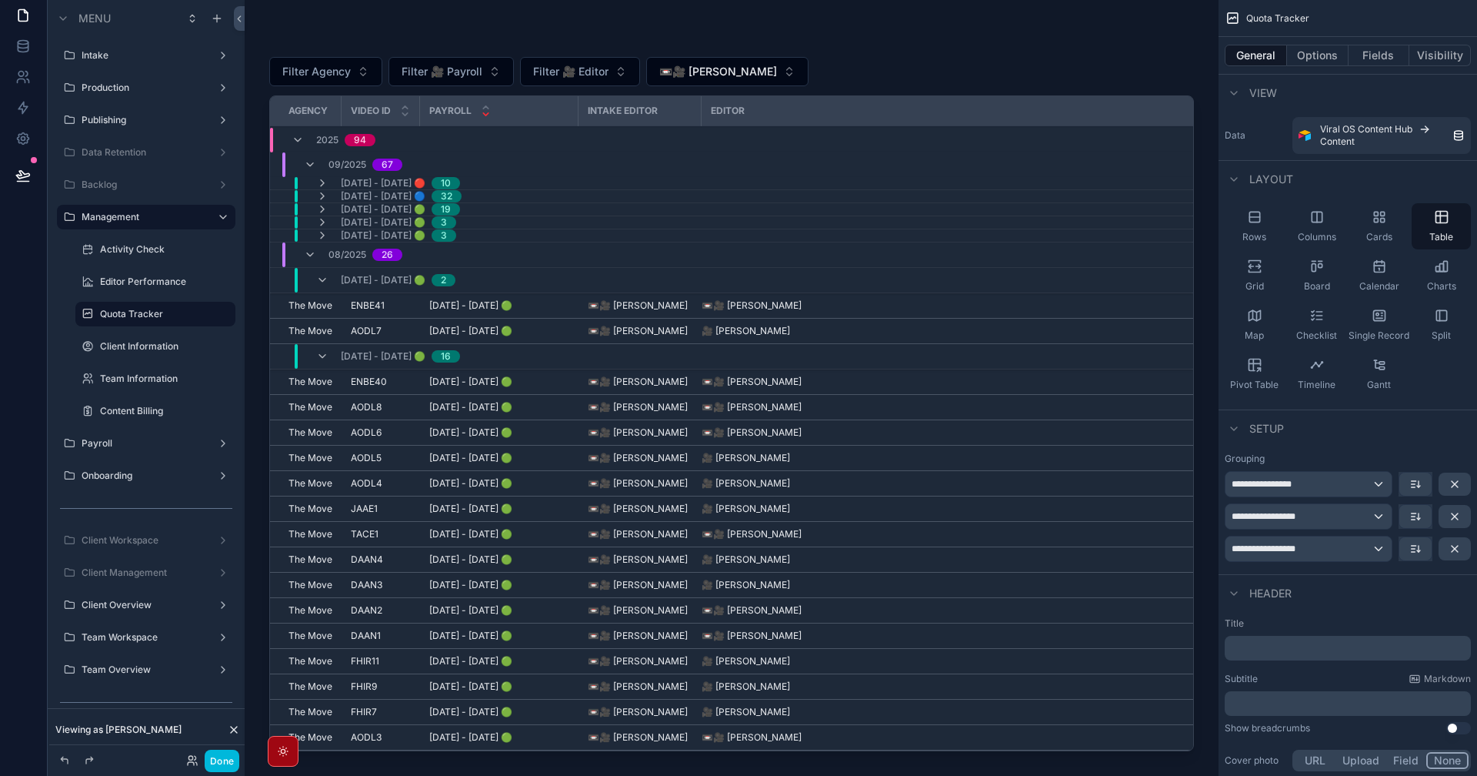
click at [1327, 56] on button "Options" at bounding box center [1318, 56] width 62 height 22
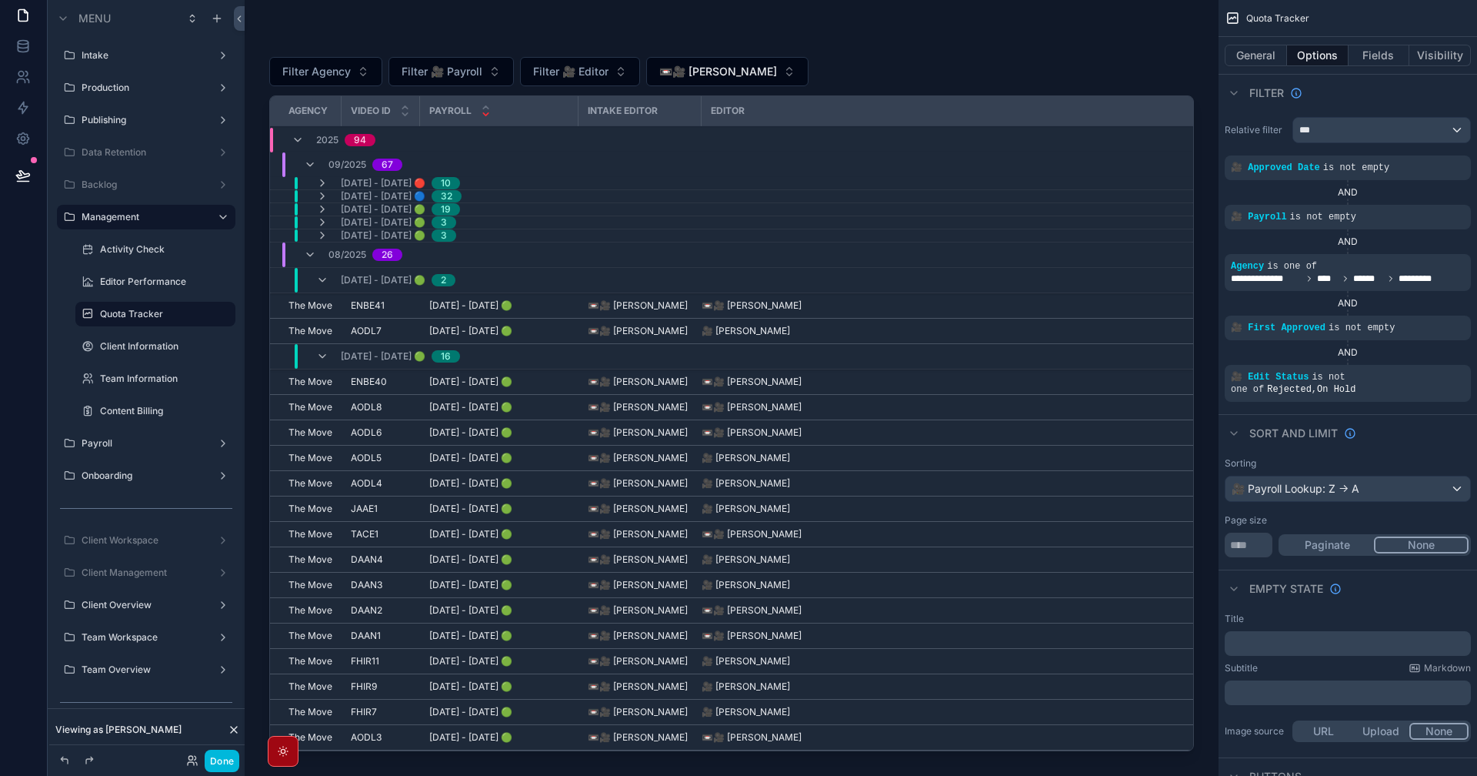
click at [1367, 56] on button "Fields" at bounding box center [1380, 56] width 62 height 22
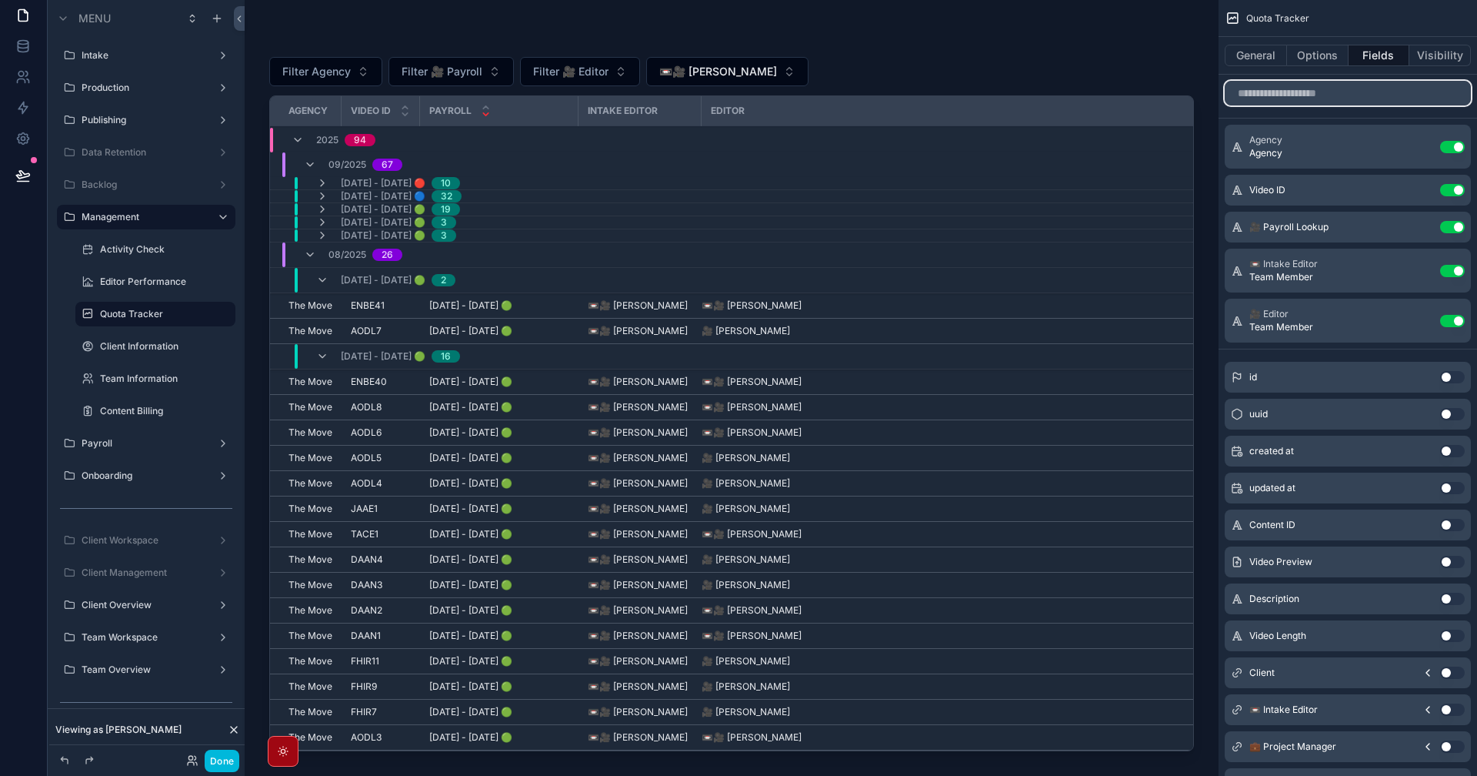
click at [1349, 91] on input "scrollable content" at bounding box center [1348, 93] width 246 height 25
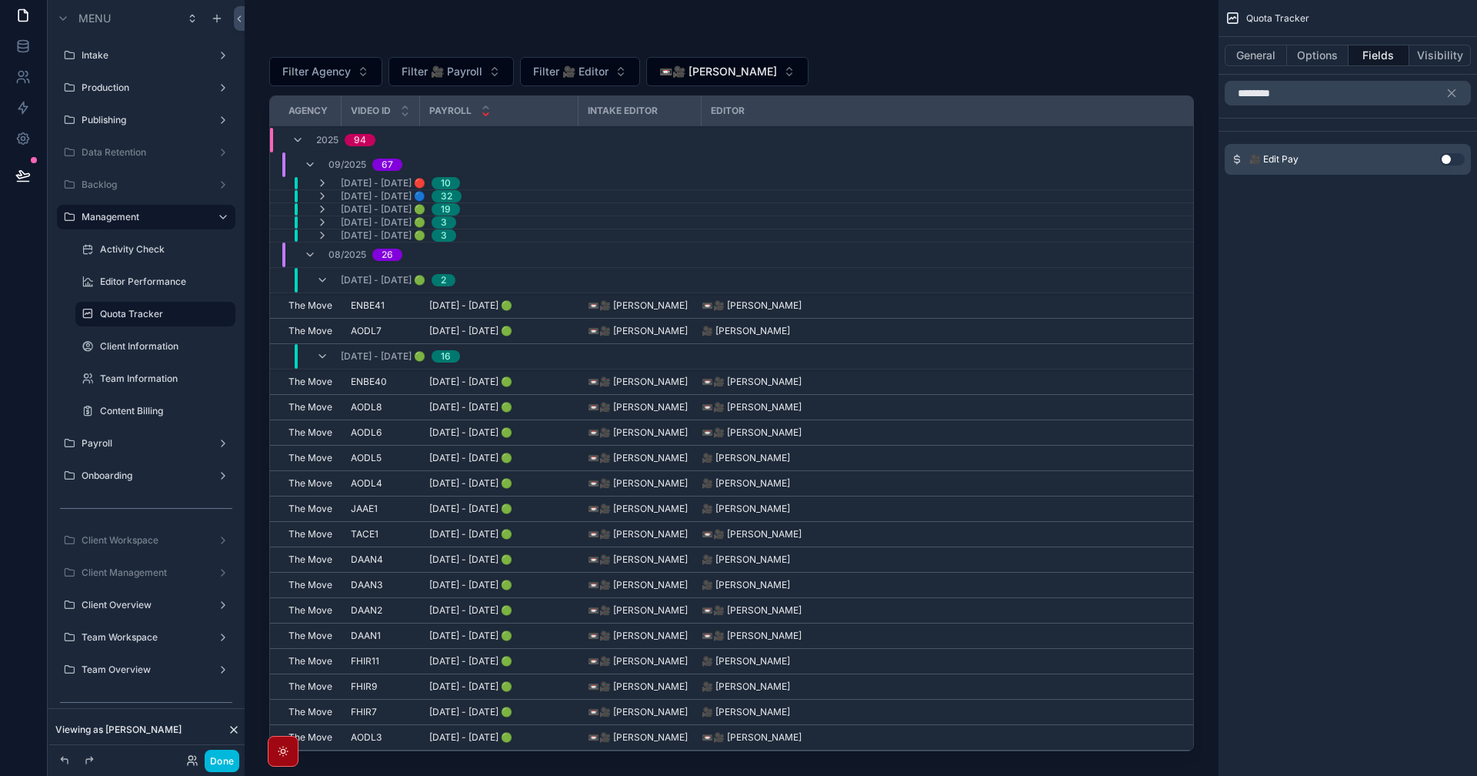
click at [1447, 160] on button "Use setting" at bounding box center [1452, 159] width 25 height 12
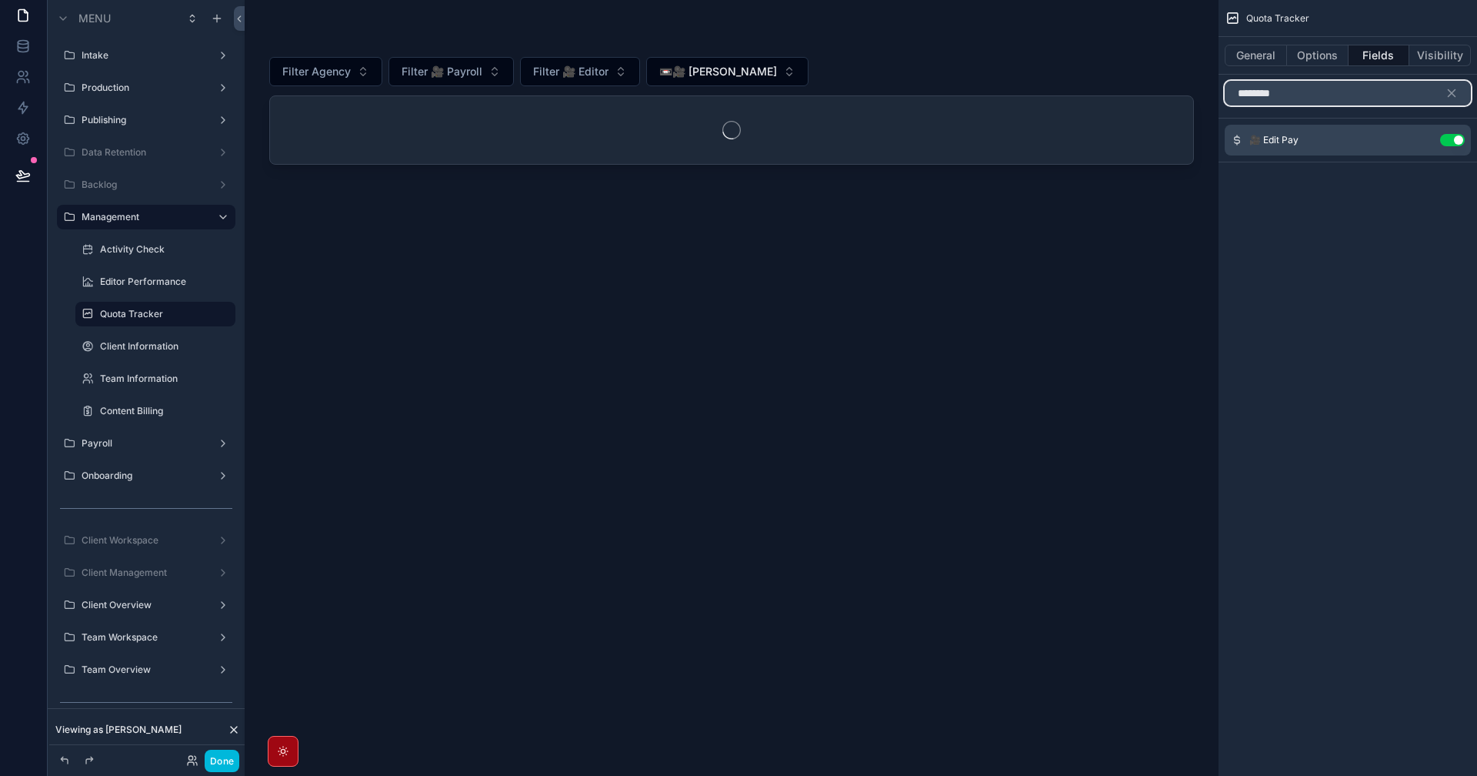
click at [1300, 94] on input "********" at bounding box center [1348, 93] width 246 height 25
type input "**********"
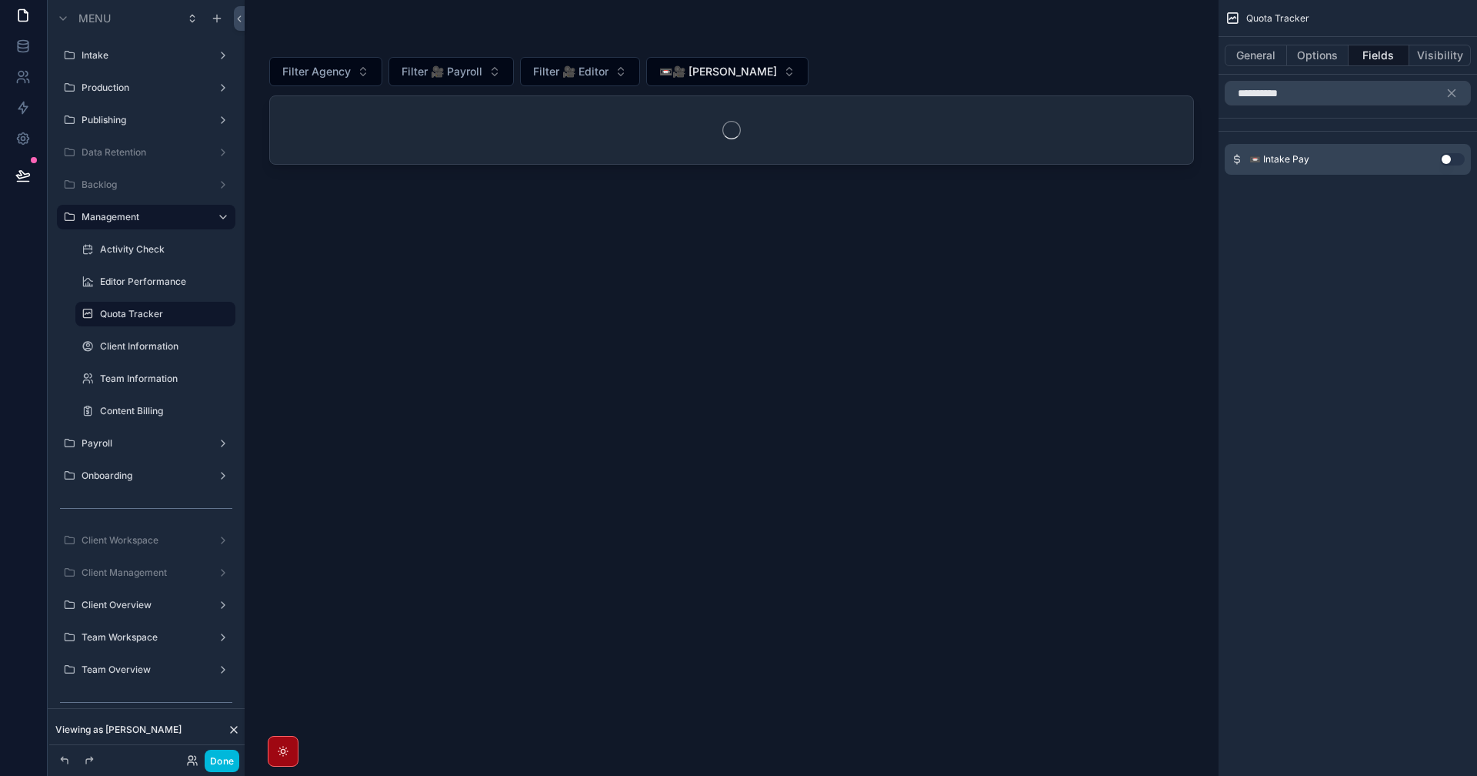
click at [1460, 165] on button "Use setting" at bounding box center [1452, 159] width 25 height 12
click at [1450, 102] on button "scrollable content" at bounding box center [1458, 93] width 26 height 25
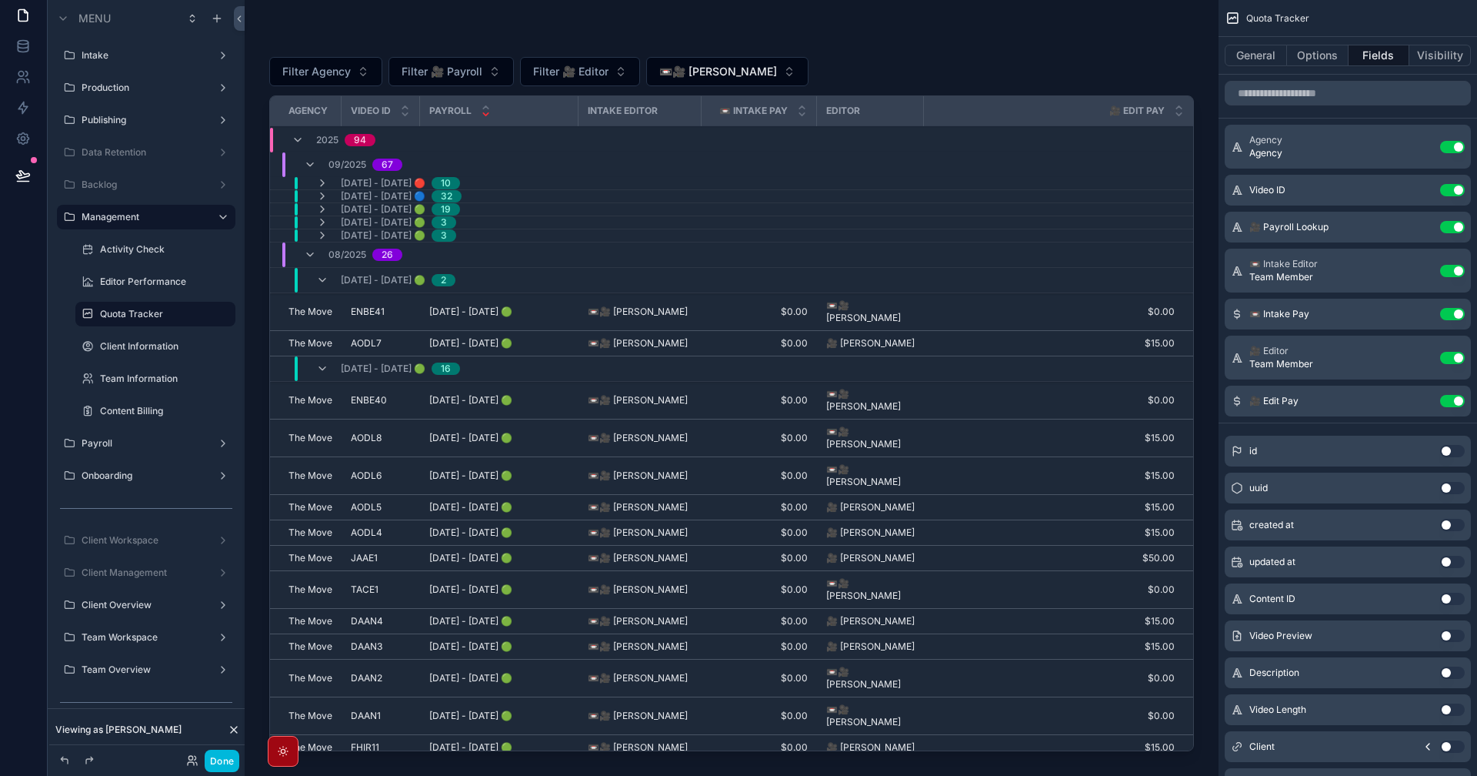
click at [702, 112] on div "📼 Intake Pay" at bounding box center [759, 110] width 115 height 29
click at [703, 112] on div "📼 Intake Pay" at bounding box center [759, 110] width 115 height 29
drag, startPoint x: 700, startPoint y: 112, endPoint x: 708, endPoint y: 122, distance: 12.0
click at [708, 122] on div "scrollable content" at bounding box center [709, 110] width 6 height 29
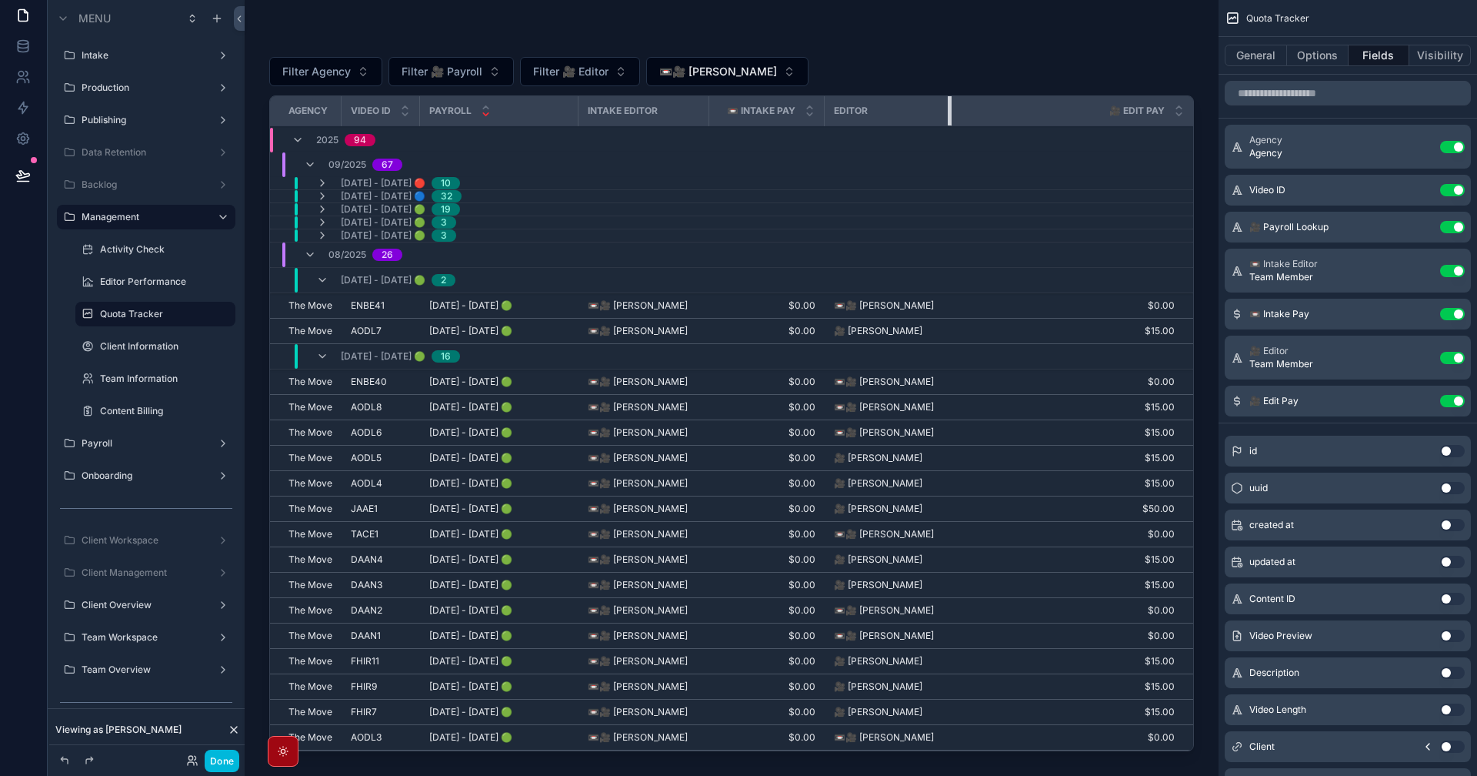
drag, startPoint x: 930, startPoint y: 114, endPoint x: 963, endPoint y: 128, distance: 35.5
click at [963, 128] on table "Agency Video ID Payroll Intake Editor 📼 Intake Pay Editor 🎥 Edit Pay 2025 94 09…" at bounding box center [731, 587] width 923 height 982
click at [1152, 45] on div "Filter Agency Filter 🎥 Payroll Filter 🎥 Editor 📼🎥 Nigel Maningding Agency Video…" at bounding box center [731, 397] width 925 height 720
click at [1185, 110] on div "🎥 Edit Pay" at bounding box center [1072, 110] width 241 height 29
click at [1463, 225] on button "Use setting" at bounding box center [1452, 227] width 25 height 12
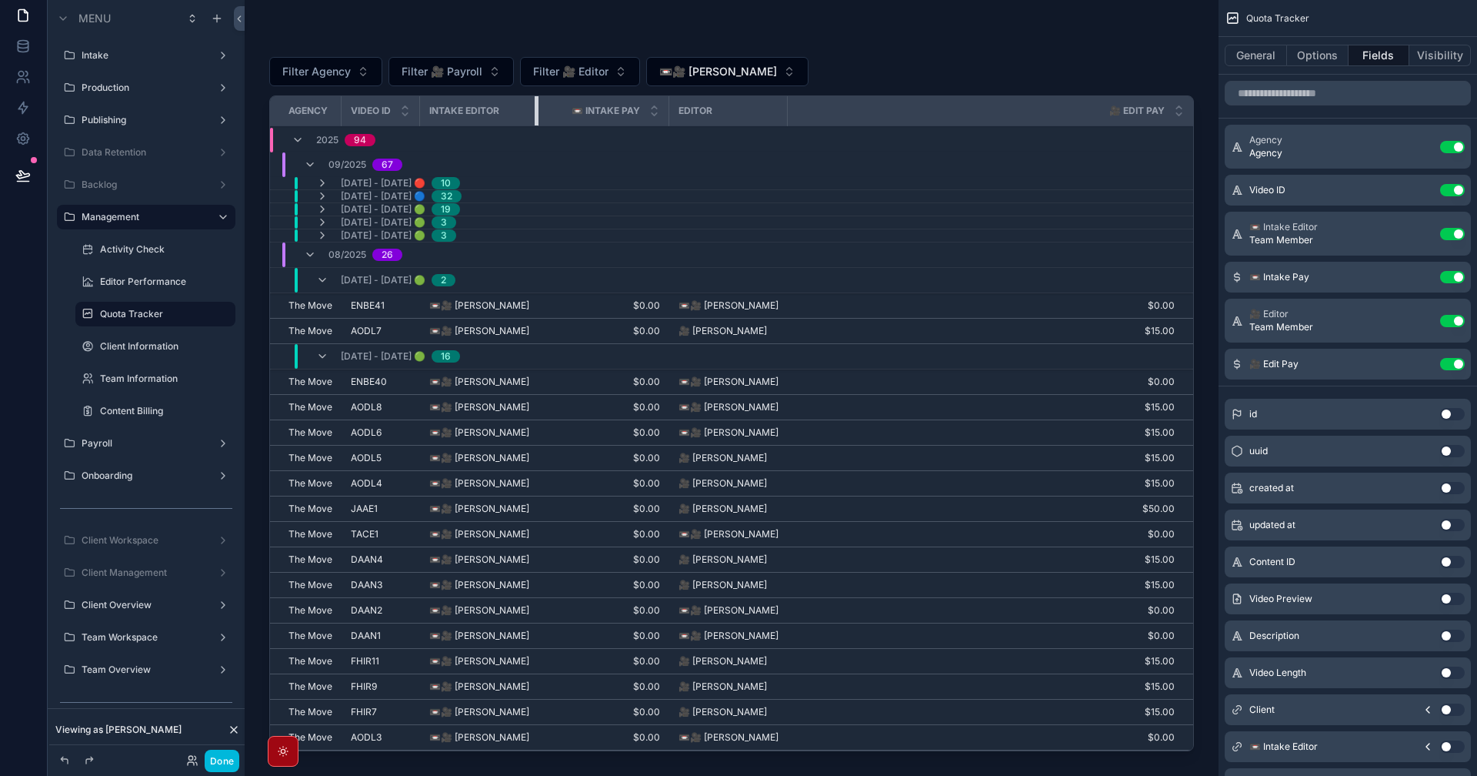
drag, startPoint x: 576, startPoint y: 118, endPoint x: 532, endPoint y: 122, distance: 44.0
click at [532, 122] on th "Intake Editor" at bounding box center [479, 111] width 118 height 30
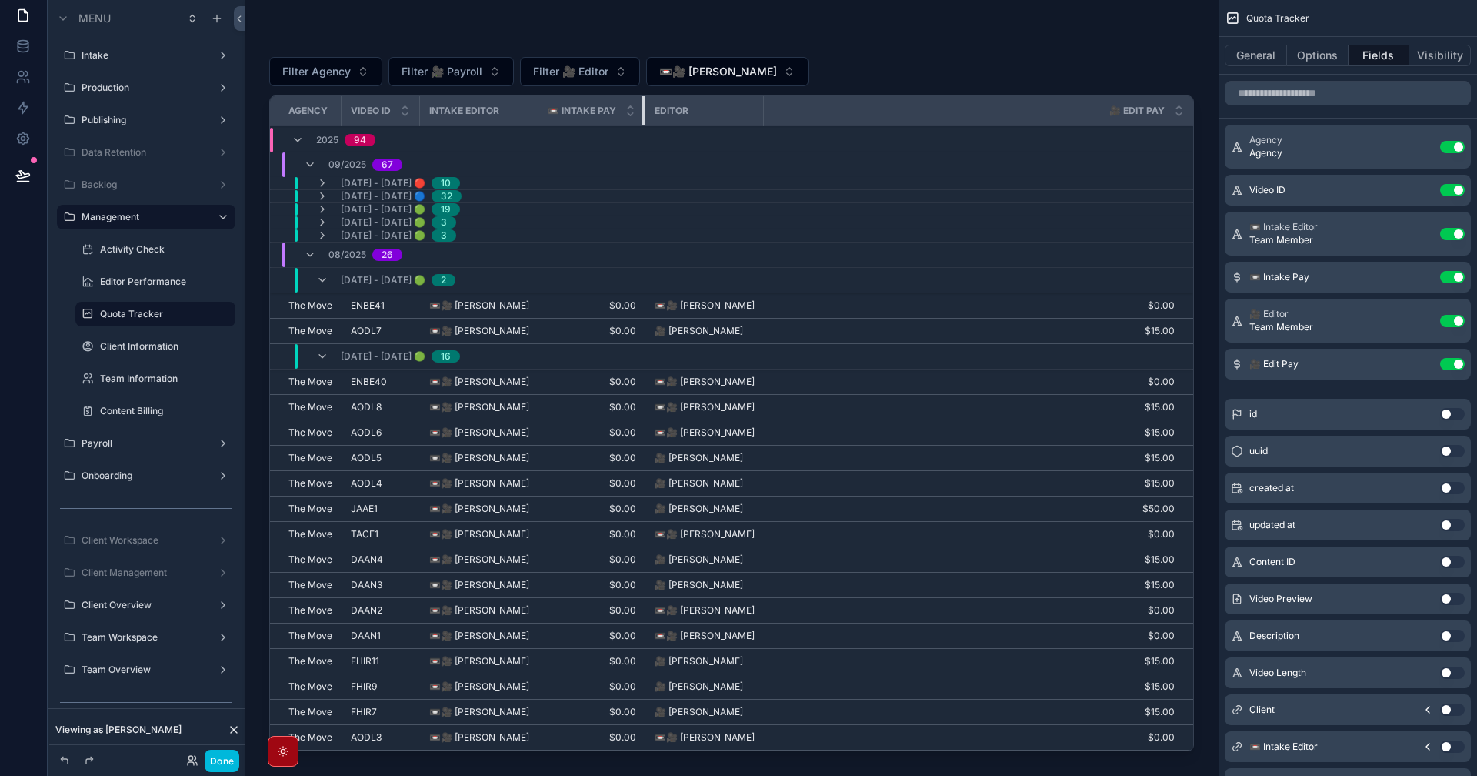
drag, startPoint x: 672, startPoint y: 112, endPoint x: 632, endPoint y: 113, distance: 39.3
click at [632, 113] on th "📼 Intake Pay" at bounding box center [592, 111] width 107 height 30
drag, startPoint x: 769, startPoint y: 118, endPoint x: 770, endPoint y: 130, distance: 11.6
click at [770, 130] on table "Agency Video ID Intake Editor 📼 Intake Pay Editor 🎥 Edit Pay 2025 94 09/2025 67…" at bounding box center [731, 587] width 923 height 982
click at [745, 66] on span "📼🎥 [PERSON_NAME]" at bounding box center [718, 71] width 118 height 15
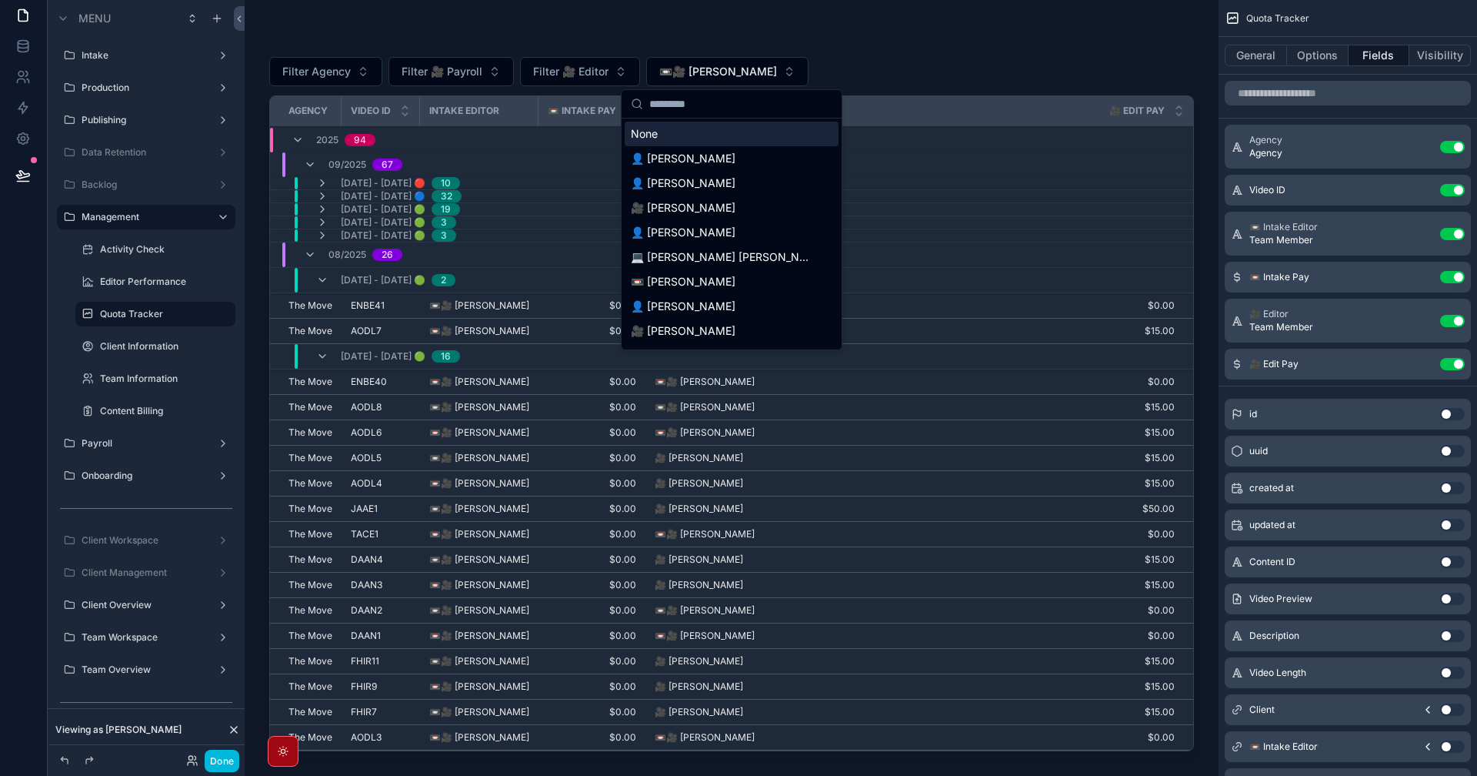
drag, startPoint x: 702, startPoint y: 139, endPoint x: 704, endPoint y: 118, distance: 20.1
click at [702, 138] on div "None" at bounding box center [732, 134] width 214 height 25
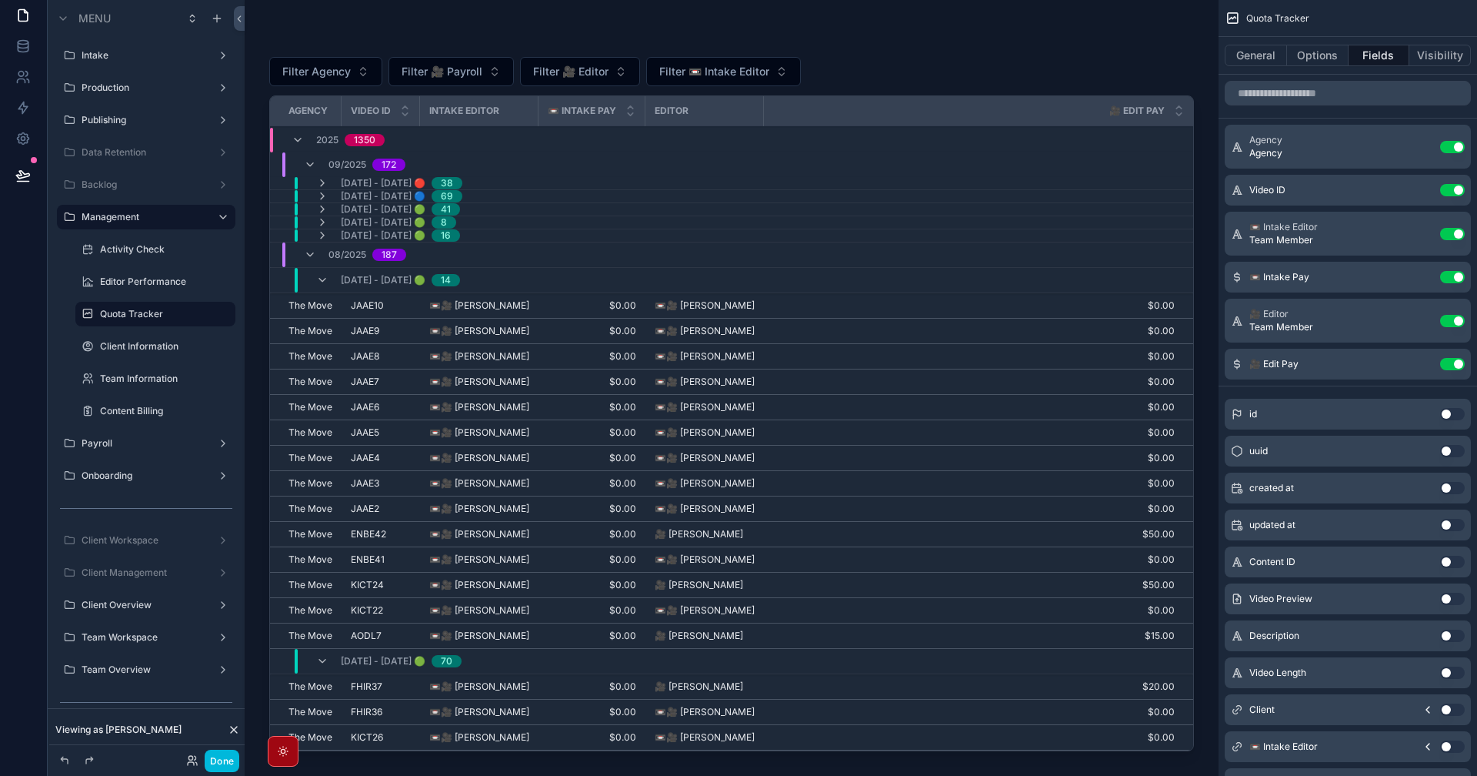
click at [615, 66] on button "Filter 🎥 Editor" at bounding box center [580, 71] width 120 height 29
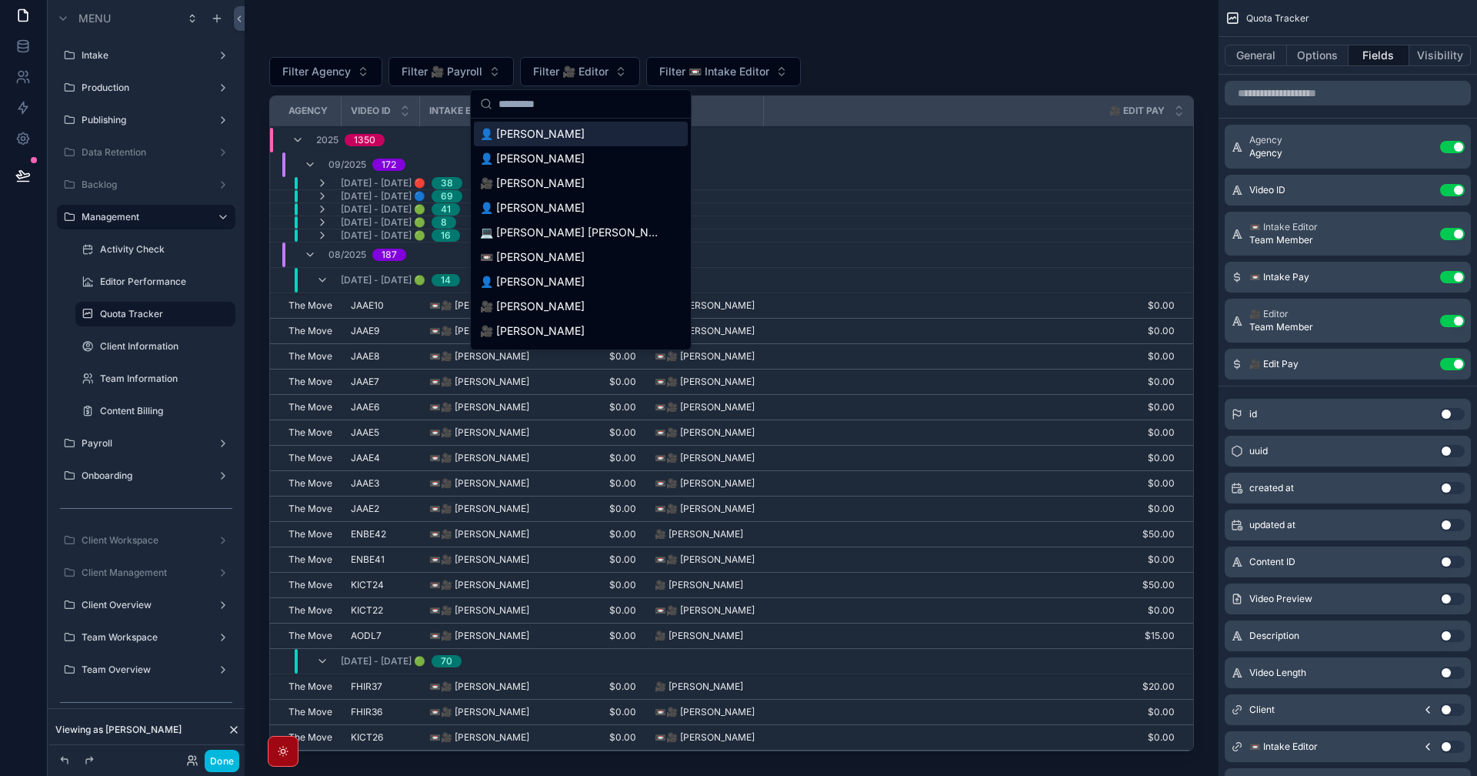
click at [613, 62] on button "Filter 🎥 Editor" at bounding box center [580, 71] width 120 height 29
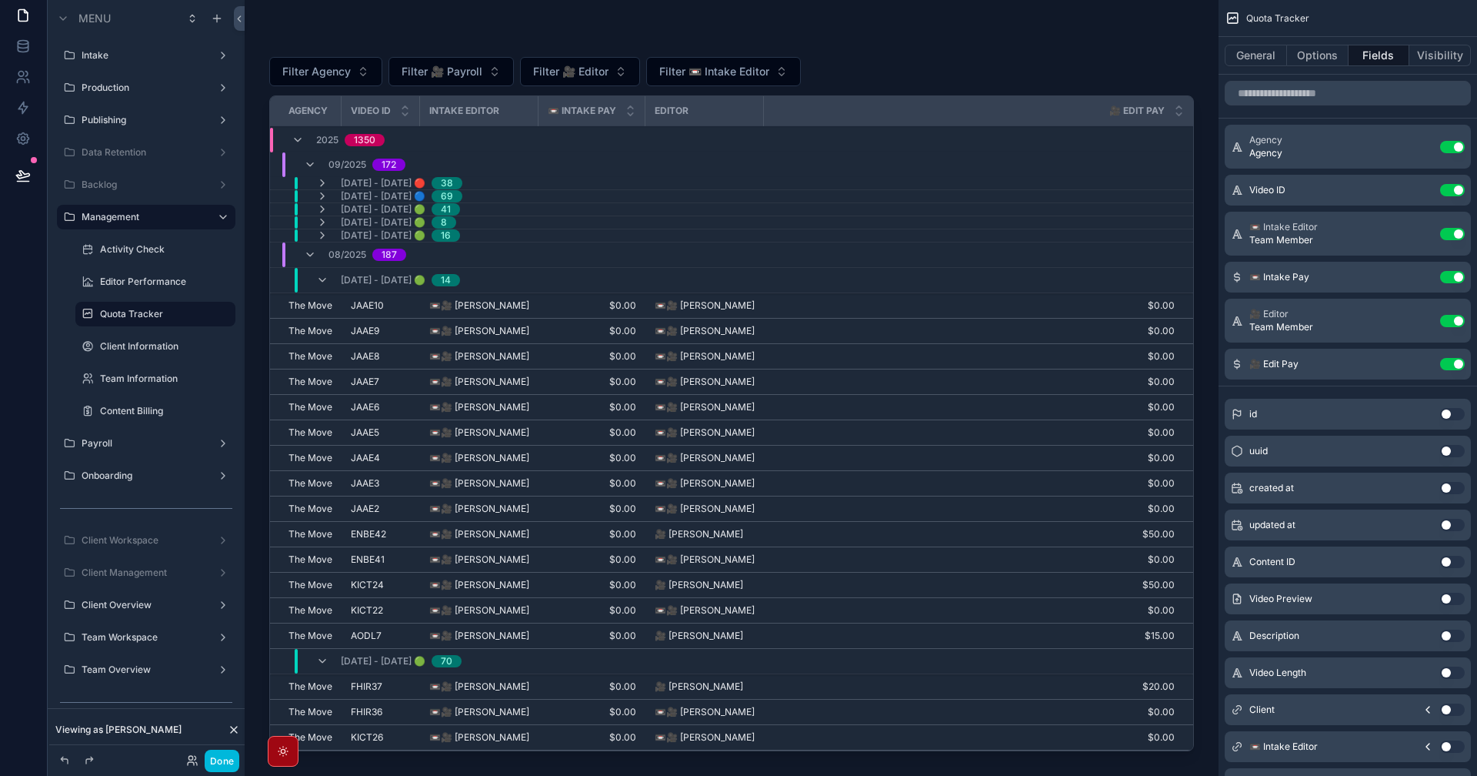
click at [606, 70] on span "Filter 🎥 Editor" at bounding box center [570, 71] width 75 height 15
click at [0, 0] on icon "scrollable content" at bounding box center [0, 0] width 0 height 0
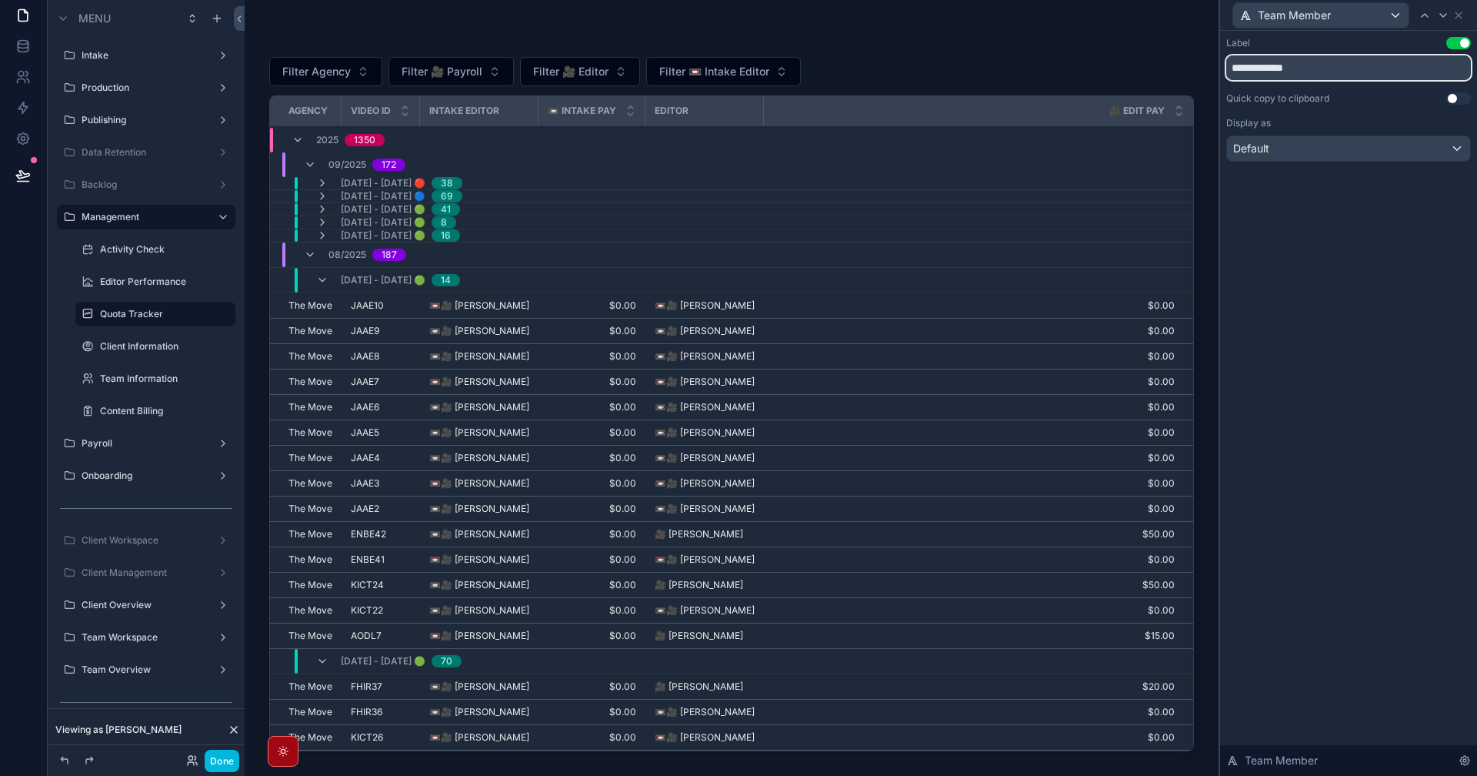
click at [1308, 65] on input "**********" at bounding box center [1349, 67] width 245 height 25
click at [1232, 67] on input "**********" at bounding box center [1349, 67] width 245 height 25
type input "**********"
drag, startPoint x: 1343, startPoint y: 529, endPoint x: 1406, endPoint y: 55, distance: 477.4
click at [1343, 529] on div "**********" at bounding box center [1348, 403] width 257 height 745
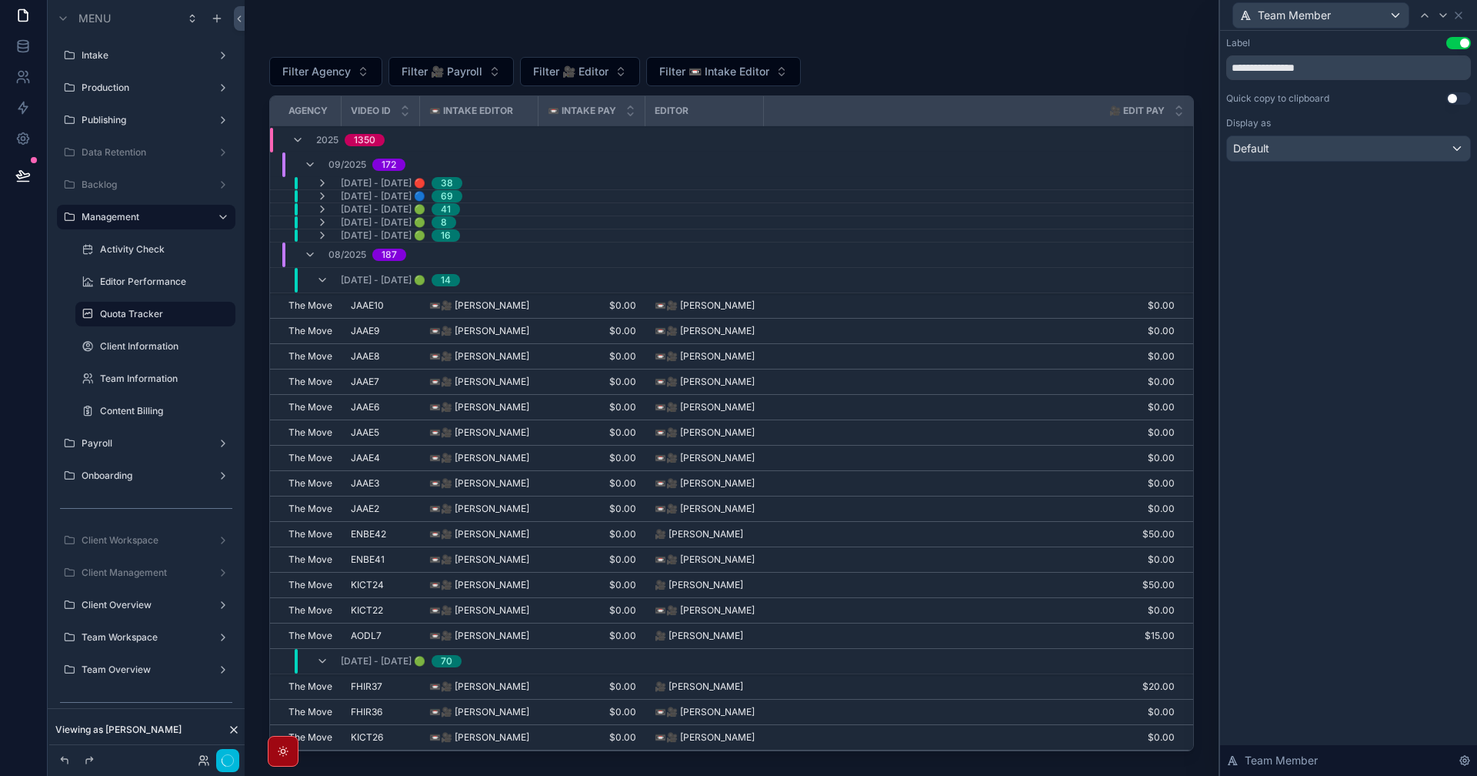
drag, startPoint x: 1417, startPoint y: 313, endPoint x: 1431, endPoint y: 95, distance: 218.2
click at [1417, 312] on div "**********" at bounding box center [1348, 403] width 257 height 745
click at [1444, 21] on icon at bounding box center [1443, 15] width 12 height 12
click at [1420, 9] on icon at bounding box center [1425, 15] width 12 height 12
click at [1428, 17] on icon at bounding box center [1425, 15] width 6 height 3
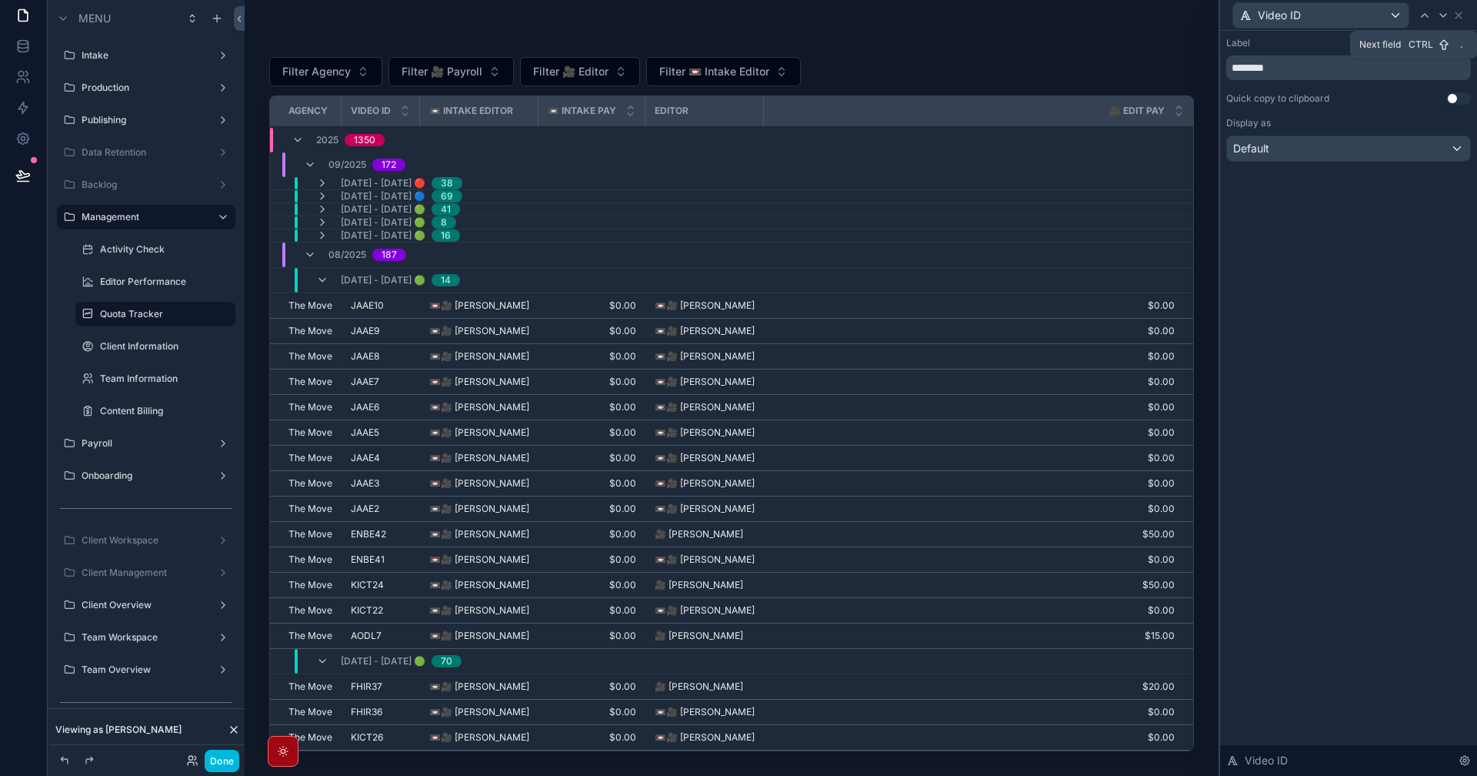
click at [1440, 14] on icon at bounding box center [1443, 15] width 6 height 3
click at [1236, 65] on input "******" at bounding box center [1349, 67] width 245 height 25
click at [1232, 66] on input "******" at bounding box center [1349, 67] width 245 height 25
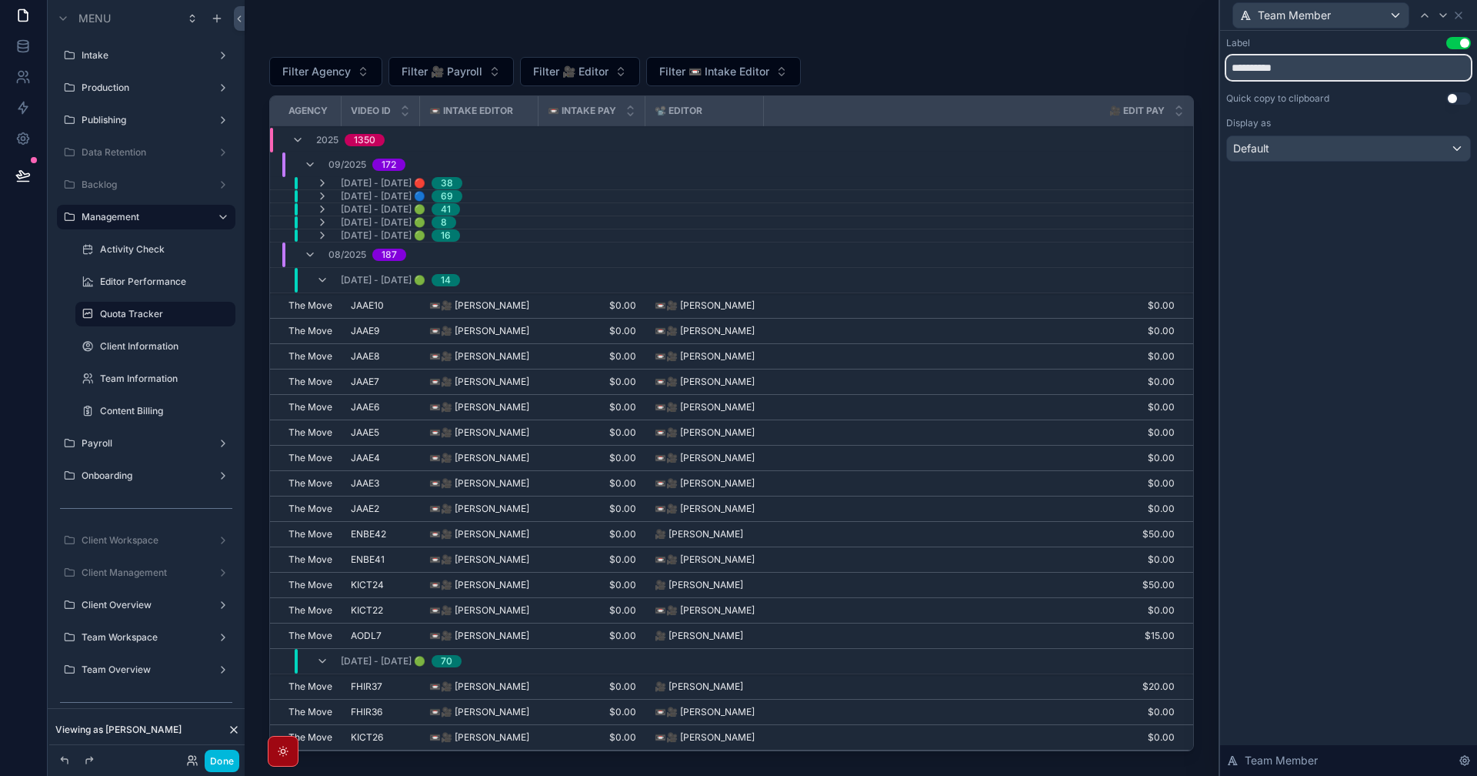
click at [1250, 64] on input "**********" at bounding box center [1349, 67] width 245 height 25
type input "*********"
click at [1349, 532] on div "Label Use setting ********* Quick copy to clipboard Use setting Display as Defa…" at bounding box center [1348, 403] width 257 height 745
click at [1464, 15] on icon at bounding box center [1459, 15] width 12 height 12
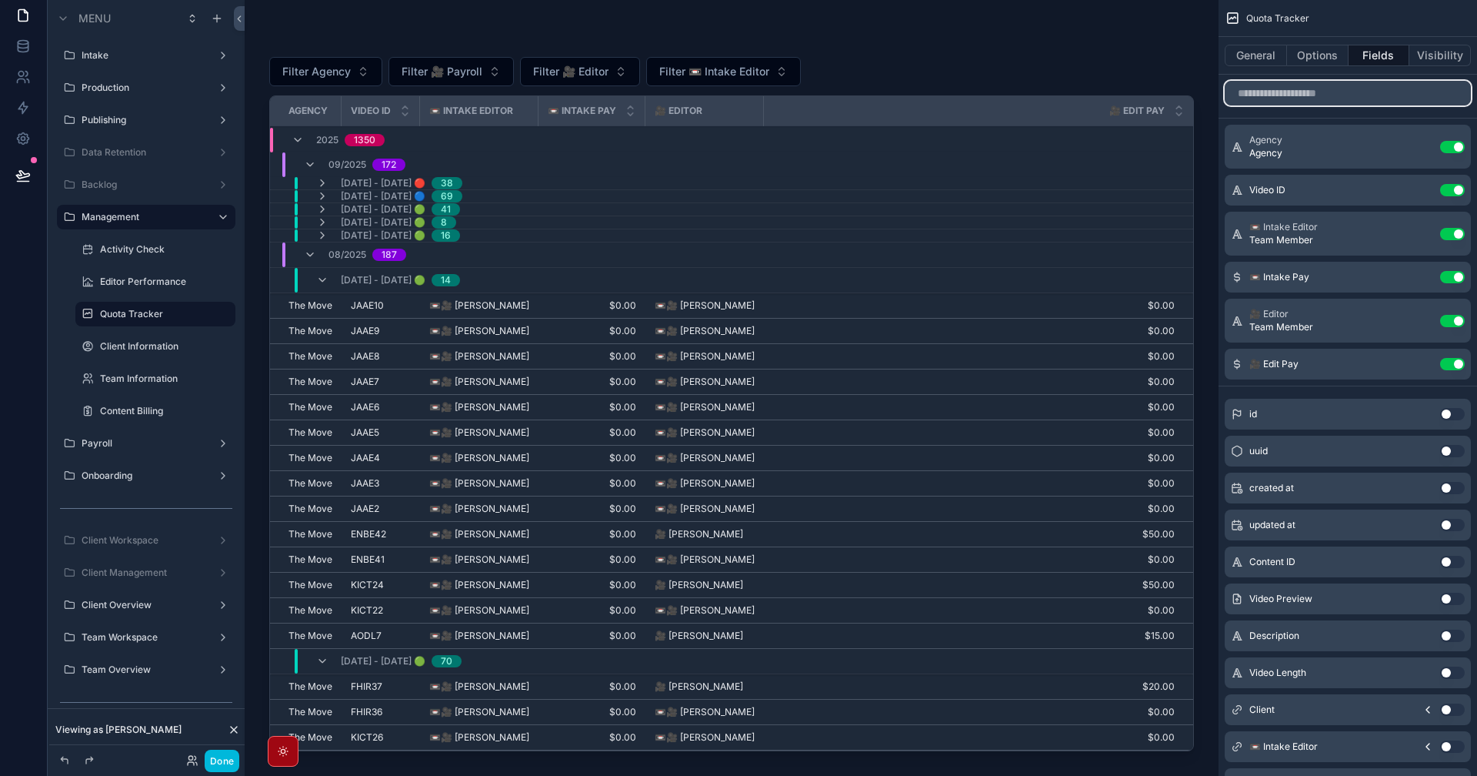
click at [1322, 99] on input "scrollable content" at bounding box center [1348, 93] width 246 height 25
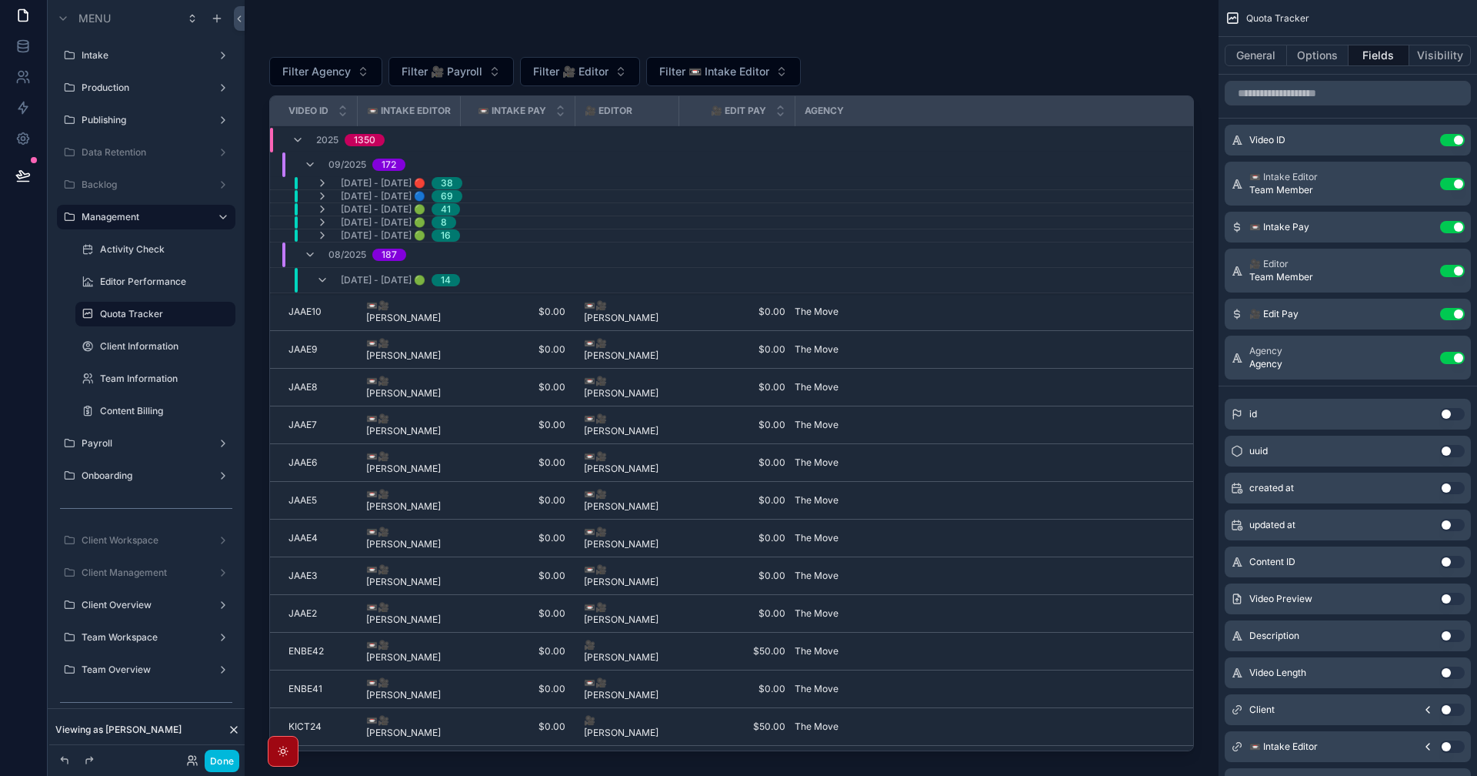
click at [796, 111] on div "Agency" at bounding box center [995, 110] width 398 height 25
drag, startPoint x: 794, startPoint y: 114, endPoint x: 757, endPoint y: 113, distance: 36.9
click at [757, 113] on th "🎥 Edit Pay" at bounding box center [726, 111] width 94 height 30
click at [680, 118] on div "scrollable content" at bounding box center [680, 110] width 6 height 29
click at [711, 54] on div "Filter Agency Filter 🎥 Payroll Filter 🎥 Editor Filter 📼 Intake Editor Video ID …" at bounding box center [731, 397] width 925 height 720
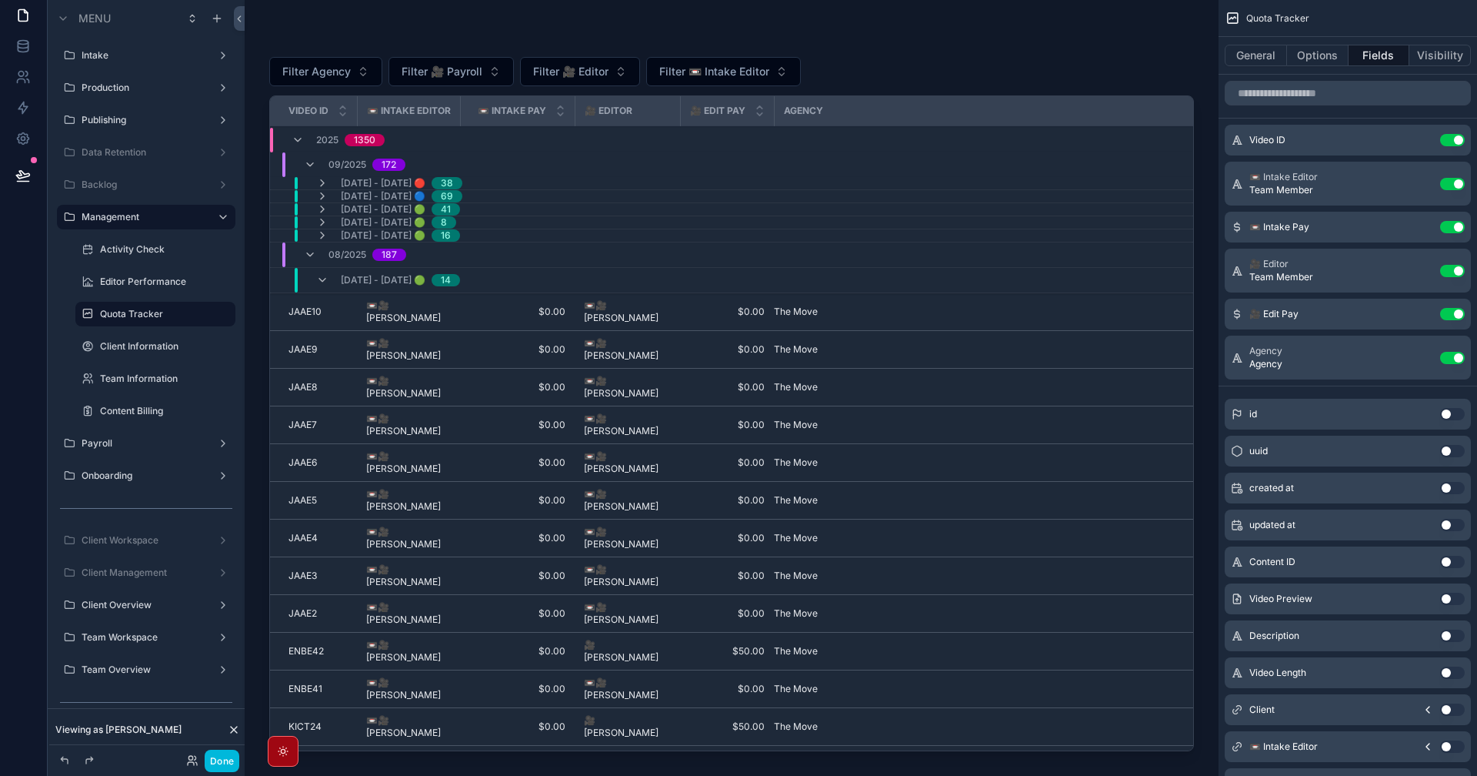
click at [724, 64] on span "Filter 📼 Intake Editor" at bounding box center [714, 71] width 110 height 15
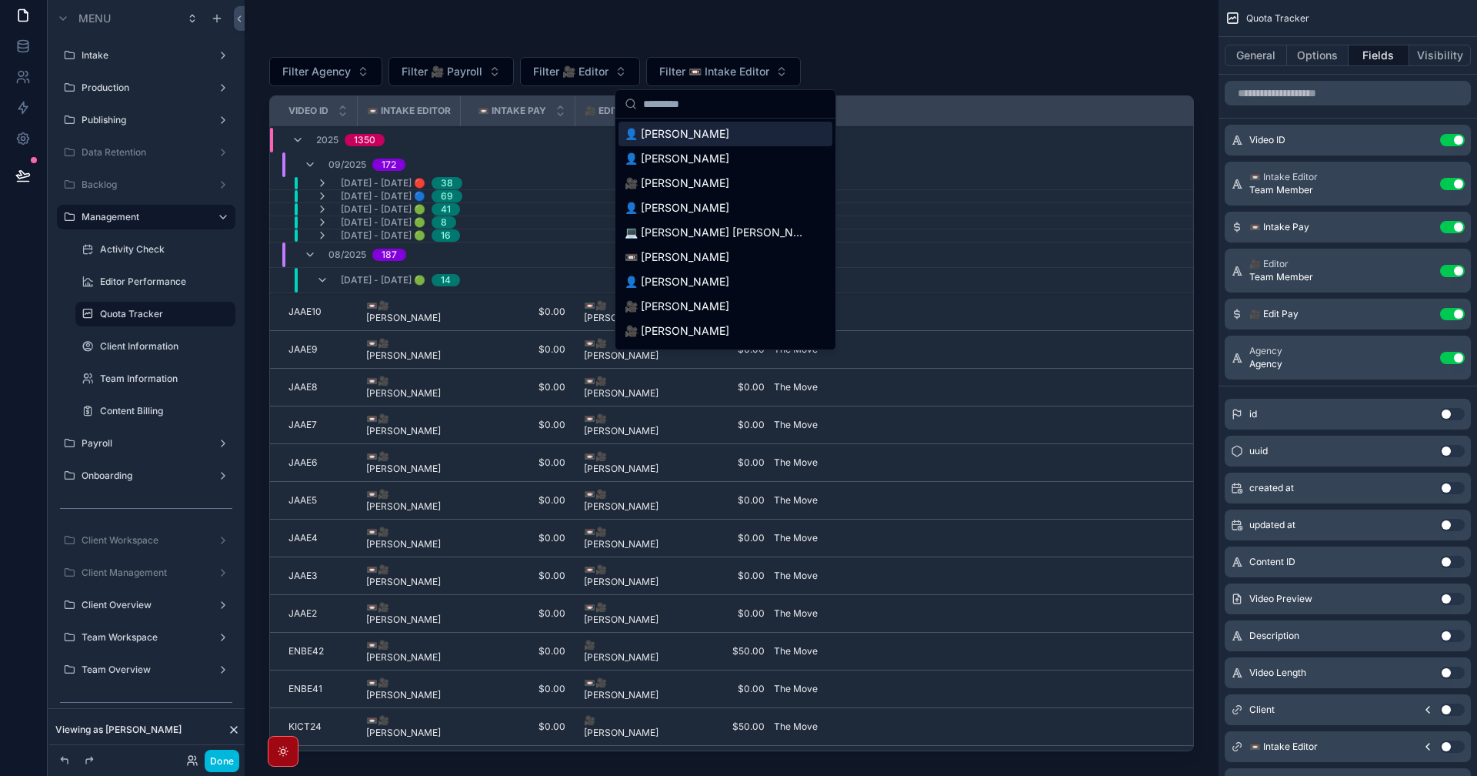
click at [746, 74] on span "Filter 📼 Intake Editor" at bounding box center [714, 71] width 110 height 15
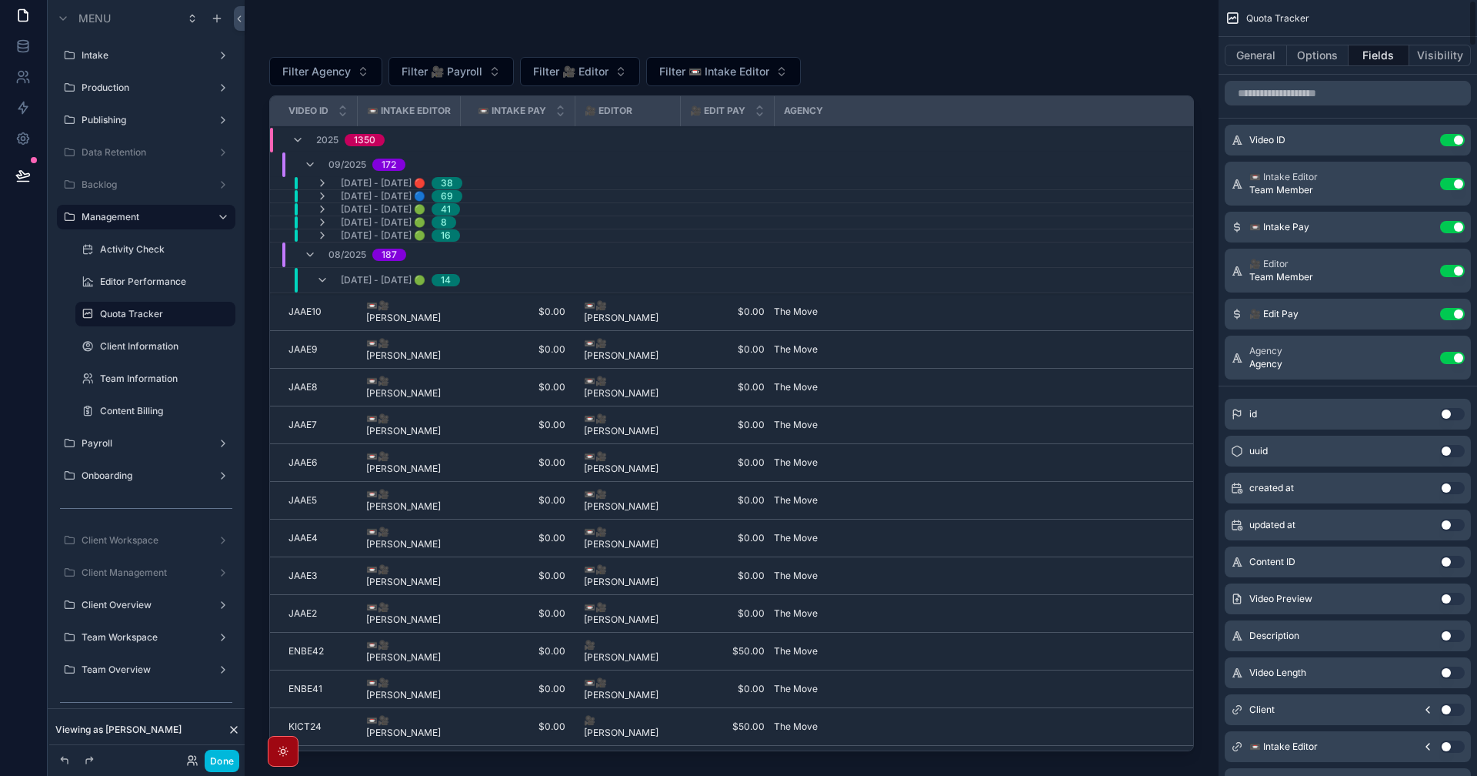
click at [1283, 55] on button "General" at bounding box center [1256, 56] width 62 height 22
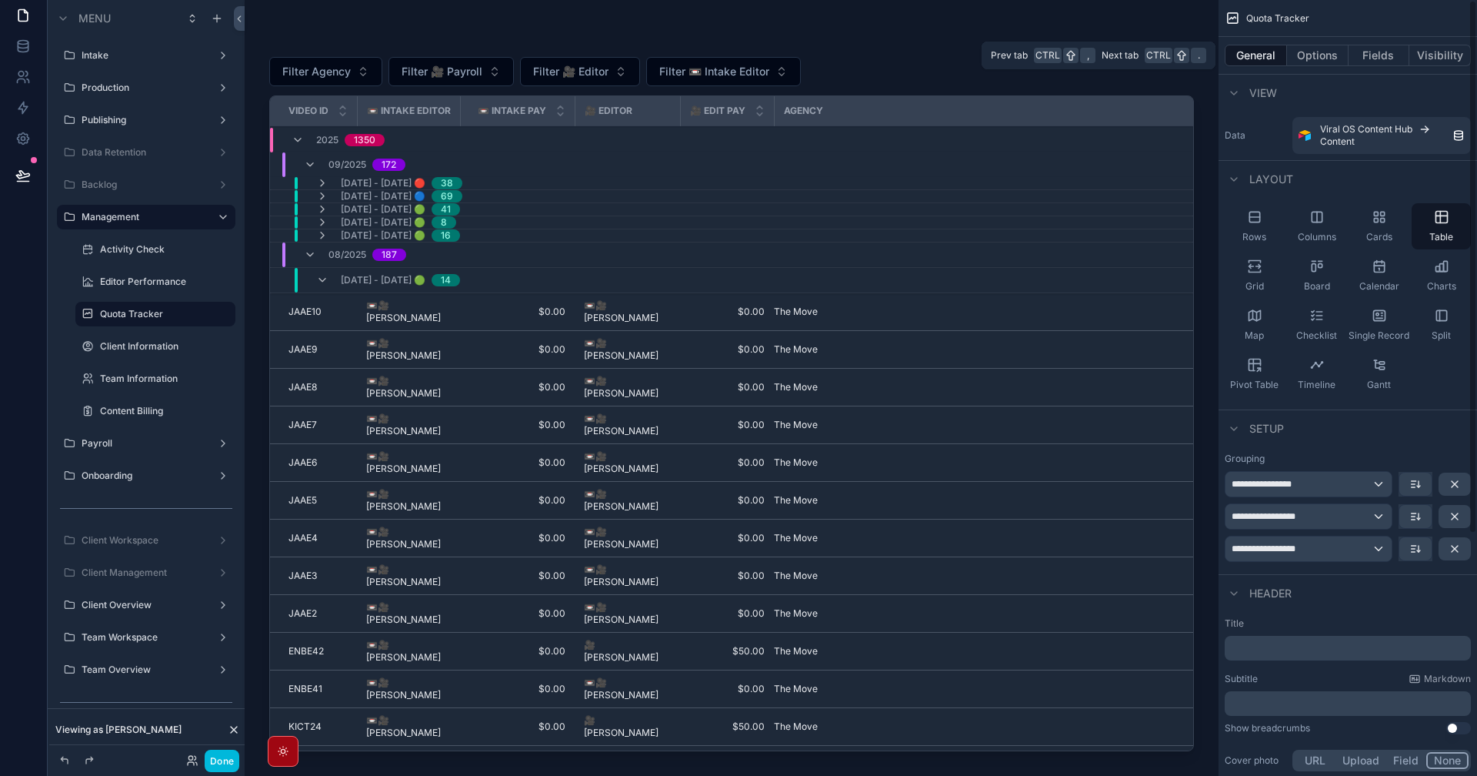
click at [1310, 48] on button "Options" at bounding box center [1318, 56] width 62 height 22
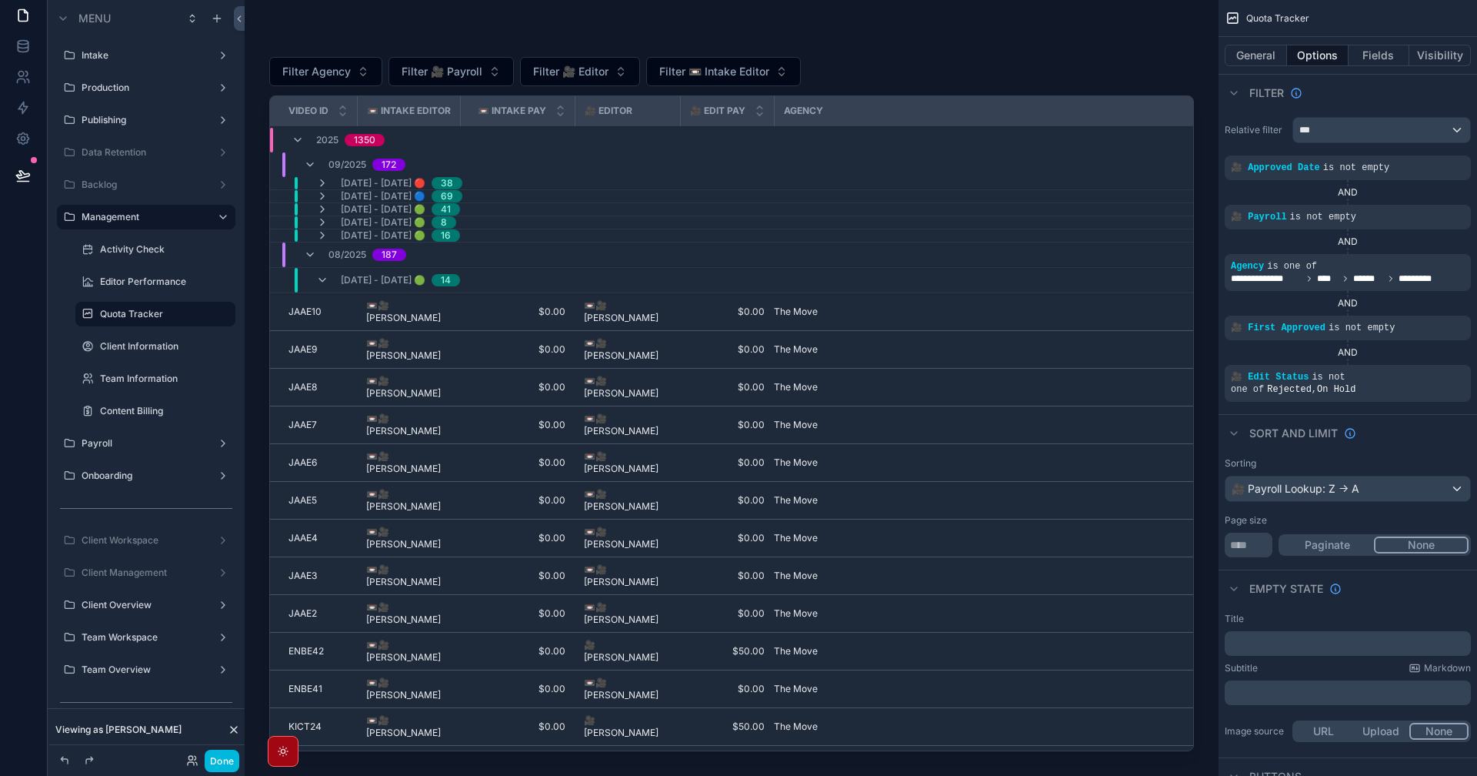
click at [593, 72] on span "Filter 🎥 Editor" at bounding box center [570, 71] width 75 height 15
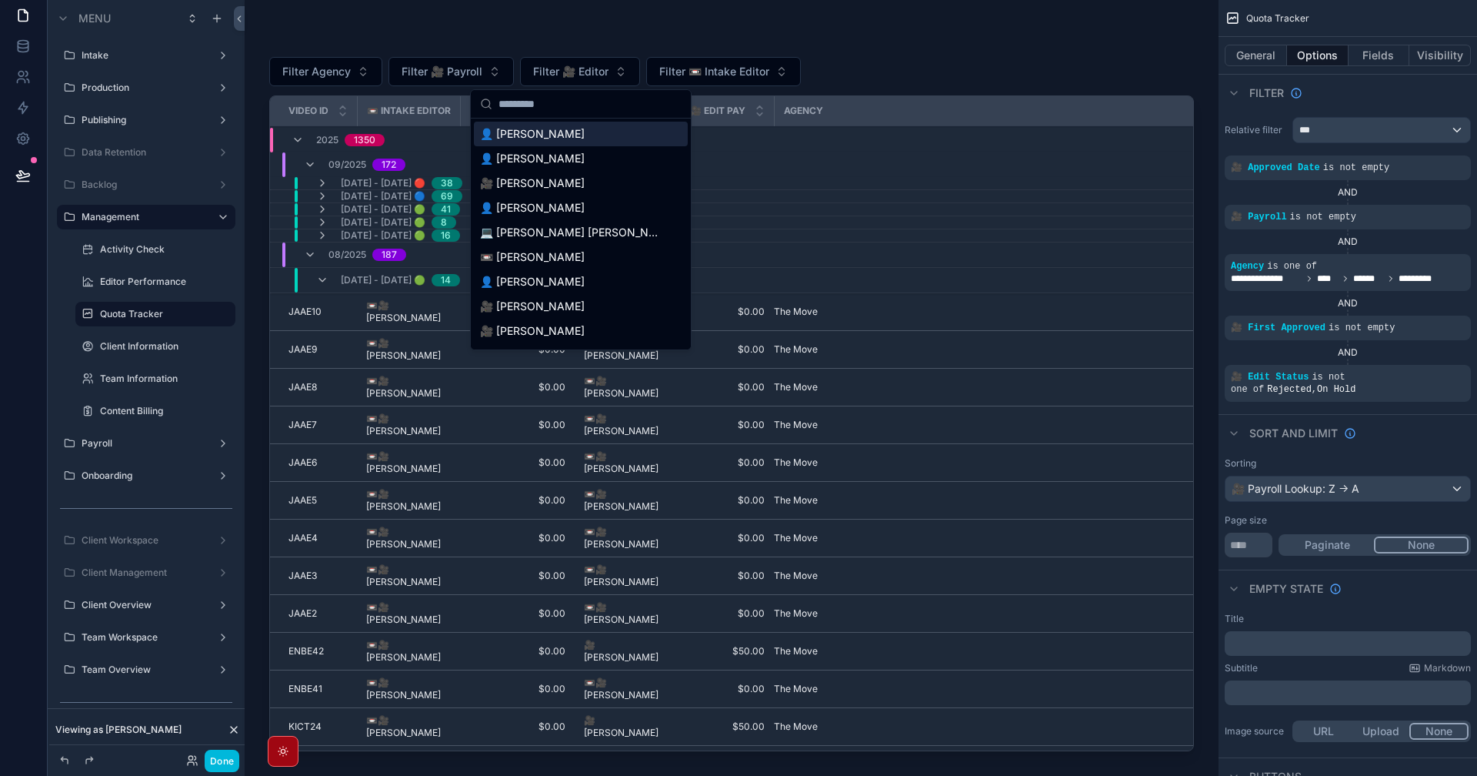
click at [599, 104] on input "scrollable content" at bounding box center [590, 104] width 183 height 28
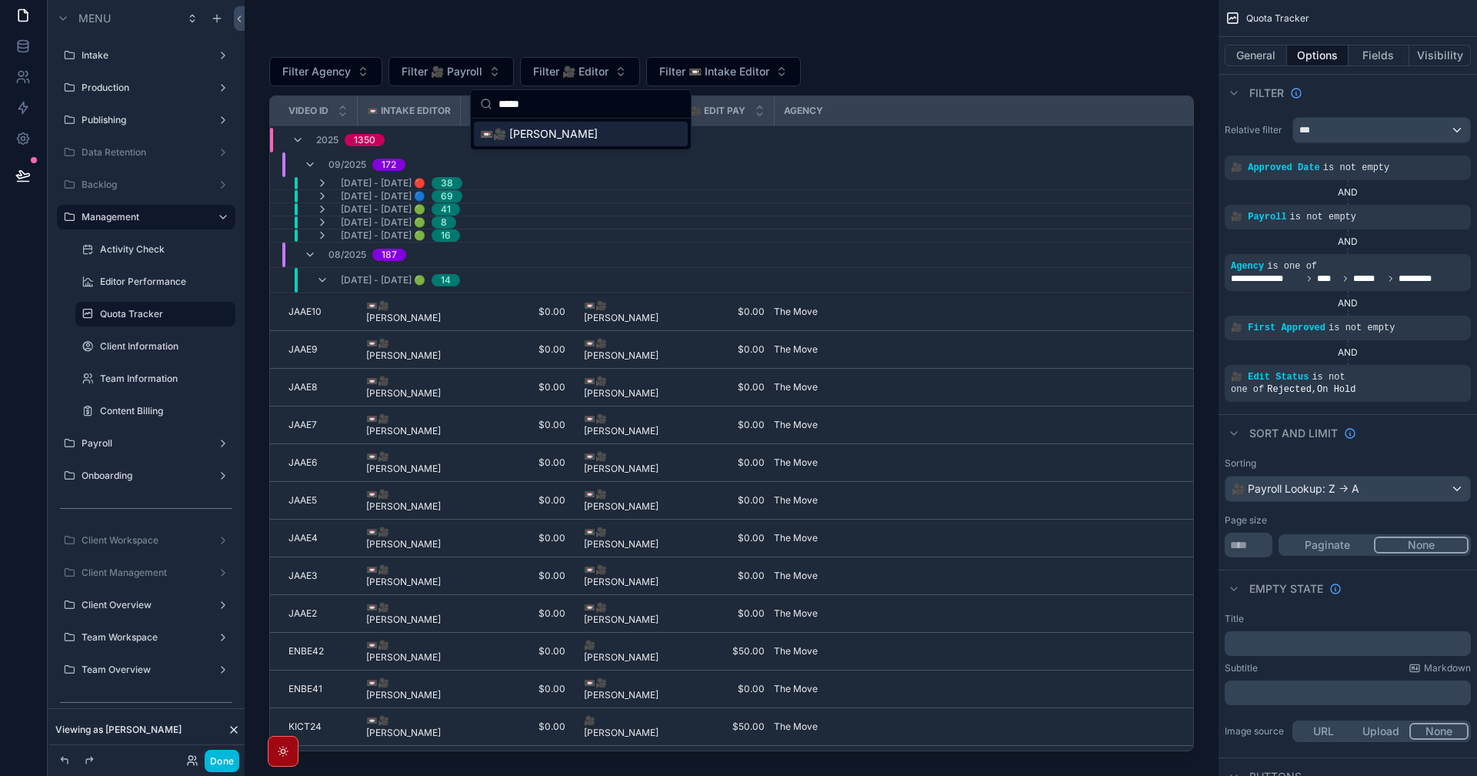
type input "*****"
click at [592, 133] on span "📼🎥 [PERSON_NAME]" at bounding box center [539, 133] width 118 height 15
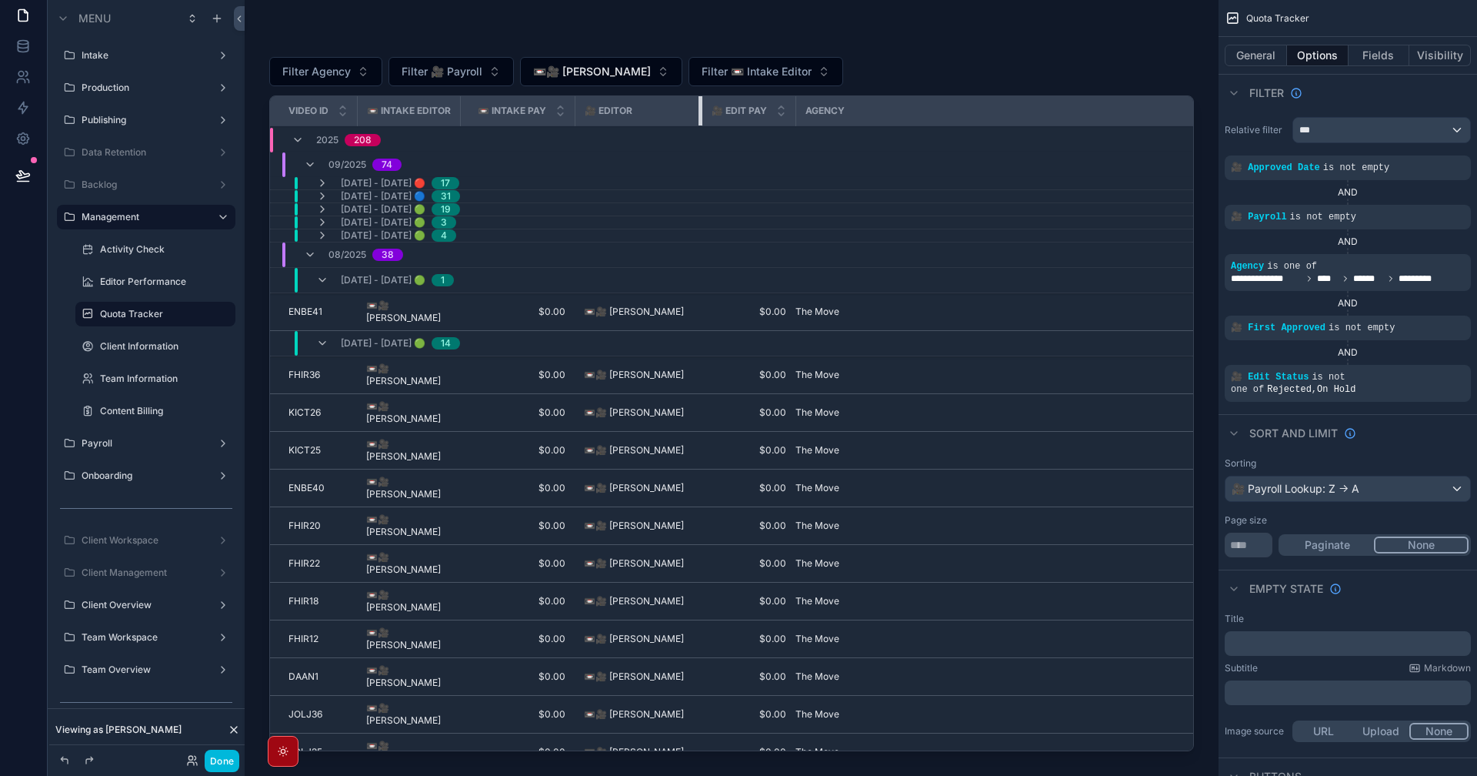
drag, startPoint x: 678, startPoint y: 108, endPoint x: 712, endPoint y: 129, distance: 39.7
click at [308, 259] on icon "scrollable content" at bounding box center [310, 255] width 12 height 12
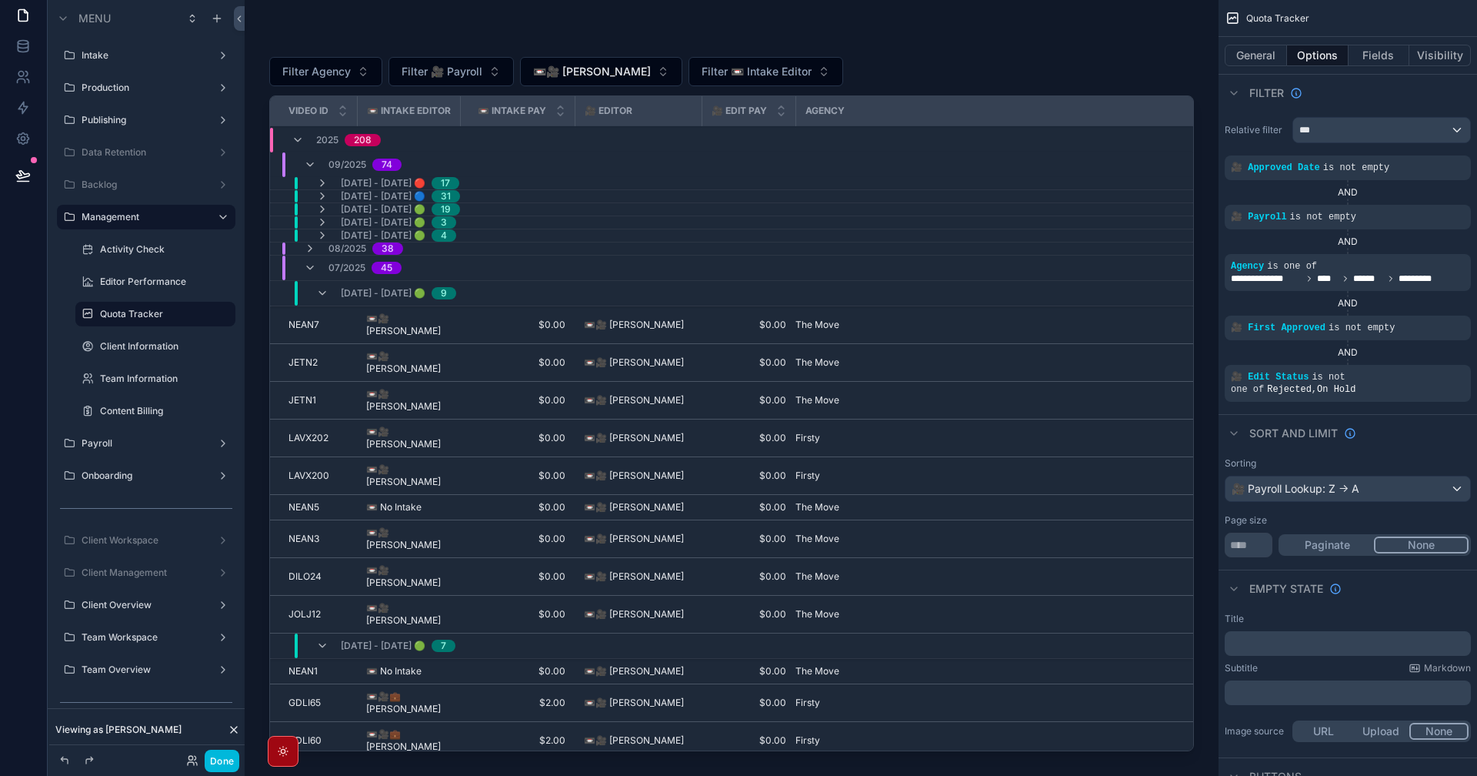
click at [308, 249] on icon "scrollable content" at bounding box center [310, 248] width 12 height 12
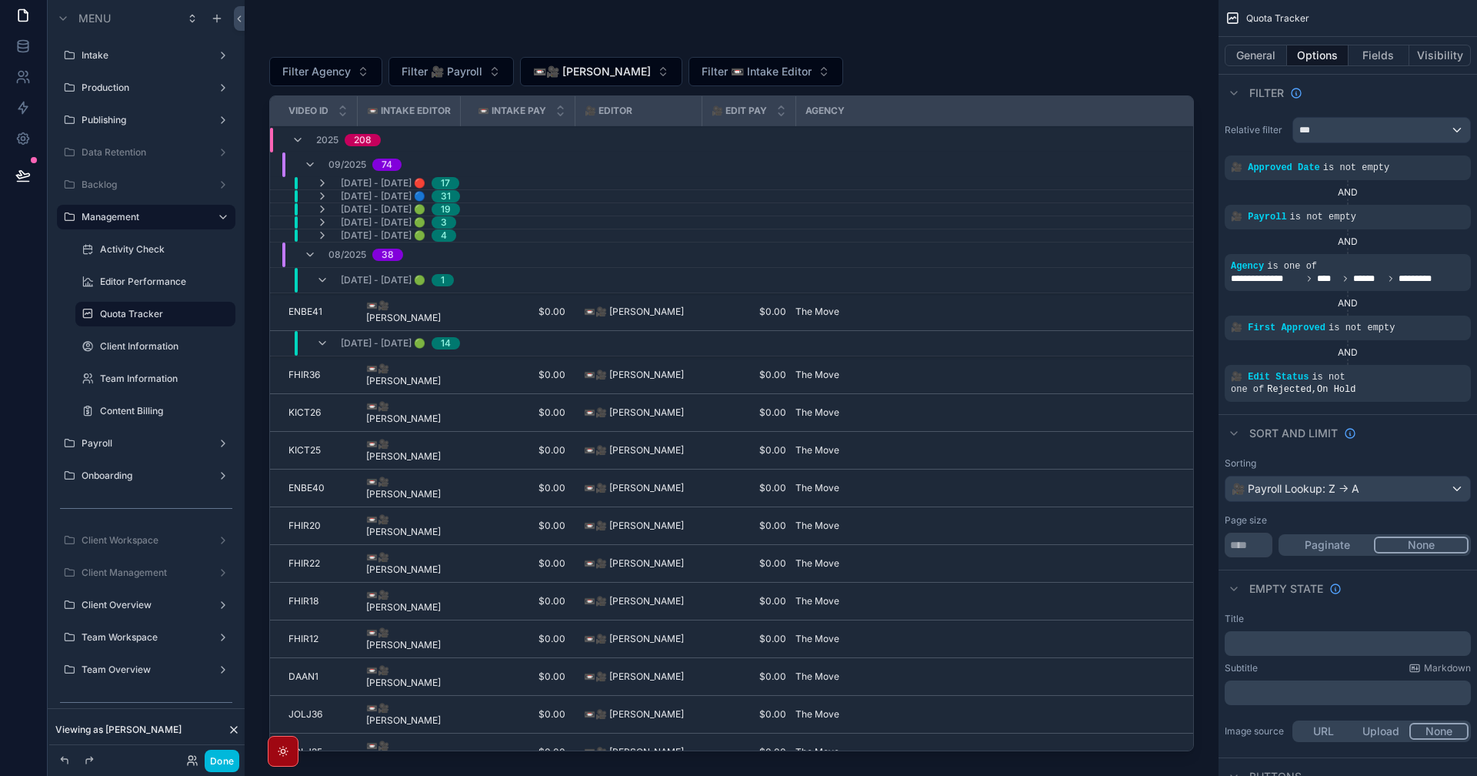
click at [326, 279] on icon "scrollable content" at bounding box center [322, 280] width 12 height 12
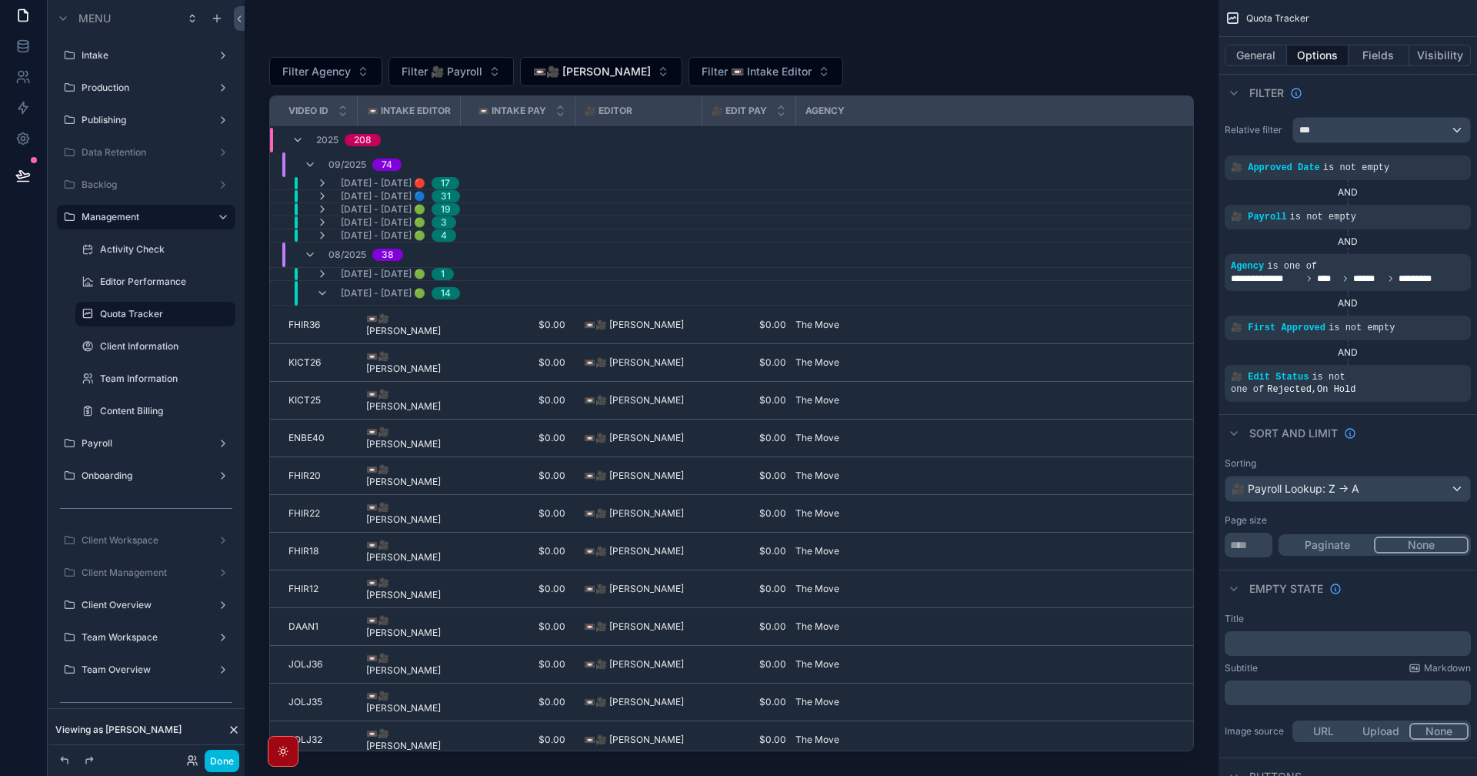
click at [325, 289] on icon "scrollable content" at bounding box center [322, 293] width 12 height 12
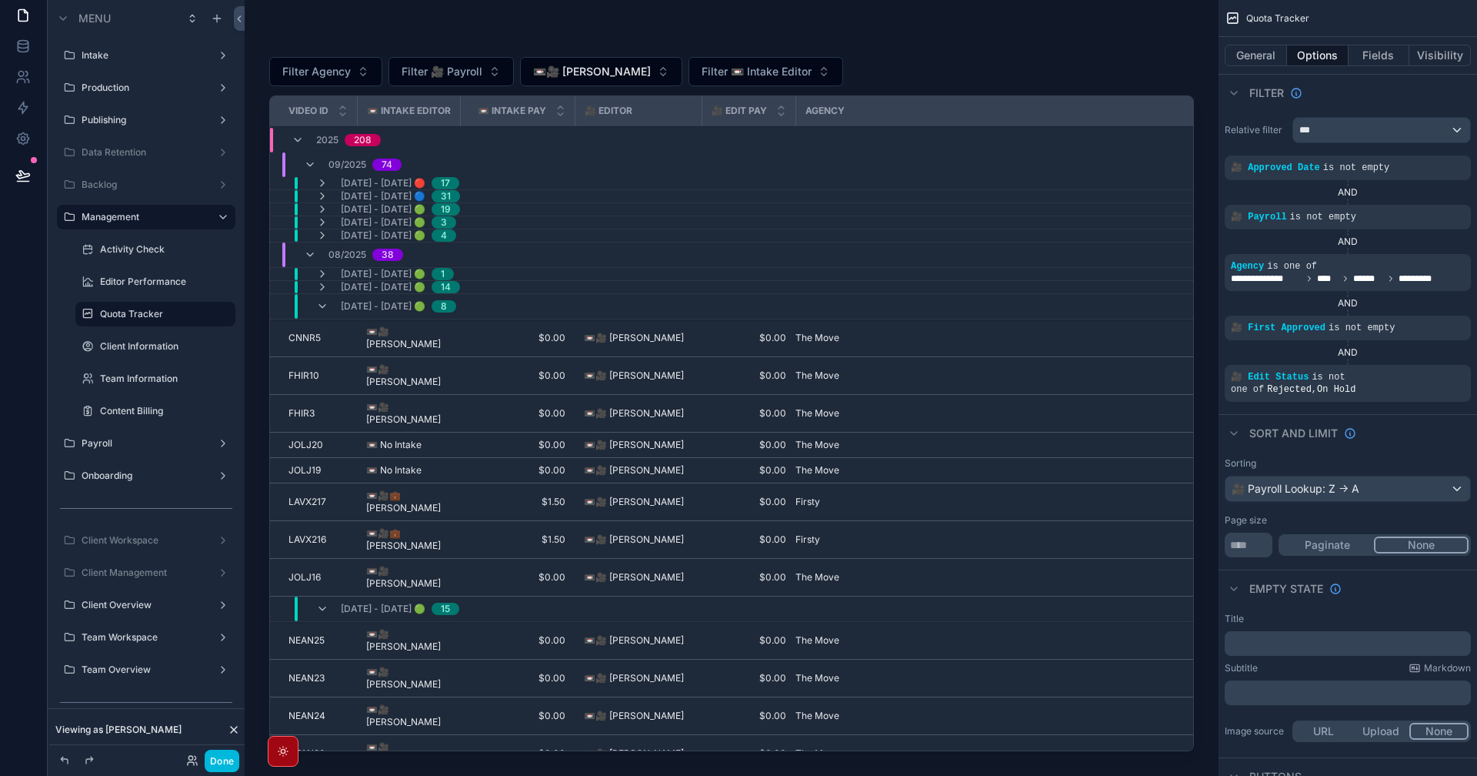
click at [323, 306] on icon "scrollable content" at bounding box center [322, 306] width 12 height 12
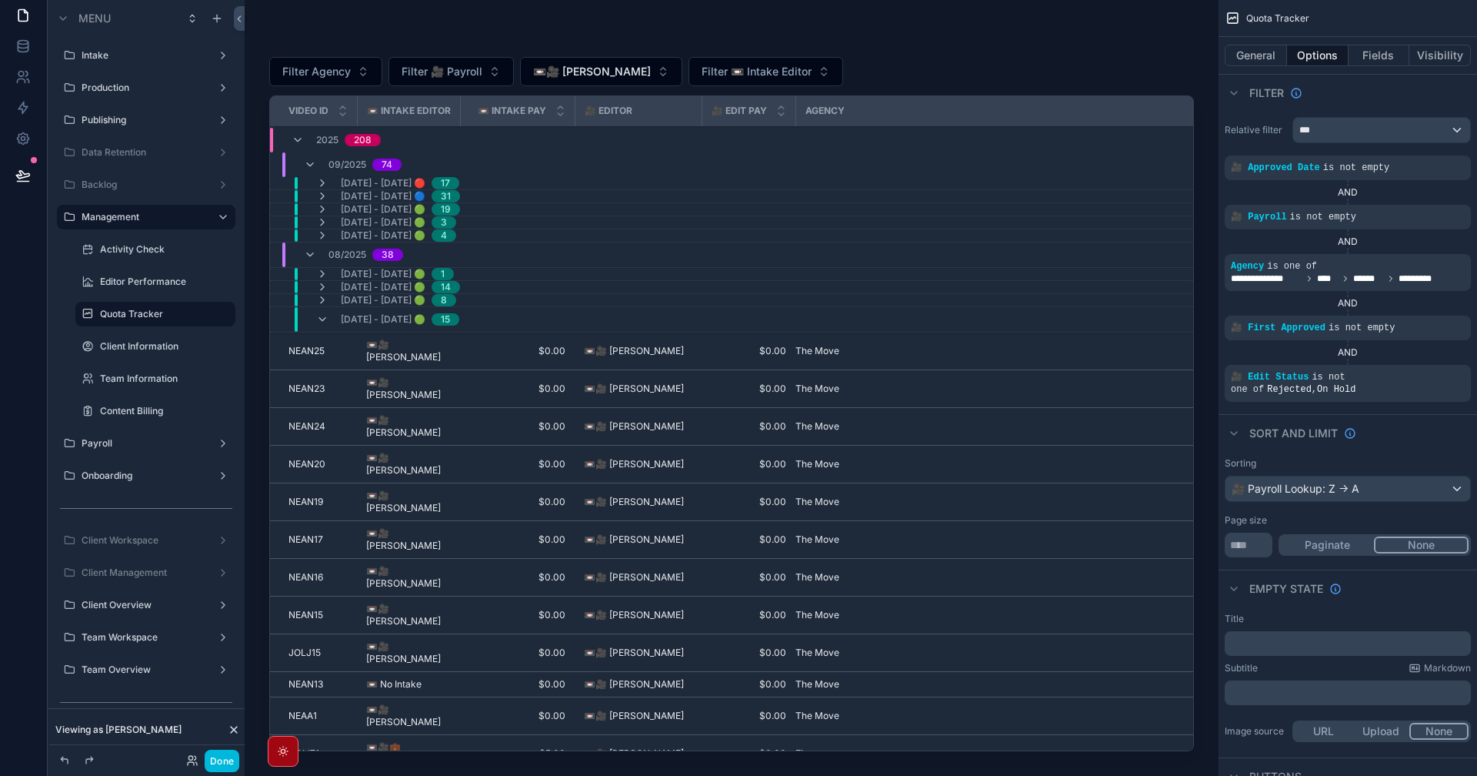
click at [322, 320] on icon "scrollable content" at bounding box center [322, 319] width 12 height 12
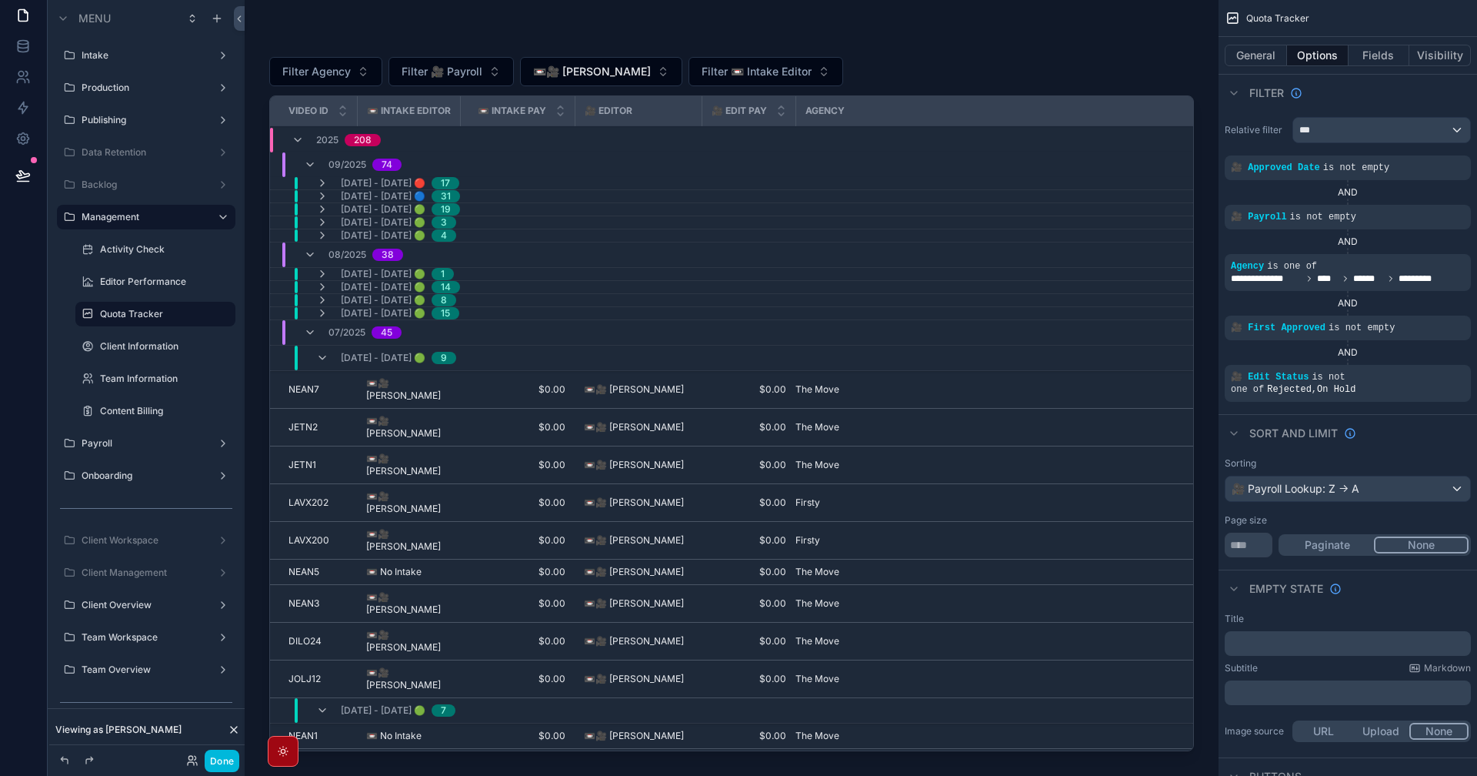
click at [324, 355] on icon "scrollable content" at bounding box center [322, 358] width 12 height 12
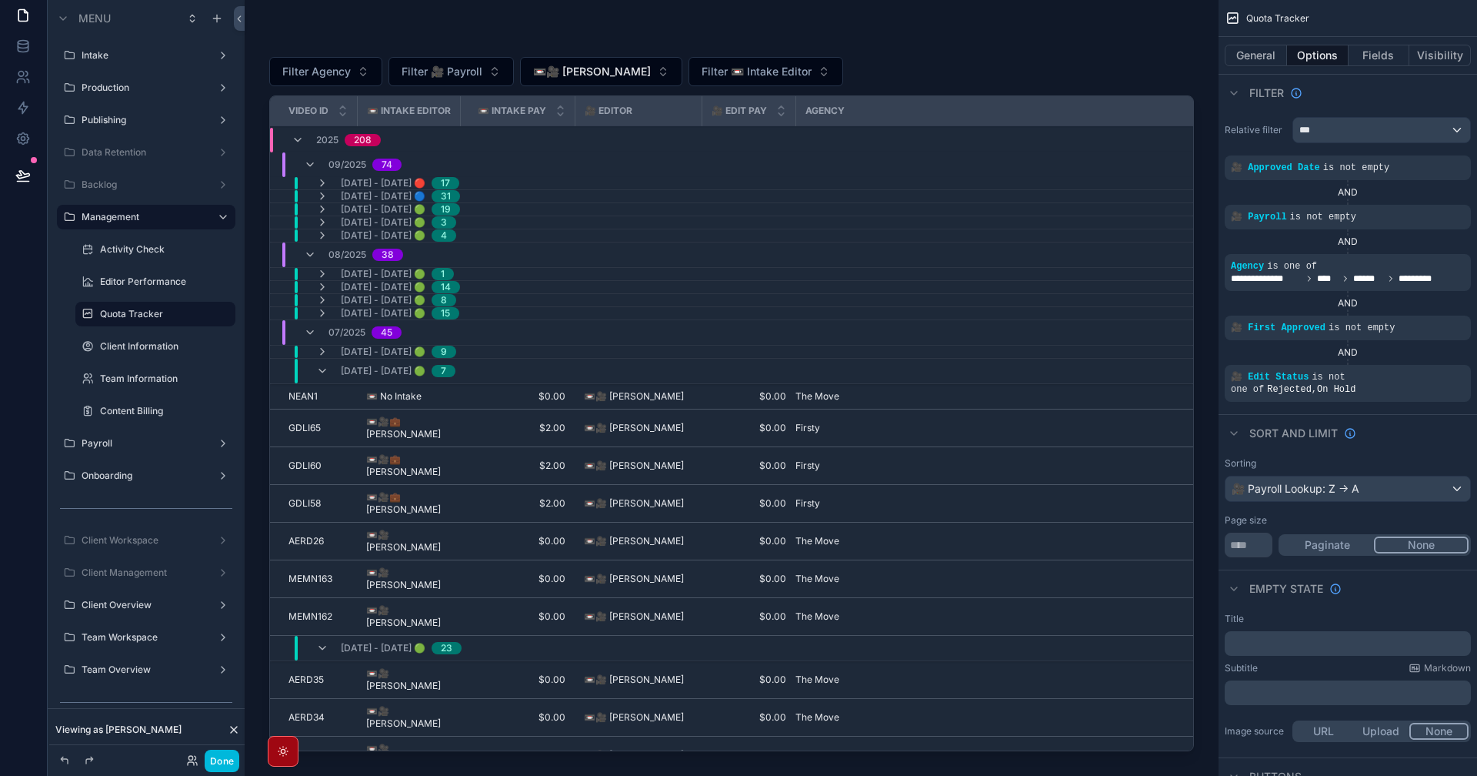
click at [324, 369] on icon "scrollable content" at bounding box center [322, 371] width 12 height 12
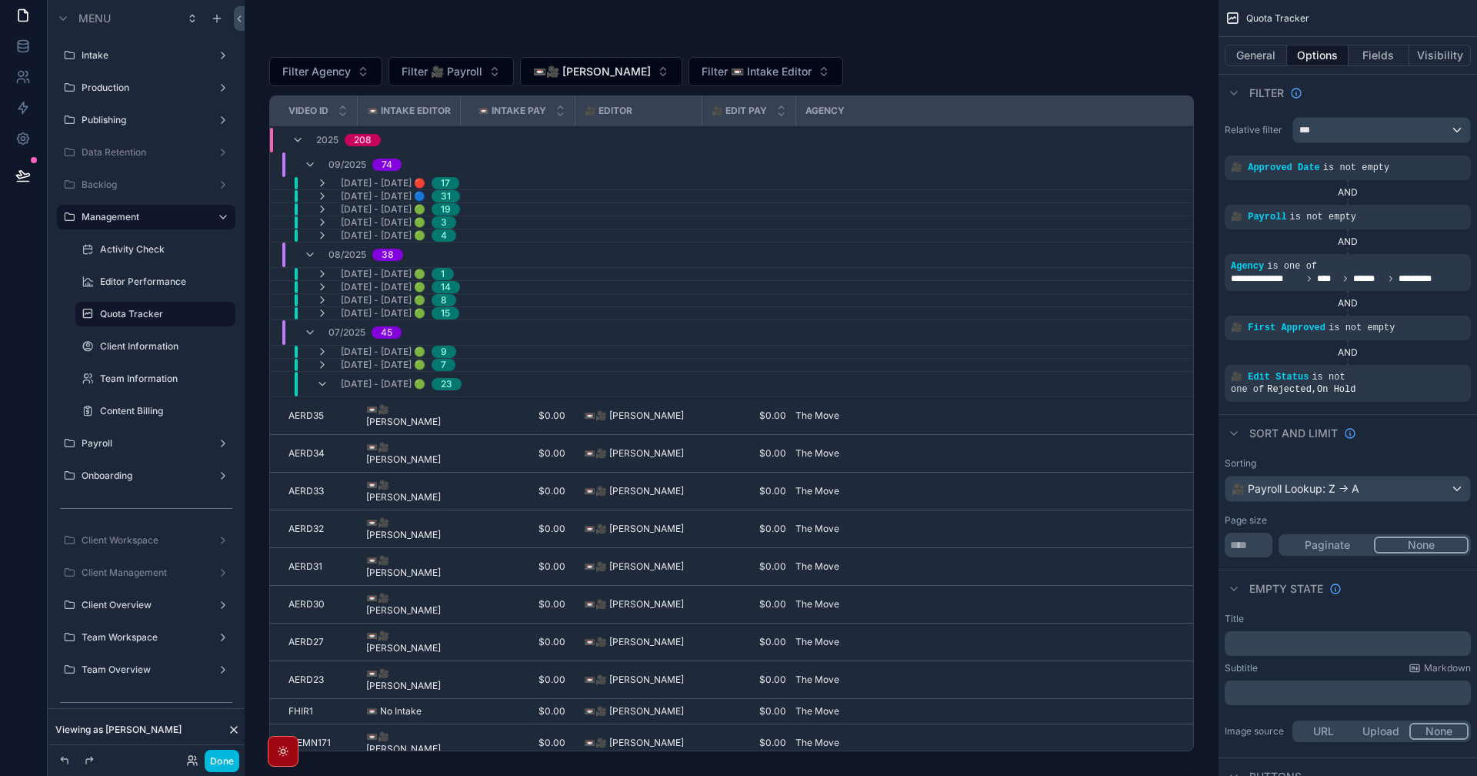
click at [322, 391] on div "07/14/2025 - 07/20/2025 🟢 23" at bounding box center [388, 384] width 145 height 25
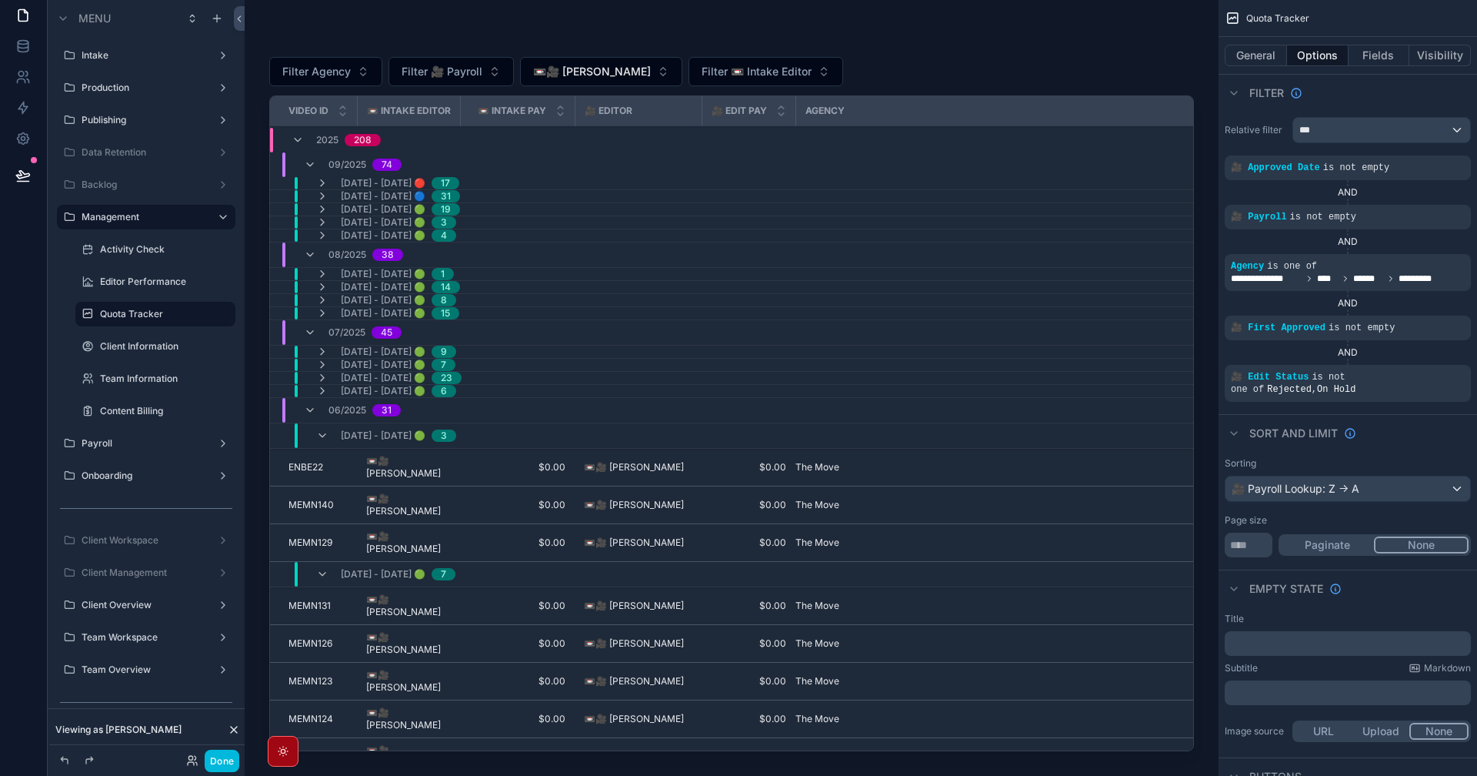
click at [322, 428] on div "06/30/2025 - 07/06/2025 🟢 3" at bounding box center [386, 435] width 140 height 25
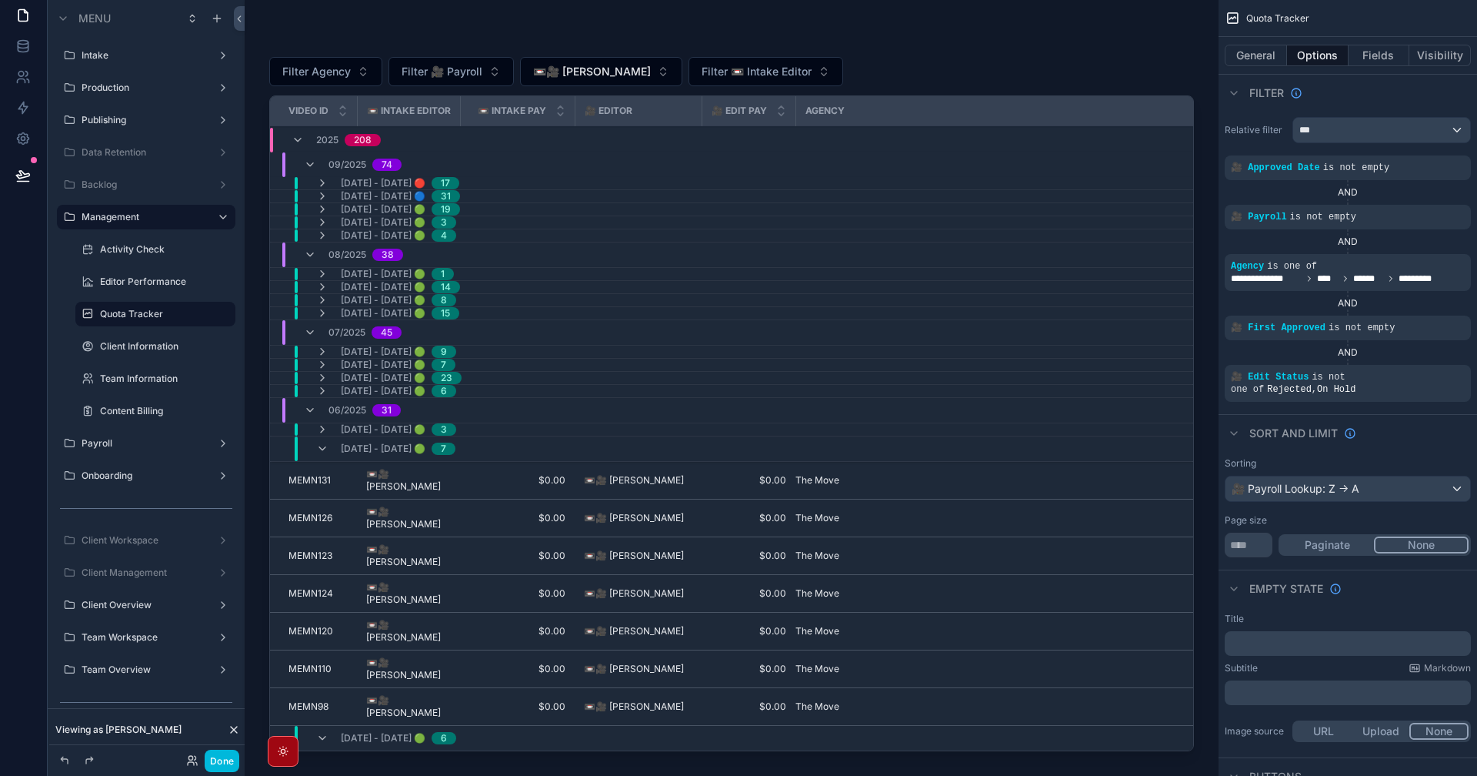
click at [322, 446] on icon "scrollable content" at bounding box center [322, 448] width 12 height 12
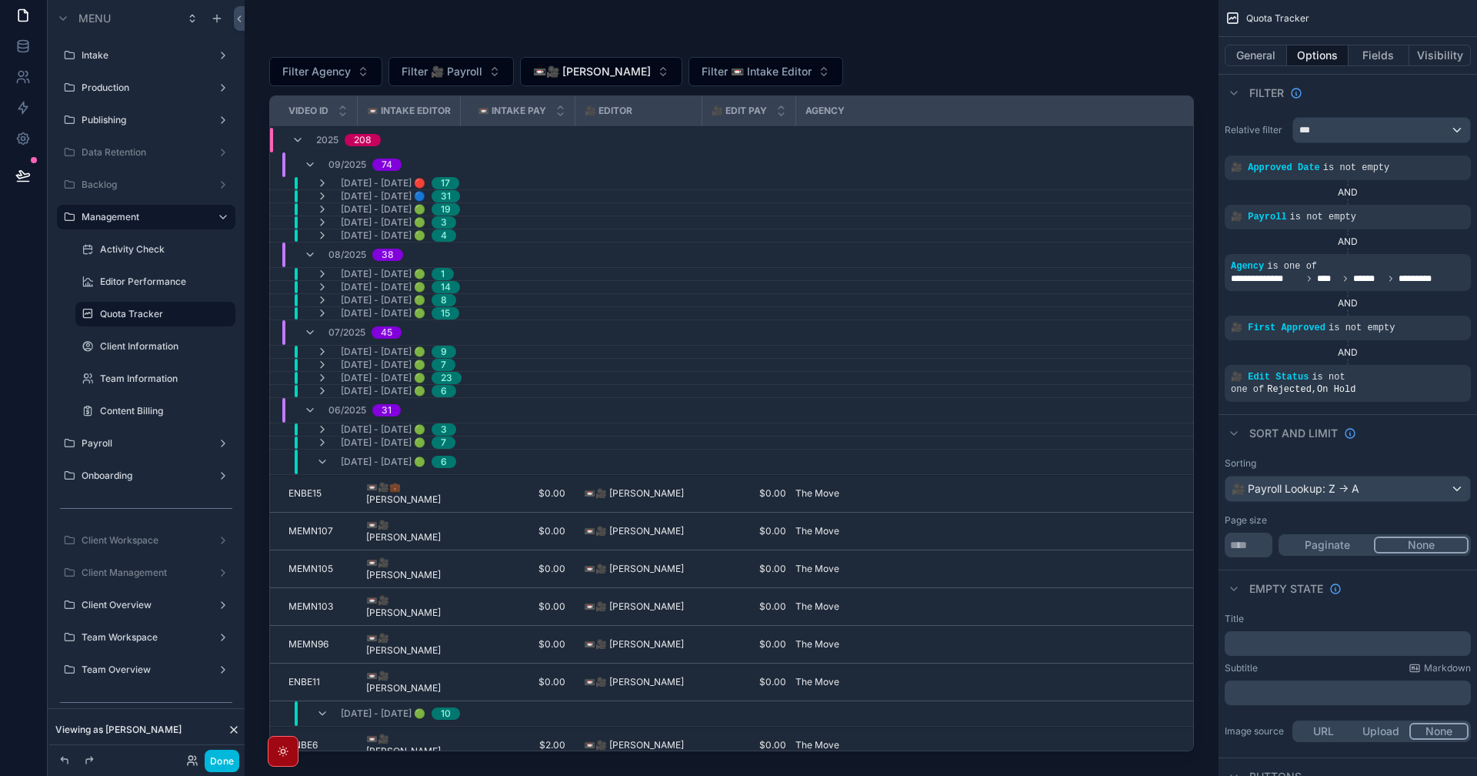
click at [322, 466] on icon "scrollable content" at bounding box center [322, 462] width 12 height 12
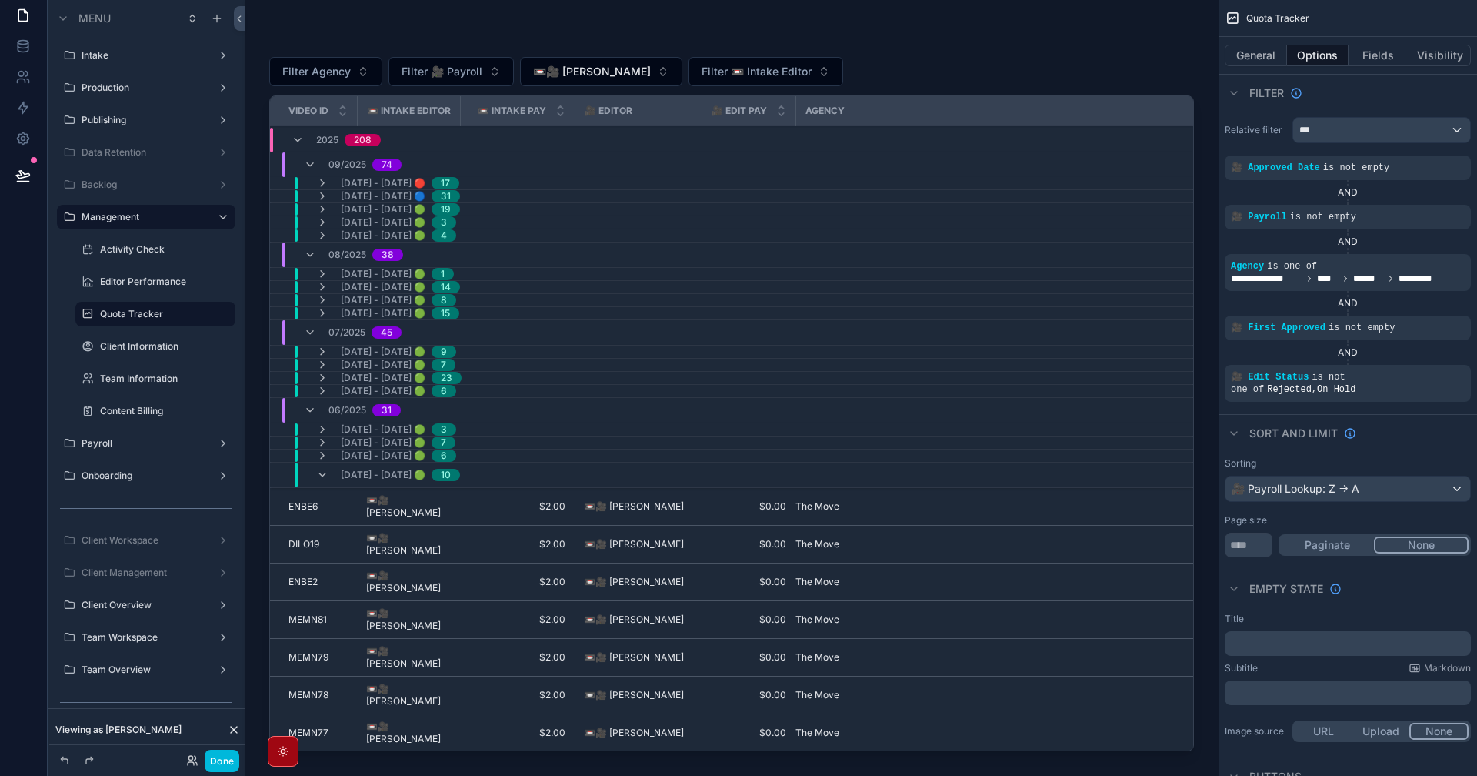
click at [325, 479] on icon "scrollable content" at bounding box center [322, 475] width 12 height 12
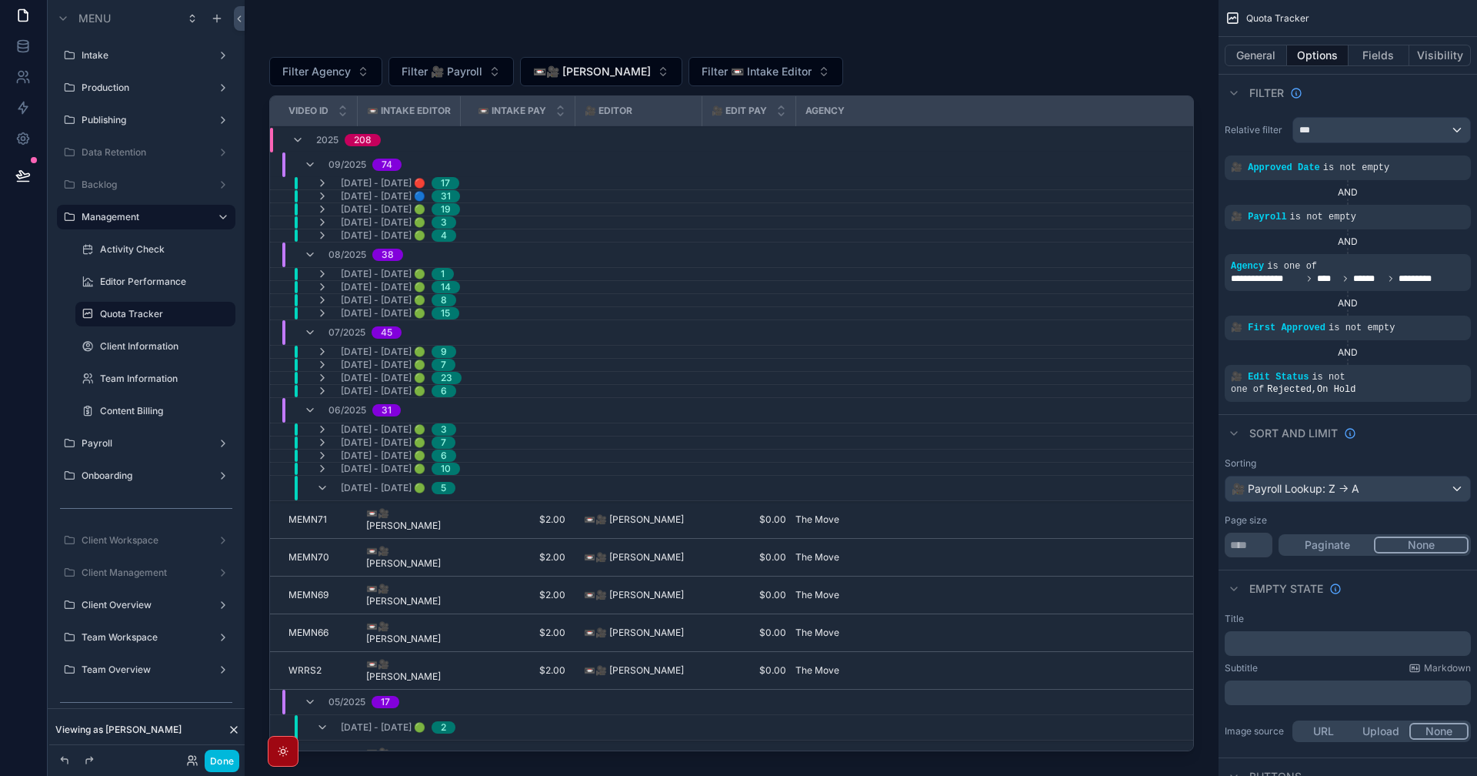
click at [326, 483] on icon "scrollable content" at bounding box center [322, 488] width 12 height 12
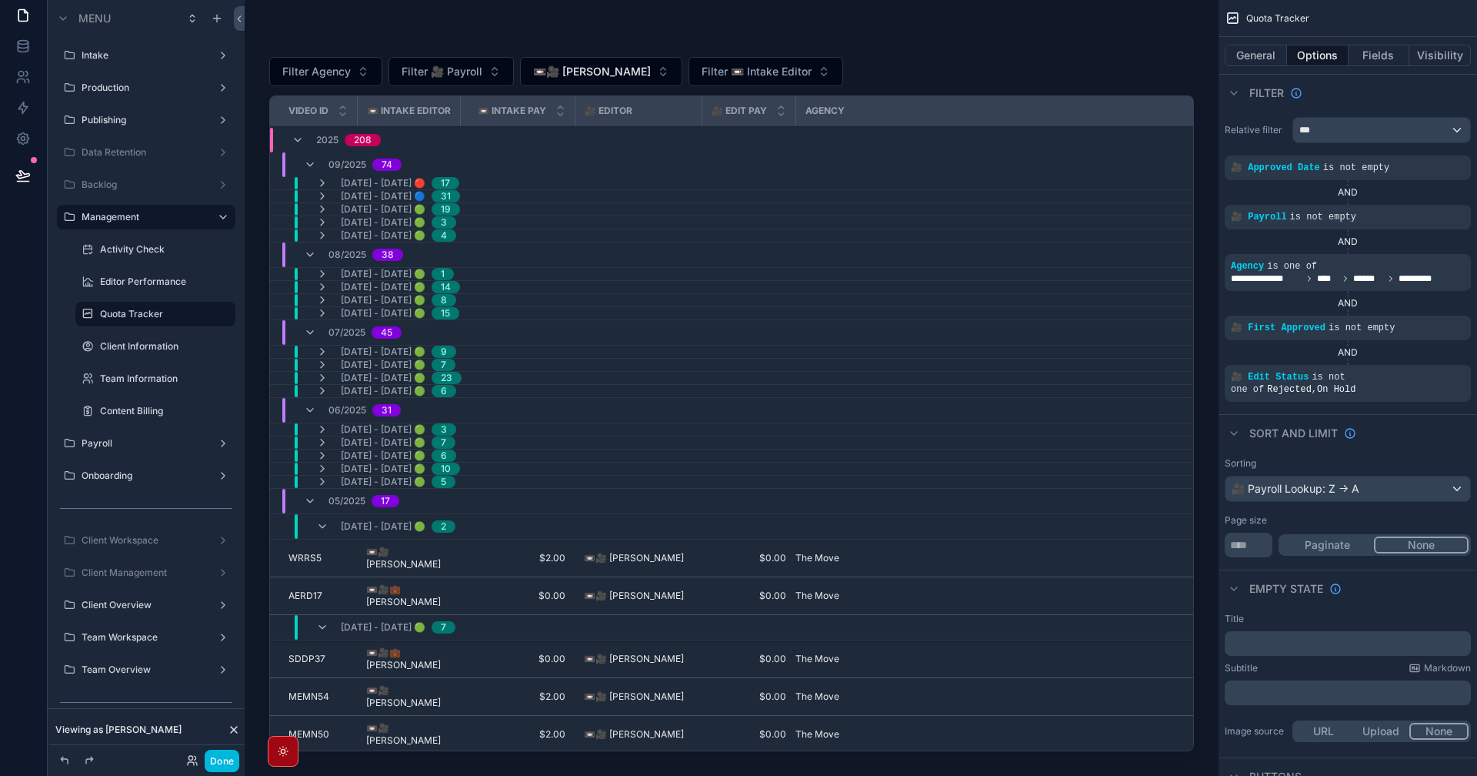
click at [312, 334] on icon "scrollable content" at bounding box center [310, 332] width 12 height 12
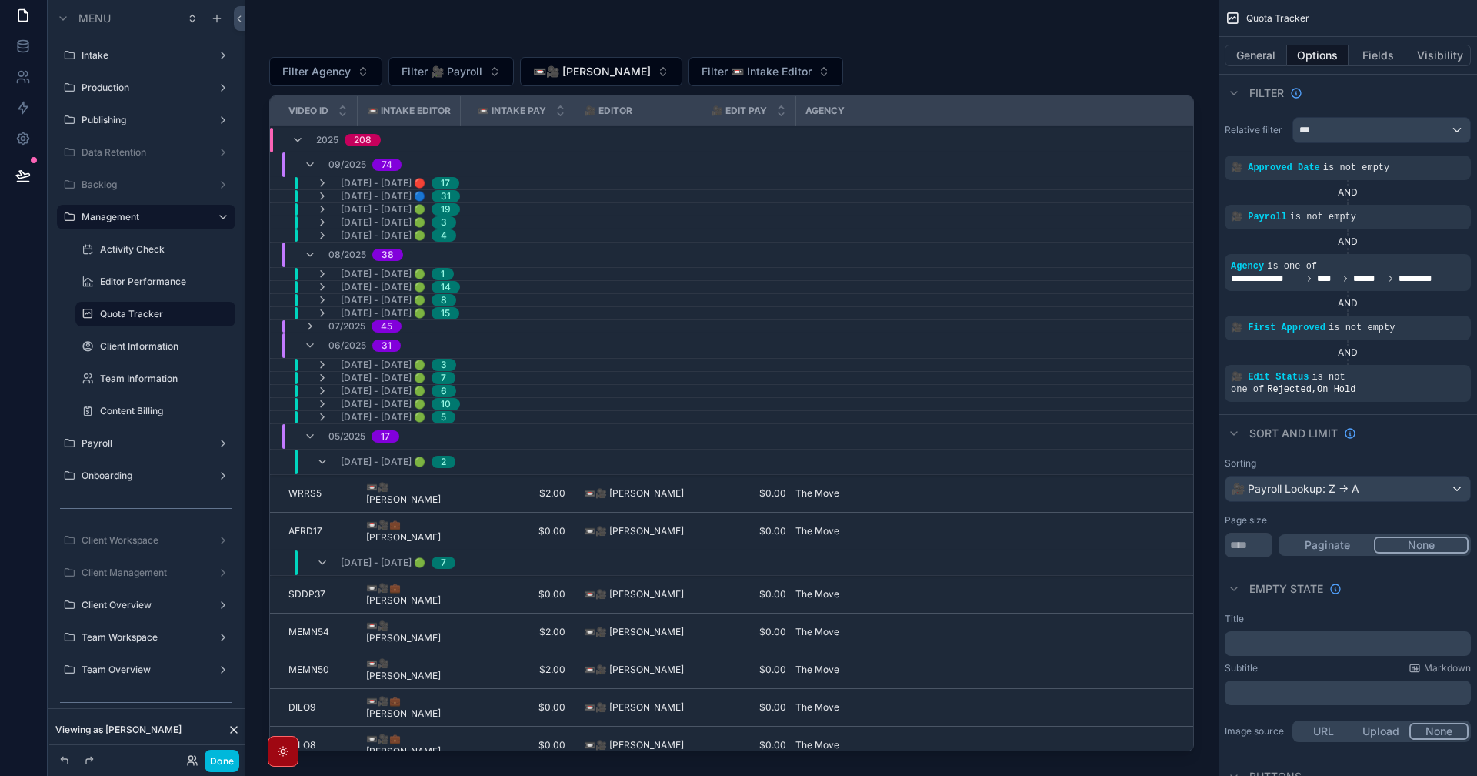
click at [316, 340] on div "06/2025 31" at bounding box center [352, 345] width 97 height 25
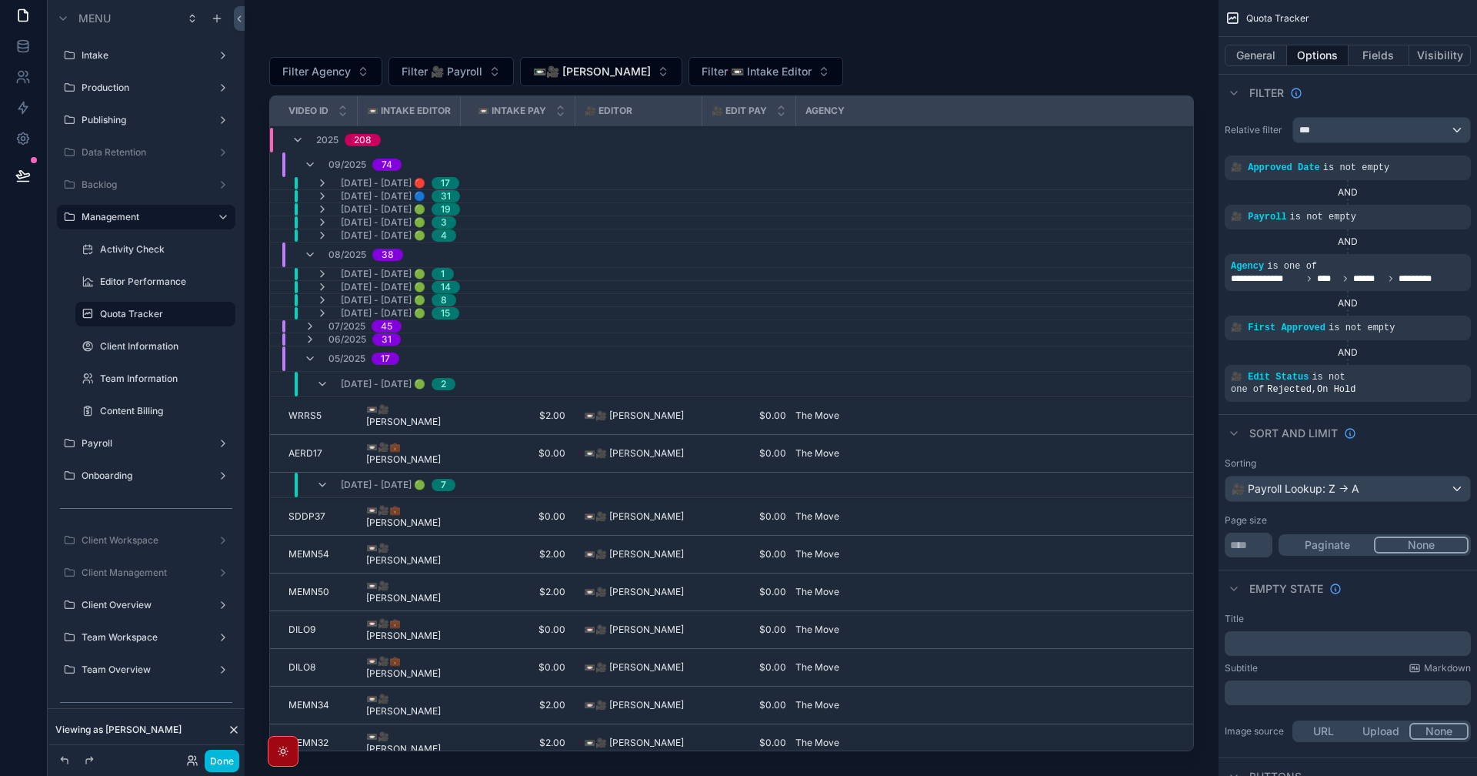
click at [309, 359] on icon "scrollable content" at bounding box center [310, 358] width 12 height 12
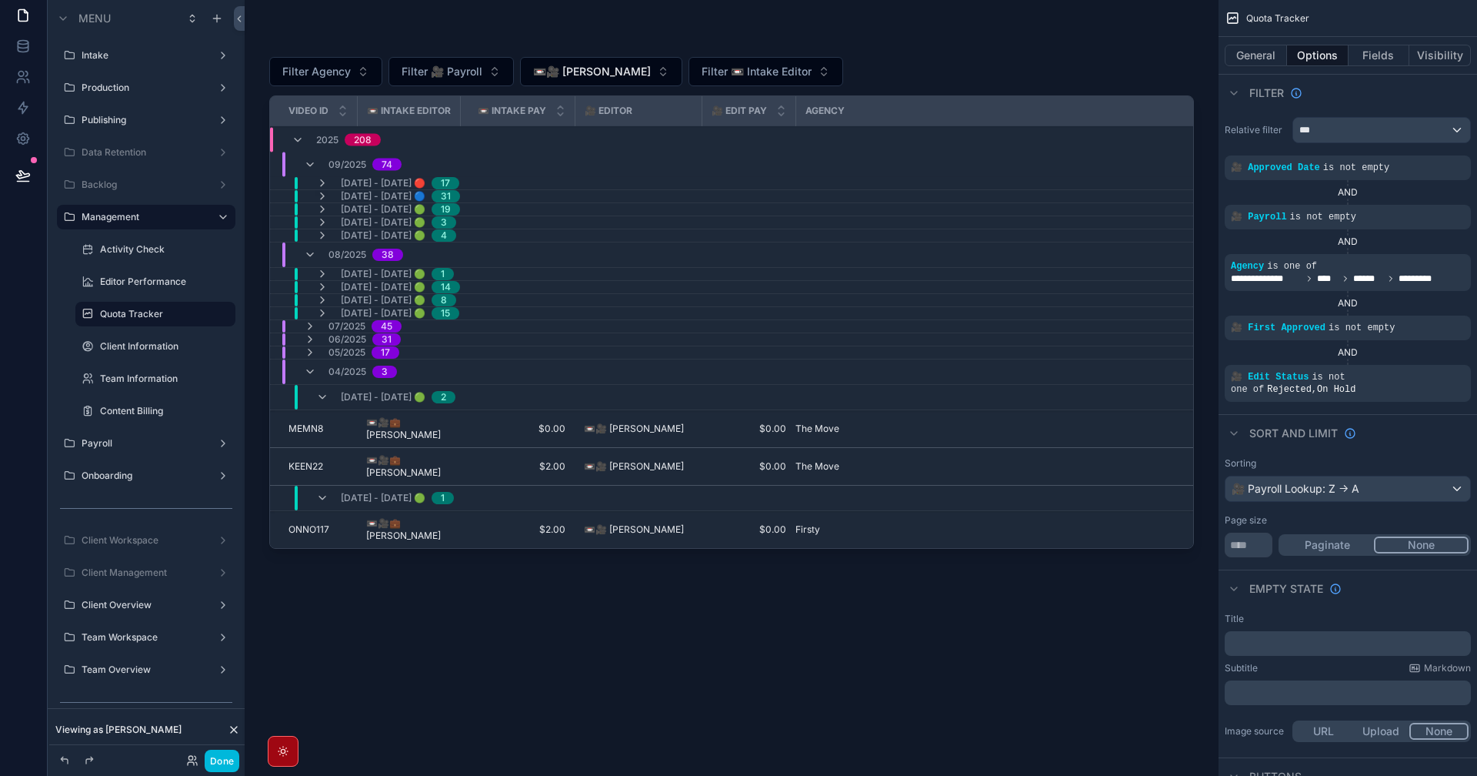
click at [313, 379] on div "04/2025 3" at bounding box center [350, 371] width 93 height 25
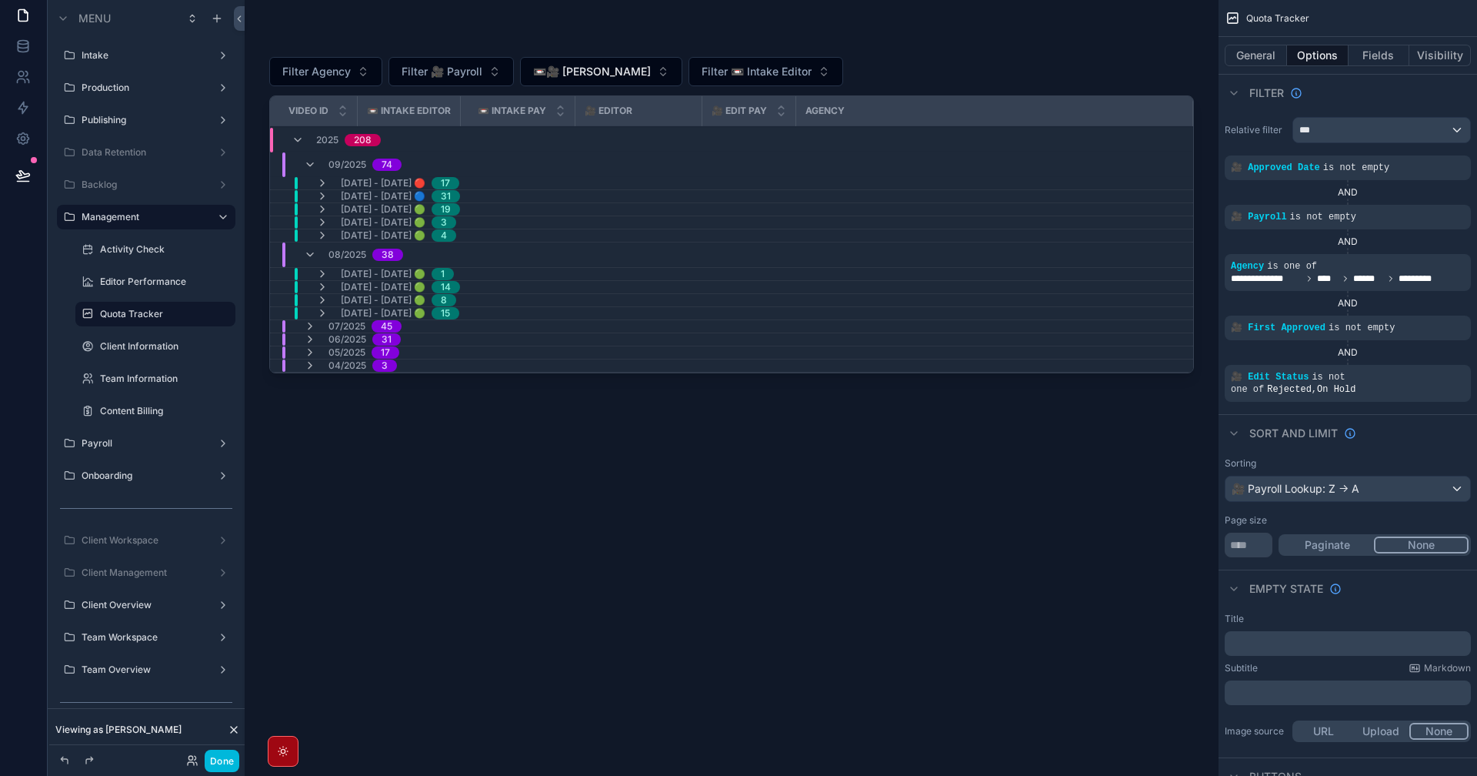
click at [820, 502] on div "Filter Agency Filter 🎥 Payroll 📼🎥 Nigel Maningding Filter 📼 Intake Editor Video…" at bounding box center [731, 397] width 925 height 720
drag, startPoint x: 723, startPoint y: 502, endPoint x: 743, endPoint y: 478, distance: 31.6
click at [723, 501] on div "Filter Agency Filter 🎥 Payroll 📼🎥 Nigel Maningding Filter 📼 Intake Editor Video…" at bounding box center [731, 397] width 925 height 720
click at [307, 327] on icon "scrollable content" at bounding box center [310, 326] width 12 height 12
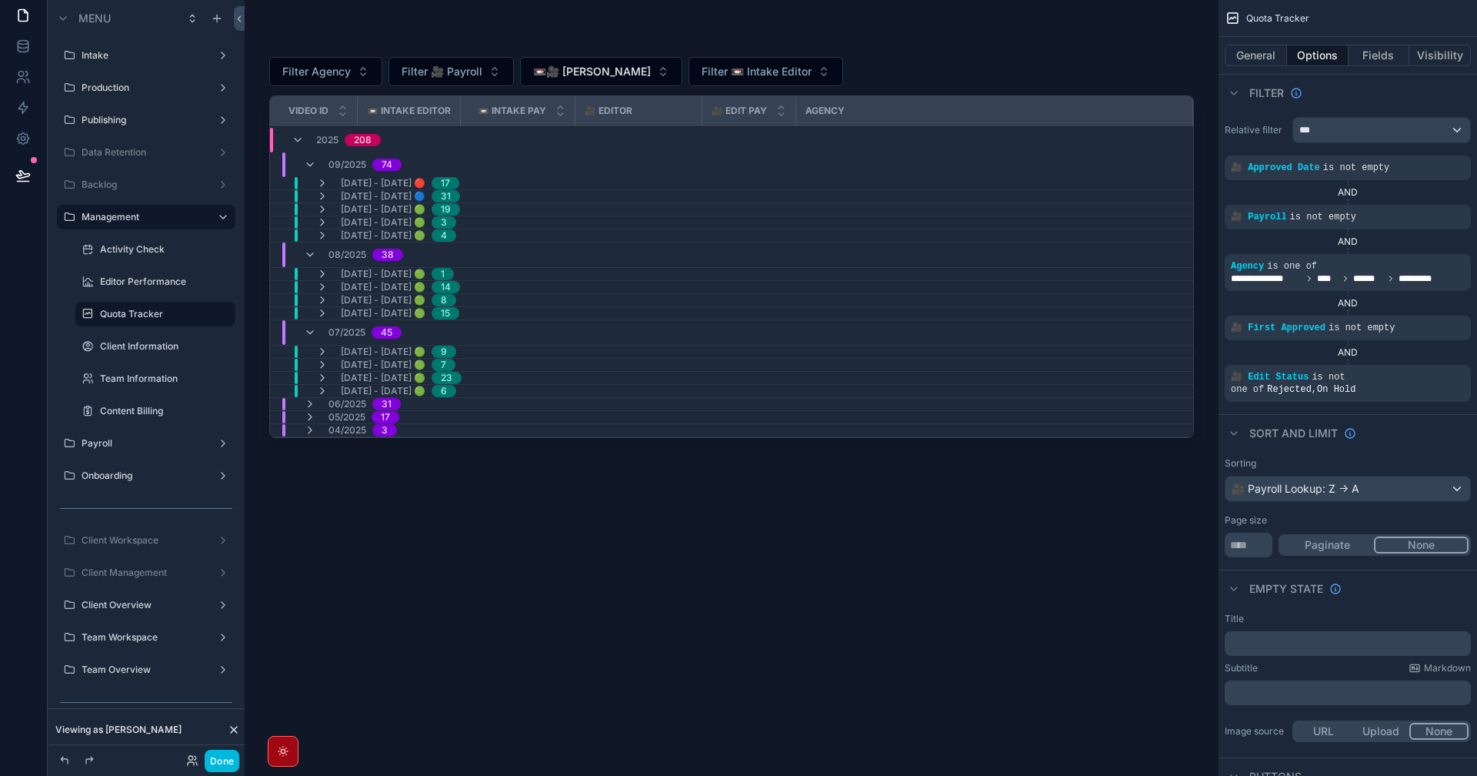
click at [629, 63] on button "📼🎥 [PERSON_NAME]" at bounding box center [601, 71] width 162 height 29
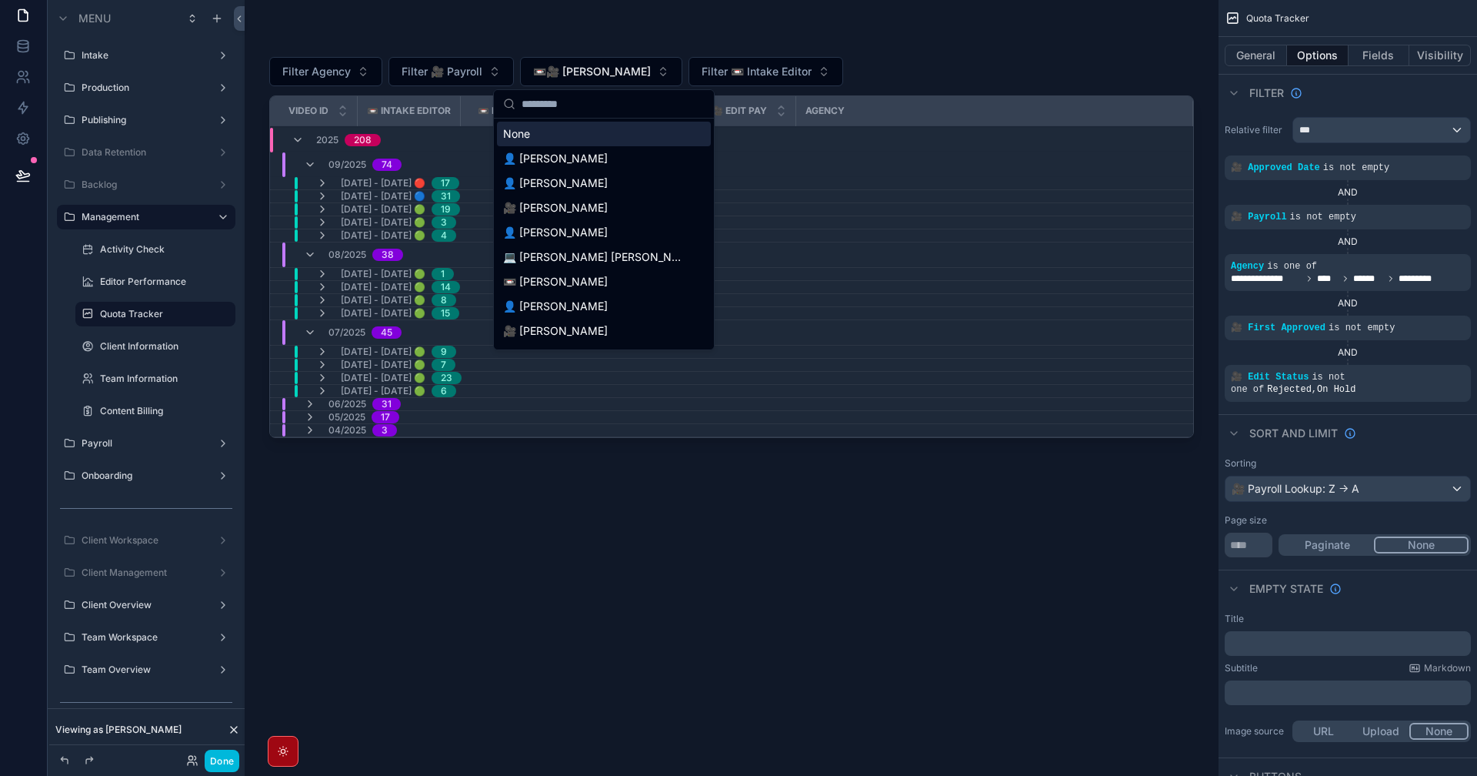
click at [583, 112] on input "scrollable content" at bounding box center [613, 104] width 183 height 28
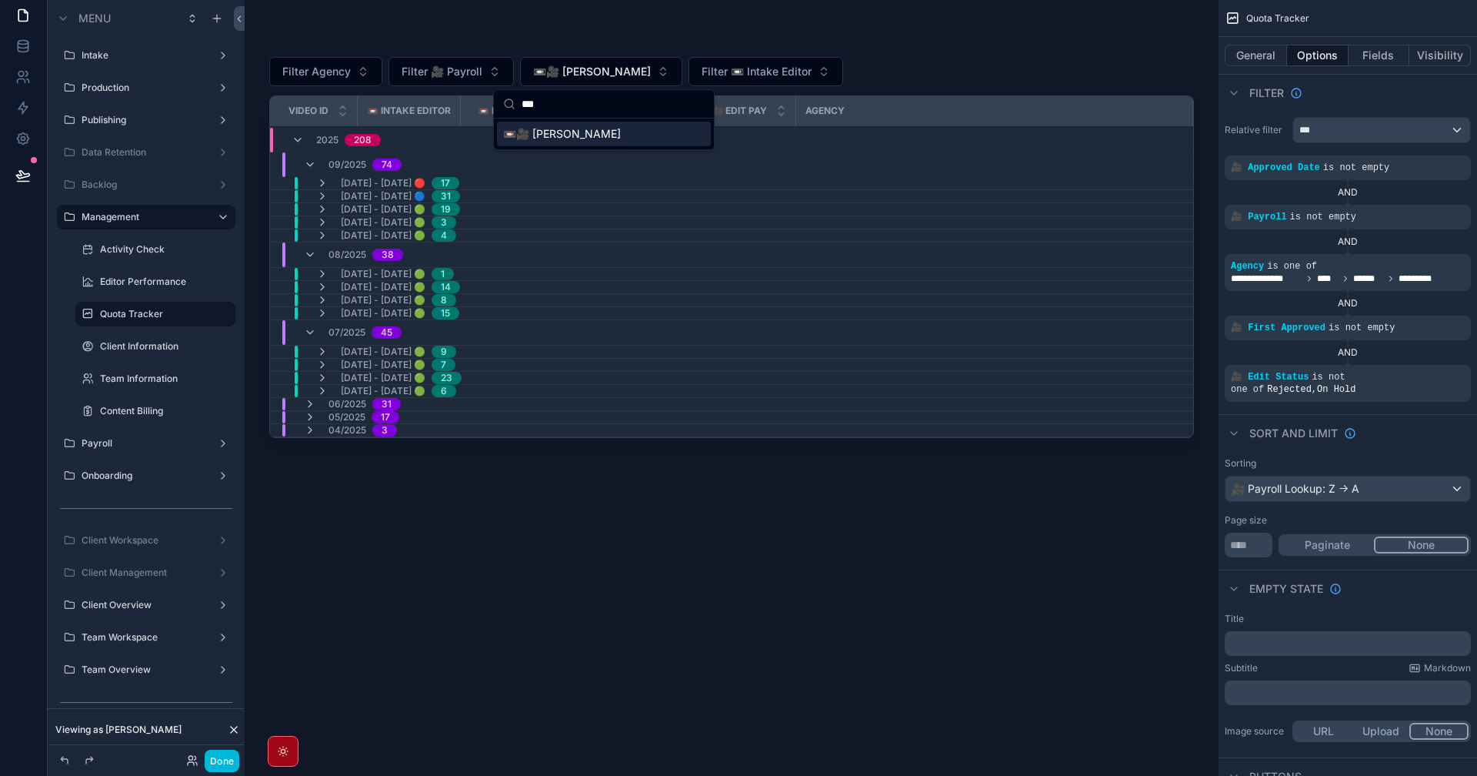
type input "***"
click at [590, 139] on span "📼🎥 Pablito Opalia" at bounding box center [562, 133] width 118 height 15
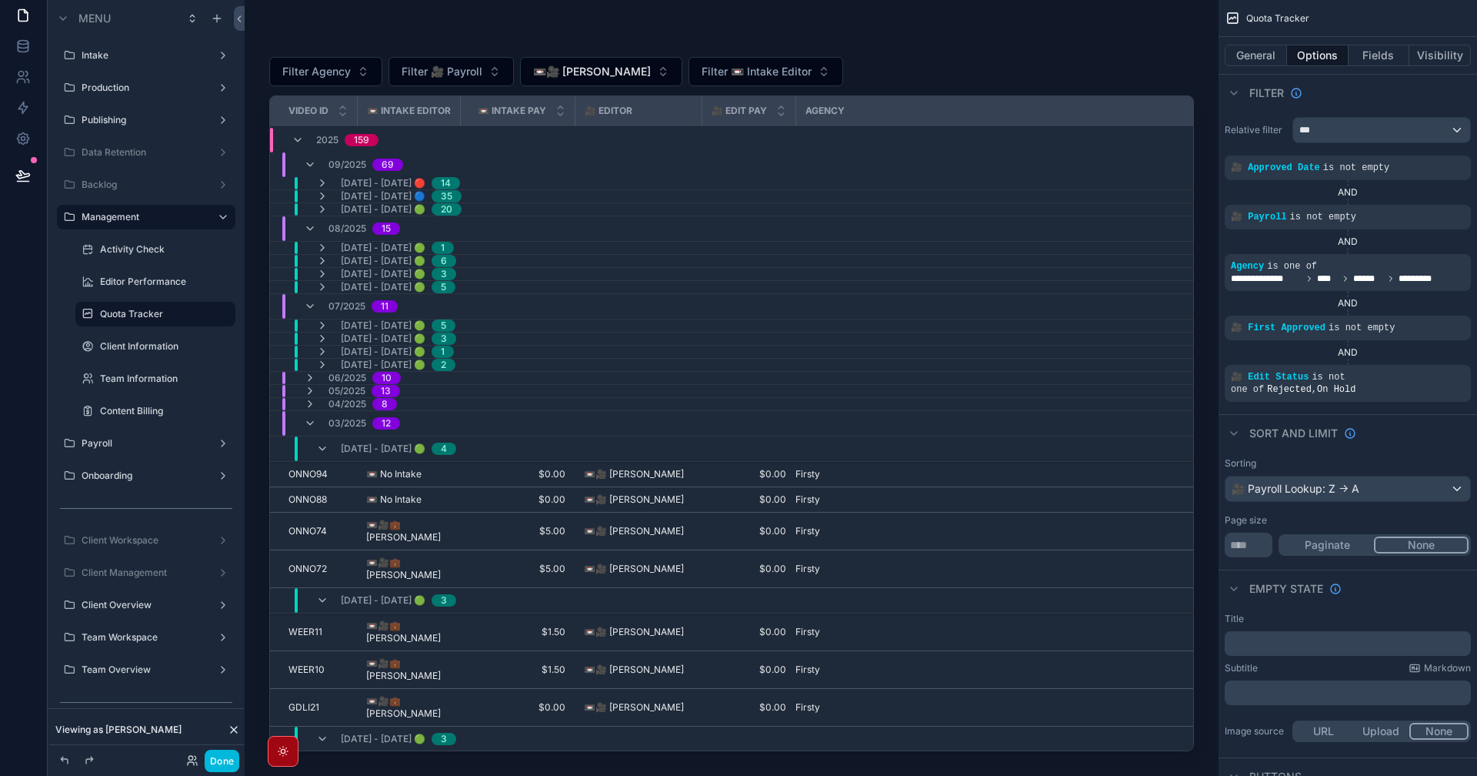
click at [310, 424] on icon "scrollable content" at bounding box center [310, 423] width 12 height 12
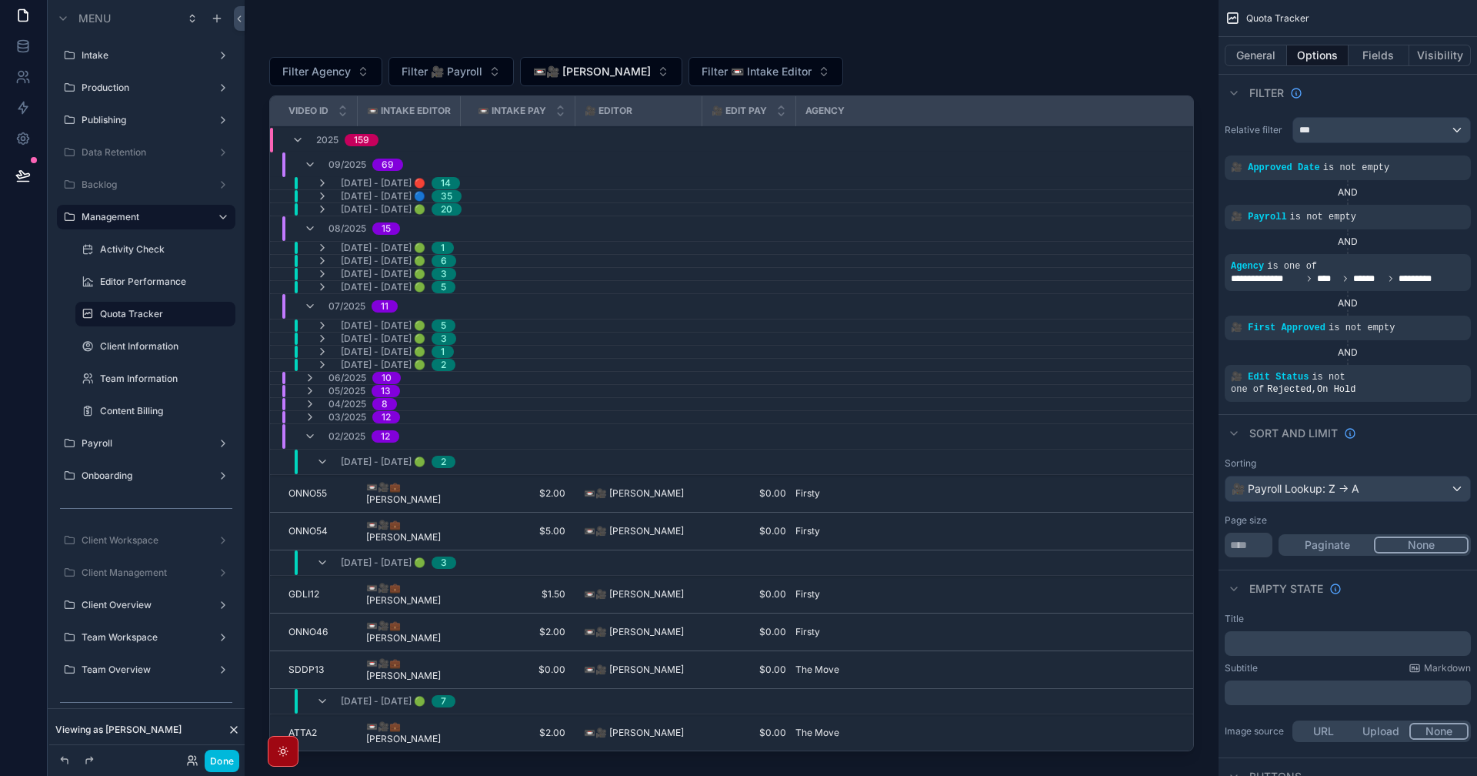
click at [314, 443] on div "02/2025 12" at bounding box center [351, 436] width 95 height 25
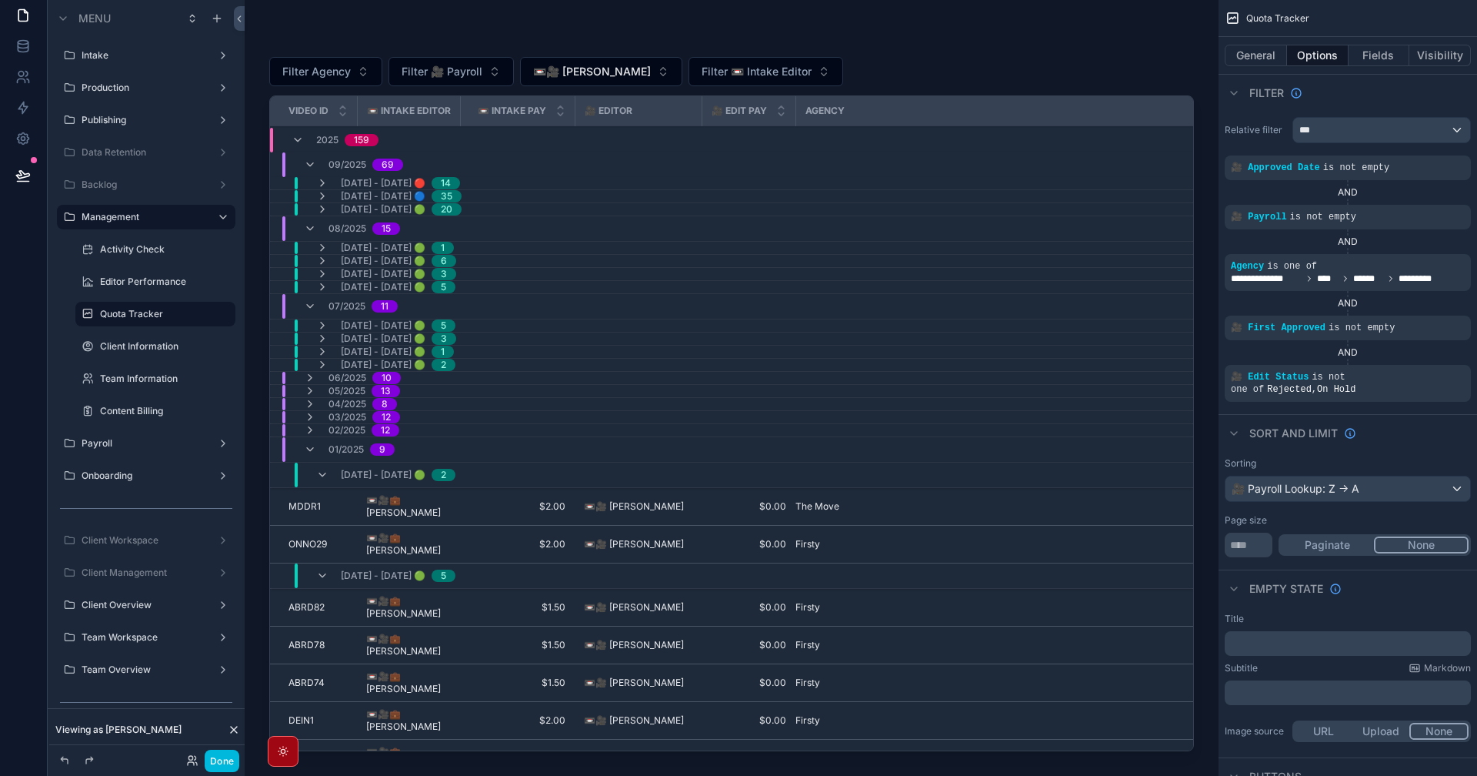
click at [314, 450] on icon "scrollable content" at bounding box center [310, 449] width 12 height 12
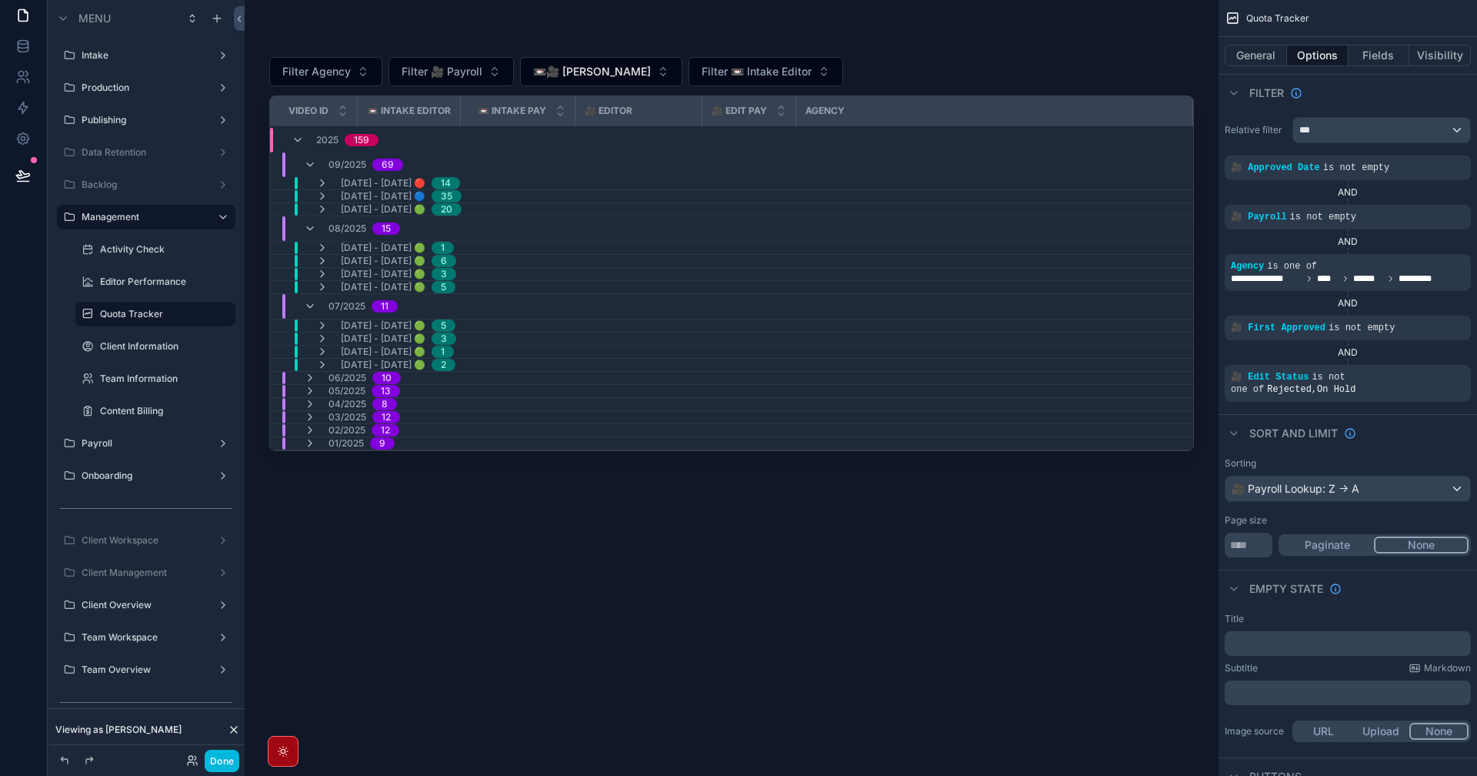
click at [309, 305] on icon "scrollable content" at bounding box center [310, 306] width 12 height 12
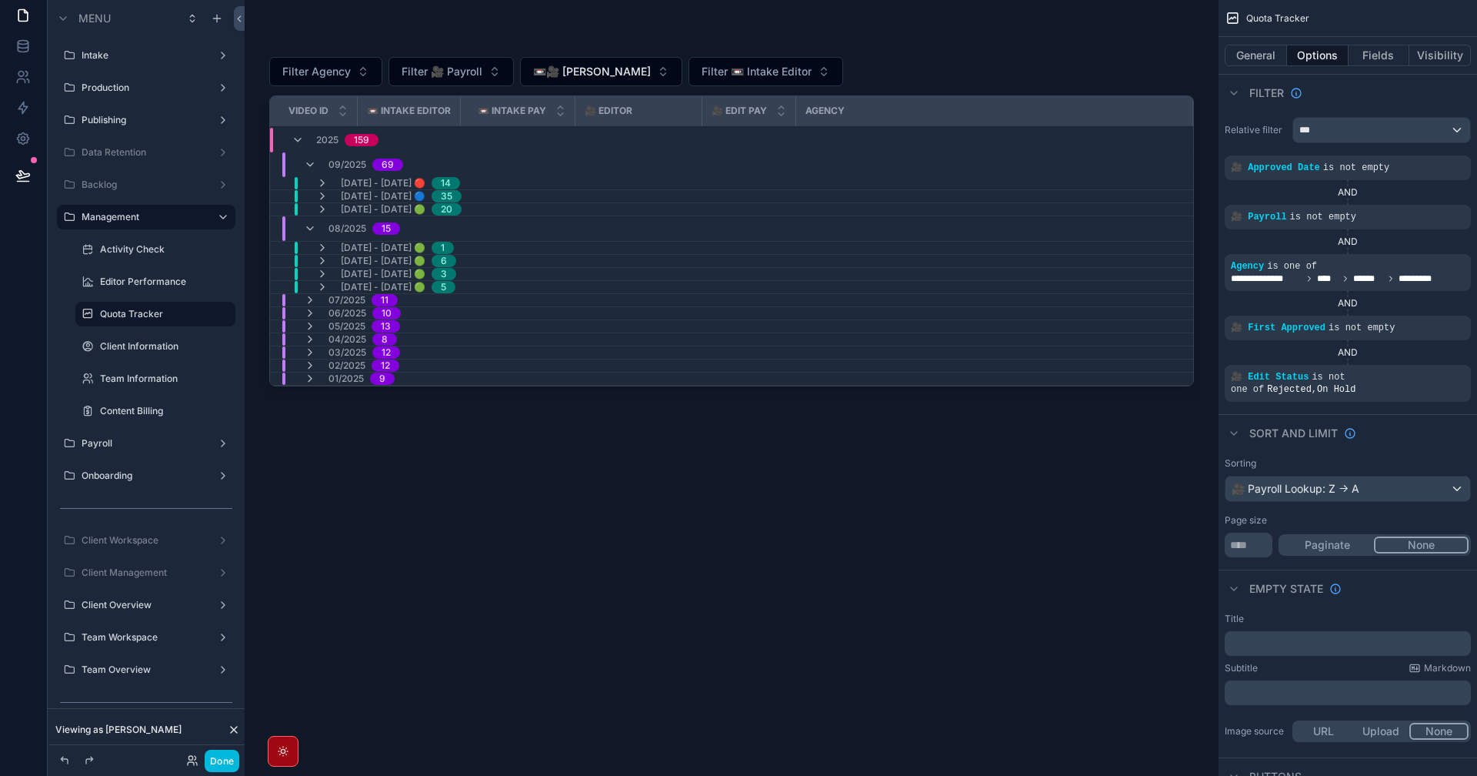
click at [307, 229] on icon "scrollable content" at bounding box center [310, 228] width 12 height 12
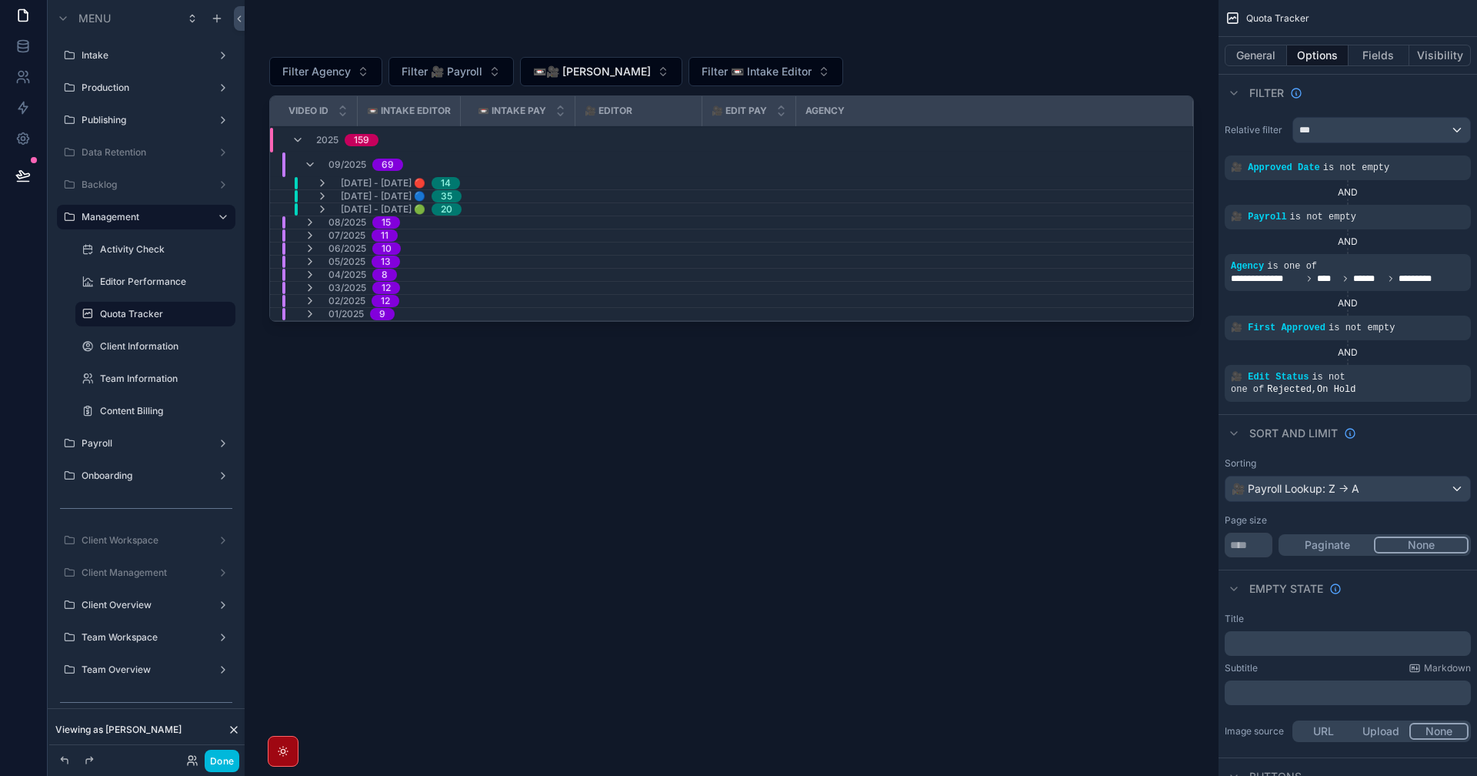
click at [309, 224] on icon "scrollable content" at bounding box center [310, 222] width 12 height 12
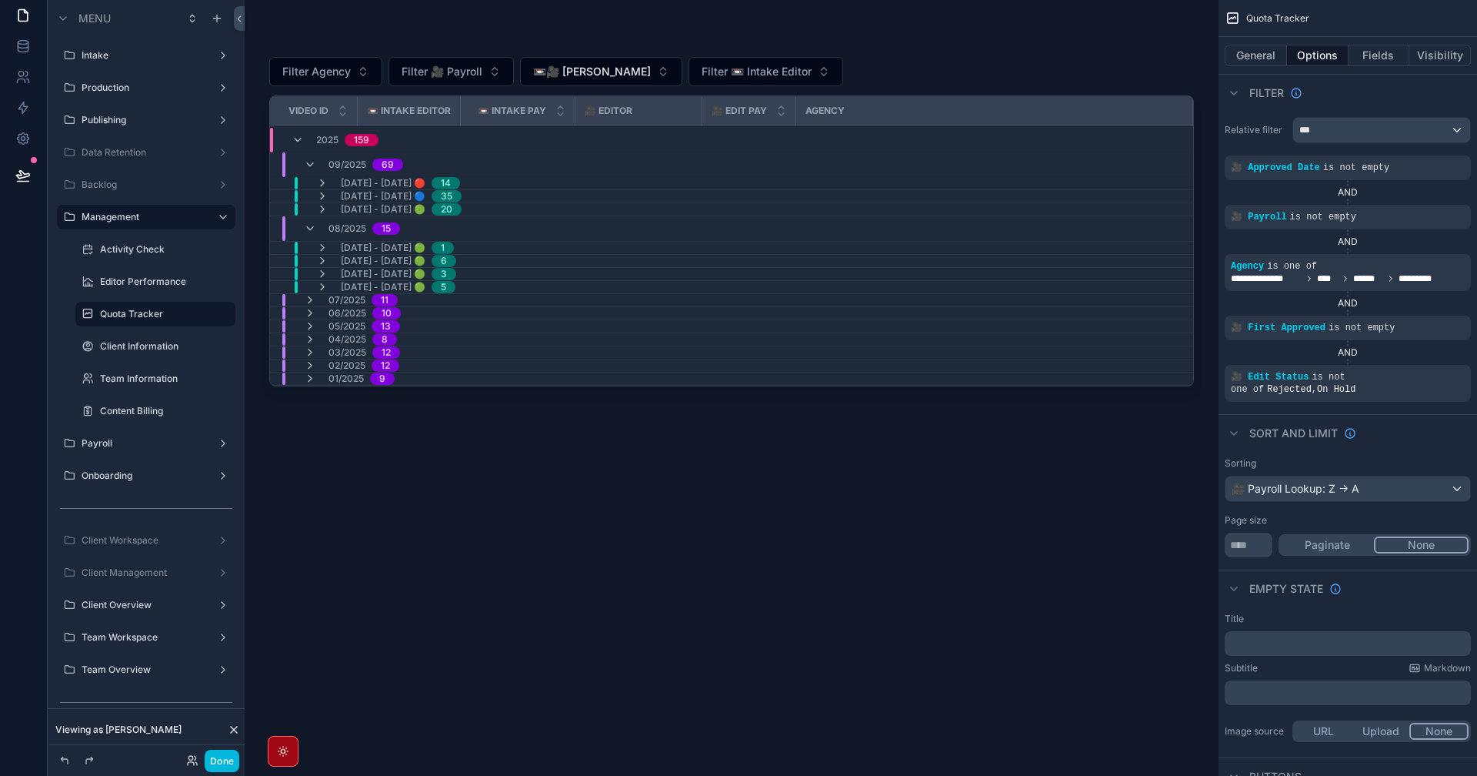
drag, startPoint x: 649, startPoint y: 526, endPoint x: 619, endPoint y: 92, distance: 435.1
click at [650, 501] on div "Filter Agency Filter 🎥 Payroll 📼🎥 Pablito Opalia Filter 📼 Intake Editor Video I…" at bounding box center [731, 397] width 925 height 720
click at [588, 48] on div "Filter Agency Filter 🎥 Payroll 📼🎥 Pablito Opalia Filter 📼 Intake Editor Video I…" at bounding box center [731, 397] width 925 height 720
click at [601, 67] on span "📼🎥 Pablito Opalia" at bounding box center [592, 71] width 118 height 15
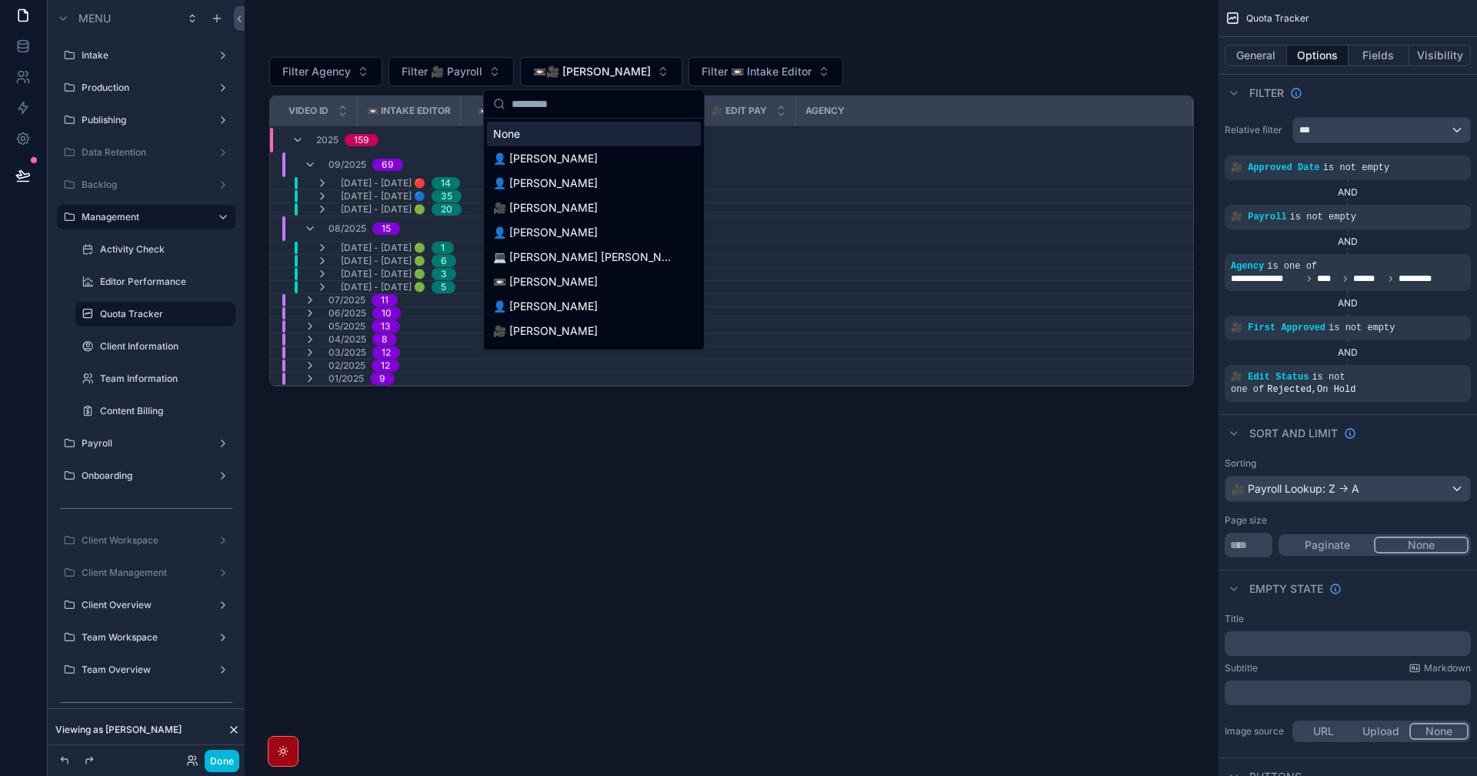
click at [576, 142] on div "None" at bounding box center [594, 134] width 214 height 25
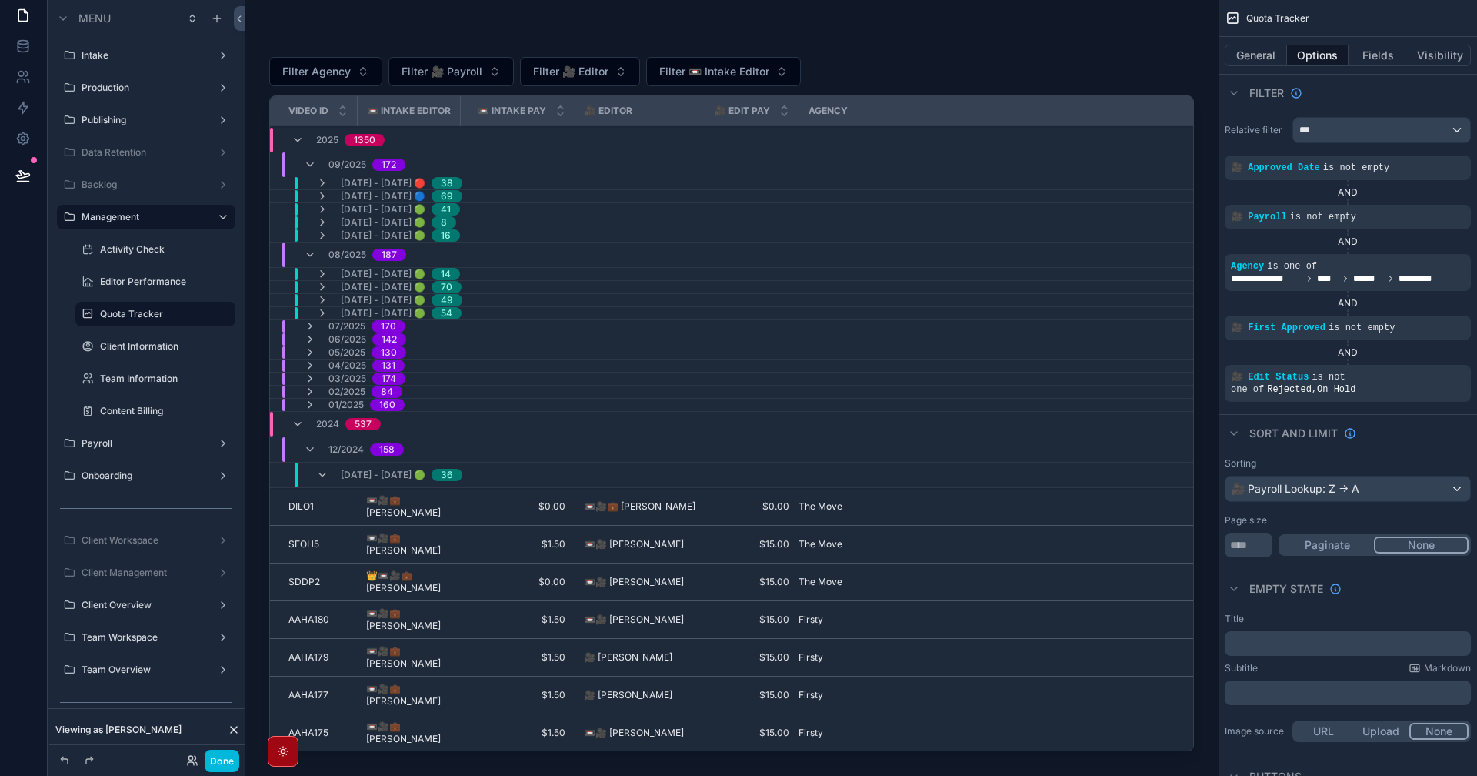
click at [323, 182] on icon "scrollable content" at bounding box center [322, 183] width 12 height 12
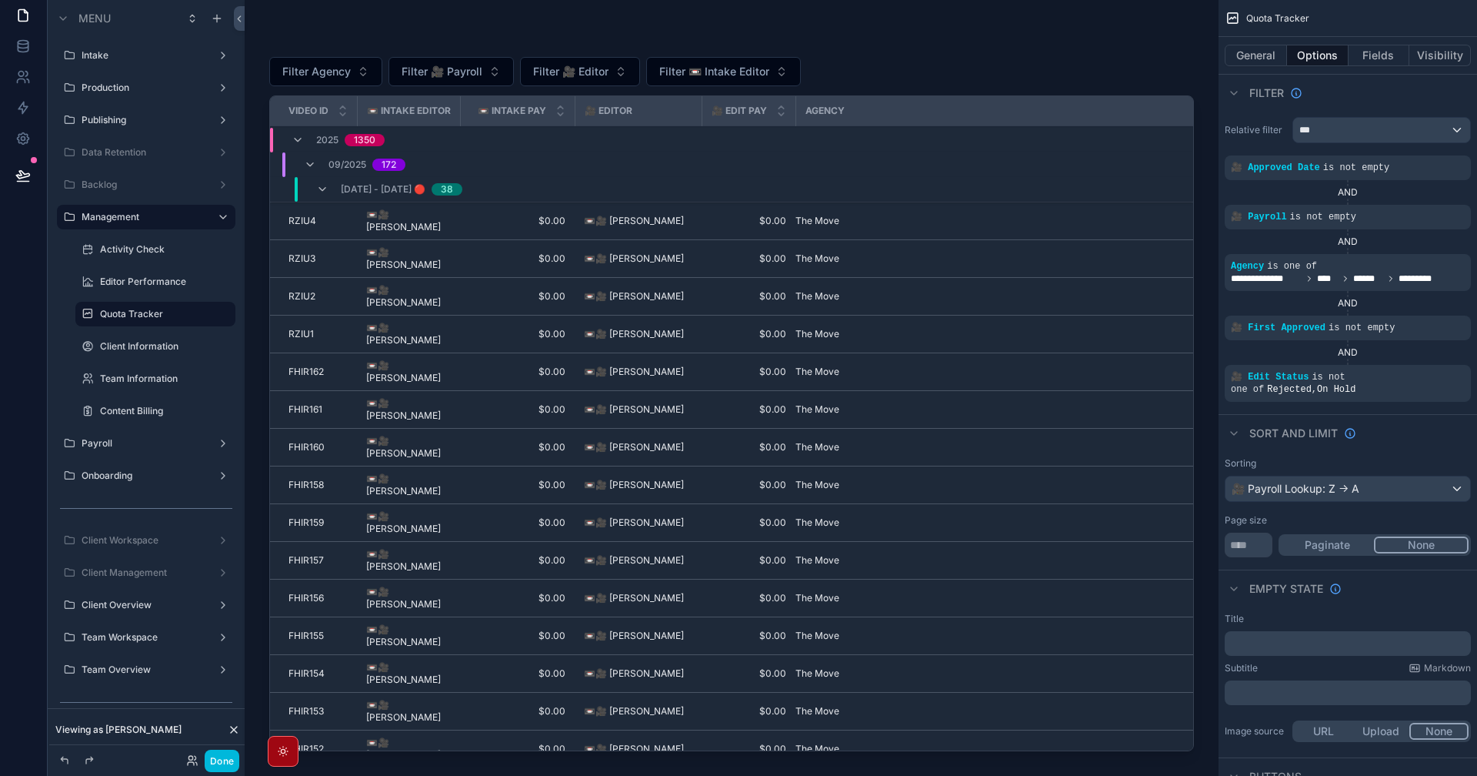
click at [322, 182] on div "09/29/2025 - 10/05/2025 🔴 38" at bounding box center [389, 189] width 146 height 25
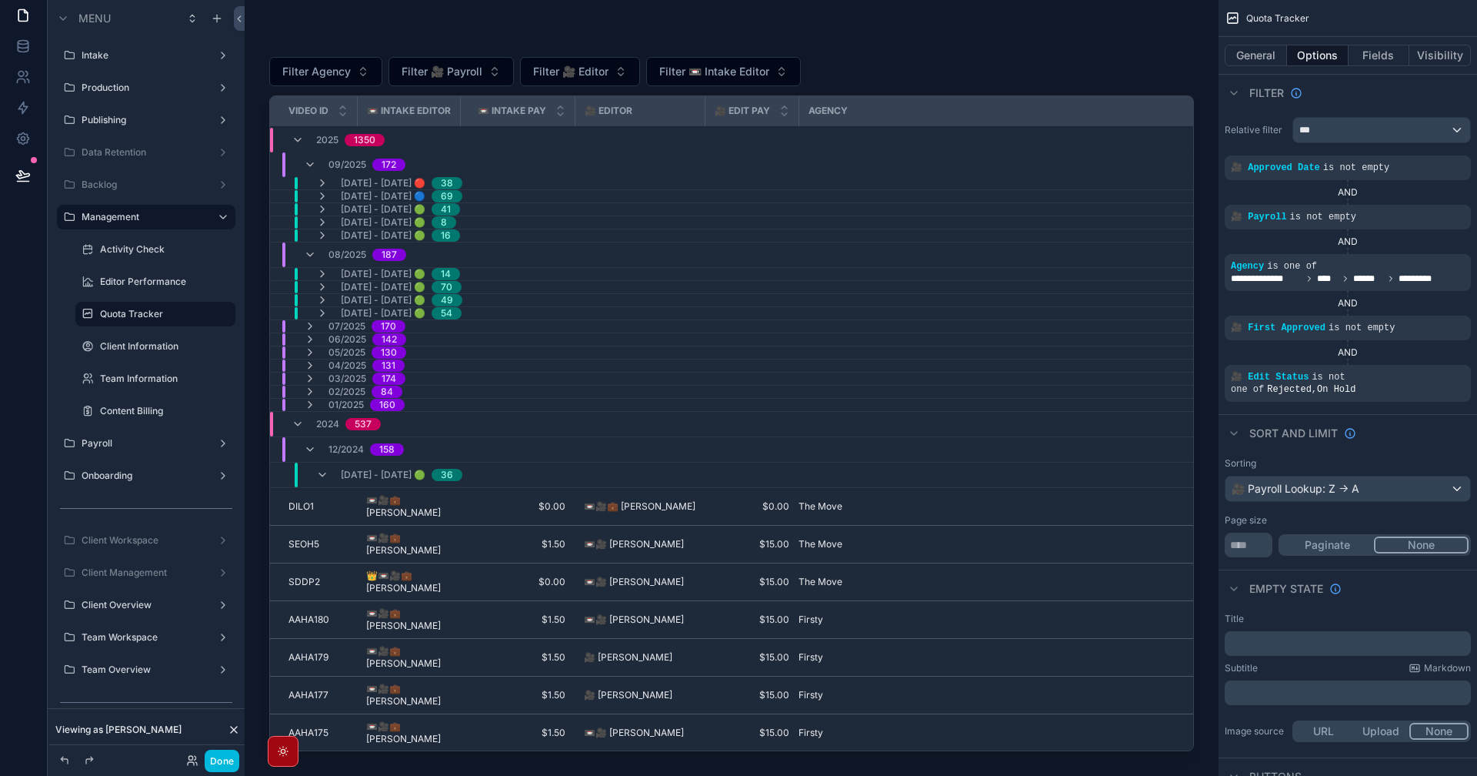
click at [321, 183] on icon "scrollable content" at bounding box center [322, 183] width 12 height 12
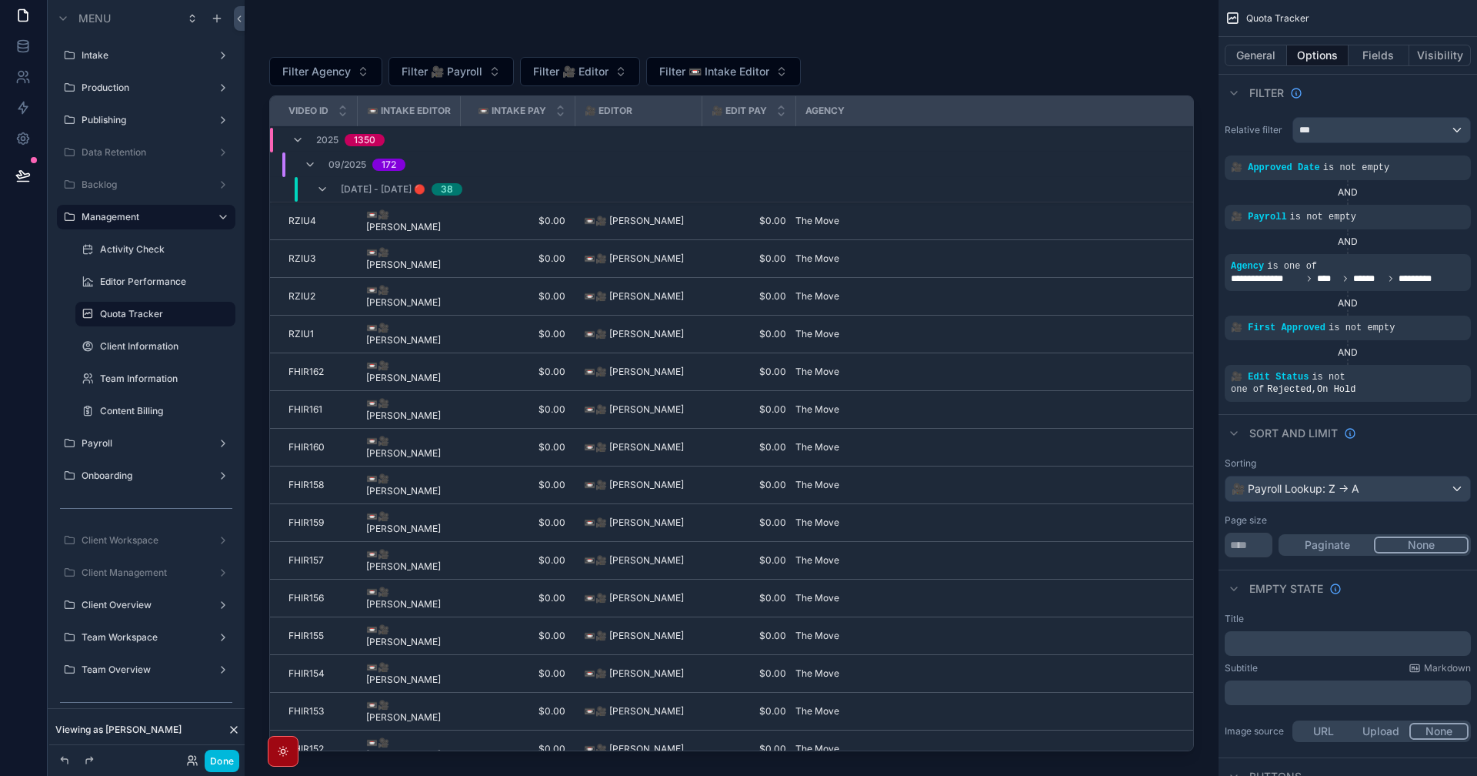
click at [325, 188] on icon "scrollable content" at bounding box center [322, 189] width 12 height 12
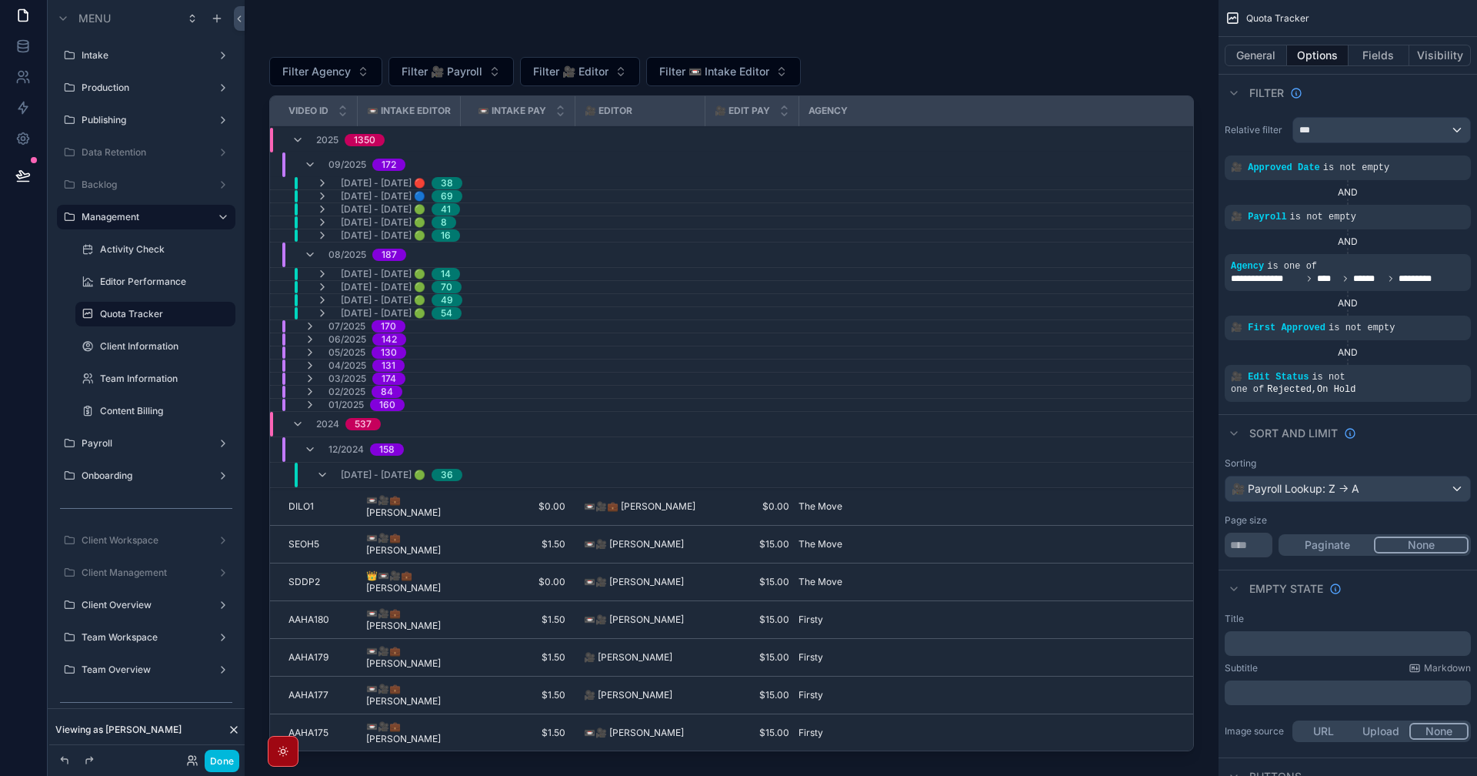
click at [325, 182] on icon "scrollable content" at bounding box center [322, 183] width 12 height 12
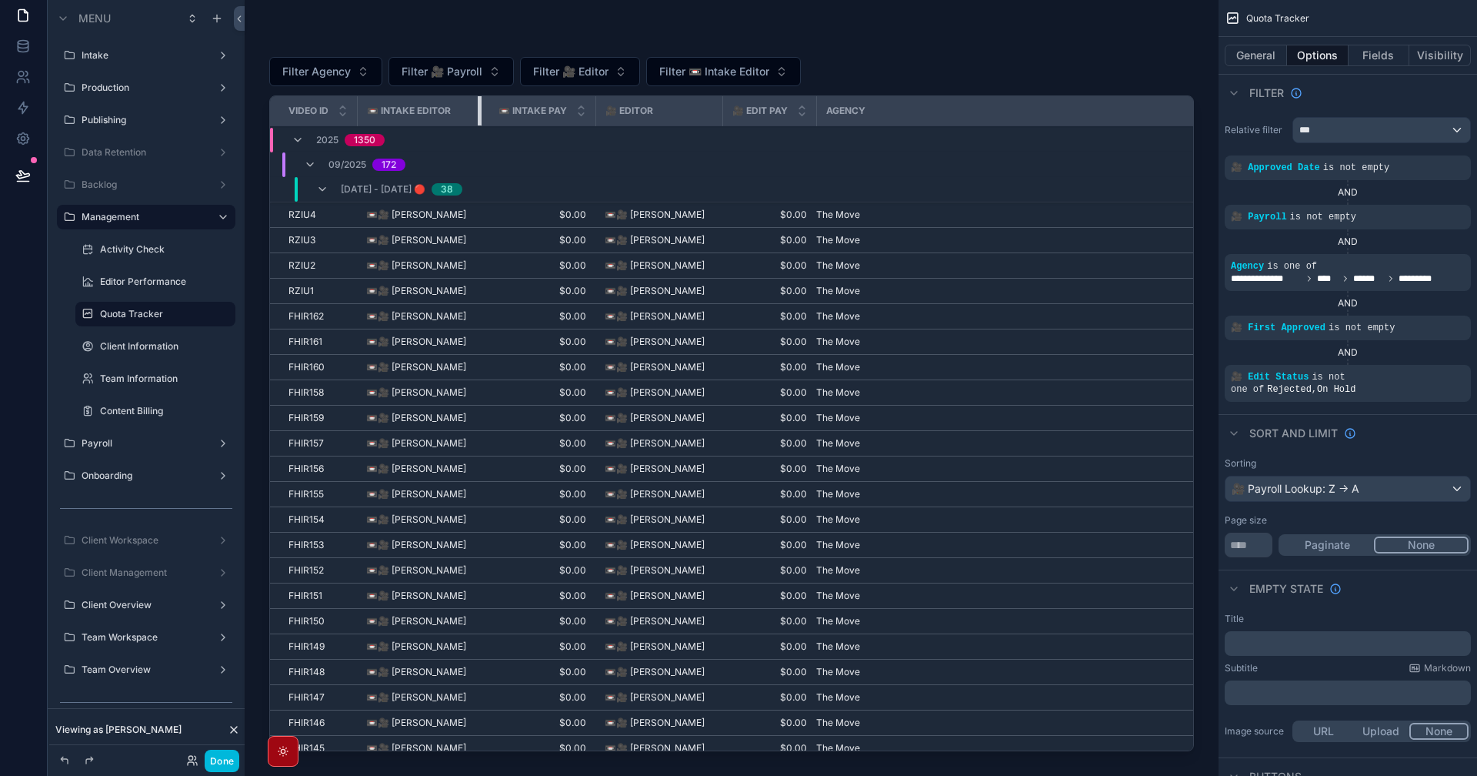
drag, startPoint x: 459, startPoint y: 114, endPoint x: 507, endPoint y: 119, distance: 48.8
click at [507, 119] on tr "Video ID 📼 Intake Editor 📼 Intake Pay 🎥 Editor 🎥 Edit Pay Agency" at bounding box center [731, 111] width 923 height 30
click at [309, 173] on div "09/2025 172" at bounding box center [355, 164] width 102 height 25
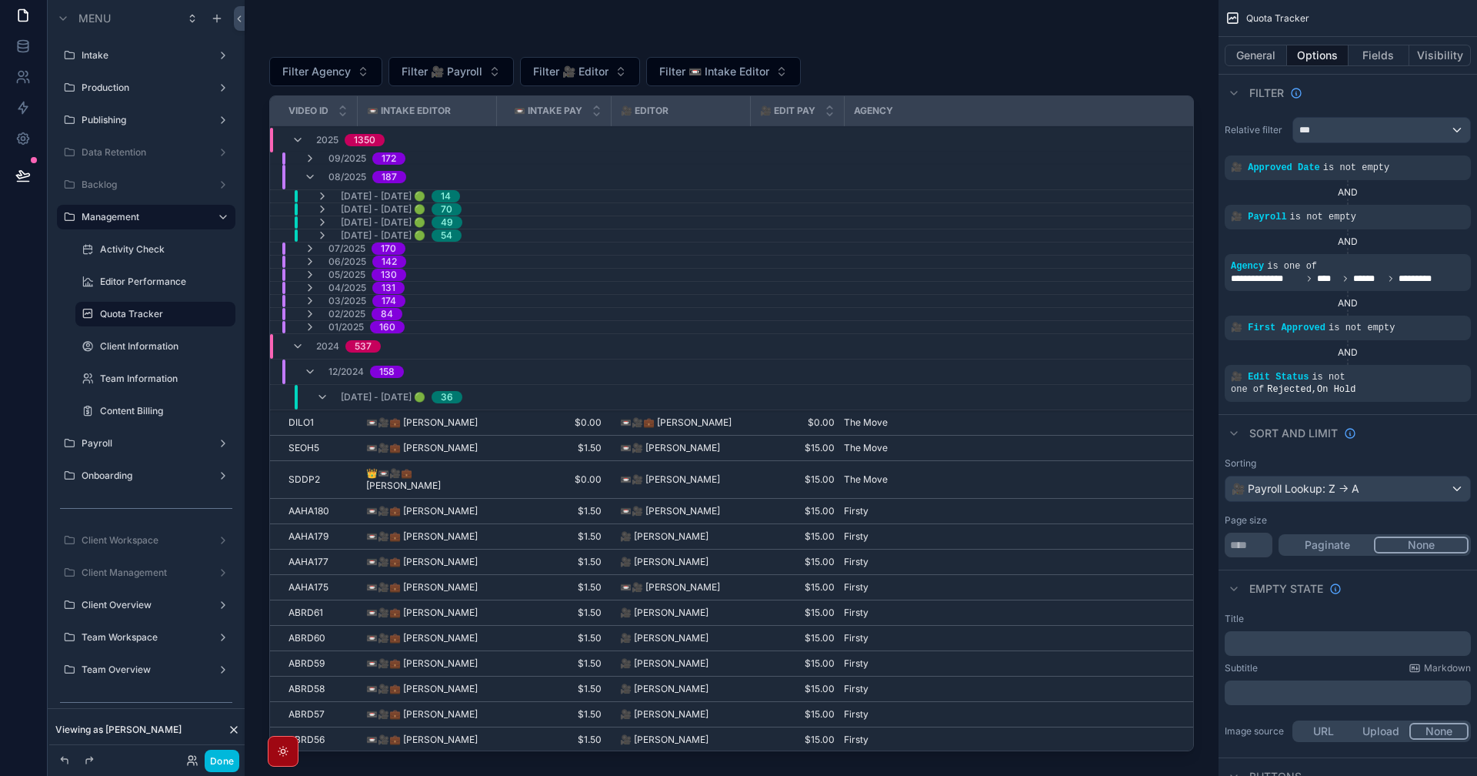
click at [305, 162] on icon "scrollable content" at bounding box center [310, 158] width 12 height 12
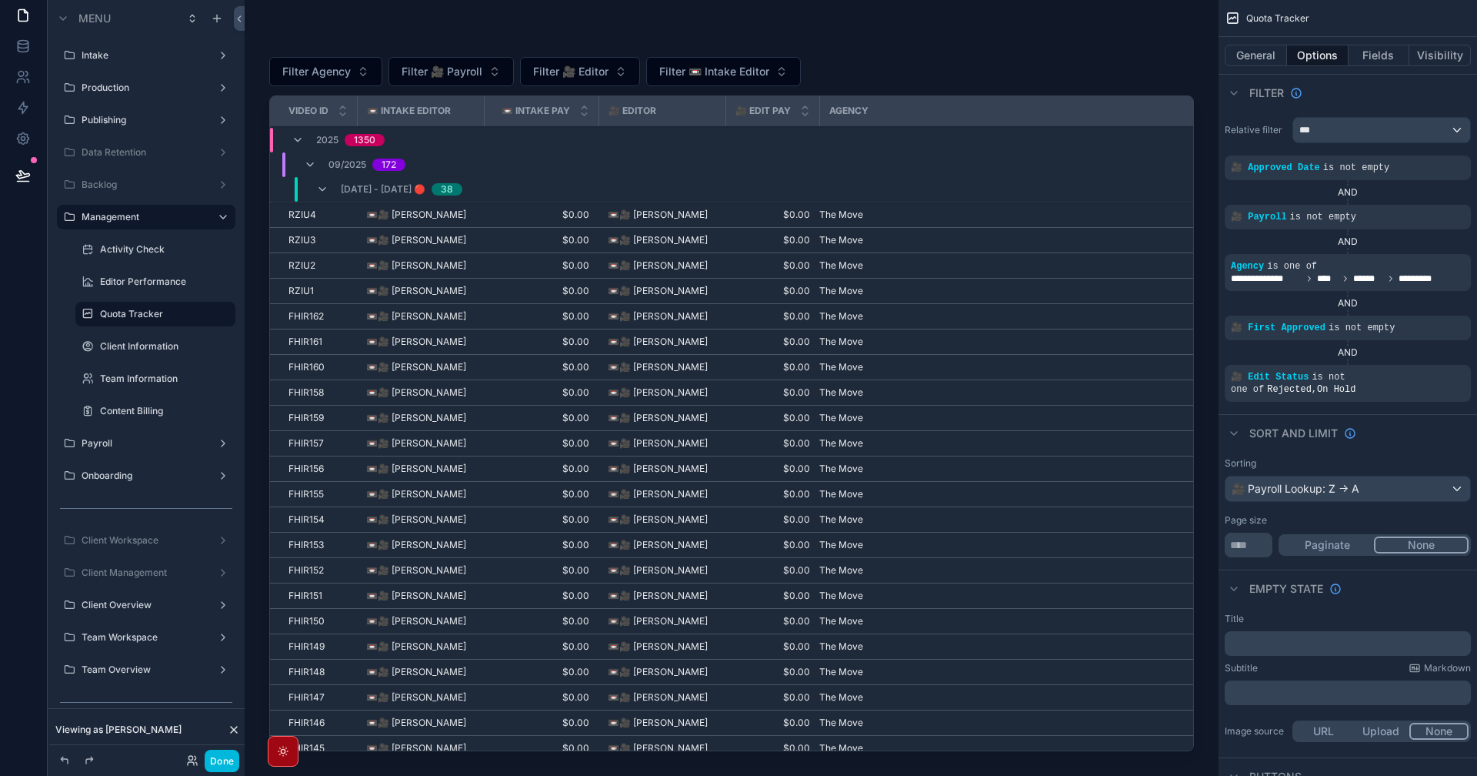
click at [323, 190] on icon "scrollable content" at bounding box center [322, 189] width 12 height 12
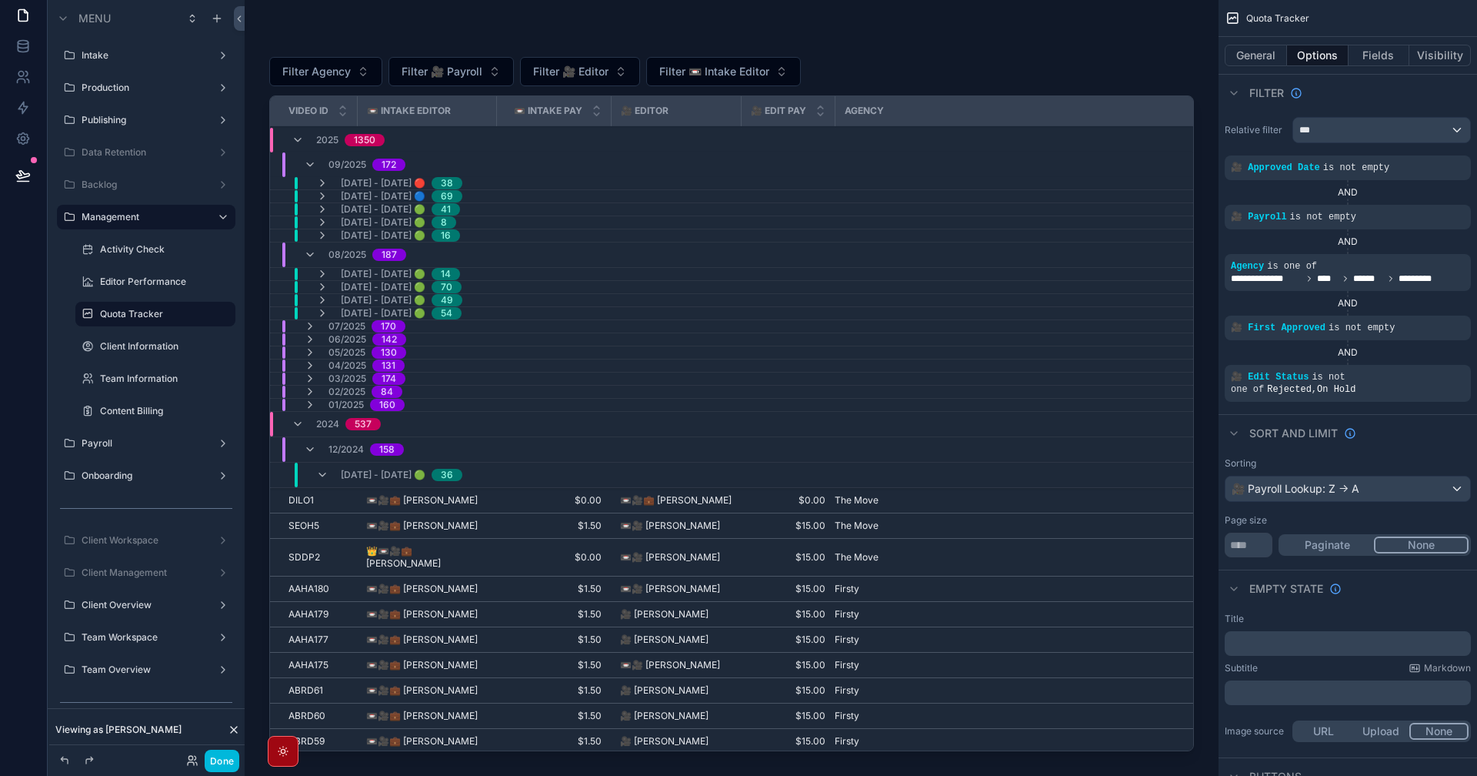
click at [598, 64] on span "Filter 🎥 Editor" at bounding box center [570, 71] width 75 height 15
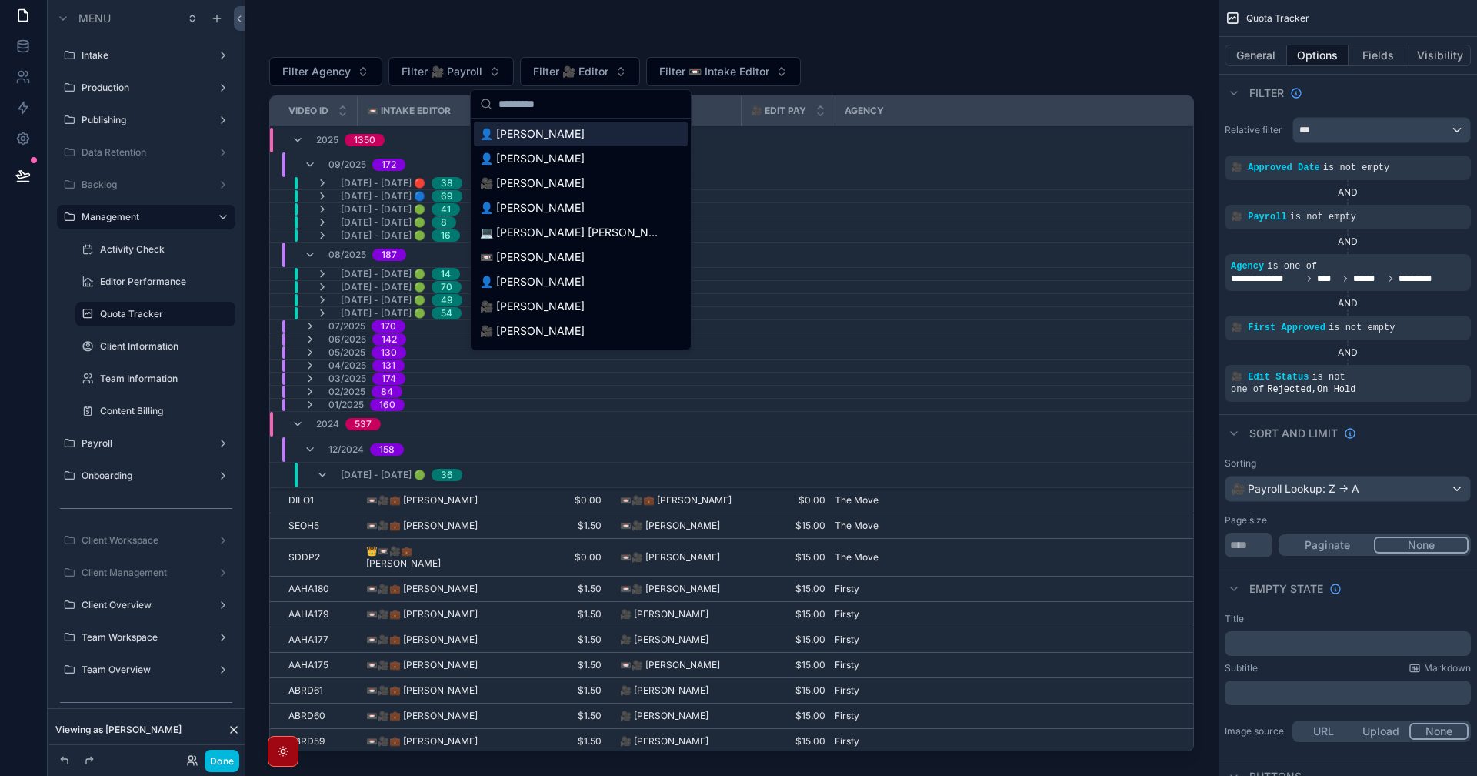
click at [569, 108] on input "scrollable content" at bounding box center [590, 104] width 183 height 28
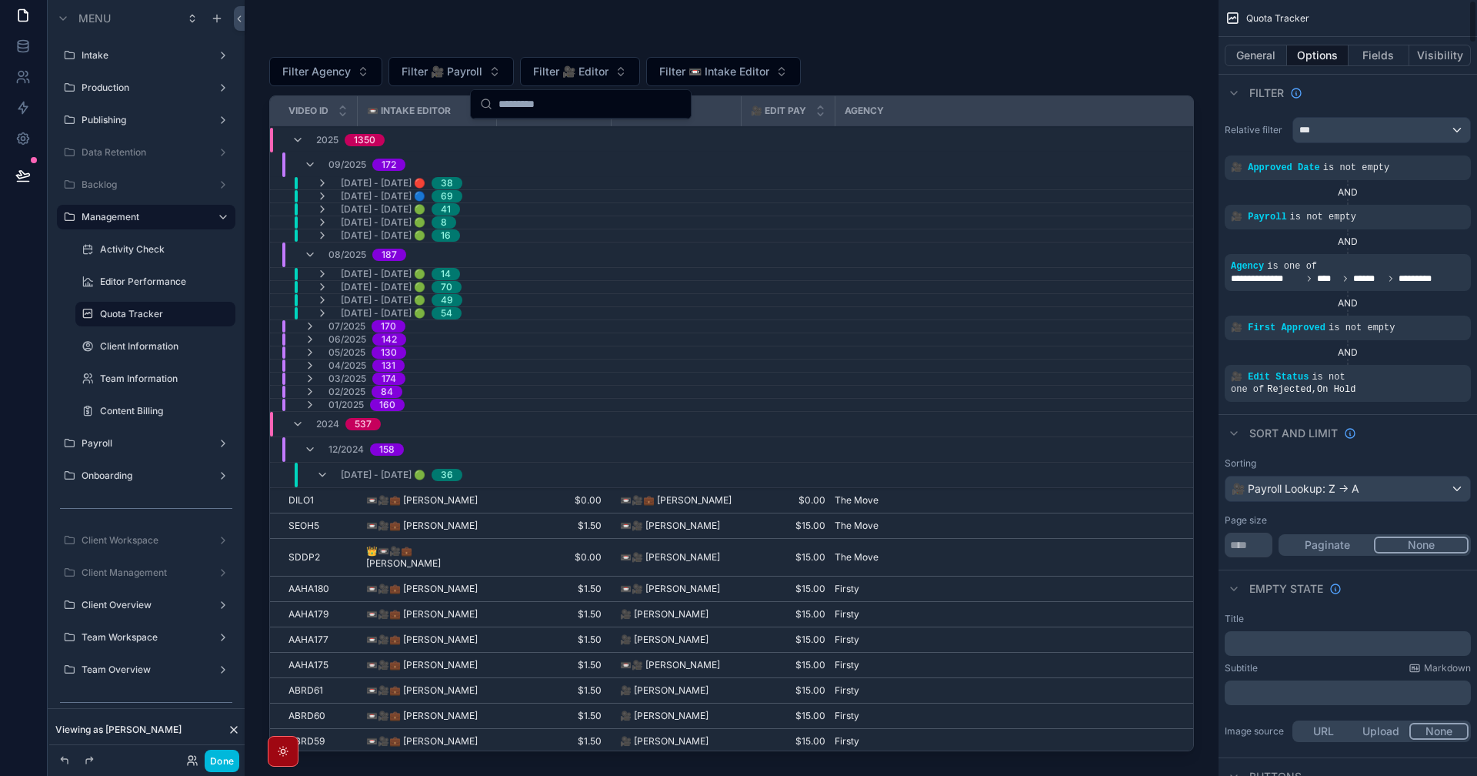
click at [1384, 94] on div "Filter" at bounding box center [1348, 92] width 259 height 37
click at [1380, 50] on button "Fields" at bounding box center [1380, 56] width 62 height 22
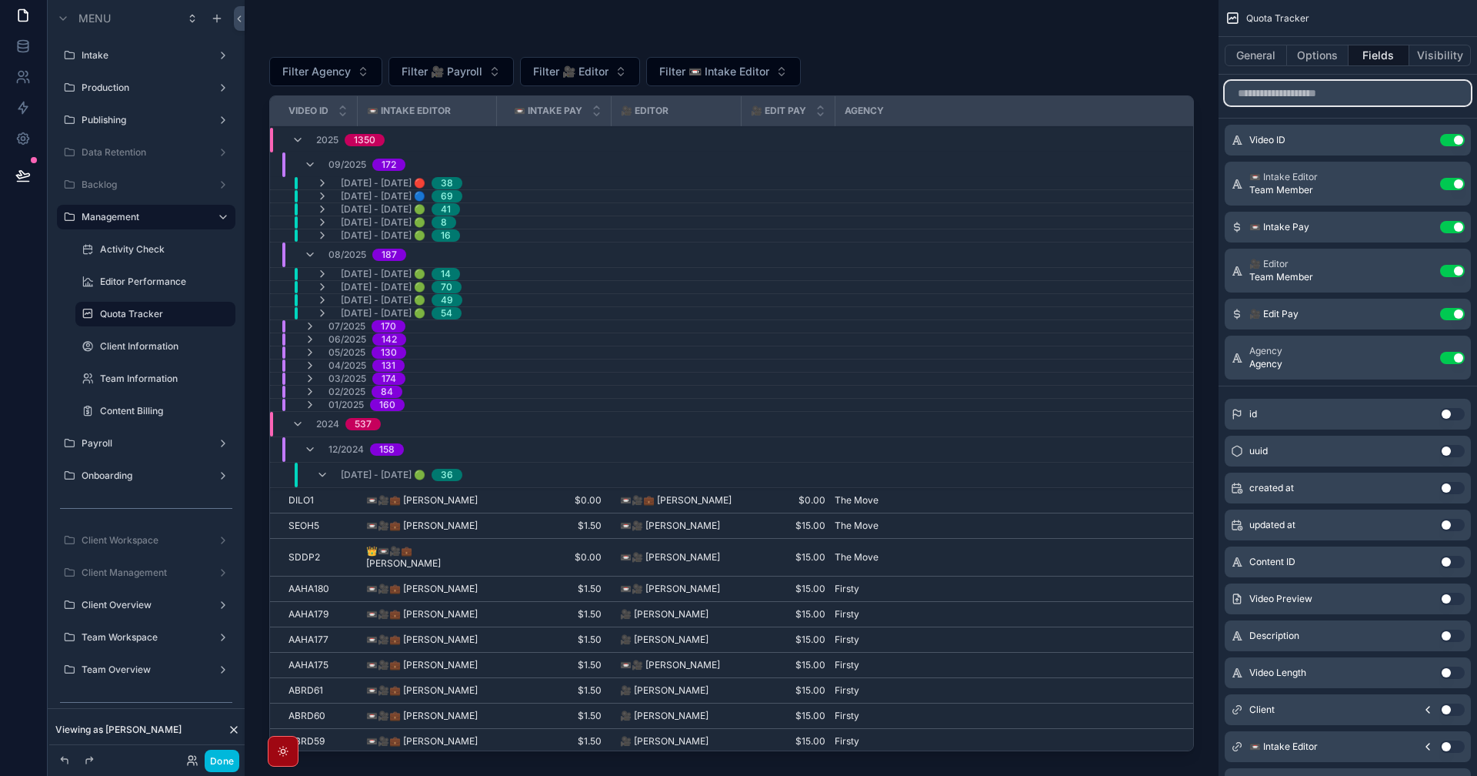
click at [1325, 99] on input "scrollable content" at bounding box center [1348, 93] width 246 height 25
click at [1126, 22] on div "Filter Agency Filter 🎥 Payroll Filter 🎥 Editor Filter 📼 Intake Editor Video ID …" at bounding box center [732, 378] width 974 height 757
click at [606, 60] on button "Filter 🎥 Editor" at bounding box center [580, 71] width 120 height 29
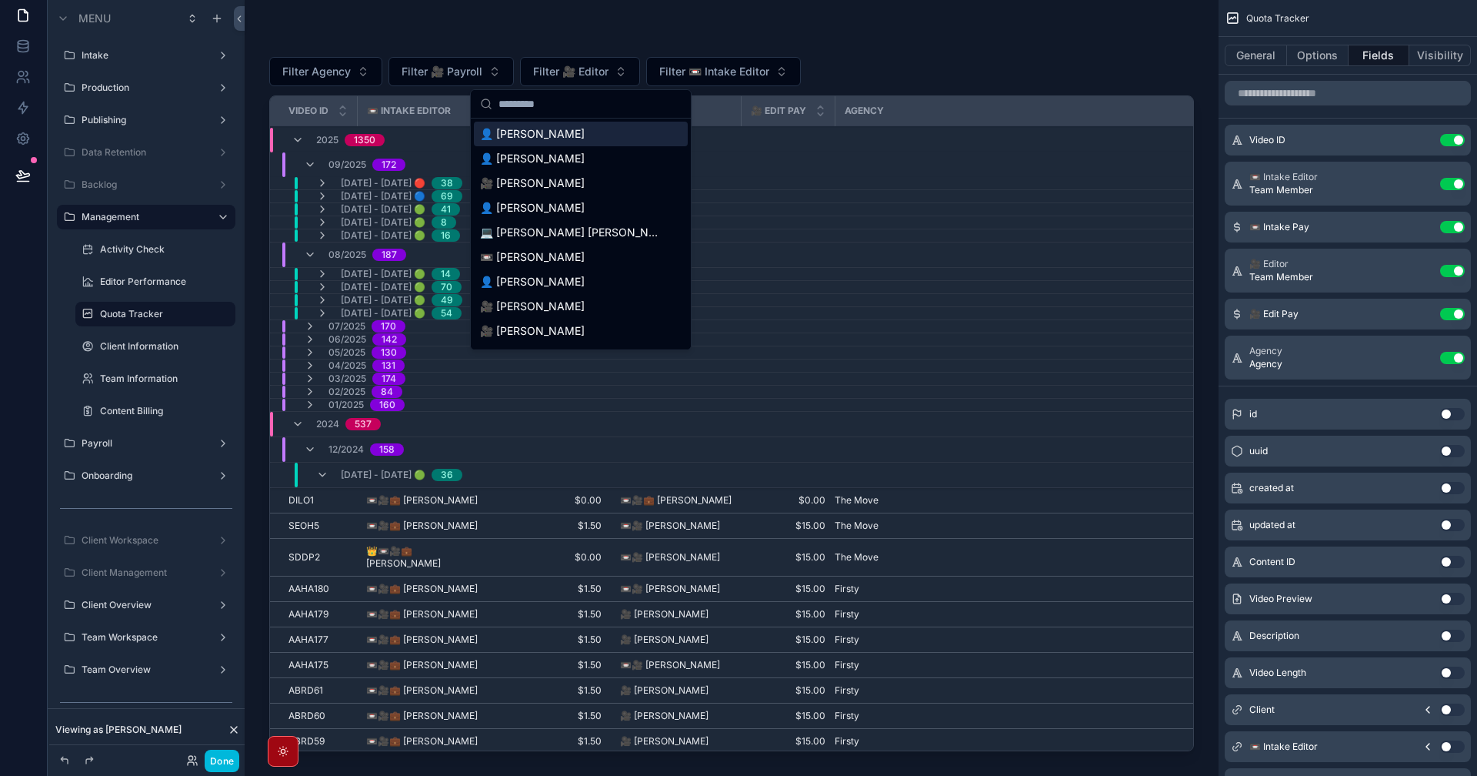
click at [576, 105] on input "scrollable content" at bounding box center [590, 104] width 183 height 28
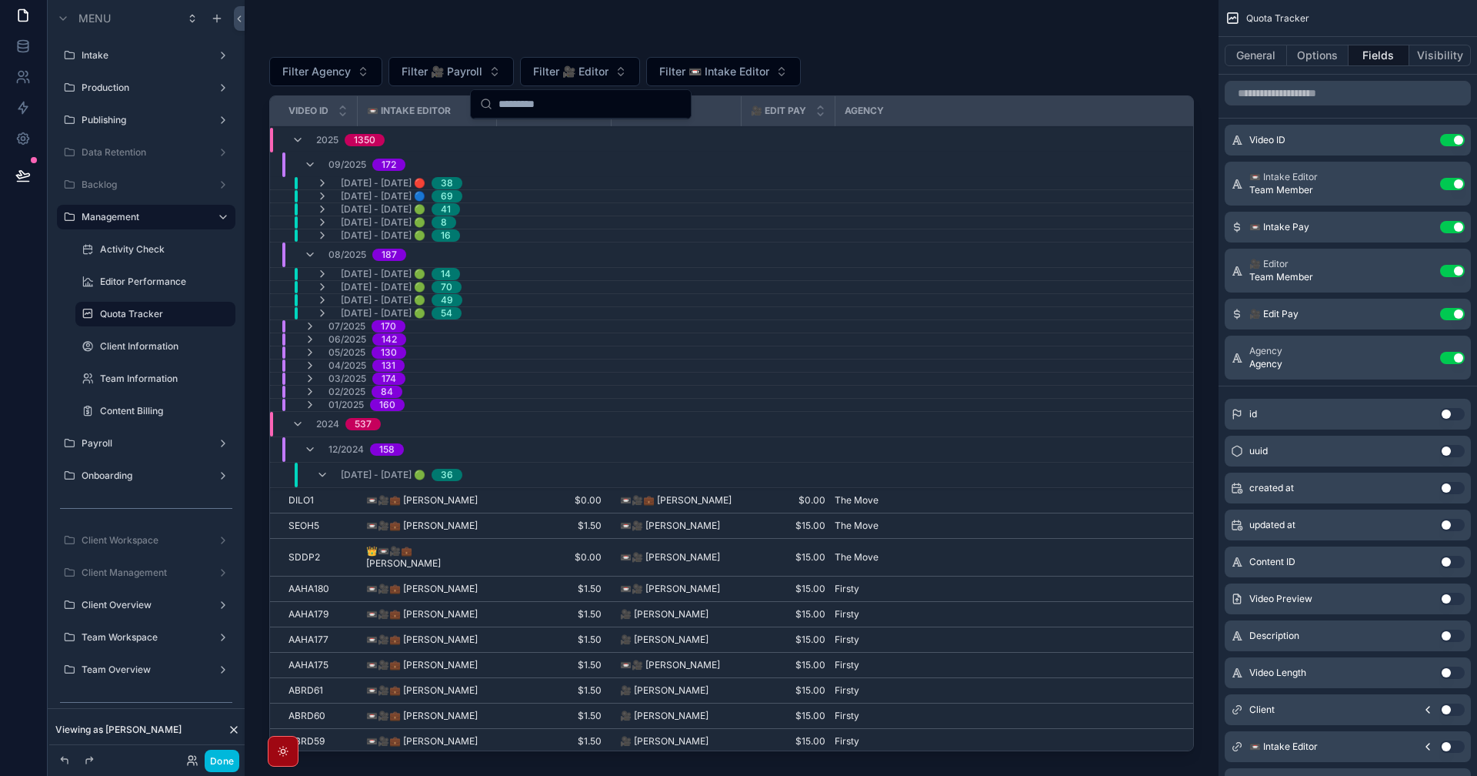
click at [1304, 49] on button "Options" at bounding box center [1318, 56] width 62 height 22
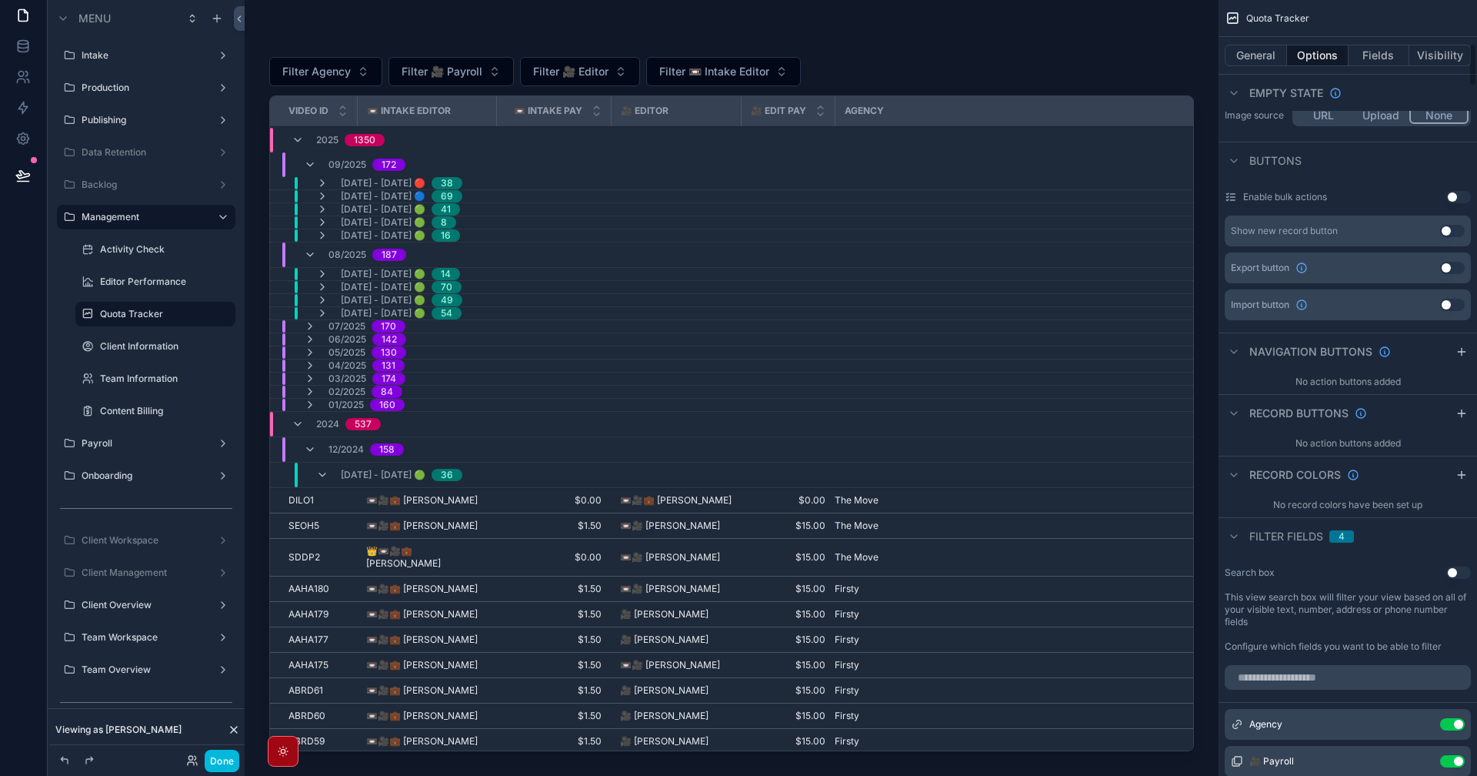
scroll to position [769, 0]
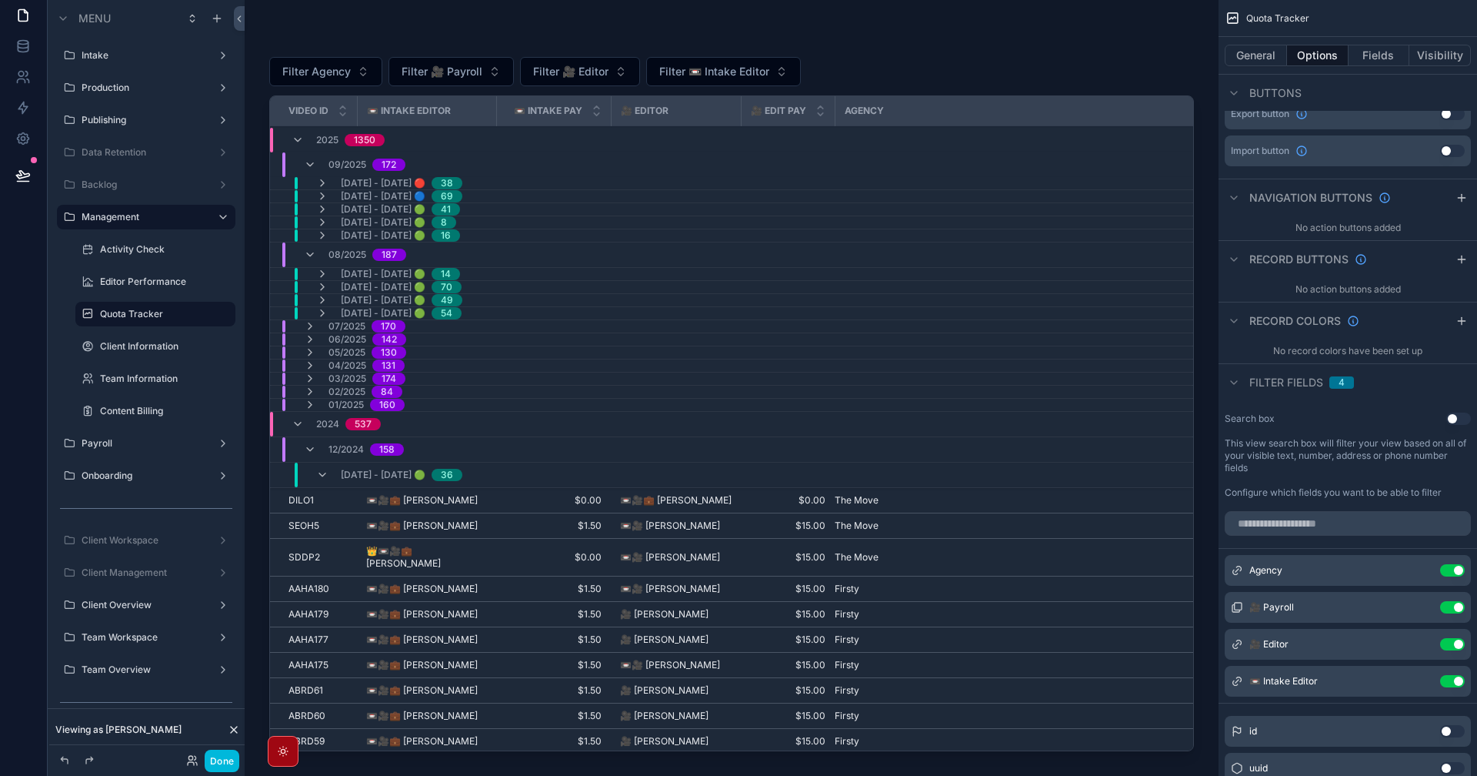
click at [0, 0] on icon "scrollable content" at bounding box center [0, 0] width 0 height 0
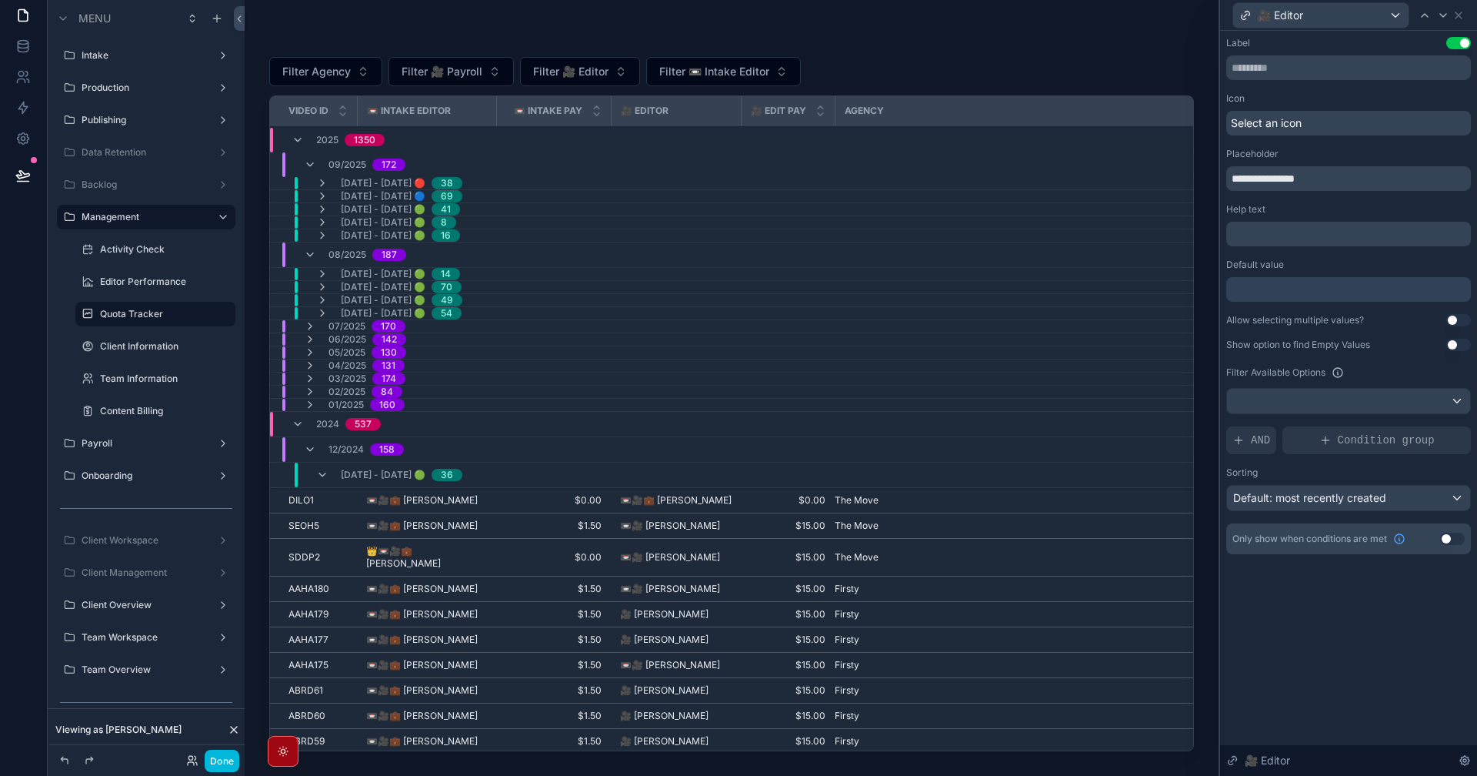
click at [1454, 318] on button "Use setting" at bounding box center [1459, 320] width 25 height 12
click at [1444, 17] on icon at bounding box center [1443, 15] width 6 height 3
click at [1464, 314] on button "Use setting" at bounding box center [1459, 320] width 25 height 12
click at [1460, 21] on icon at bounding box center [1459, 15] width 12 height 12
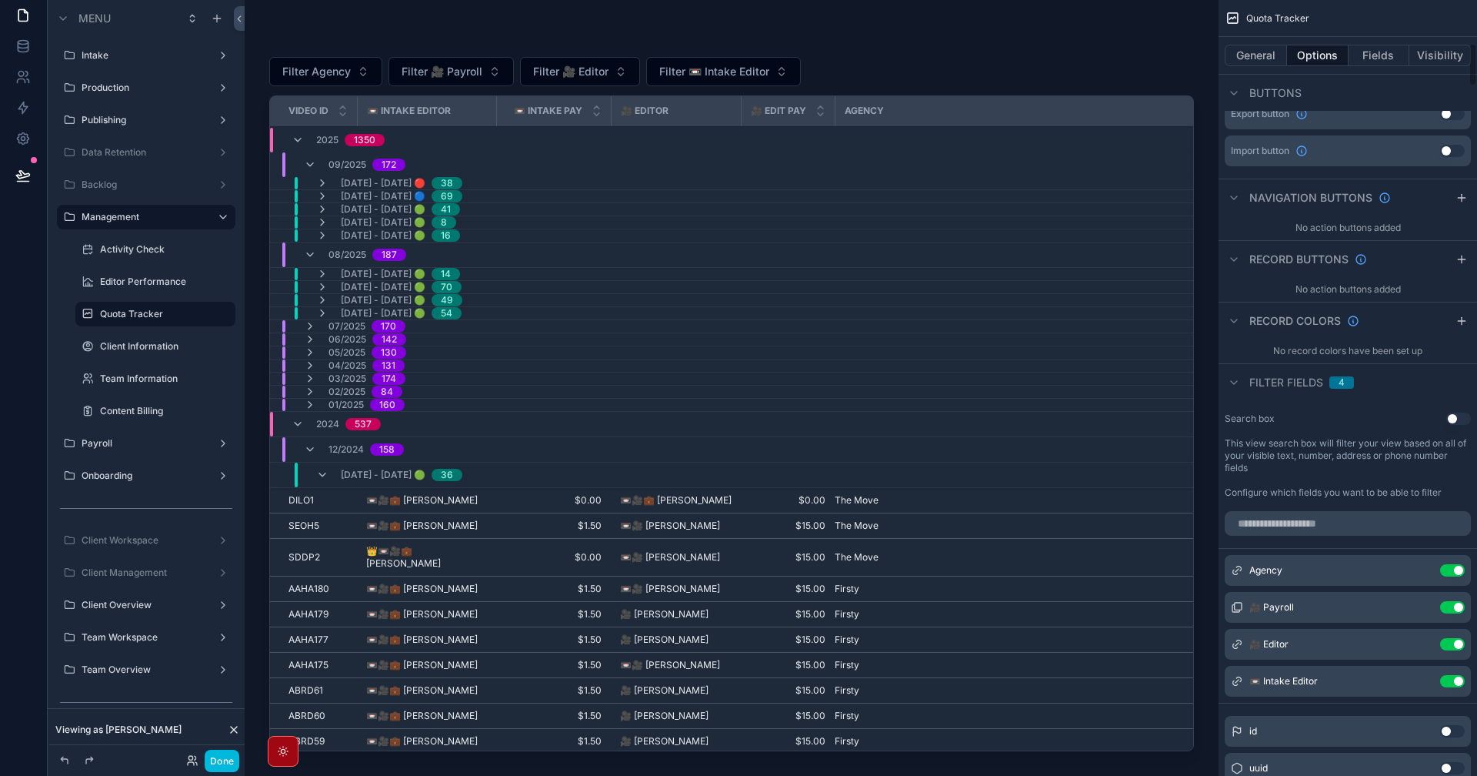
click at [538, 80] on button "Filter 🎥 Editor" at bounding box center [580, 71] width 120 height 29
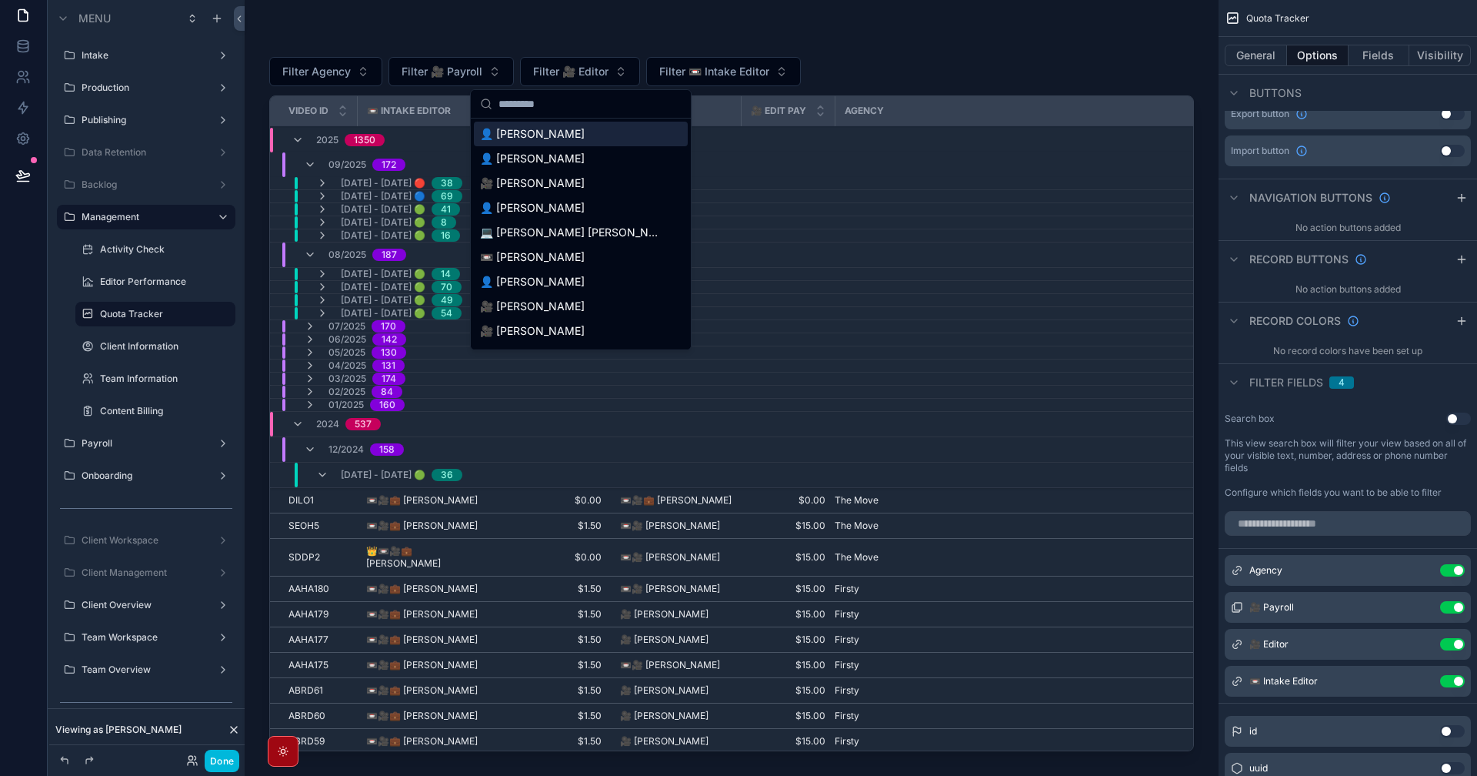
click at [571, 108] on input "scrollable content" at bounding box center [590, 104] width 183 height 28
type input "*"
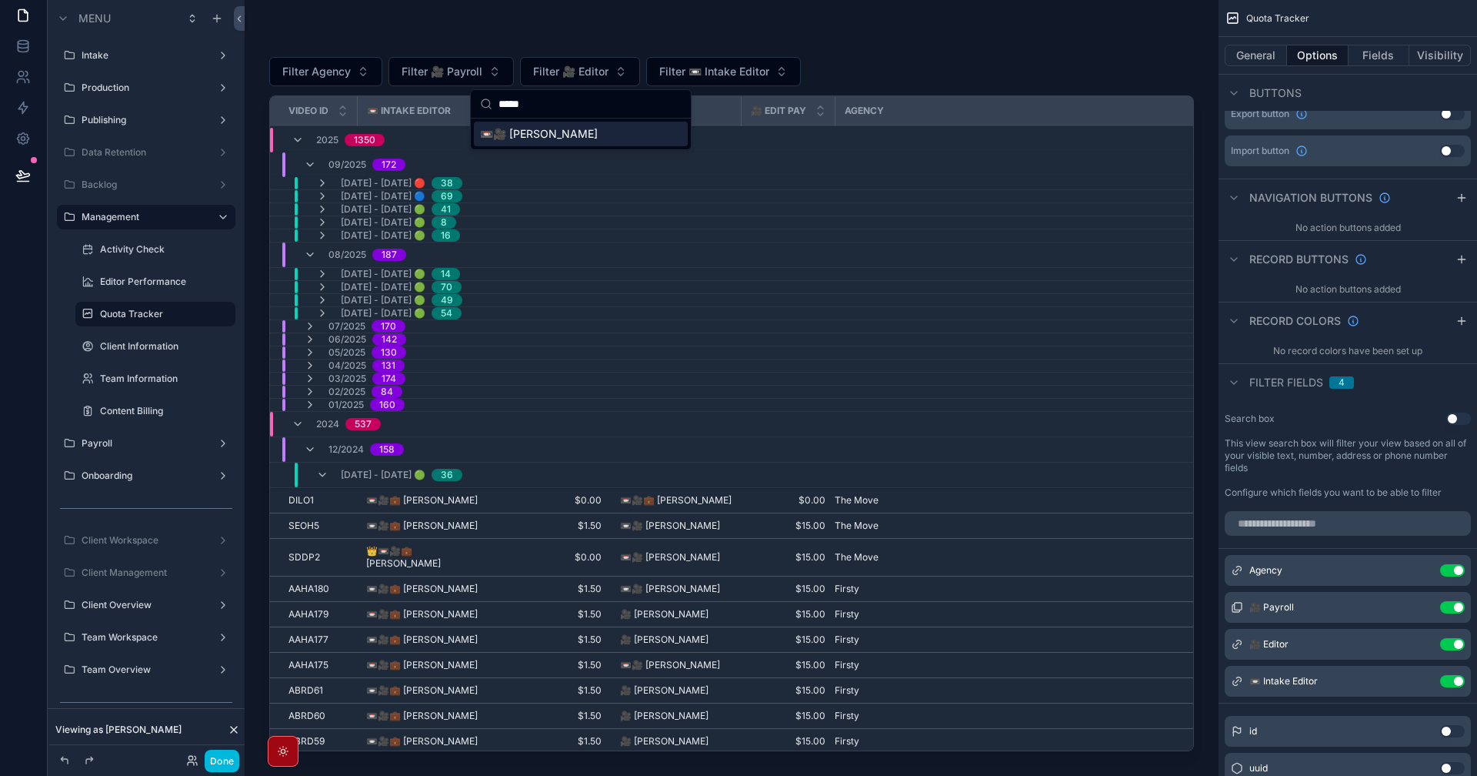
click at [589, 129] on span "📼🎥 [PERSON_NAME]" at bounding box center [539, 133] width 118 height 15
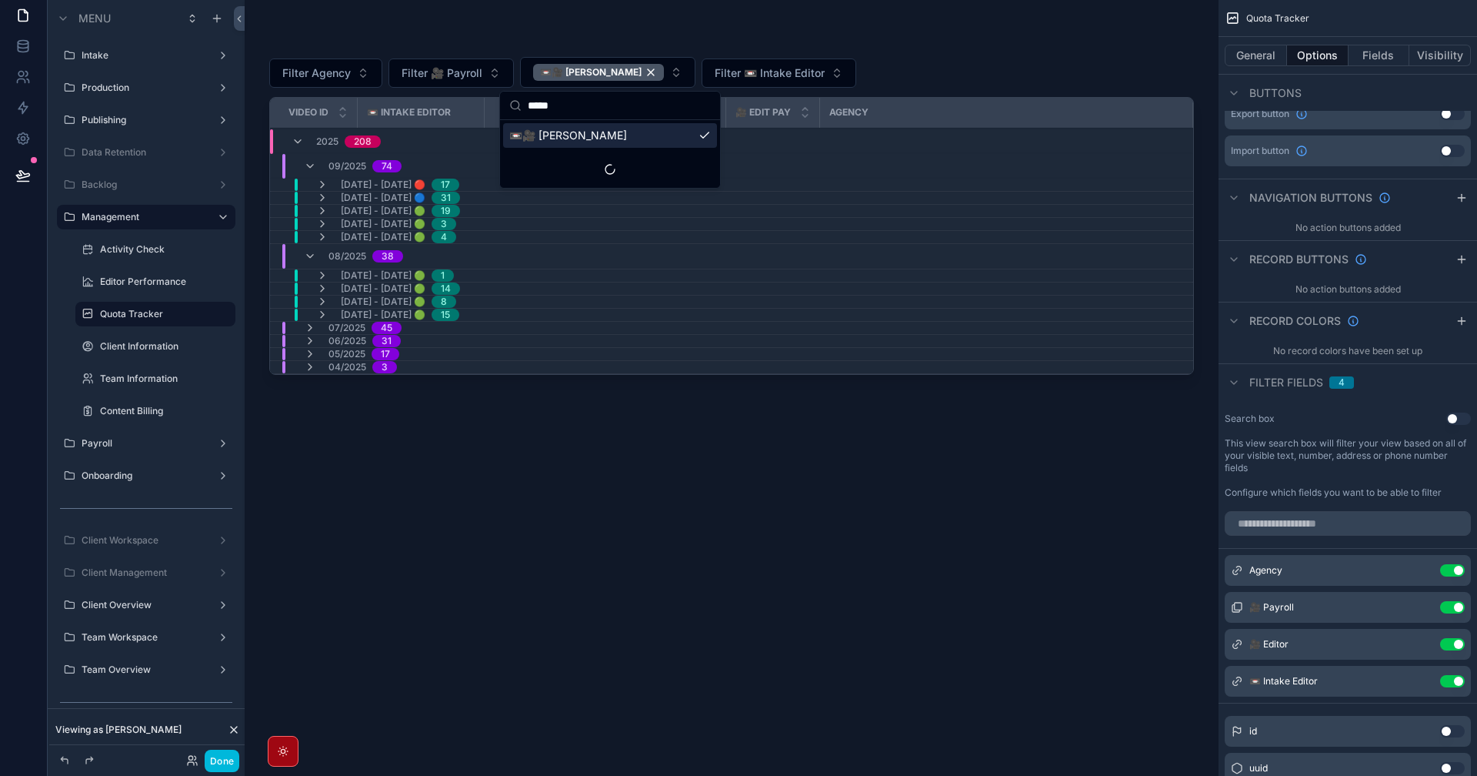
click at [583, 108] on input "*****" at bounding box center [619, 106] width 183 height 28
type input "***"
click at [643, 145] on div "📼🎥 Pablito Opalia" at bounding box center [610, 135] width 214 height 25
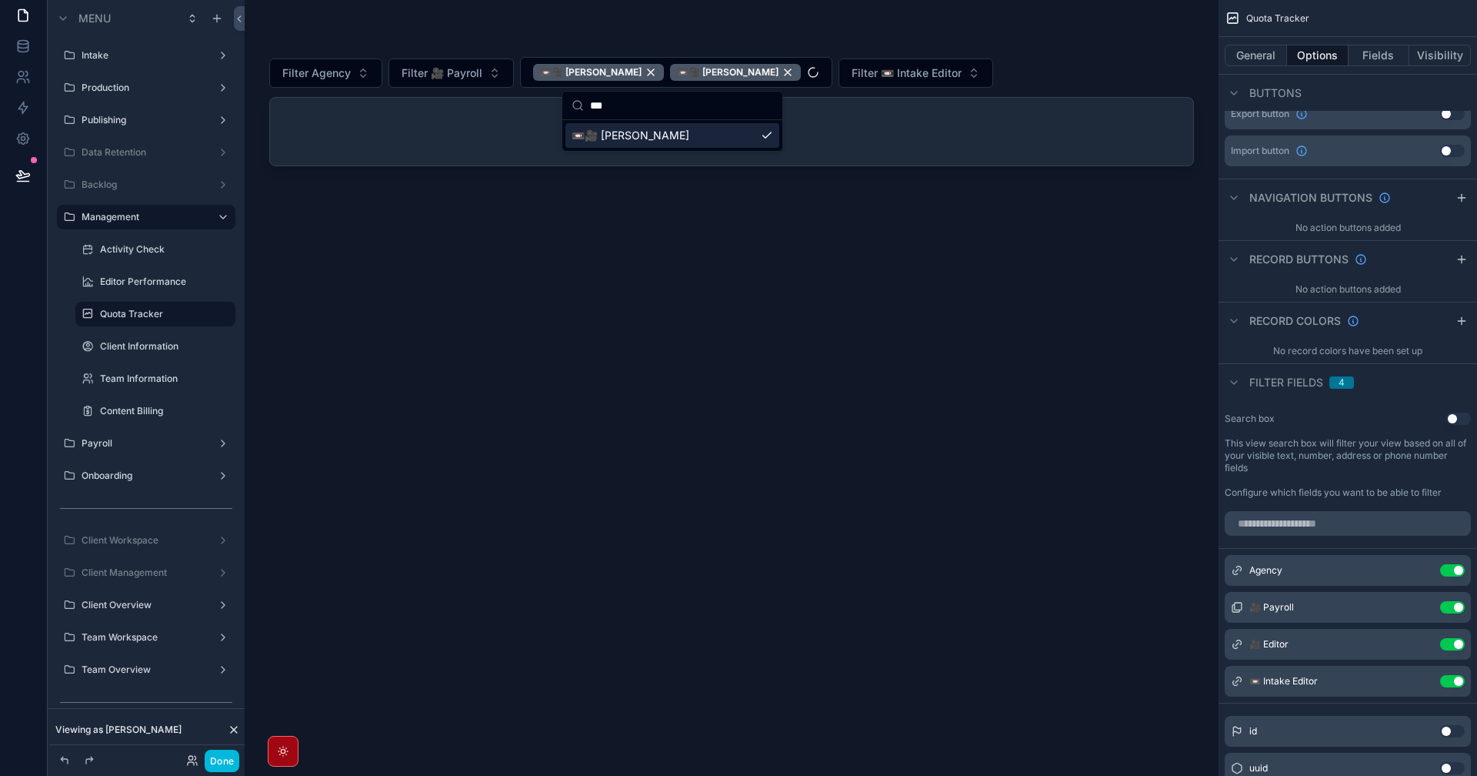
click at [770, 393] on div "Filter Agency Filter 🎥 Payroll 📼🎥 Pablito Opalia 📼🎥 Nigel Maningding Filter 📼 I…" at bounding box center [731, 397] width 925 height 720
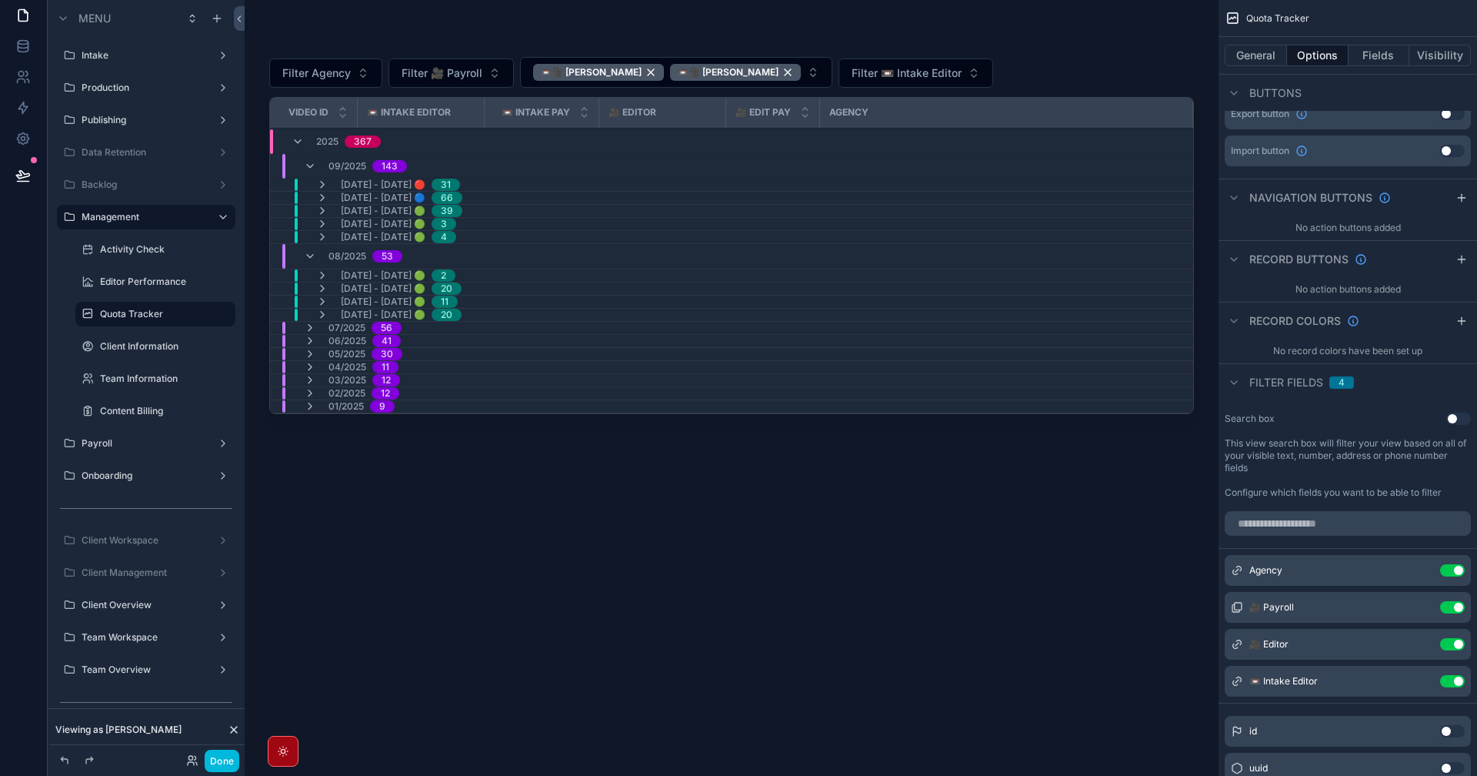
click at [308, 252] on icon "scrollable content" at bounding box center [310, 256] width 12 height 12
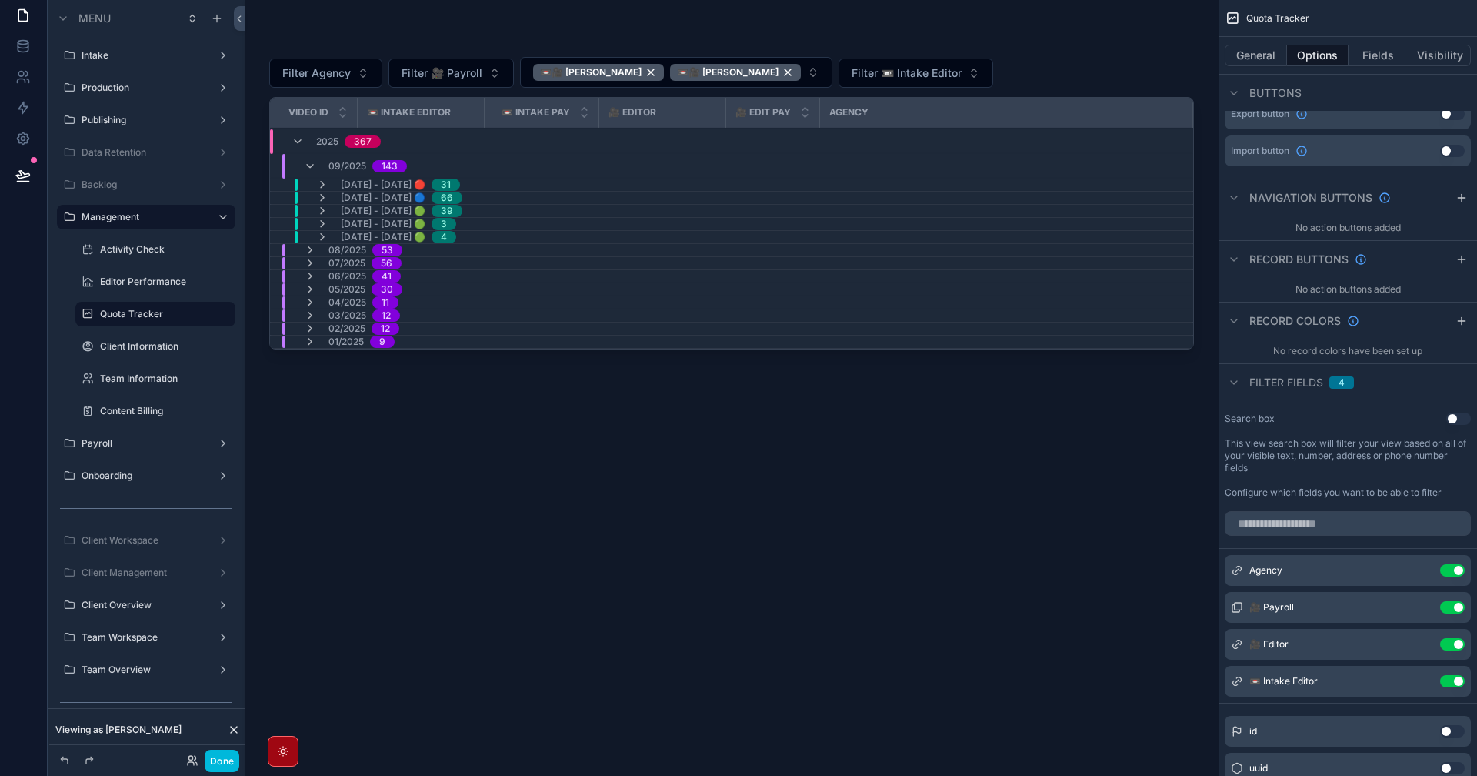
click at [321, 184] on icon "scrollable content" at bounding box center [322, 185] width 12 height 12
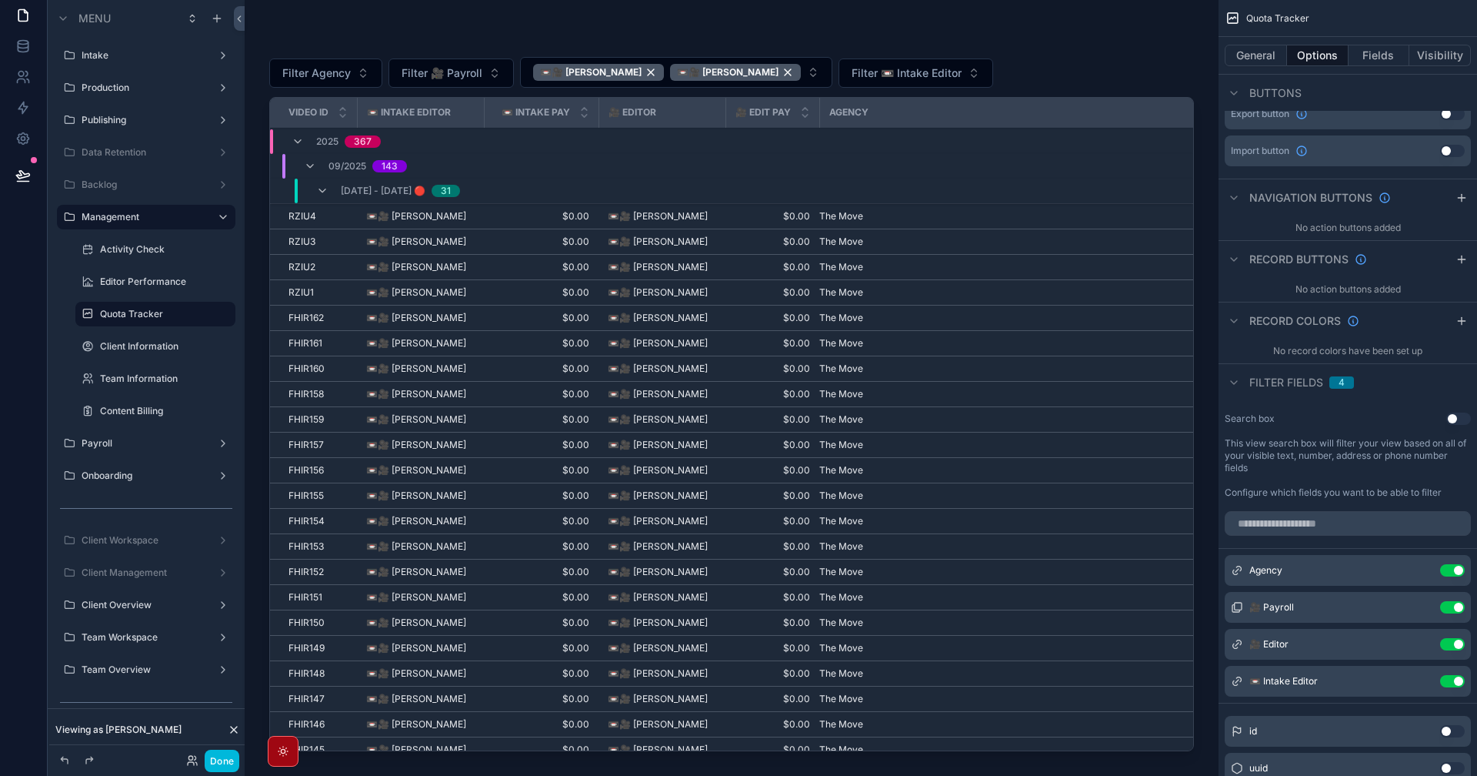
click at [326, 193] on icon "scrollable content" at bounding box center [322, 191] width 12 height 12
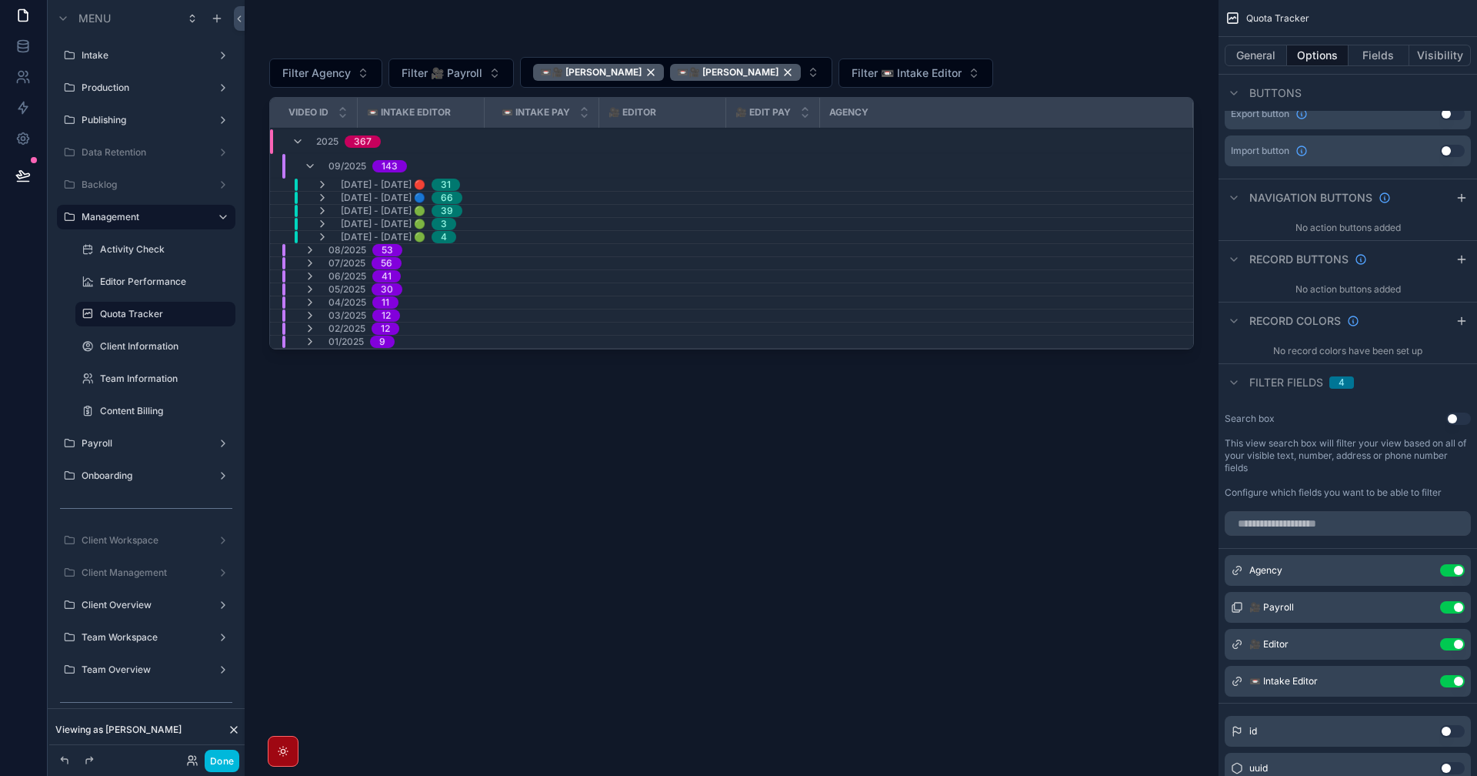
drag, startPoint x: 707, startPoint y: 537, endPoint x: 686, endPoint y: 515, distance: 31.0
click at [707, 537] on div "Filter Agency Filter 🎥 Payroll 📼🎥 Pablito Opalia 📼🎥 Nigel Maningding Filter 📼 I…" at bounding box center [731, 397] width 925 height 720
click at [783, 73] on div "📼🎥 [PERSON_NAME]" at bounding box center [735, 72] width 131 height 17
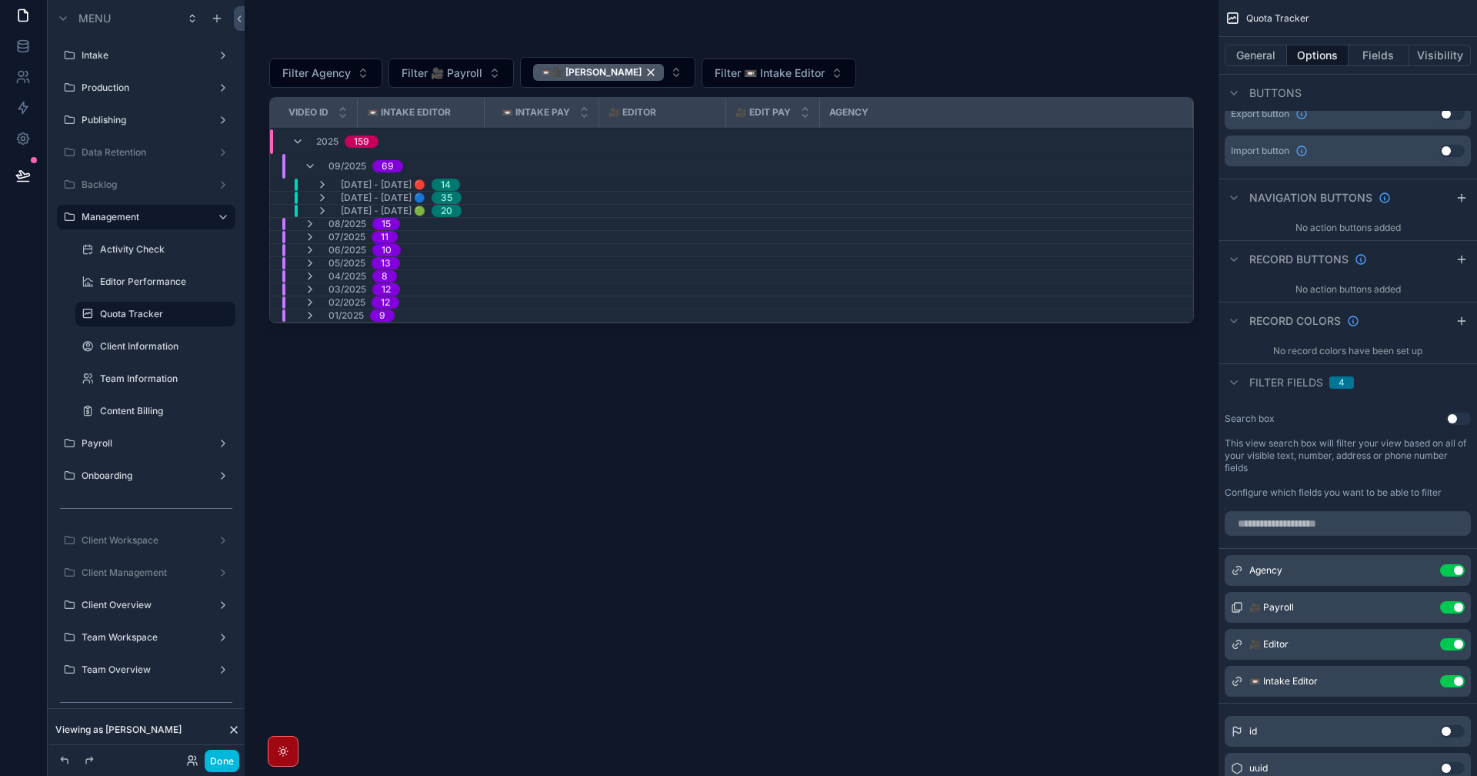
click at [640, 442] on div "Filter Agency Filter 🎥 Payroll 📼🎥 Pablito Opalia Filter 📼 Intake Editor Video I…" at bounding box center [731, 397] width 925 height 720
click at [21, 177] on icon at bounding box center [22, 175] width 15 height 15
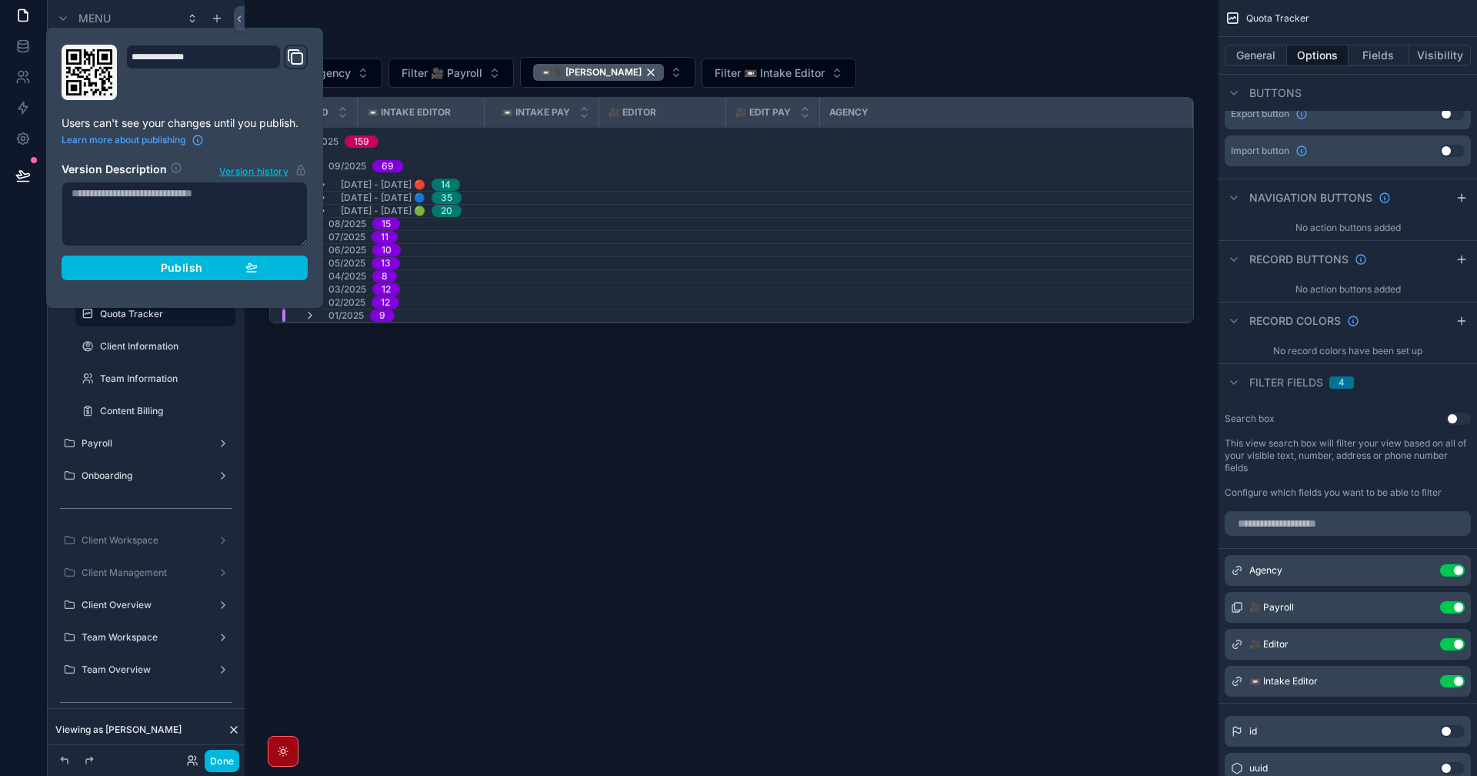
click at [169, 267] on span "Publish" at bounding box center [182, 268] width 42 height 14
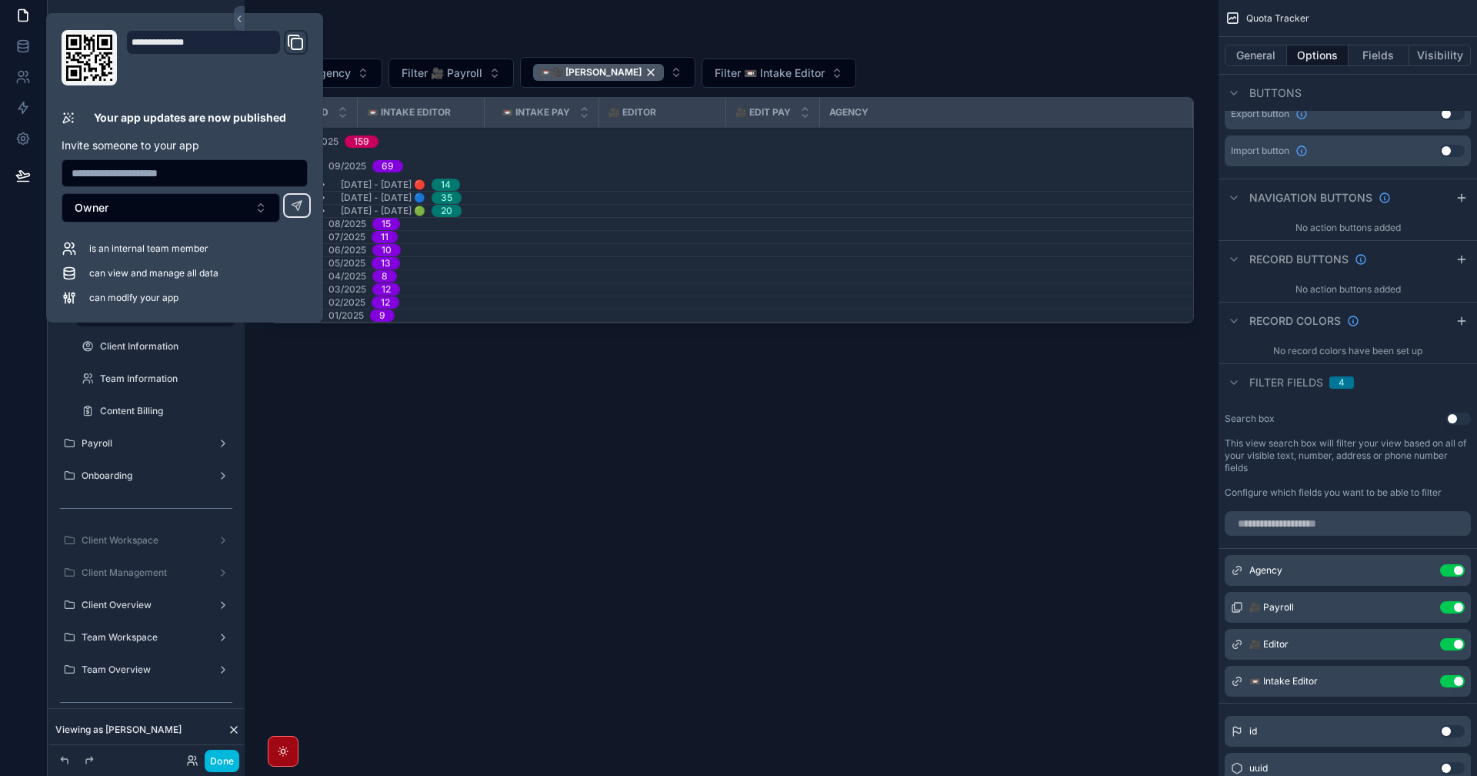
click at [628, 439] on div "Filter Agency Filter 🎥 Payroll 📼🎥 Pablito Opalia Filter 📼 Intake Editor Video I…" at bounding box center [731, 397] width 925 height 720
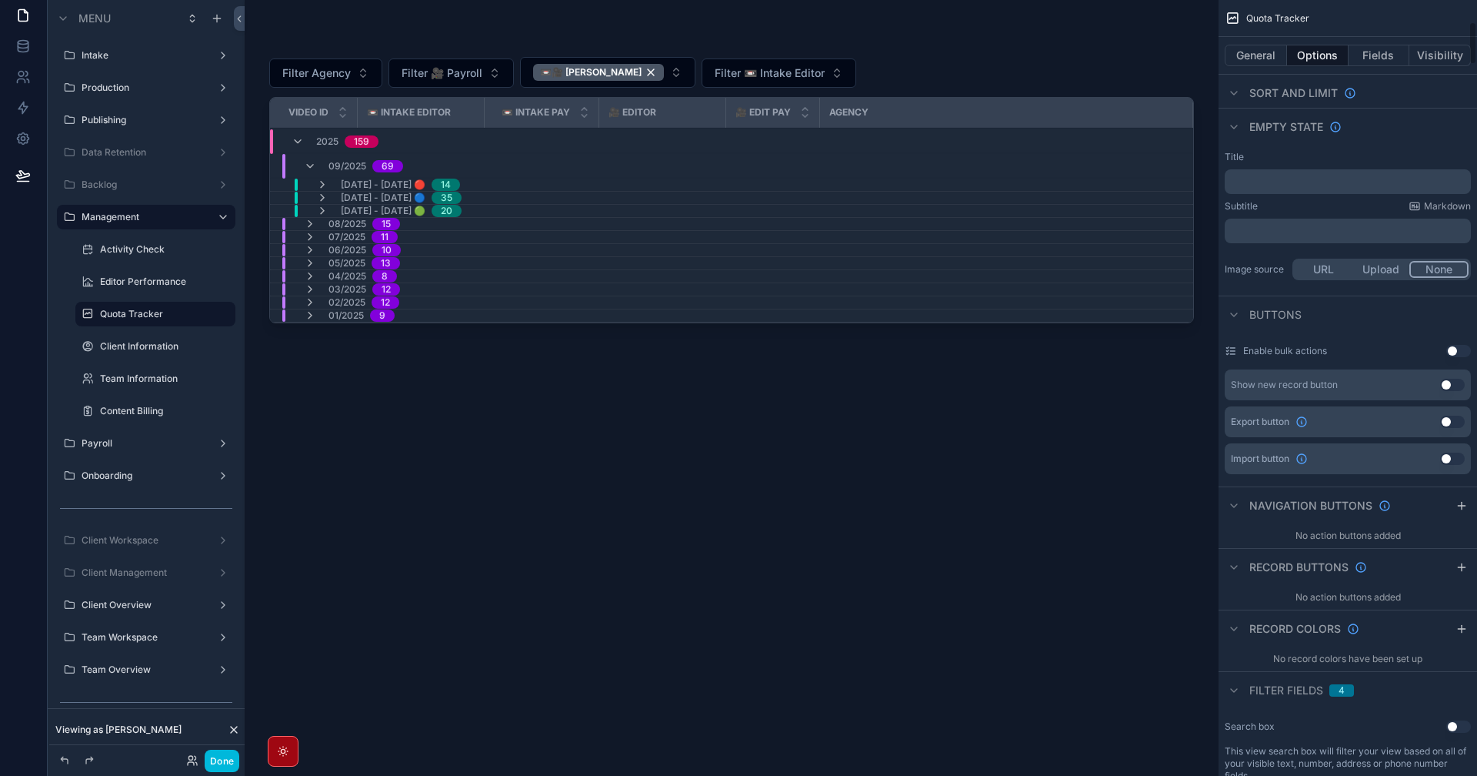
scroll to position [385, 0]
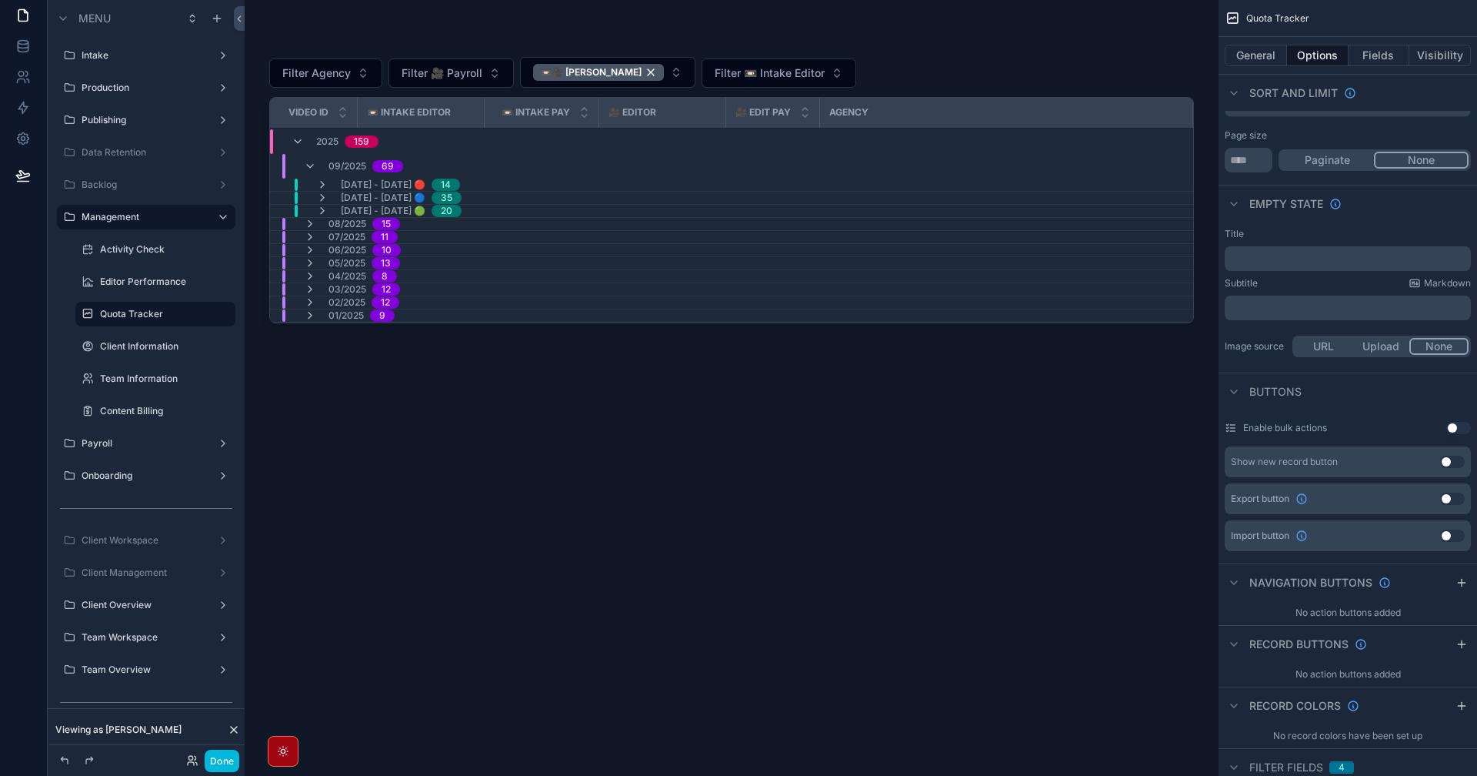
click at [1458, 416] on div "Enable bulk actions Use setting" at bounding box center [1348, 428] width 246 height 25
click at [1454, 492] on button "Use setting" at bounding box center [1452, 498] width 25 height 12
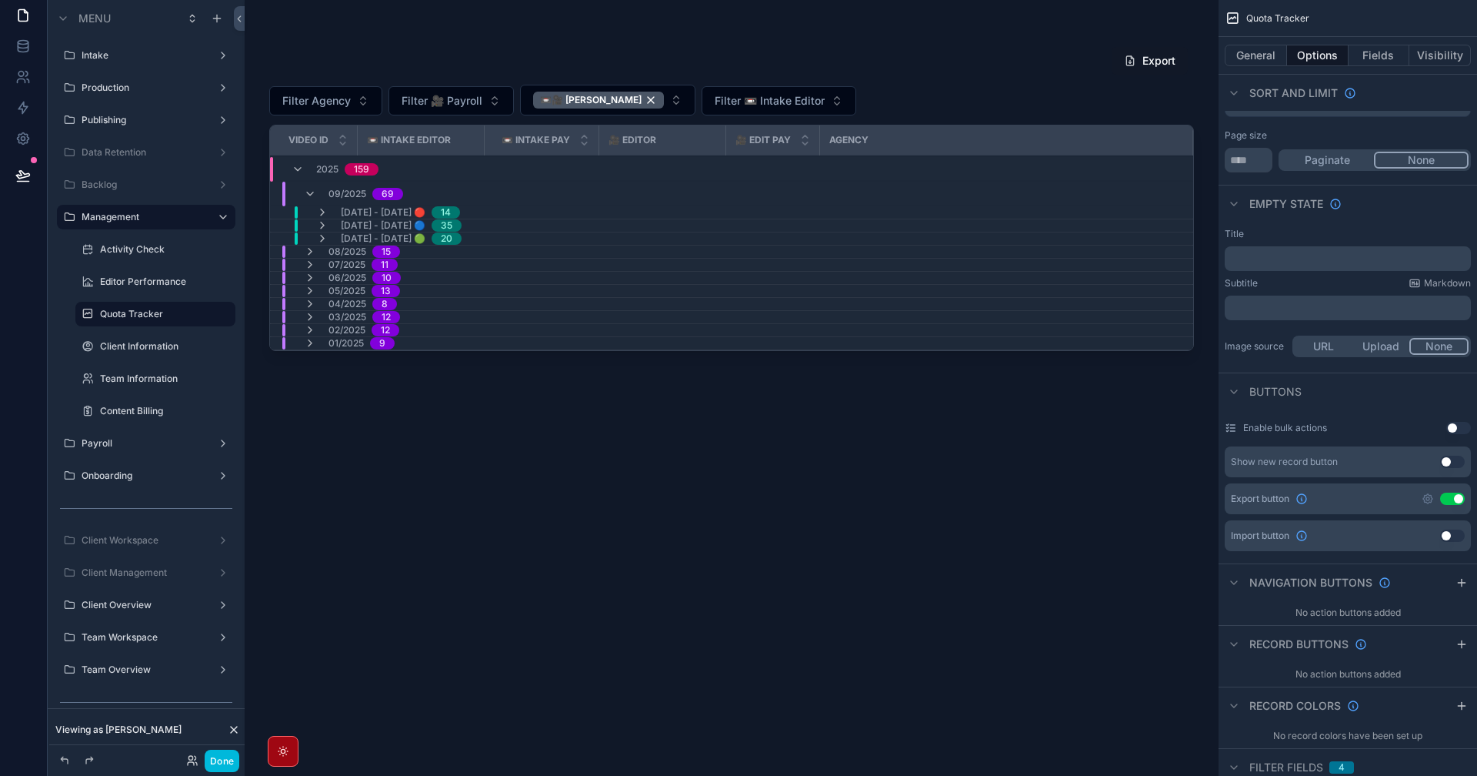
drag, startPoint x: 730, startPoint y: 505, endPoint x: 467, endPoint y: 415, distance: 278.1
click at [730, 504] on div "Export Filter Agency Filter 🎥 Payroll 📼🎥 Pablito Opalia Filter 📼 Intake Editor …" at bounding box center [731, 397] width 925 height 720
click at [16, 177] on icon at bounding box center [22, 175] width 15 height 15
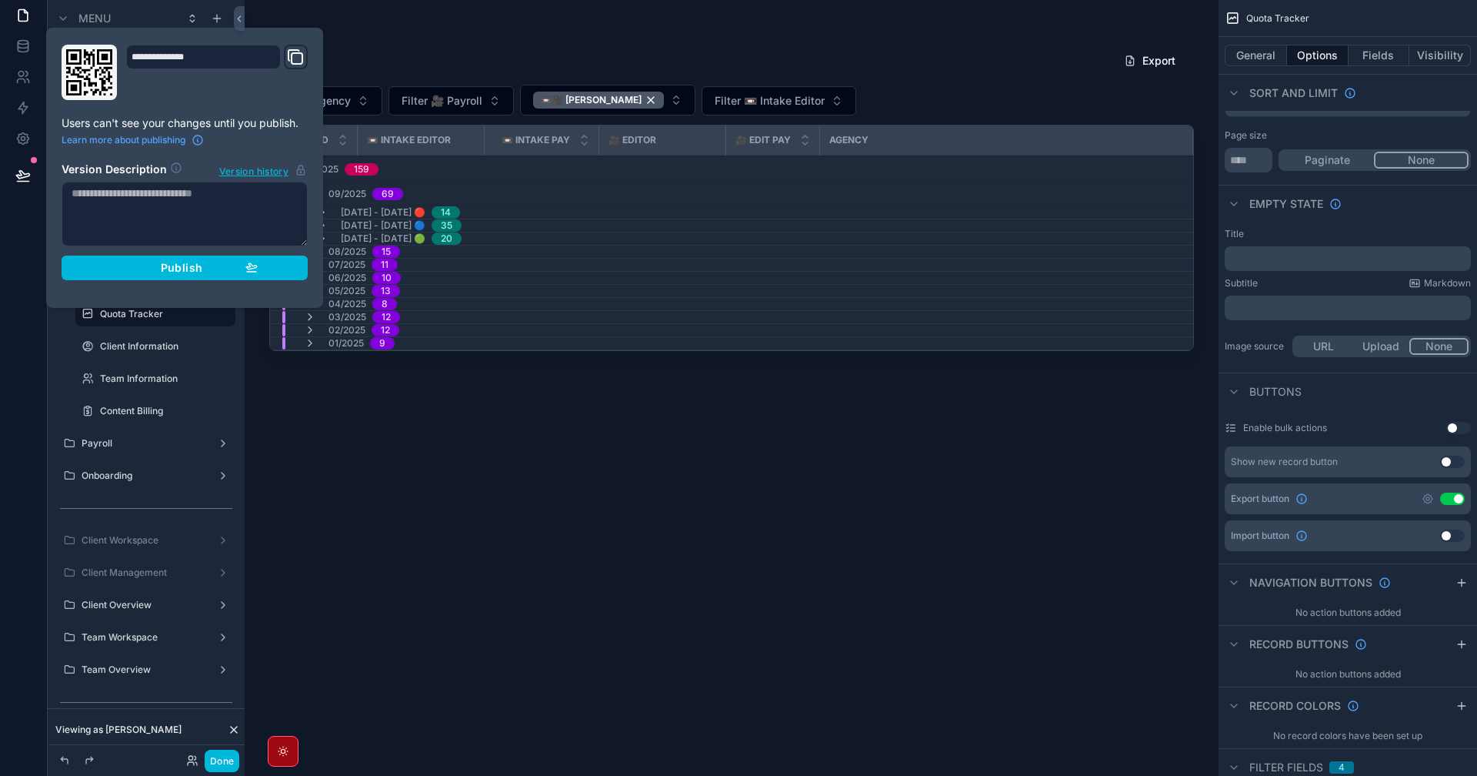
click at [199, 271] on span "Publish" at bounding box center [182, 268] width 42 height 14
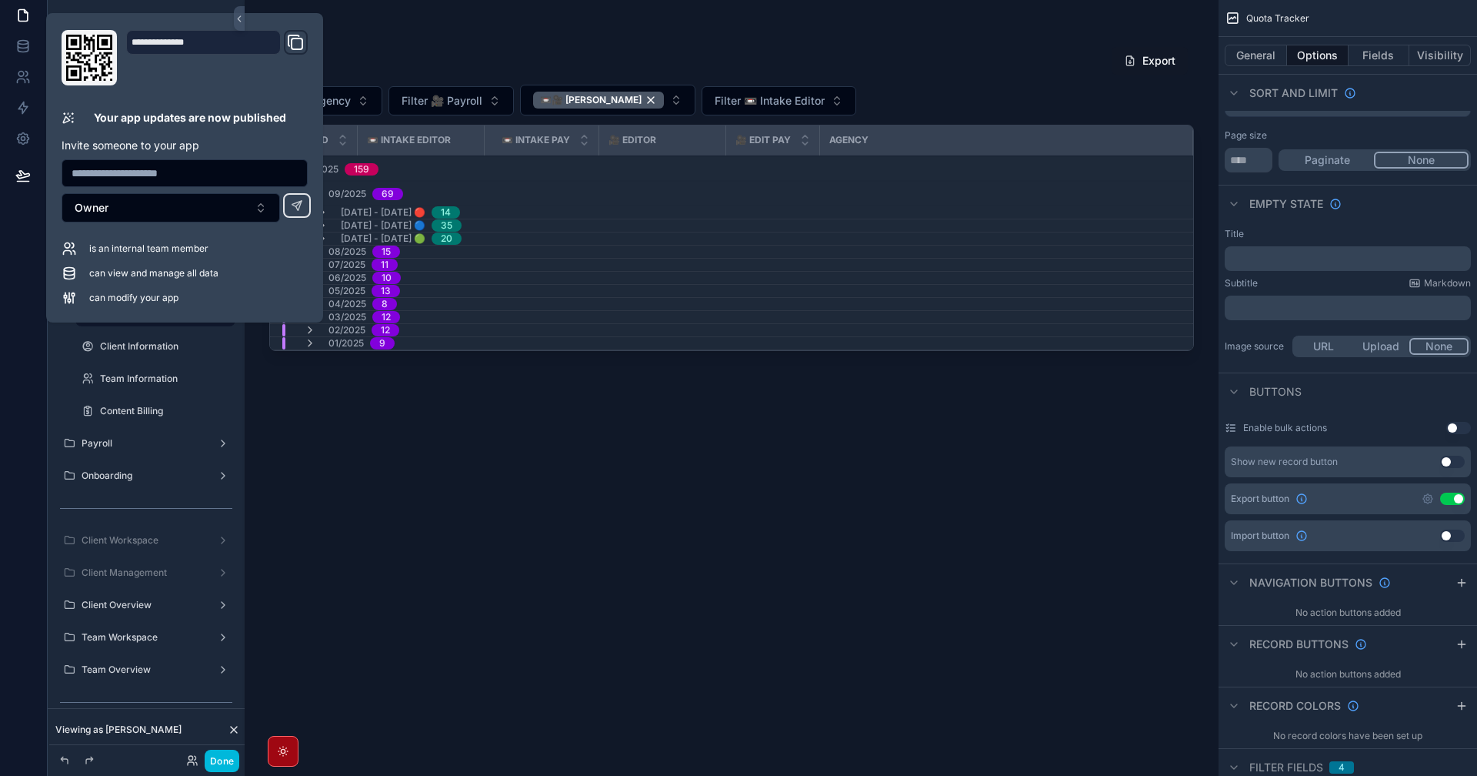
click at [827, 532] on div "Export Filter Agency Filter 🎥 Payroll 📼🎥 Pablito Opalia Filter 📼 Intake Editor …" at bounding box center [731, 397] width 925 height 720
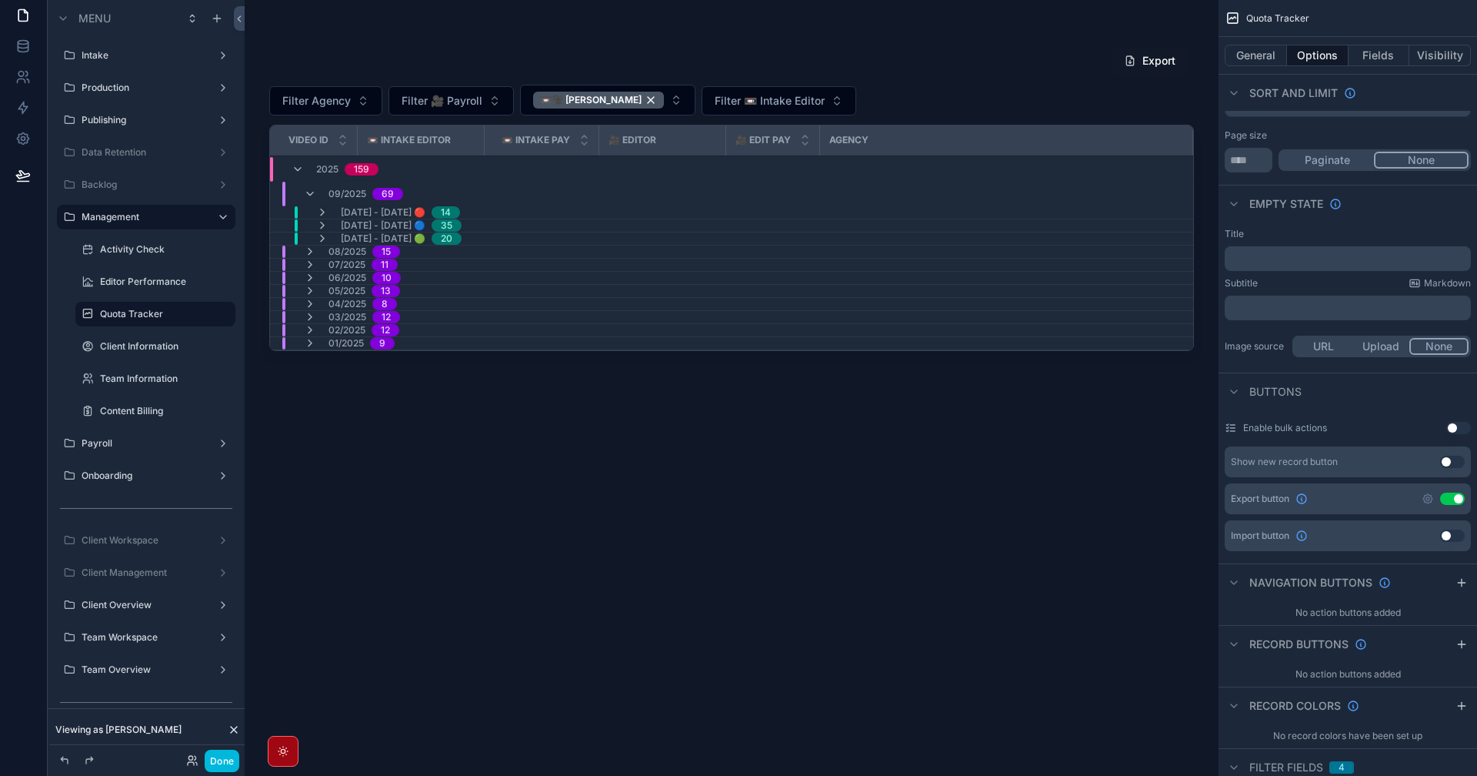
click at [305, 193] on icon "scrollable content" at bounding box center [310, 194] width 12 height 12
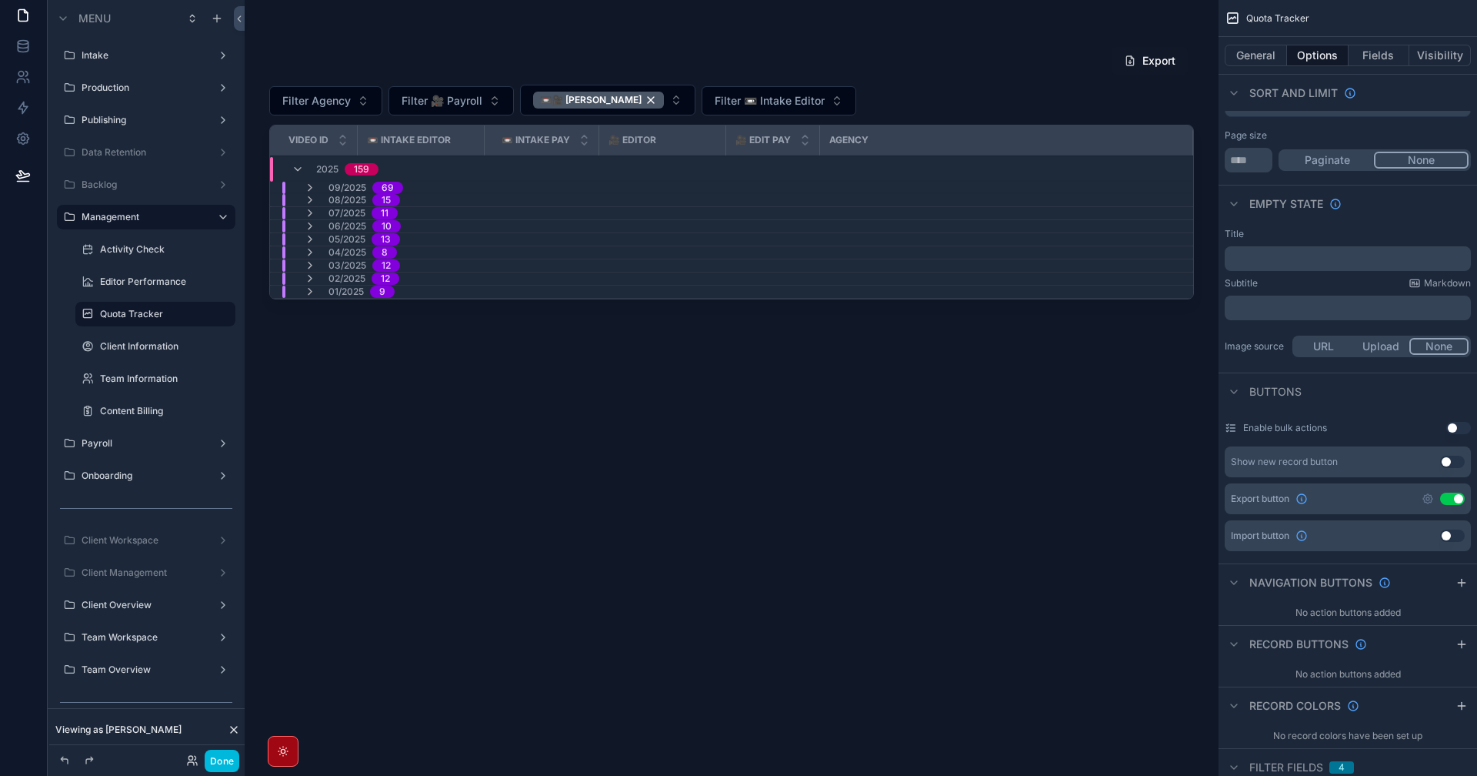
click at [307, 192] on icon "scrollable content" at bounding box center [310, 188] width 12 height 12
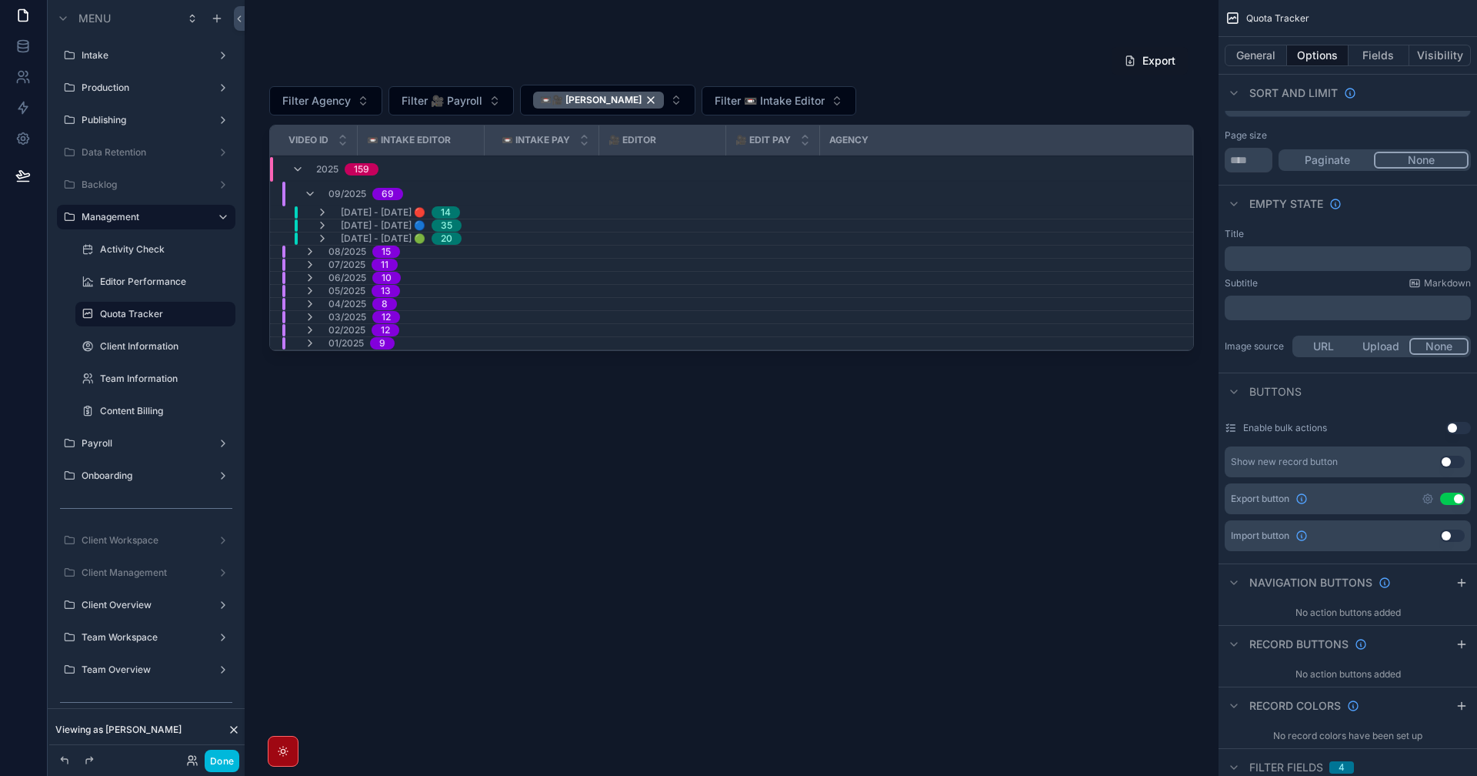
click at [976, 52] on div "Export" at bounding box center [731, 60] width 925 height 29
click at [546, 659] on div "Export Filter Agency Filter 🎥 Payroll 📼🎥 Pablito Opalia Filter 📼 Intake Editor …" at bounding box center [731, 397] width 925 height 720
click at [219, 763] on button "Done" at bounding box center [222, 760] width 35 height 22
